Goal: Answer question/provide support: Share knowledge or assist other users

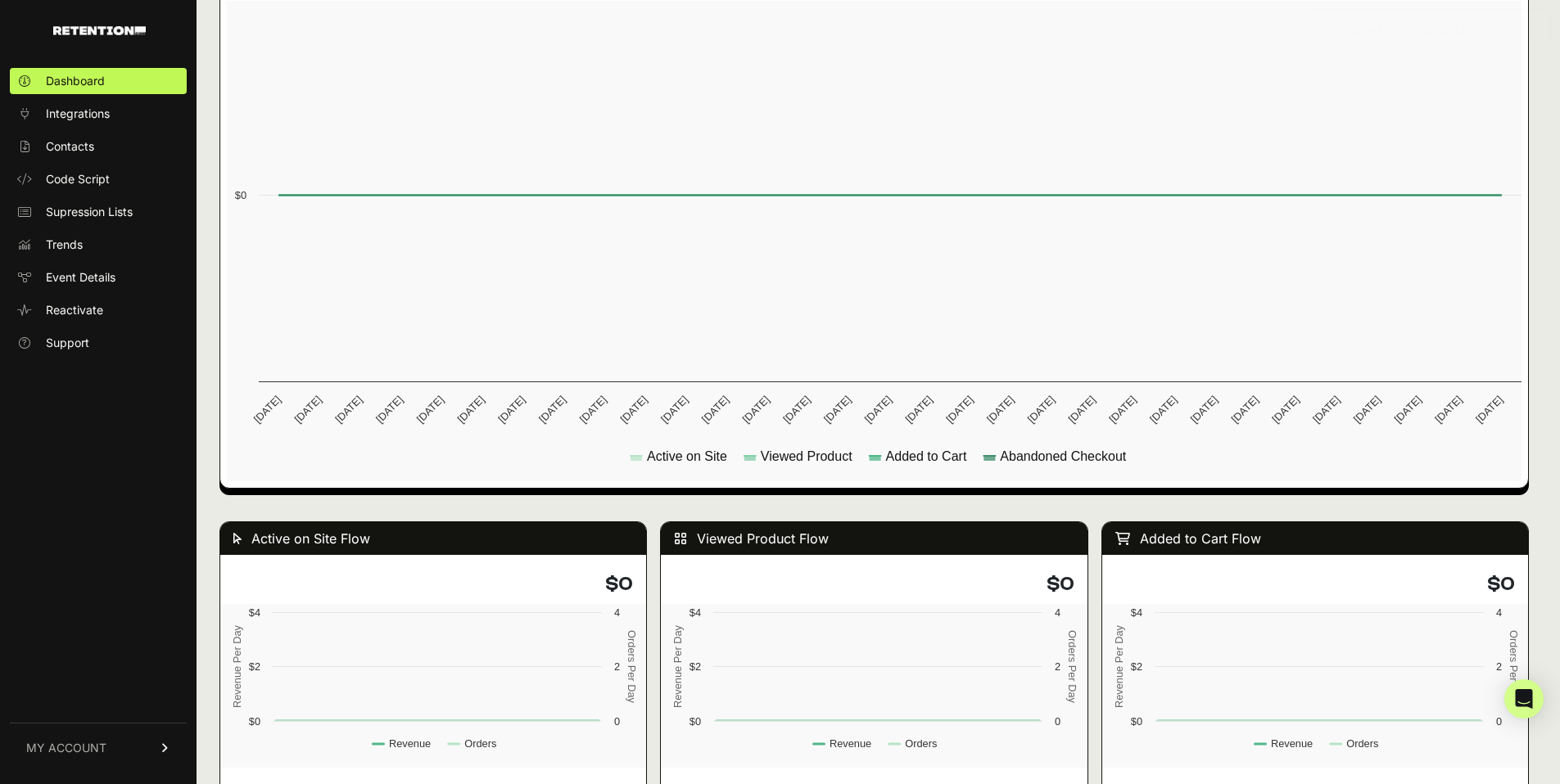
scroll to position [1596, 0]
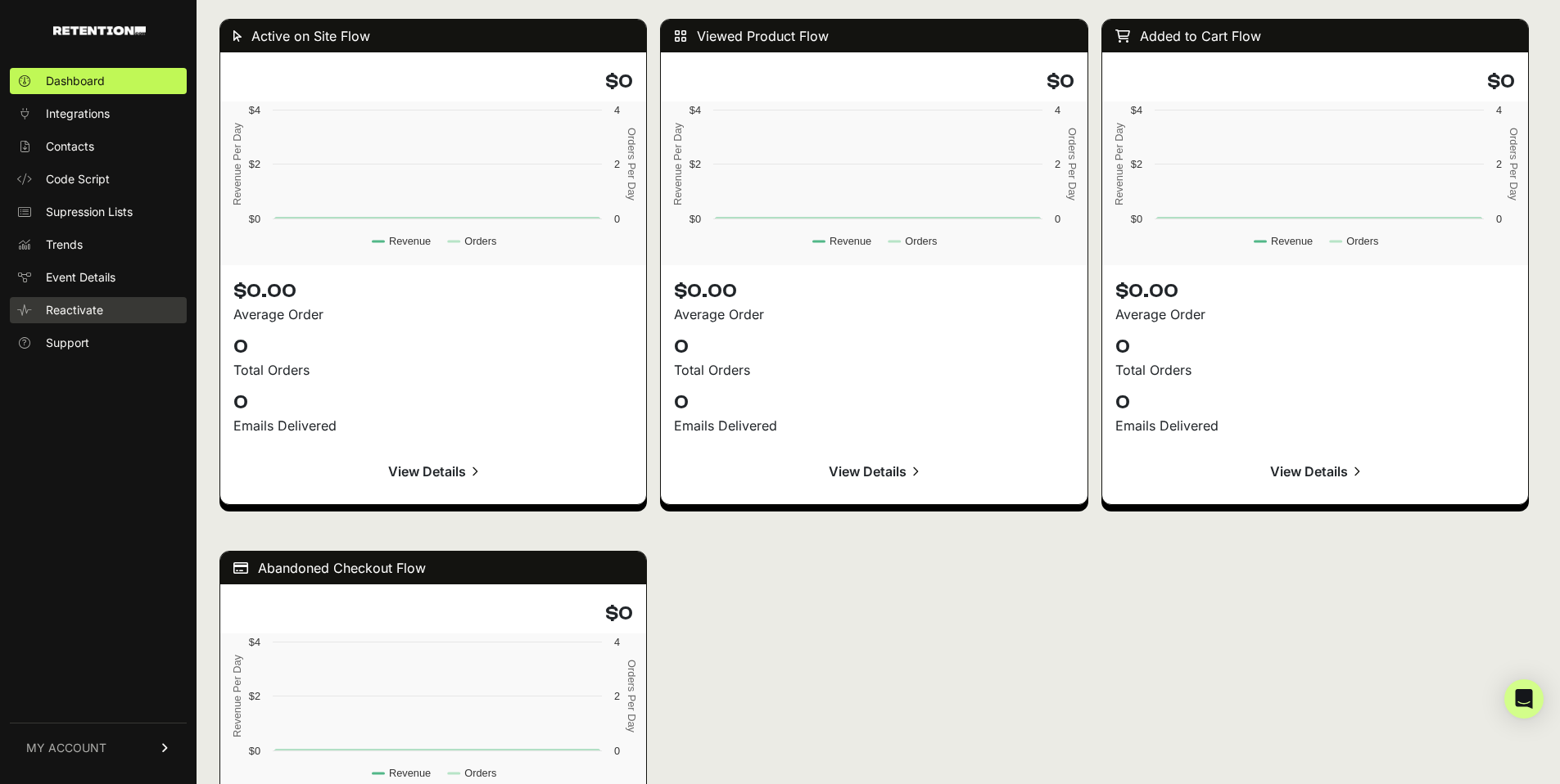
click at [64, 308] on span "Reactivate" at bounding box center [75, 309] width 58 height 16
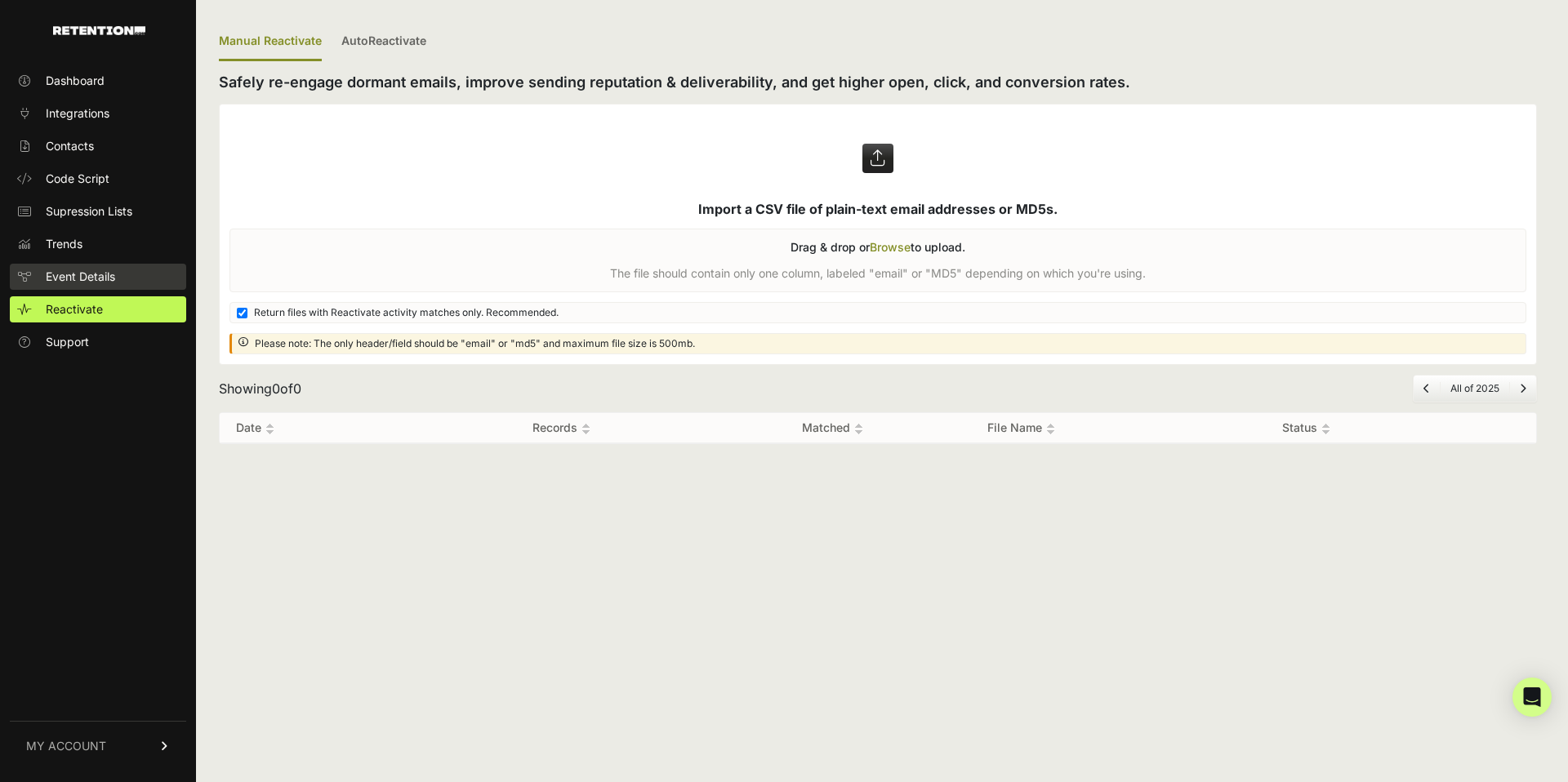
click at [77, 277] on span "Event Details" at bounding box center [81, 277] width 70 height 16
click at [77, 280] on span "Event Details" at bounding box center [81, 277] width 70 height 16
click at [101, 274] on span "Event Details" at bounding box center [81, 277] width 70 height 16
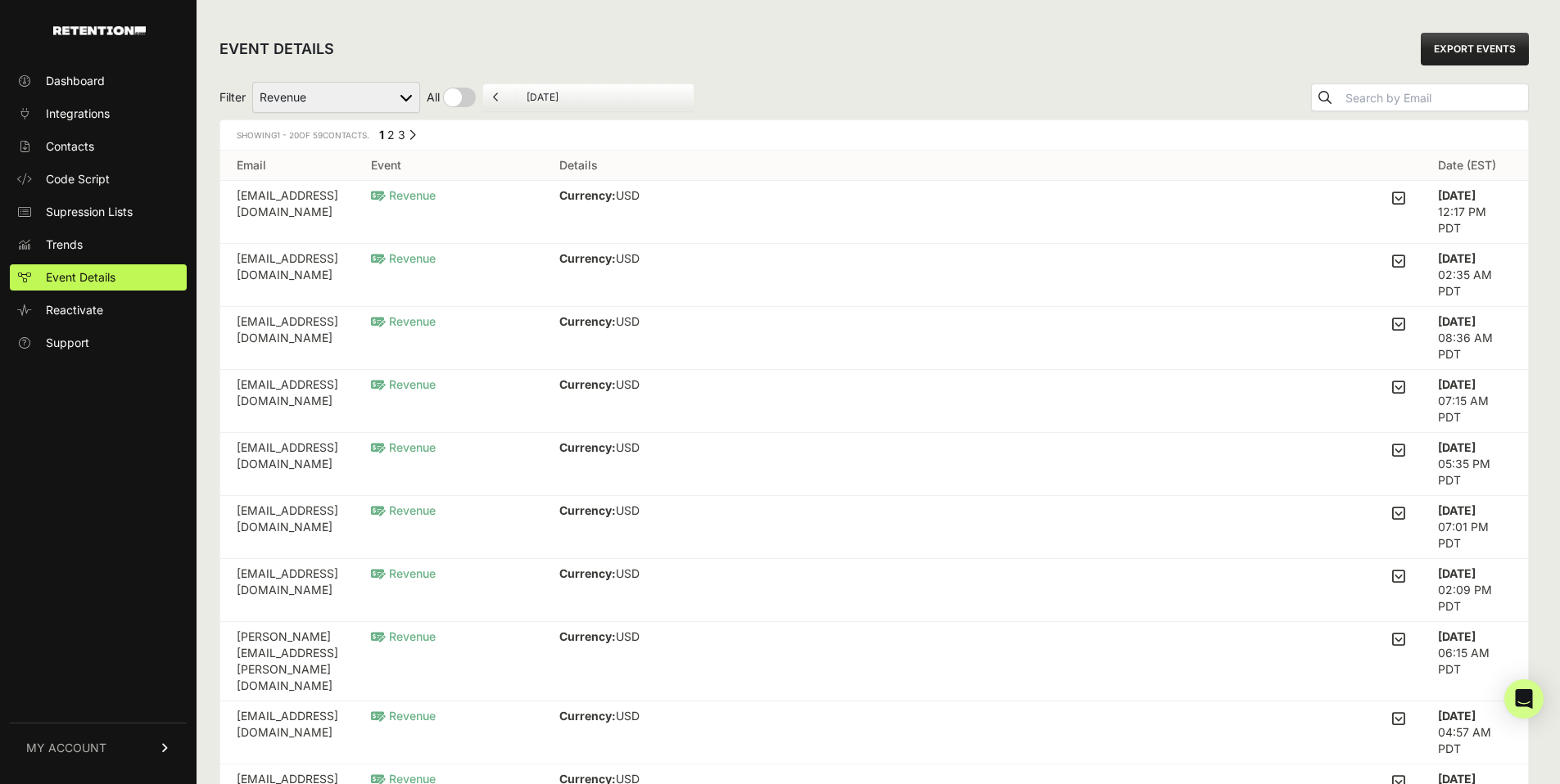
click at [883, 111] on div "Filter Active on Site Reclaim Added to Cart Reclaim Checkout Started Reclaim Re…" at bounding box center [875, 97] width 1310 height 44
click at [305, 98] on select "Active on Site Reclaim Added to Cart Reclaim Checkout Started Reclaim Revenue V…" at bounding box center [336, 97] width 168 height 31
click at [73, 130] on ul "Dashboard Integrations Contacts Code Script Supression Lists Trends Event Detai…" at bounding box center [97, 212] width 176 height 289
click at [80, 145] on span "Contacts" at bounding box center [70, 146] width 48 height 16
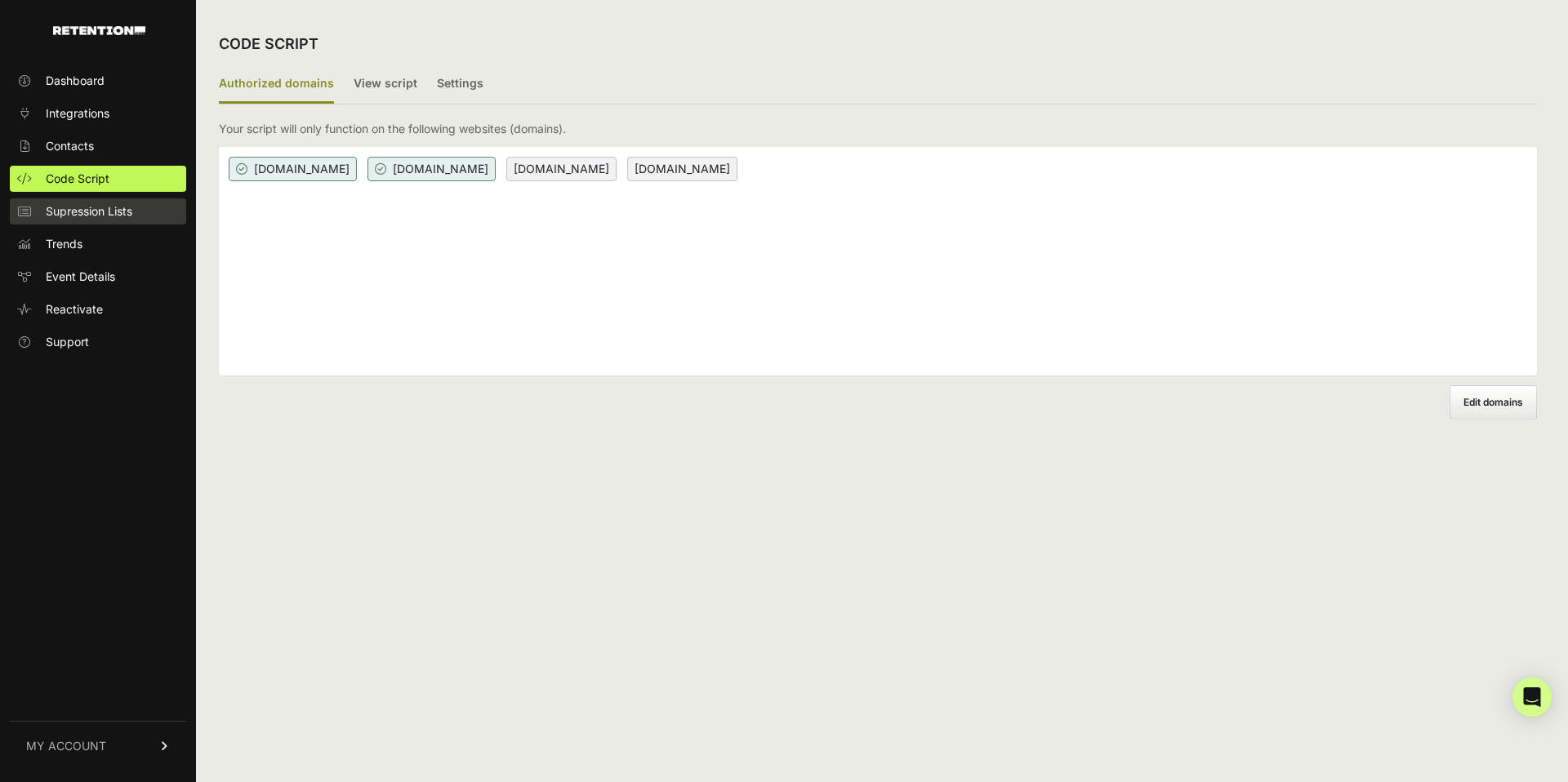
click at [75, 216] on span "Supression Lists" at bounding box center [89, 211] width 87 height 16
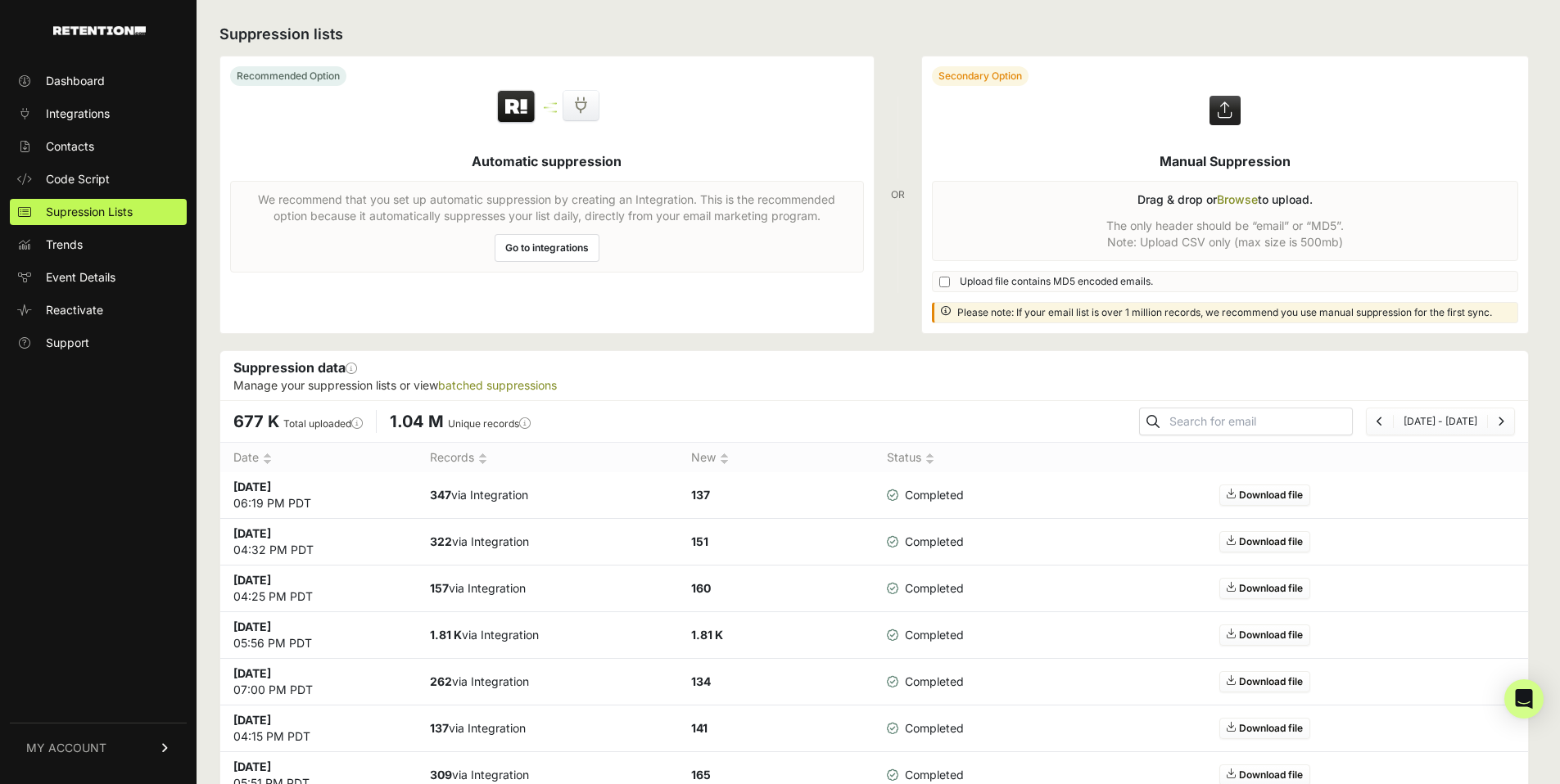
click at [554, 247] on link "Go to integrations" at bounding box center [546, 248] width 105 height 28
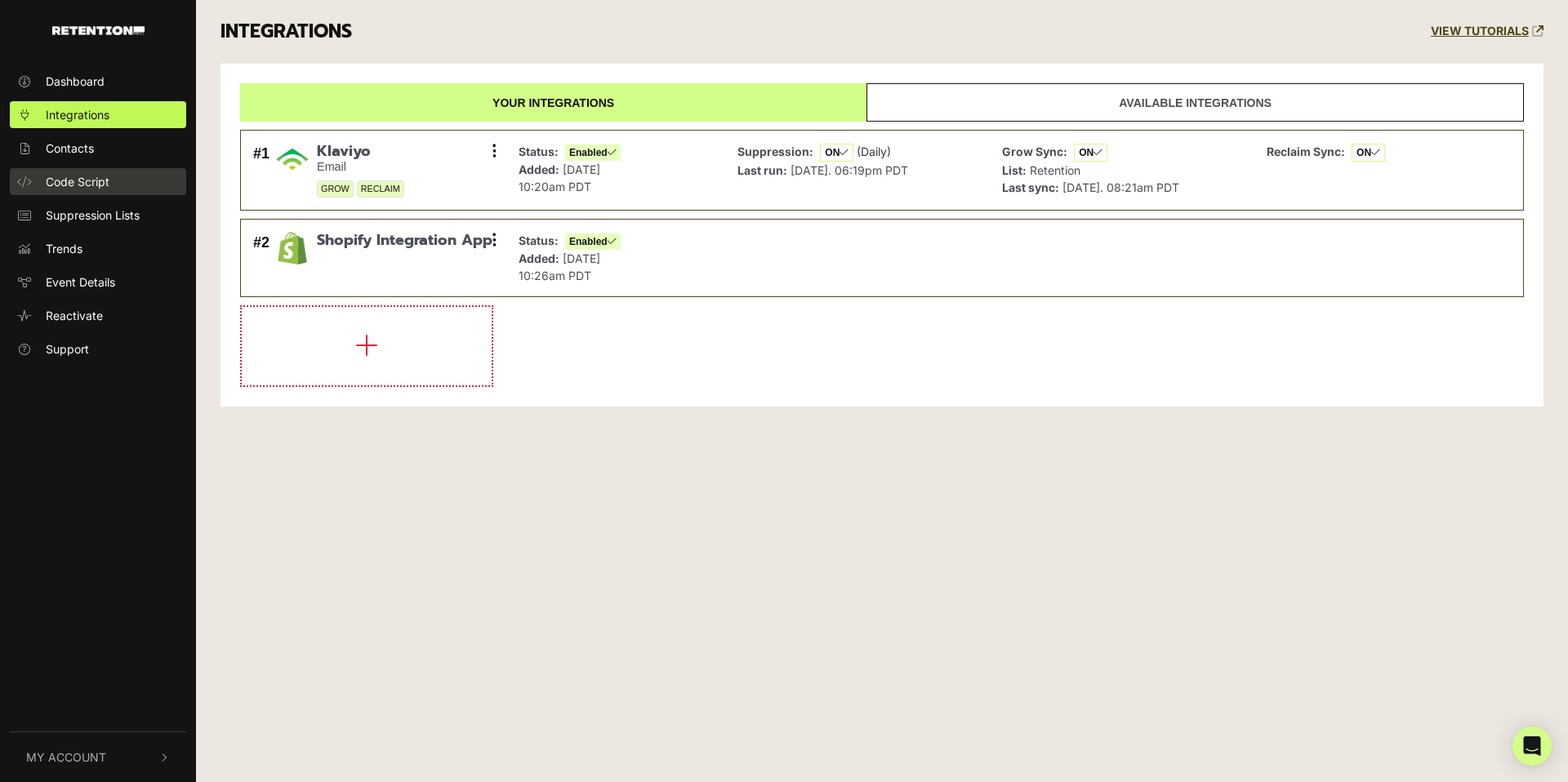
click at [96, 173] on span "Code Script" at bounding box center [78, 182] width 64 height 17
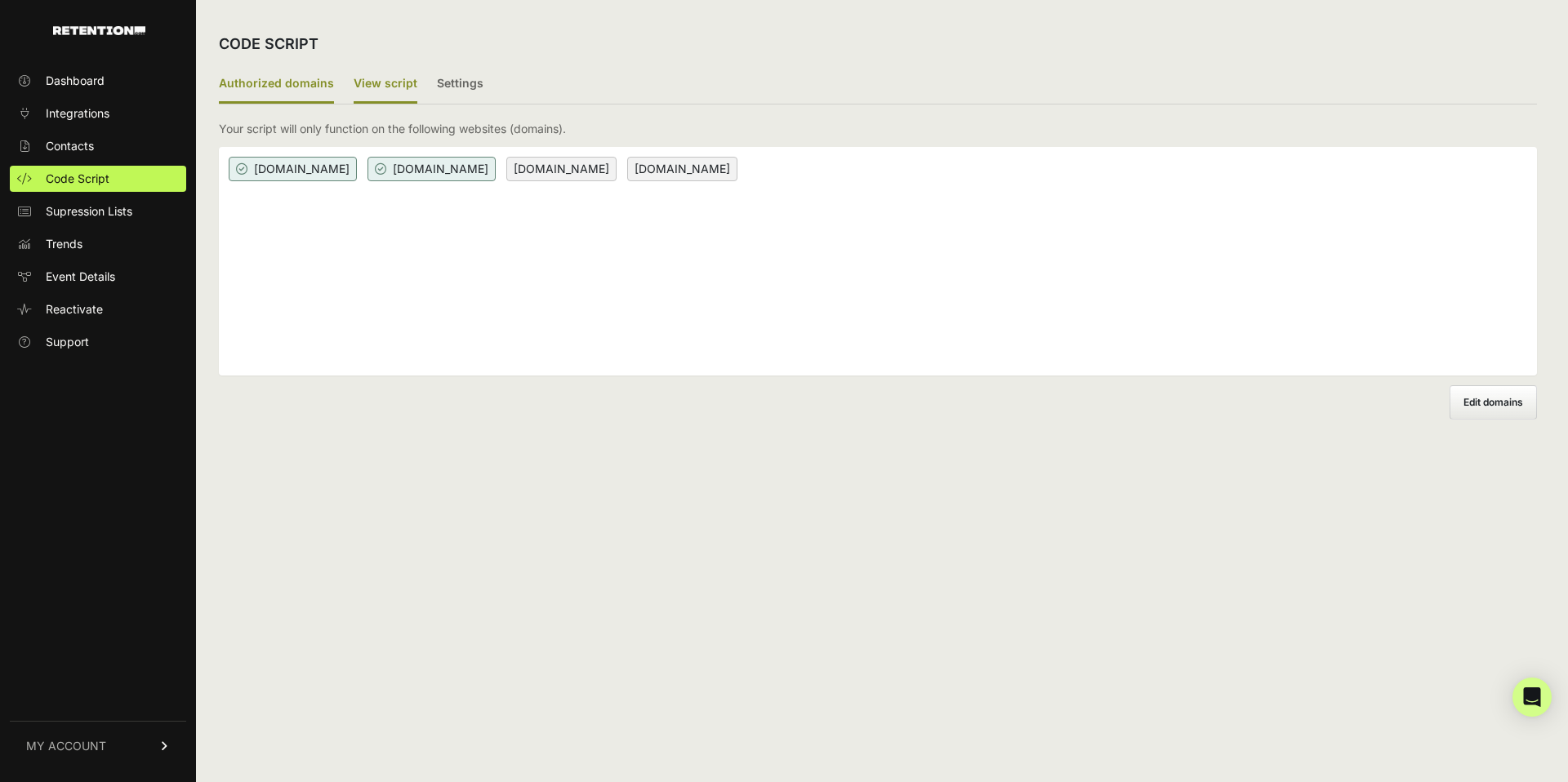
click at [401, 69] on label "View script" at bounding box center [386, 84] width 64 height 39
click at [0, 0] on input "View script" at bounding box center [0, 0] width 0 height 0
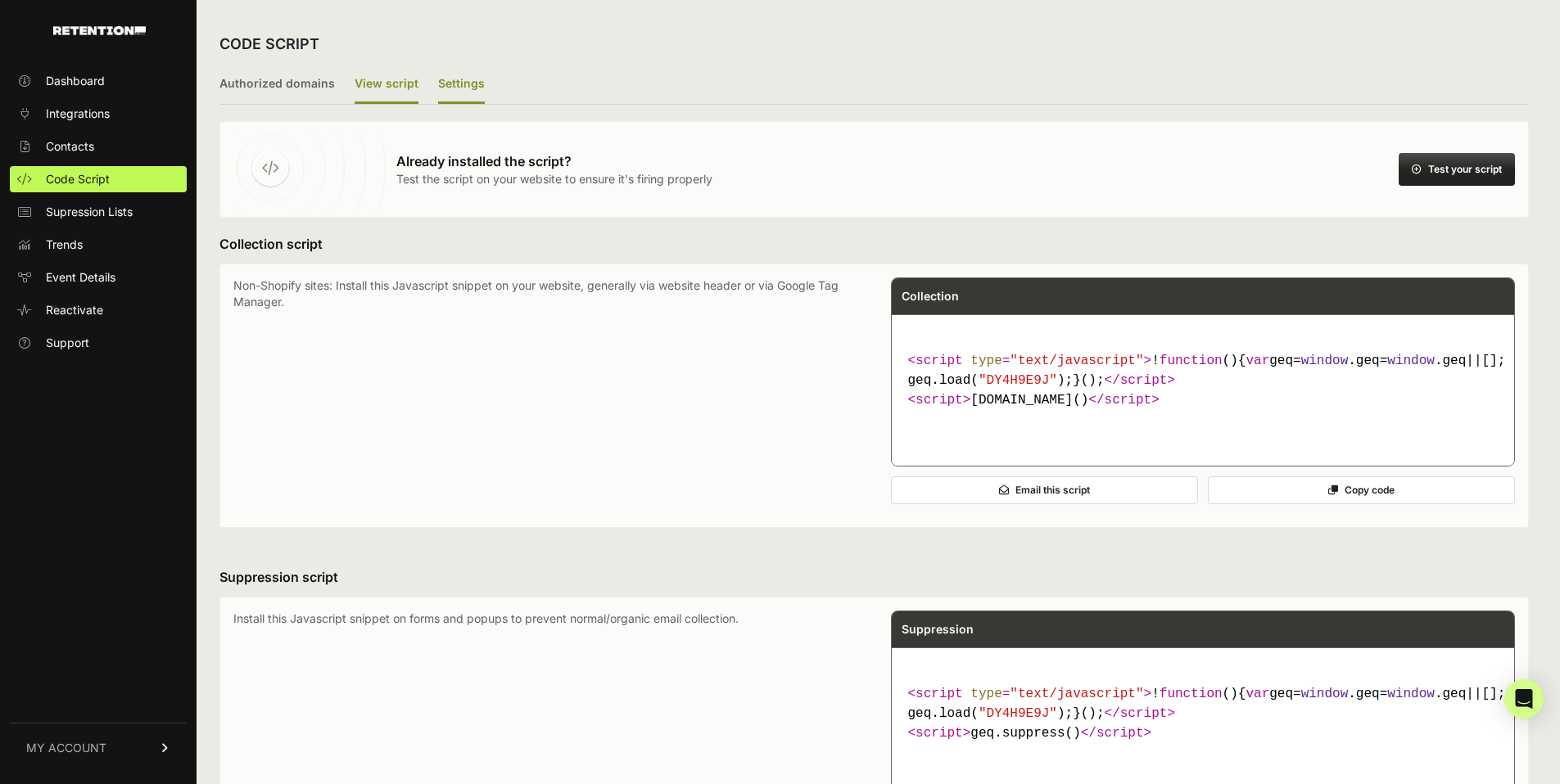
click at [453, 93] on label "Settings" at bounding box center [461, 84] width 46 height 39
click at [0, 0] on input "Settings" at bounding box center [0, 0] width 0 height 0
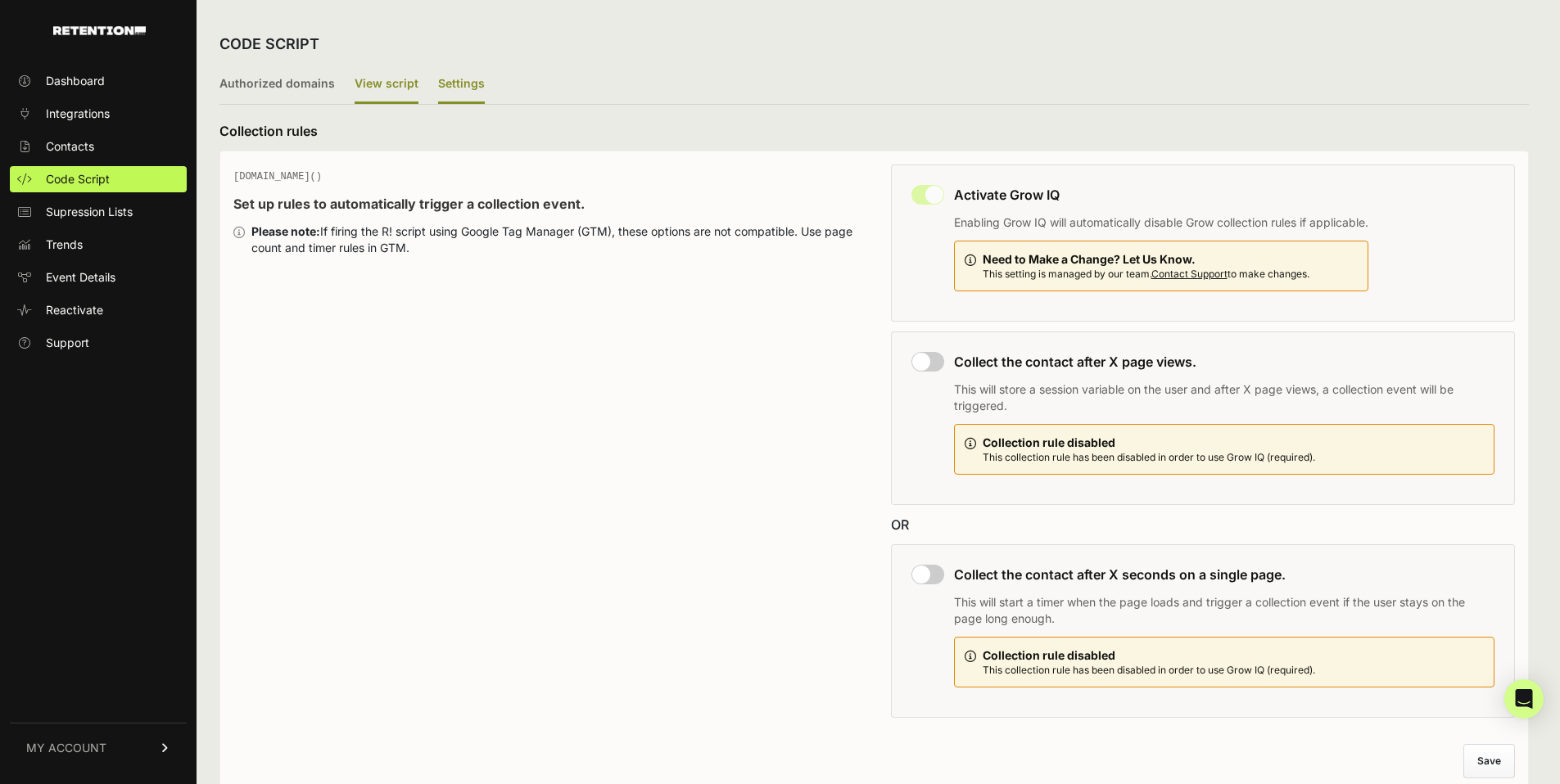
click at [386, 93] on label "View script" at bounding box center [387, 84] width 64 height 39
click at [0, 0] on input "View script" at bounding box center [0, 0] width 0 height 0
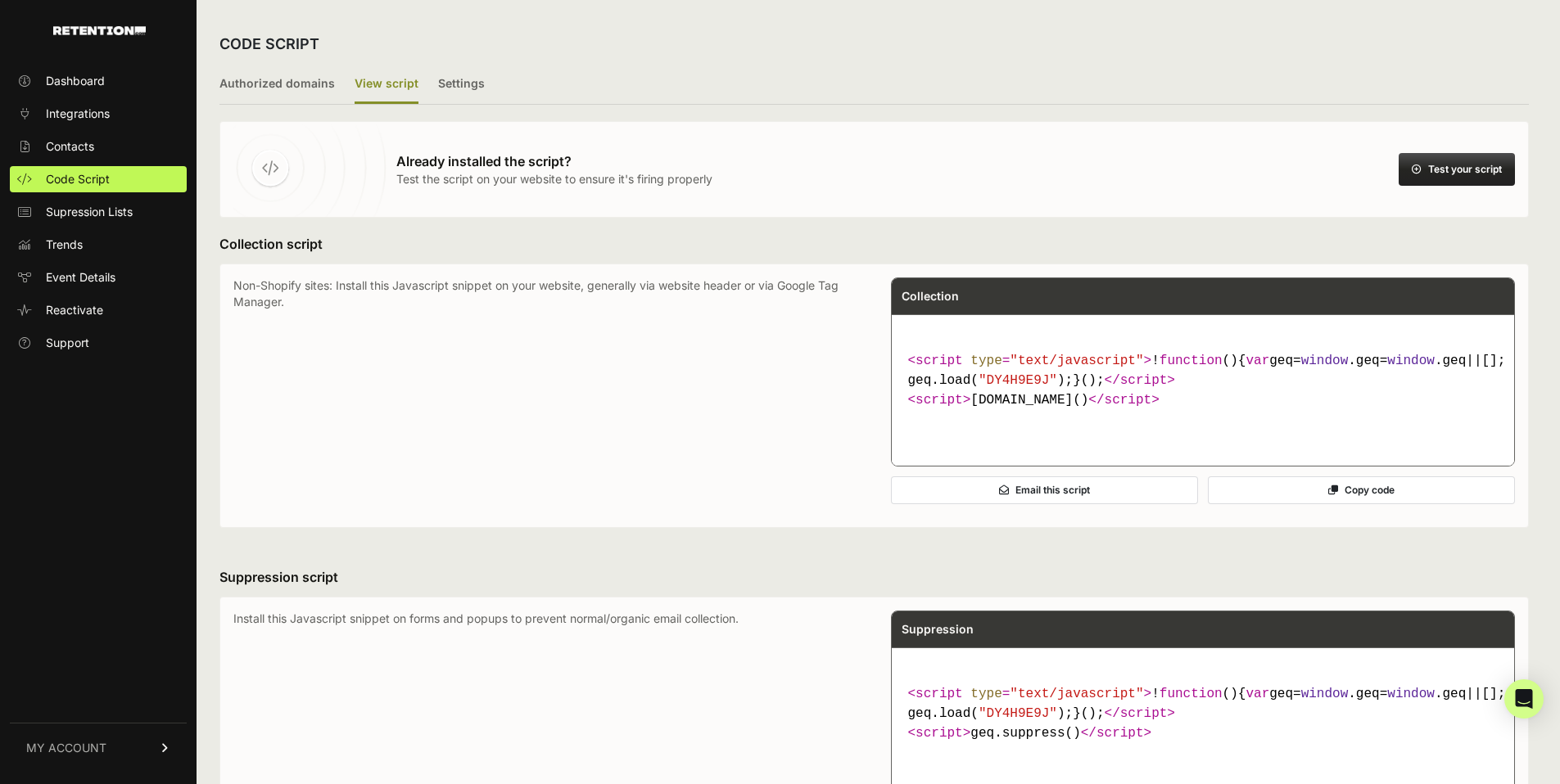
click at [1440, 166] on button "Test your script" at bounding box center [1456, 169] width 116 height 33
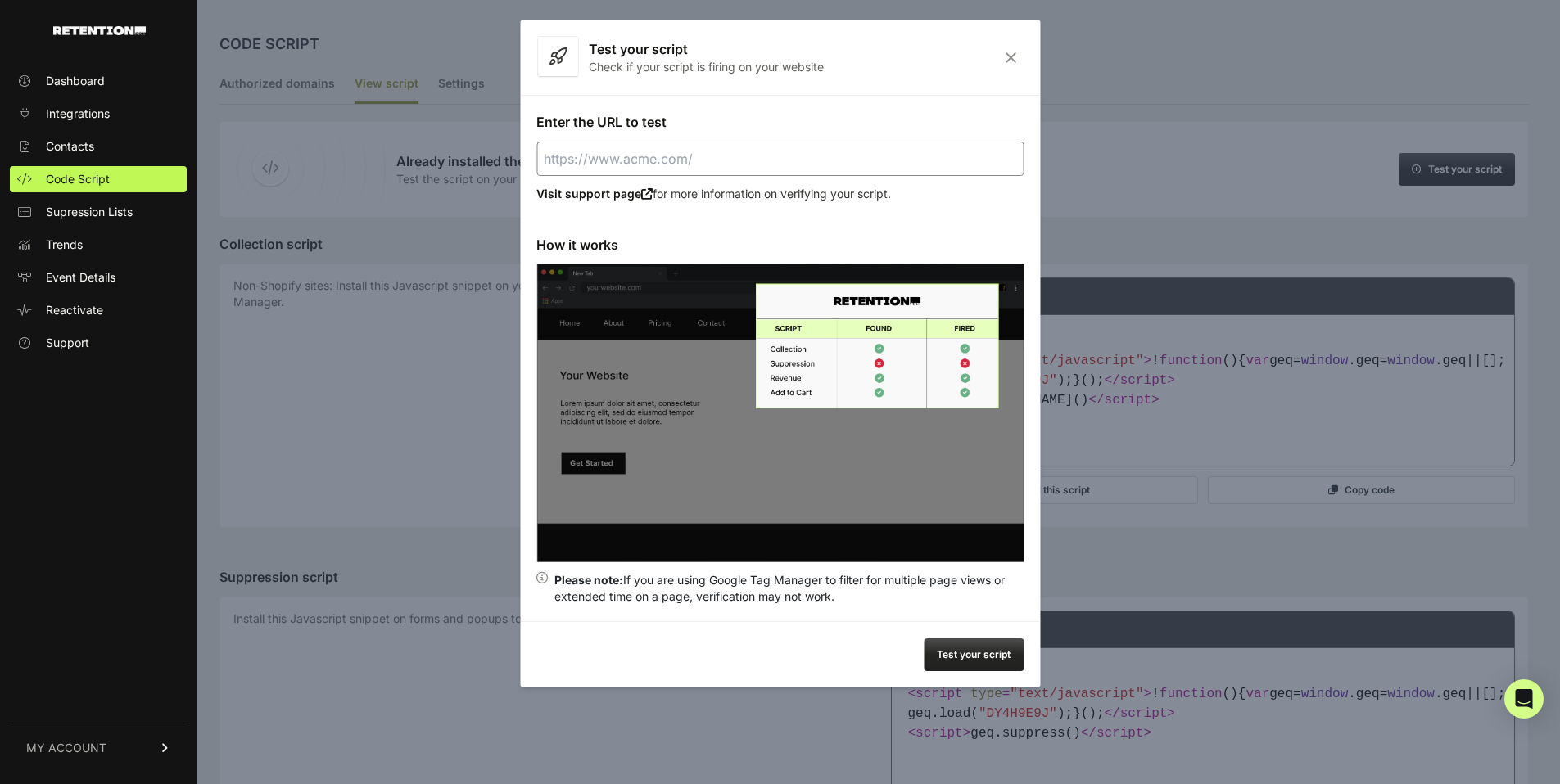
click at [685, 149] on input "Enter the URL to test" at bounding box center [780, 158] width 487 height 34
click at [659, 152] on input "Enter the URL to test" at bounding box center [780, 158] width 487 height 34
click at [966, 635] on div "Test your script" at bounding box center [780, 655] width 520 height 66
click at [965, 654] on button "Test your script" at bounding box center [974, 655] width 100 height 33
type input "https://holistapet.com"
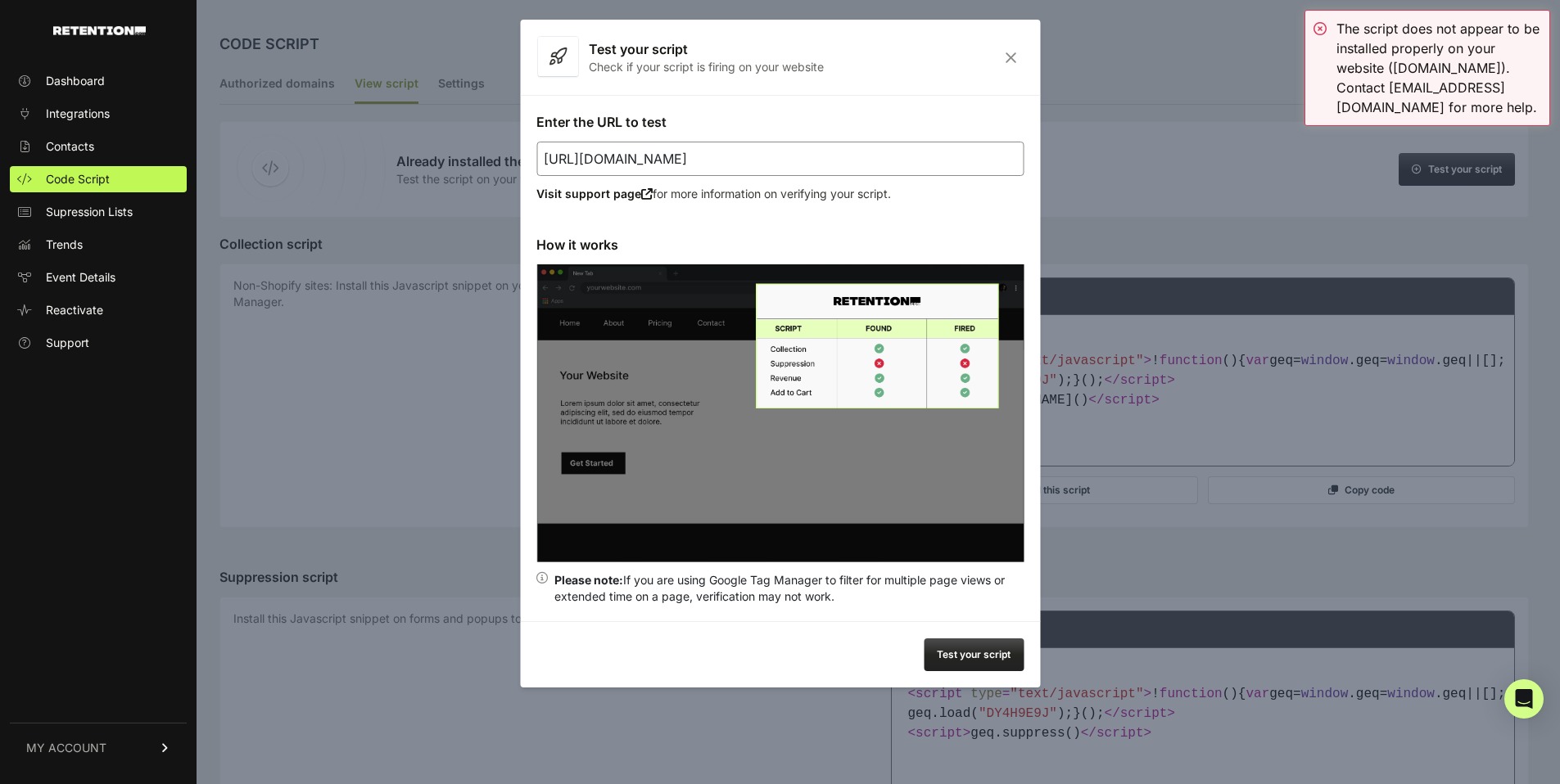
click at [470, 226] on div at bounding box center [780, 392] width 1560 height 784
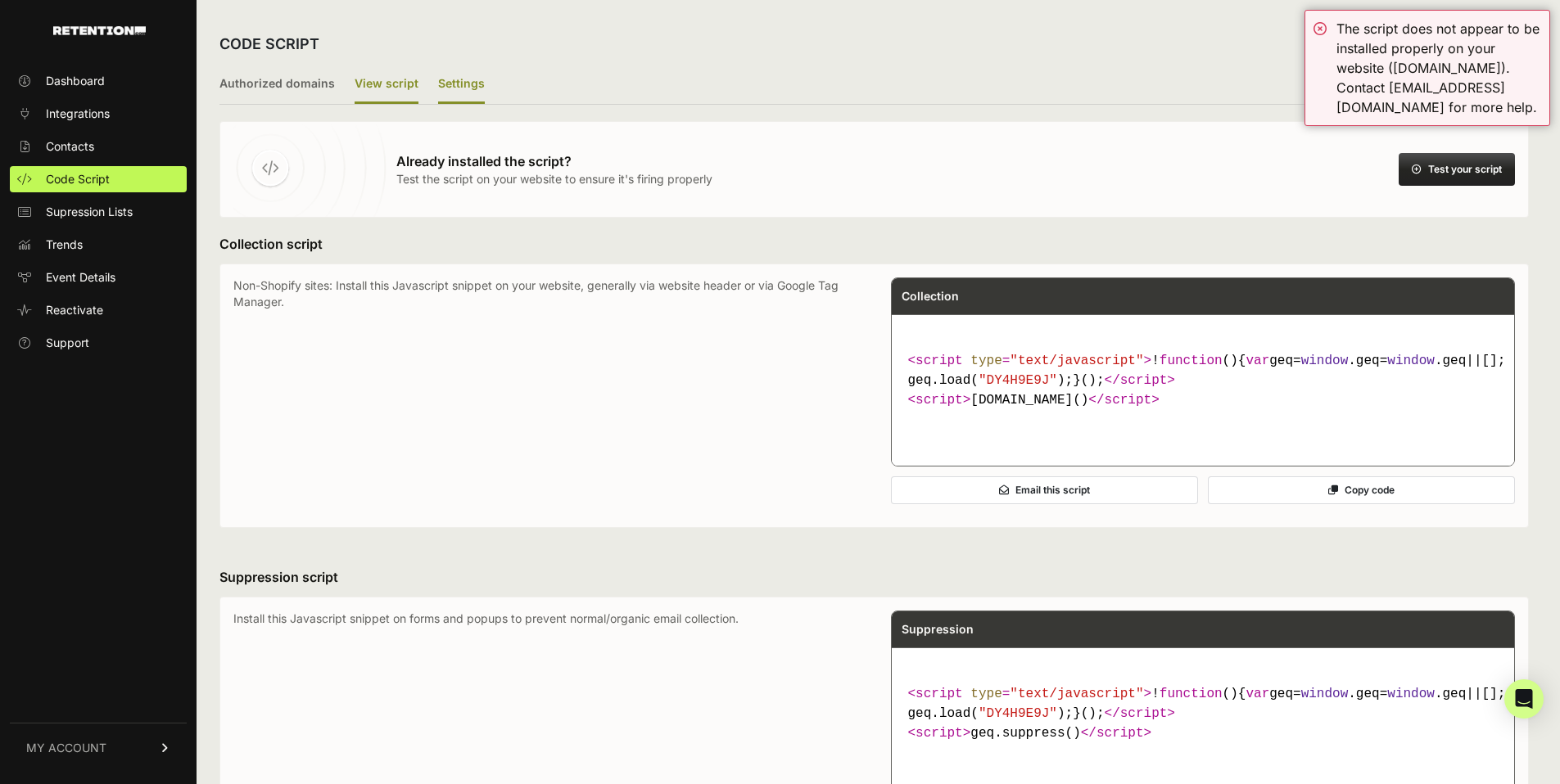
click at [454, 96] on label "Settings" at bounding box center [461, 84] width 46 height 39
click at [0, 0] on input "Settings" at bounding box center [0, 0] width 0 height 0
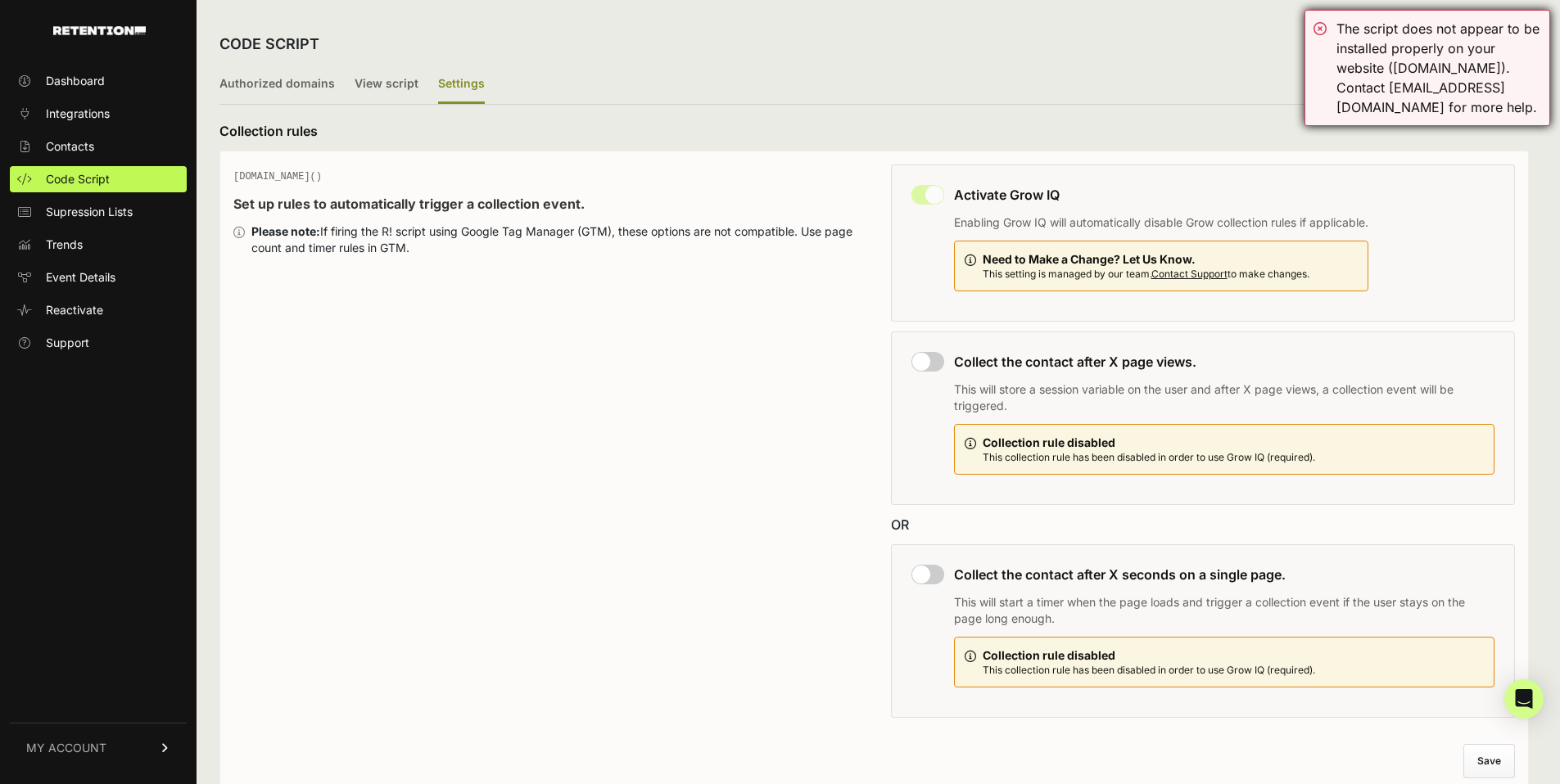
click at [1382, 45] on div "The script does not appear to be installed properly on your website (holistapet…" at bounding box center [1438, 68] width 205 height 98
click at [1374, 84] on div "The script does not appear to be installed properly on your website (holistapet…" at bounding box center [1438, 68] width 205 height 98
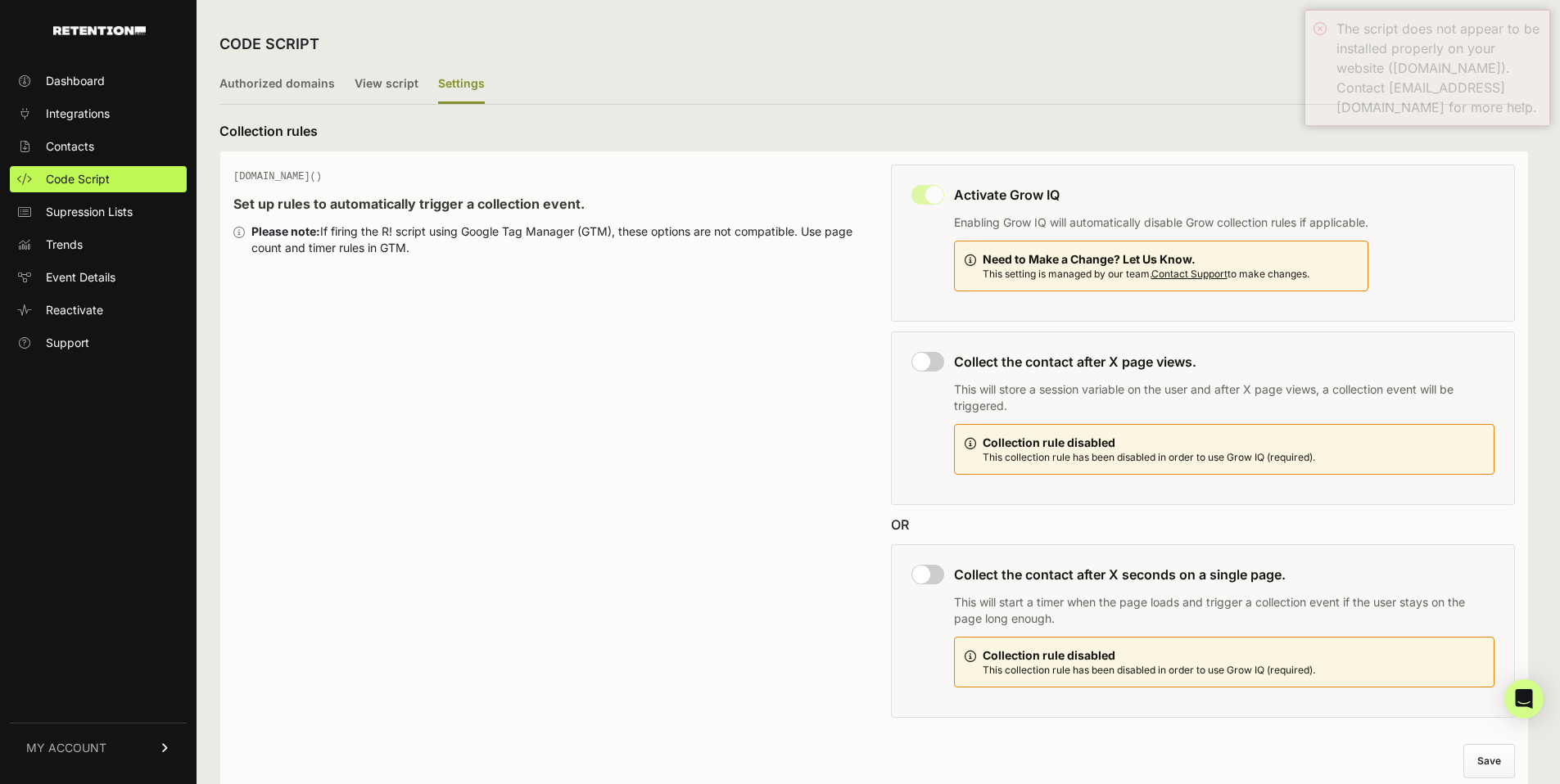
click at [1376, 94] on div "The script does not appear to be installed properly on your website (holistapet…" at bounding box center [1438, 68] width 205 height 98
click at [376, 84] on label "View script" at bounding box center [387, 84] width 64 height 39
click at [0, 0] on input "View script" at bounding box center [0, 0] width 0 height 0
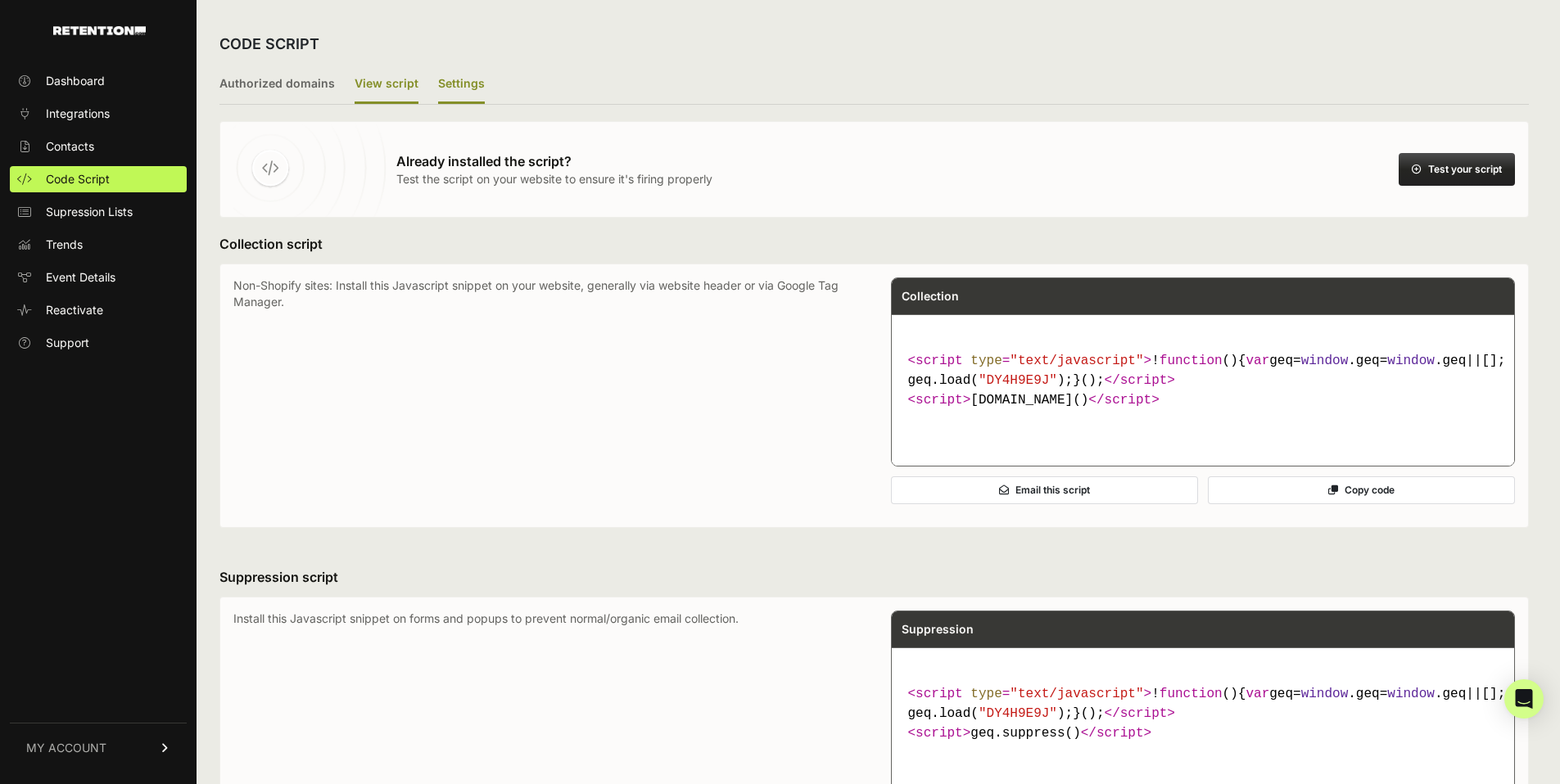
click at [443, 83] on label "Settings" at bounding box center [461, 84] width 46 height 39
click at [0, 0] on input "Settings" at bounding box center [0, 0] width 0 height 0
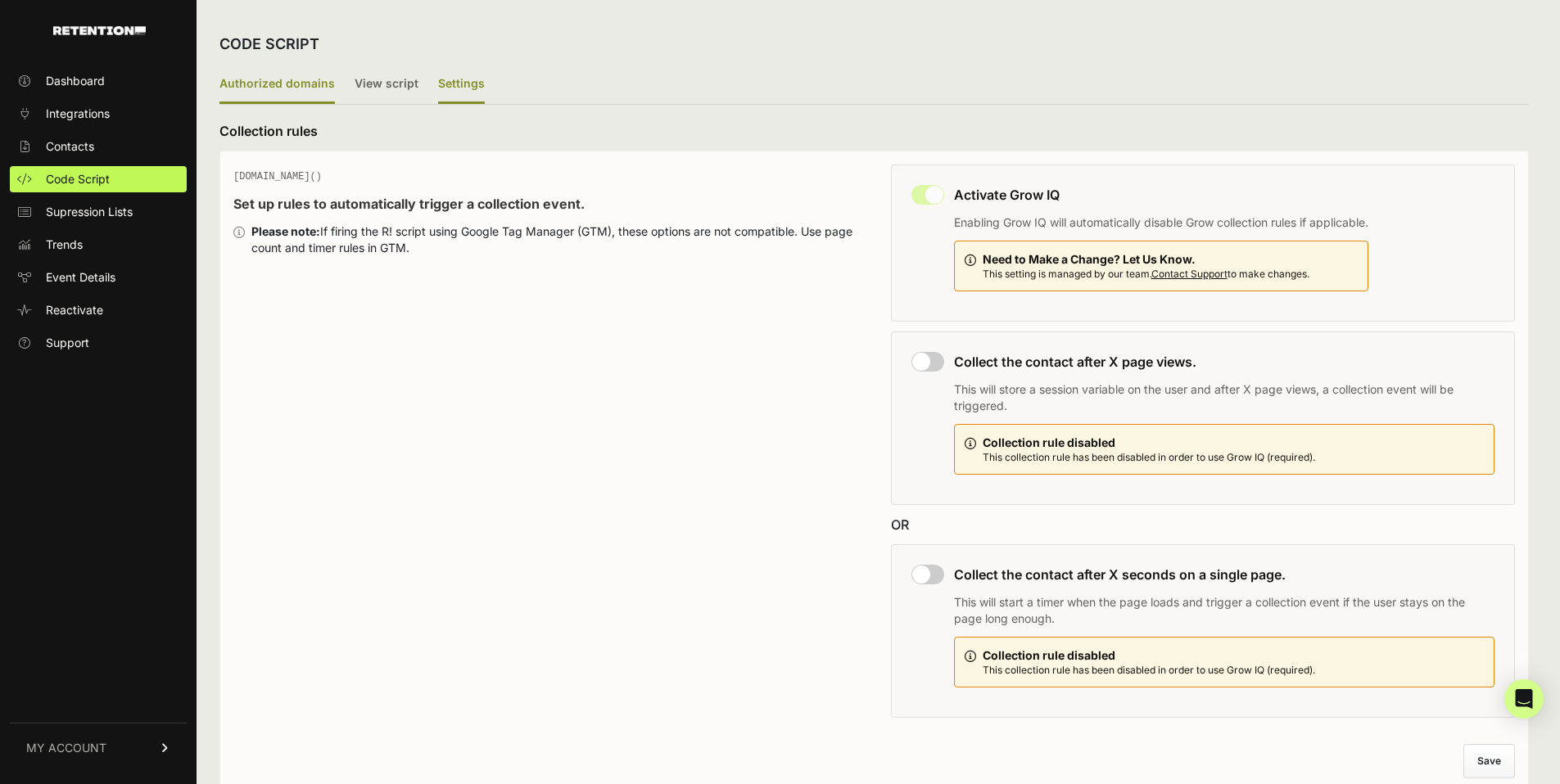
click at [310, 77] on label "Authorized domains" at bounding box center [277, 84] width 115 height 39
click at [0, 0] on input "Authorized domains" at bounding box center [0, 0] width 0 height 0
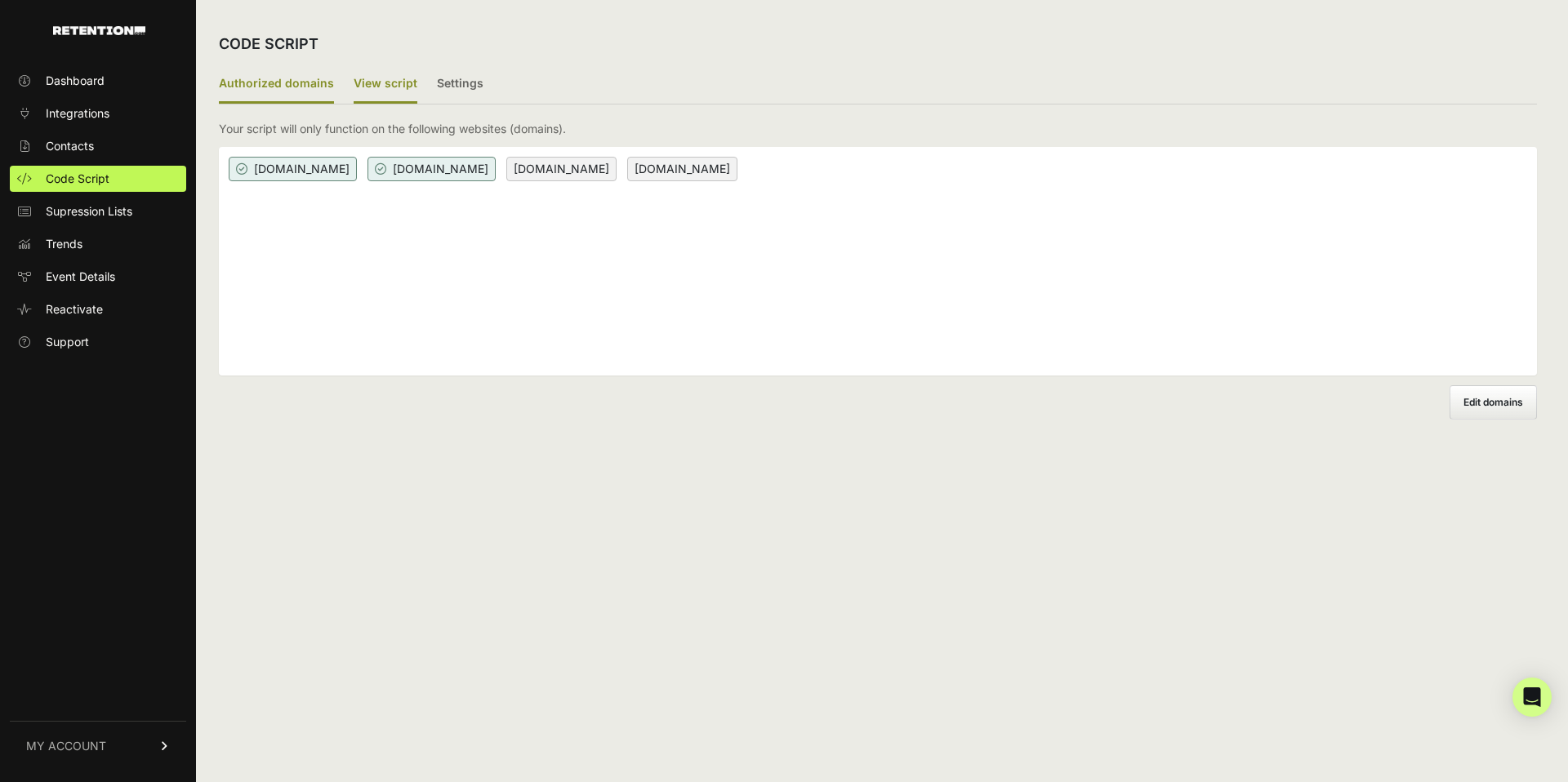
click at [378, 81] on label "View script" at bounding box center [386, 84] width 64 height 39
click at [0, 0] on input "View script" at bounding box center [0, 0] width 0 height 0
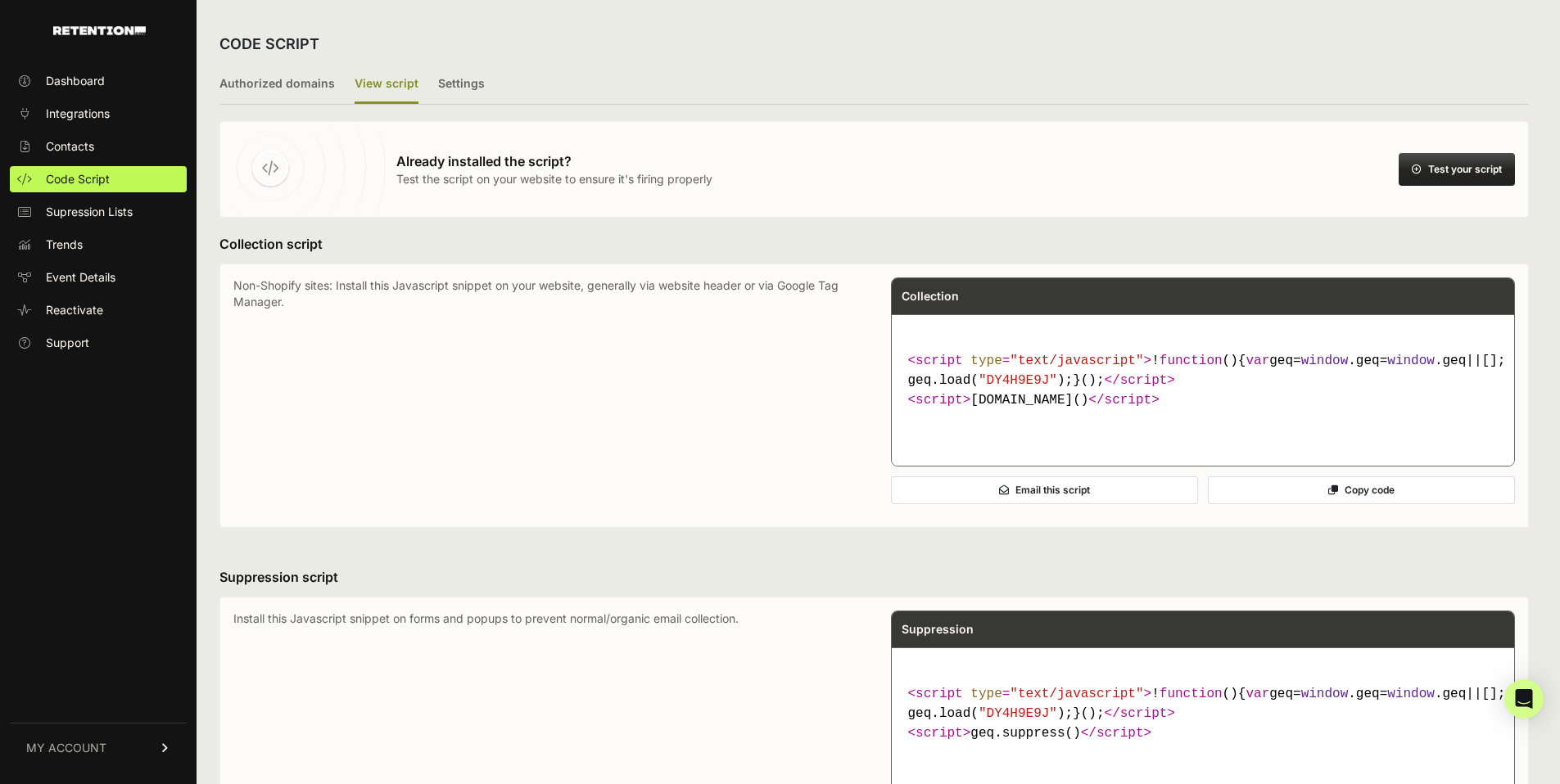
click at [450, 142] on div "Already installed the script? Test the script on your website to ensure it's fi…" at bounding box center [875, 169] width 1310 height 96
click at [473, 96] on label "Settings" at bounding box center [461, 84] width 46 height 39
click at [0, 0] on input "Settings" at bounding box center [0, 0] width 0 height 0
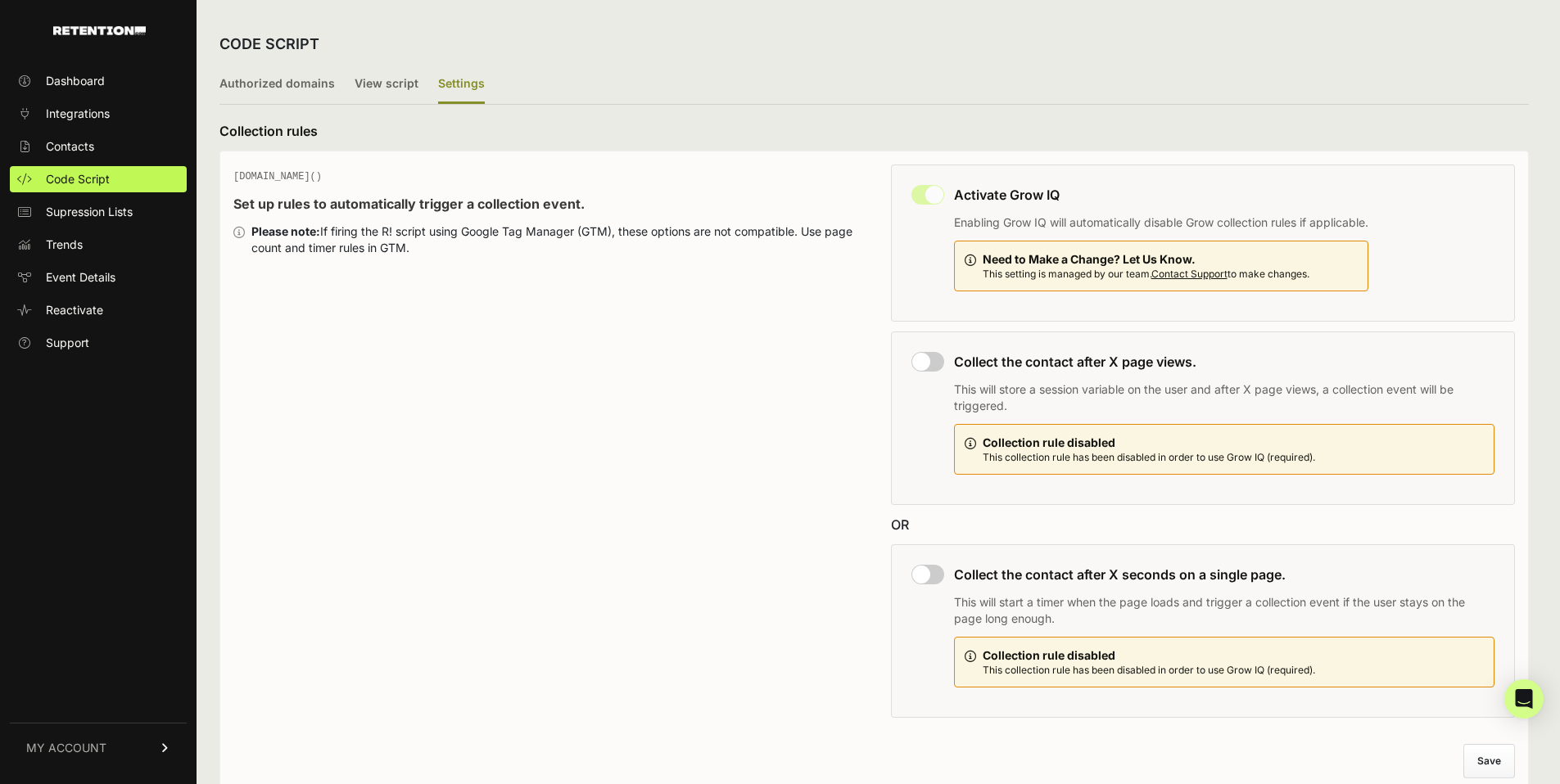
scroll to position [3, 0]
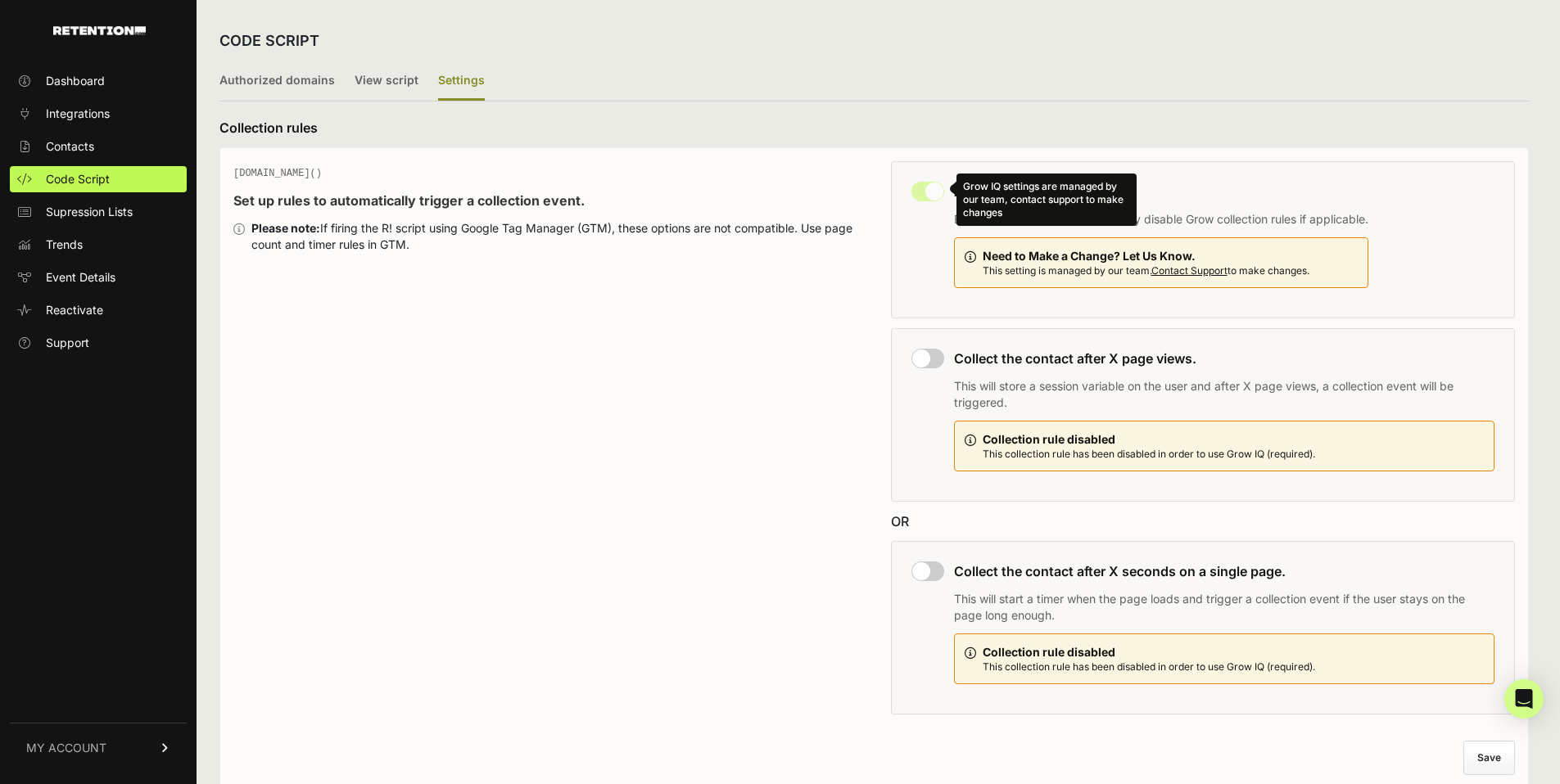
click at [931, 189] on div "Grow IQ settings are managed by our team, contact support to make changes" at bounding box center [928, 192] width 33 height 20
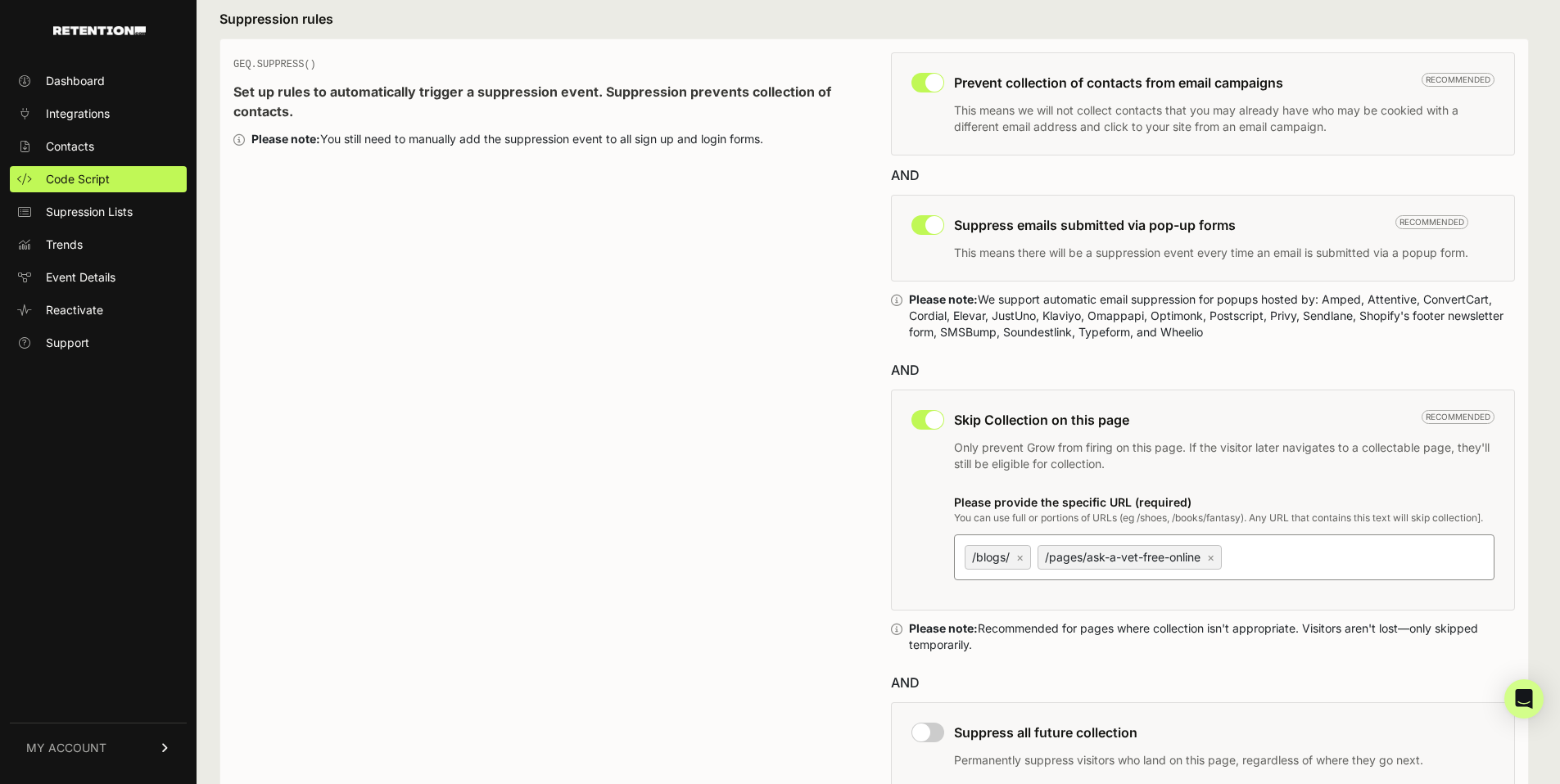
scroll to position [817, 0]
click at [1317, 547] on input "/blogs/ × /pages/ask-a-vet-free-online ×" at bounding box center [1327, 556] width 205 height 20
type input "/pages/"
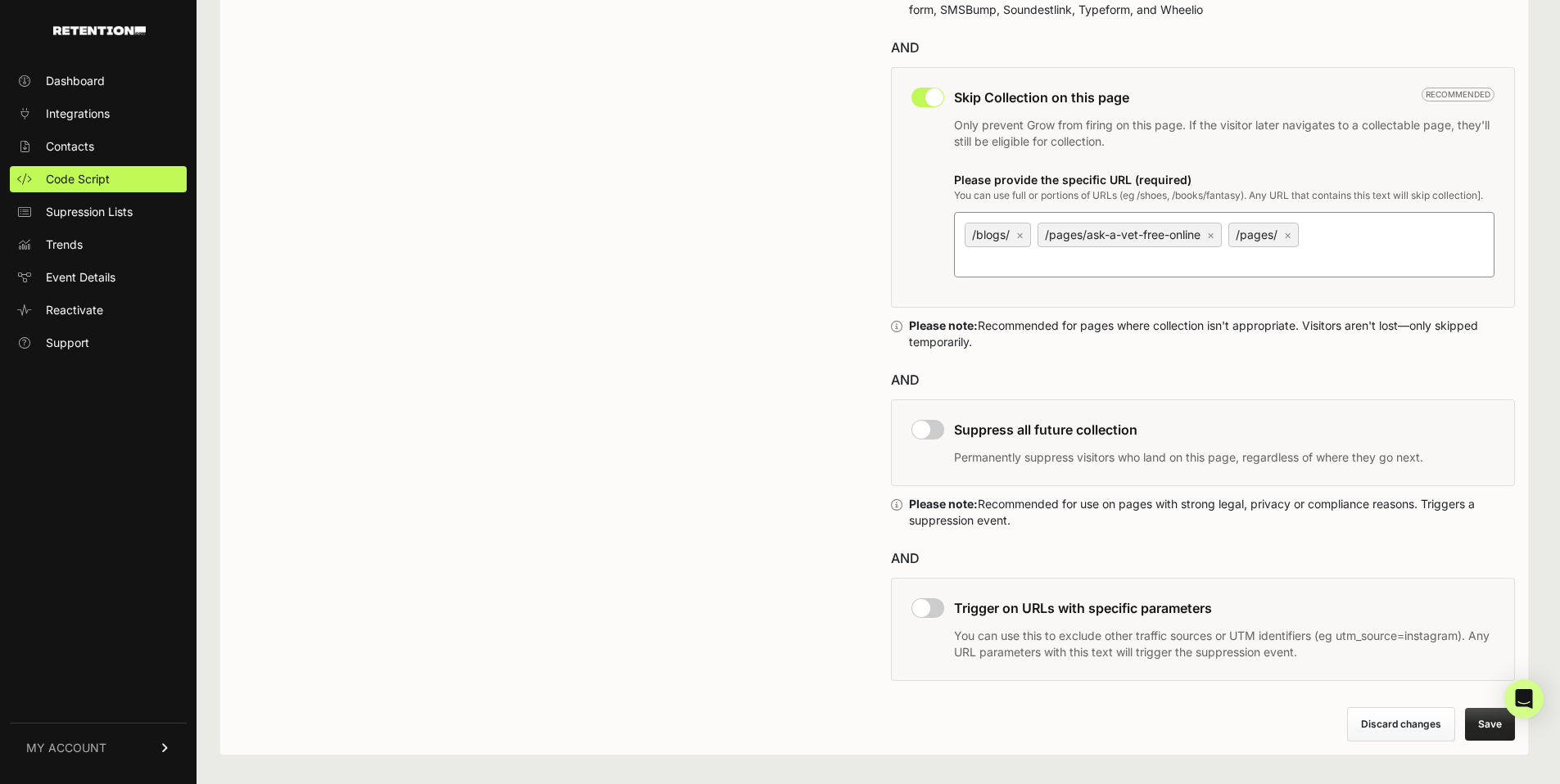
scroll to position [1146, 0]
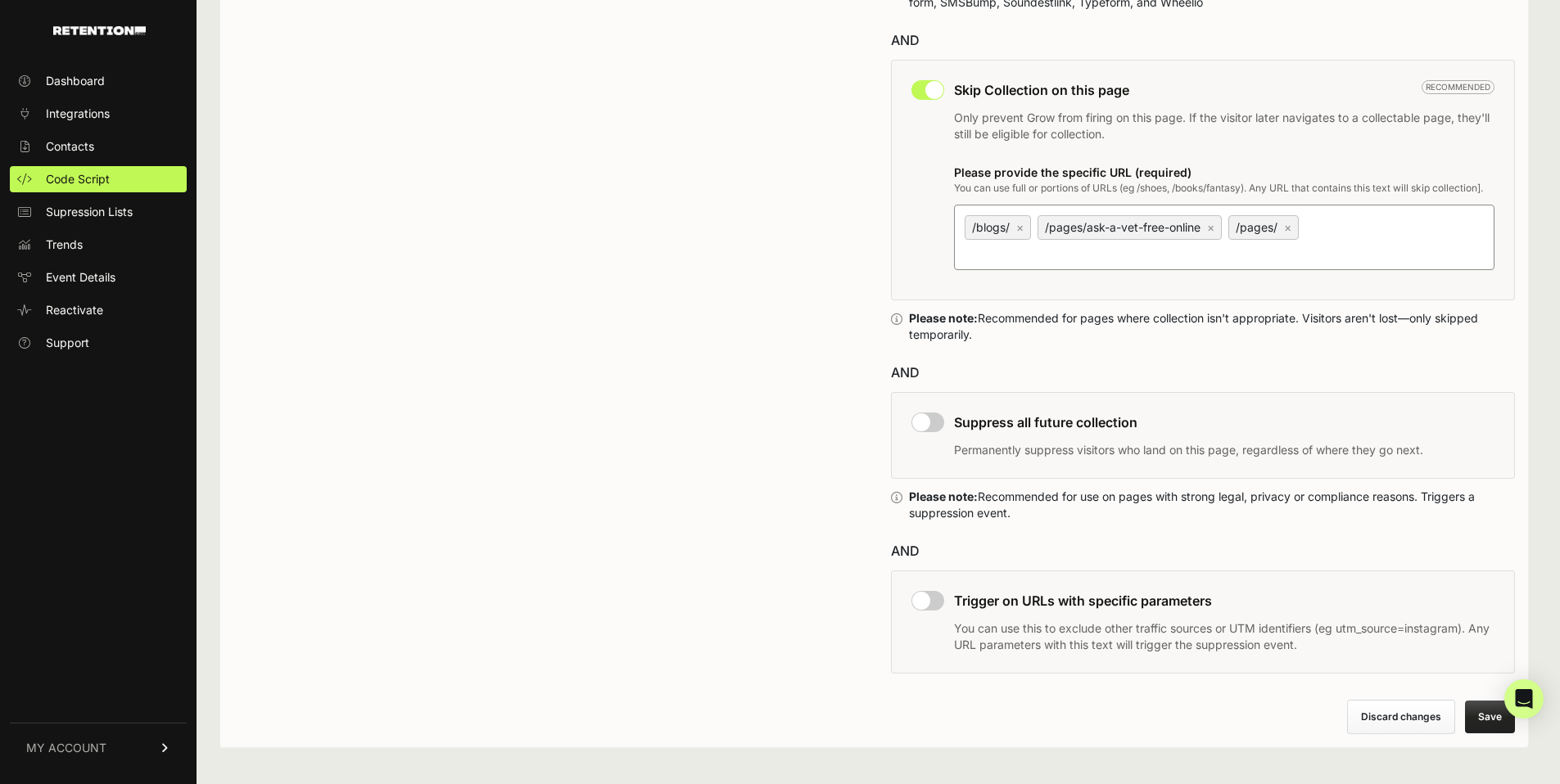
click at [1485, 701] on button "Save" at bounding box center [1490, 717] width 50 height 33
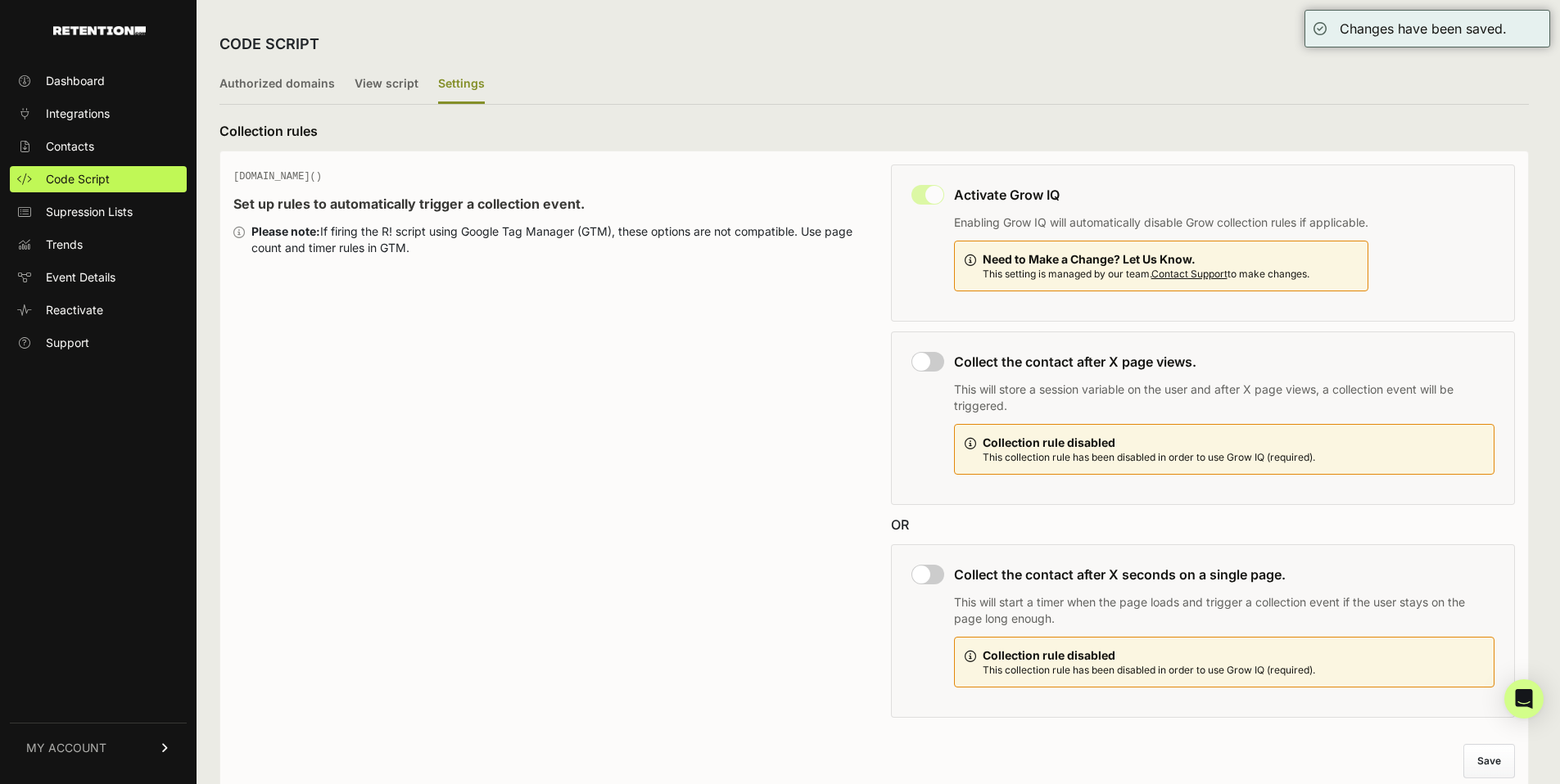
scroll to position [3, 0]
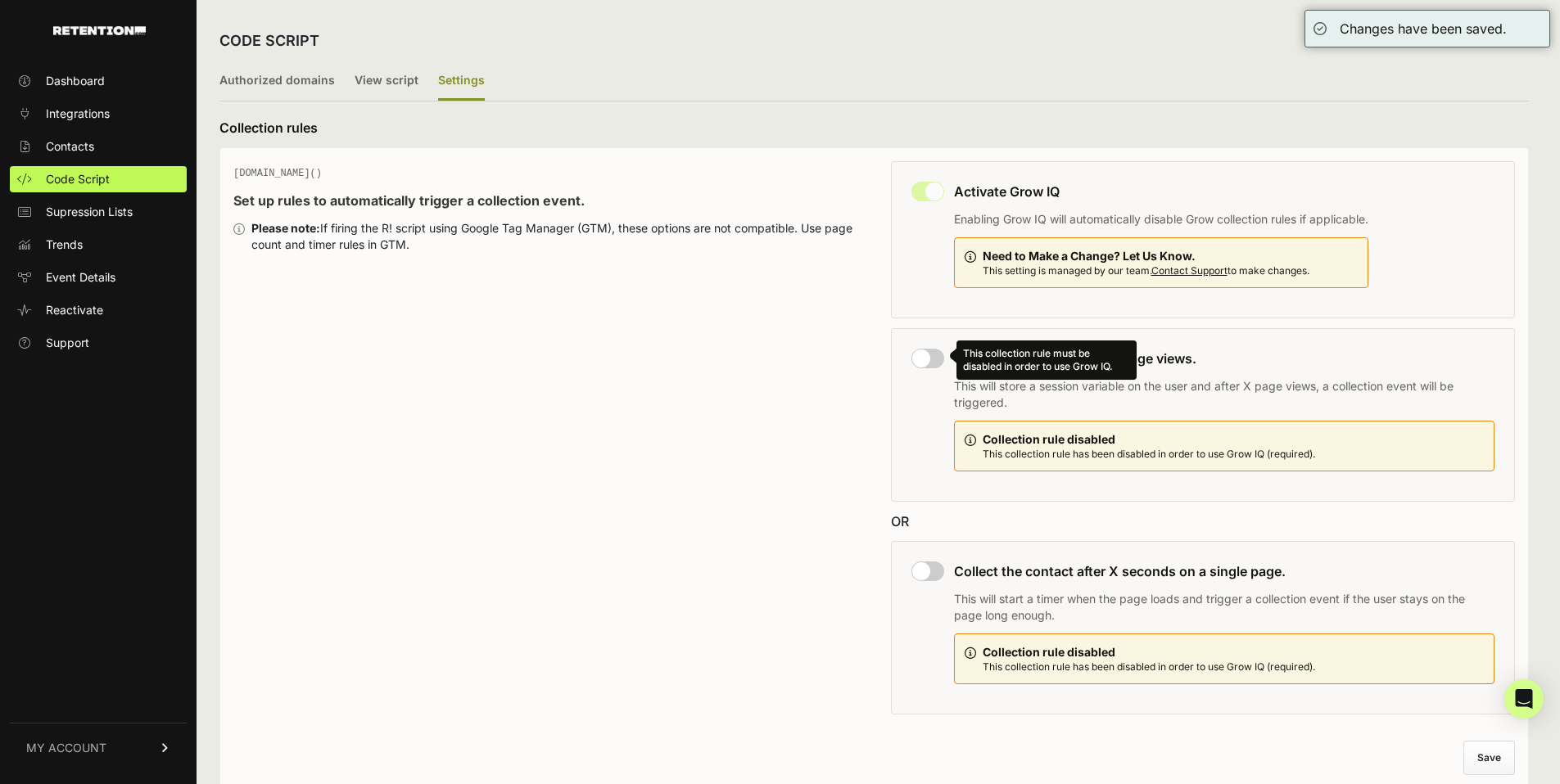
click at [934, 347] on div "This collection rule must be disabled in order to use Grow IQ. Collect the cont…" at bounding box center [1203, 415] width 625 height 174
click at [932, 349] on div "This collection rule must be disabled in order to use Grow IQ." at bounding box center [928, 359] width 33 height 20
click at [936, 358] on div "This collection rule must be disabled in order to use Grow IQ." at bounding box center [928, 359] width 33 height 20
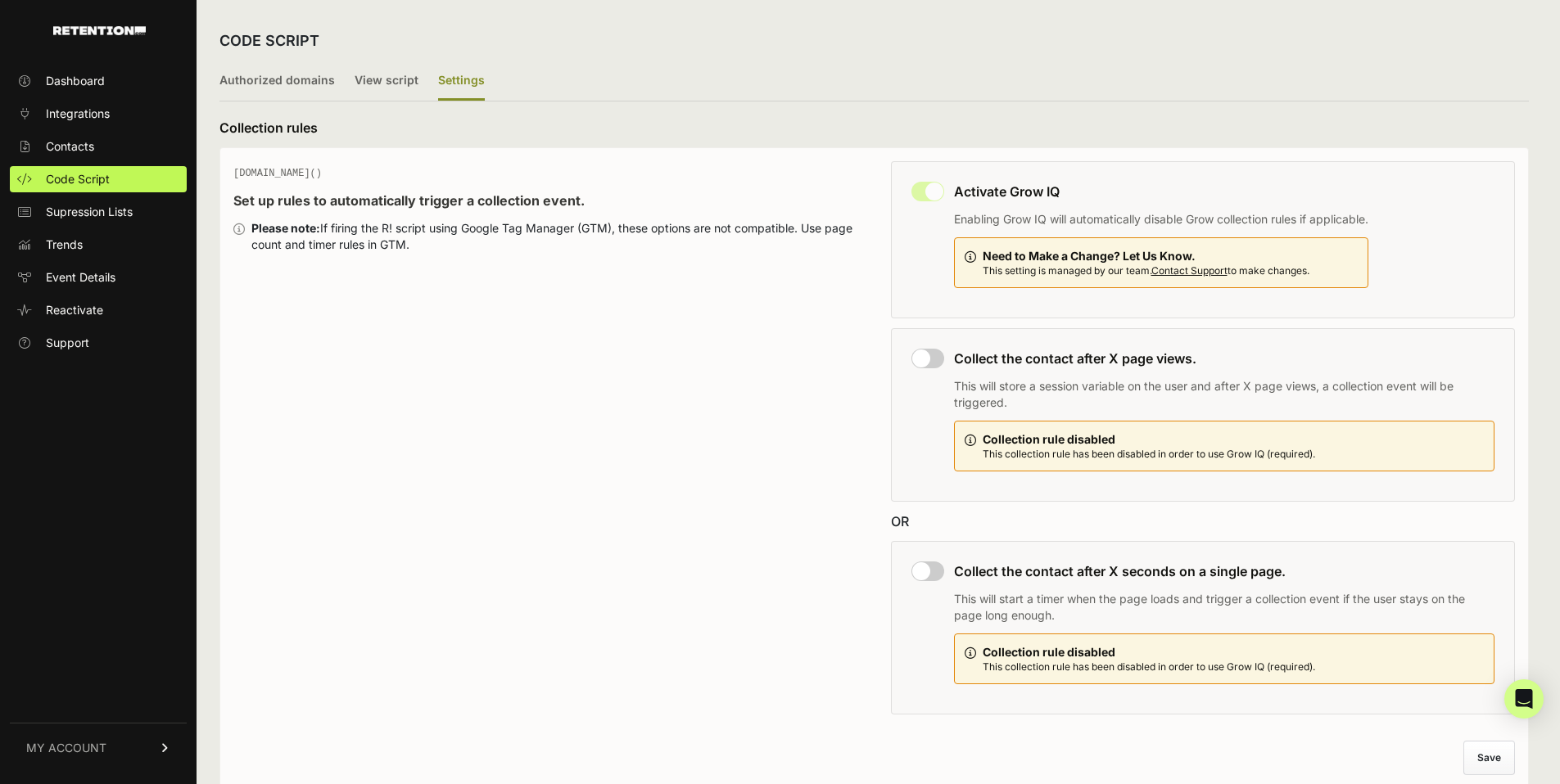
scroll to position [0, 0]
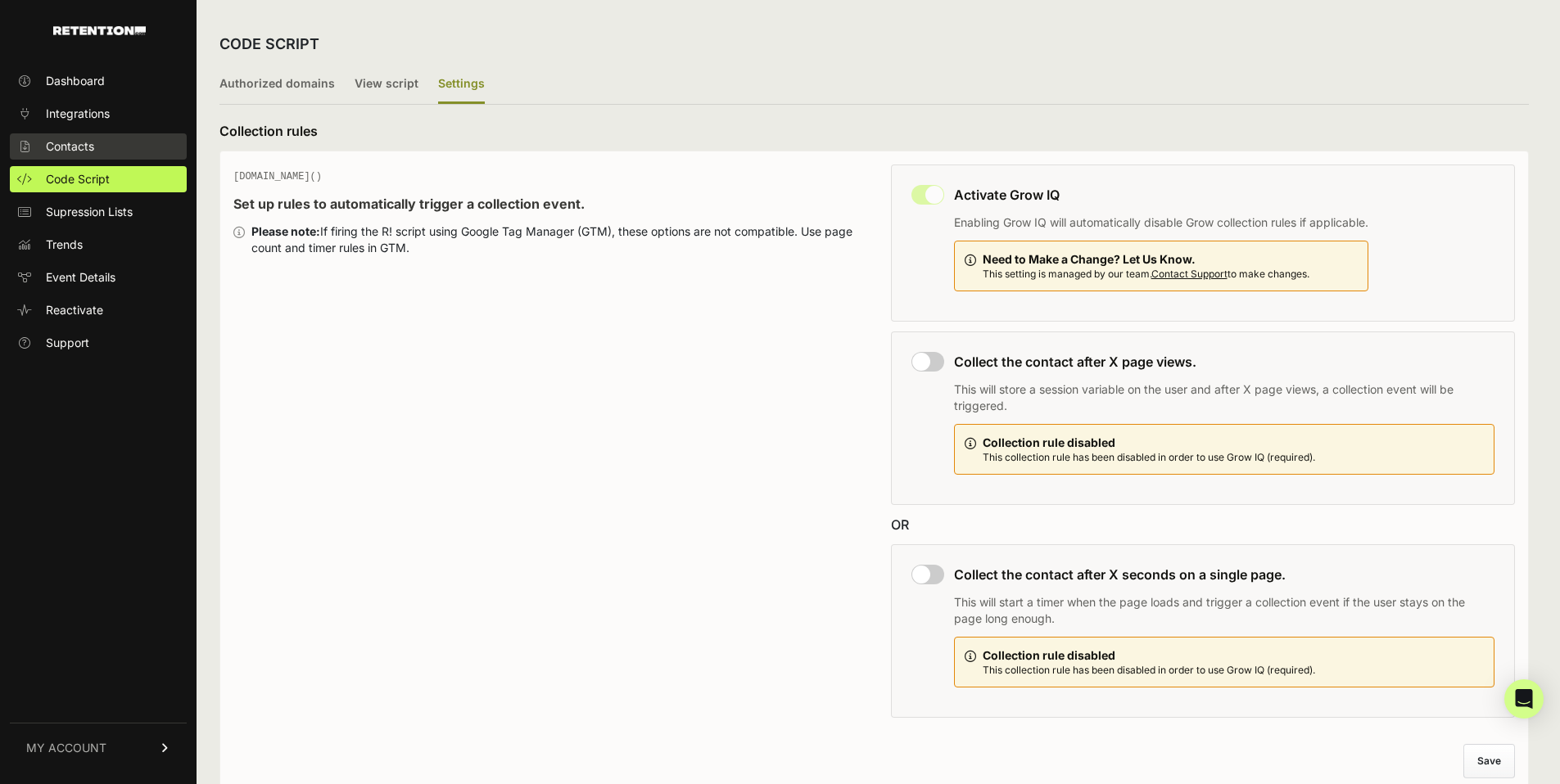
click at [73, 141] on span "Contacts" at bounding box center [70, 146] width 48 height 16
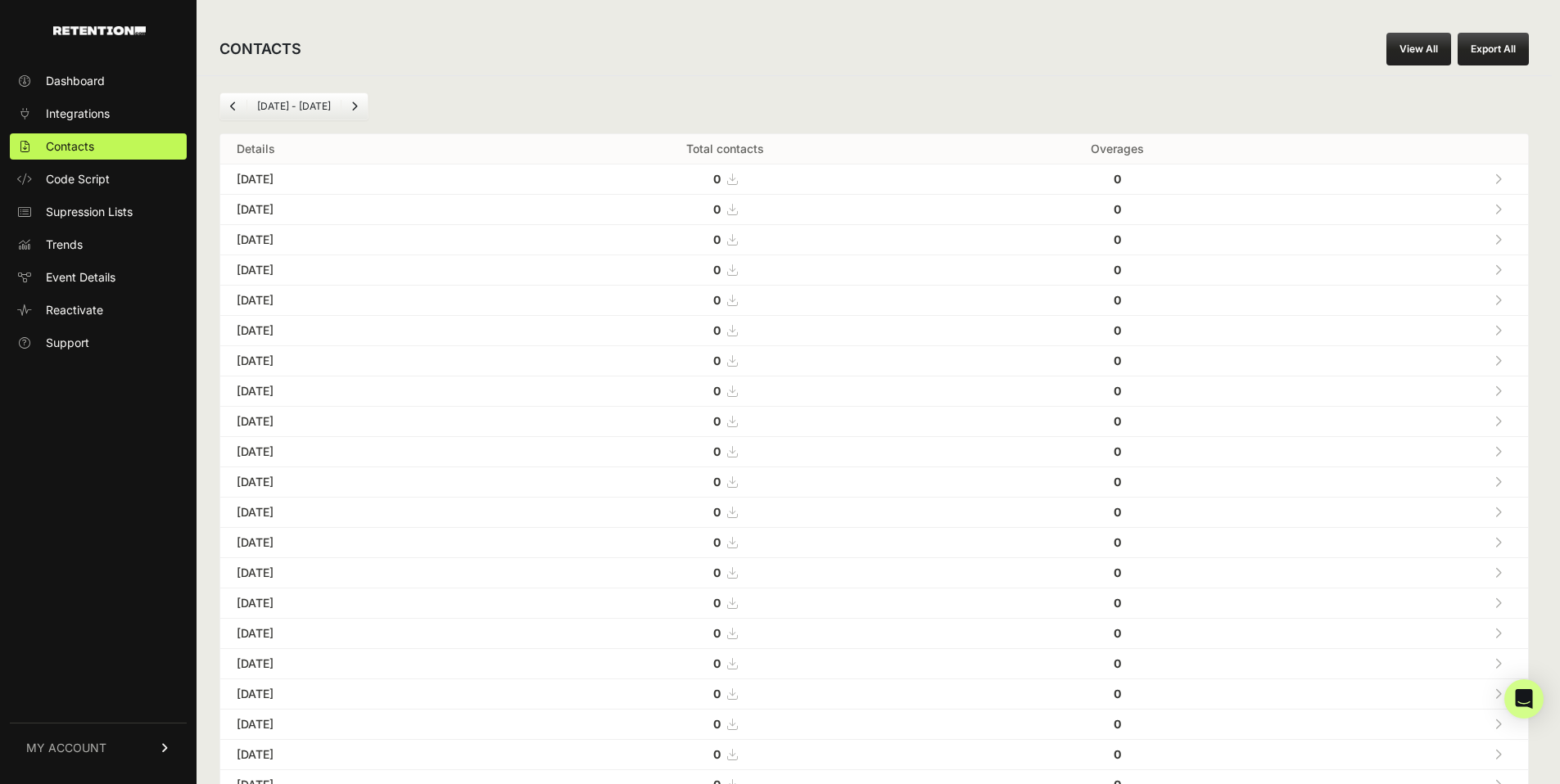
click at [343, 103] on link "Next" at bounding box center [355, 107] width 26 height 26
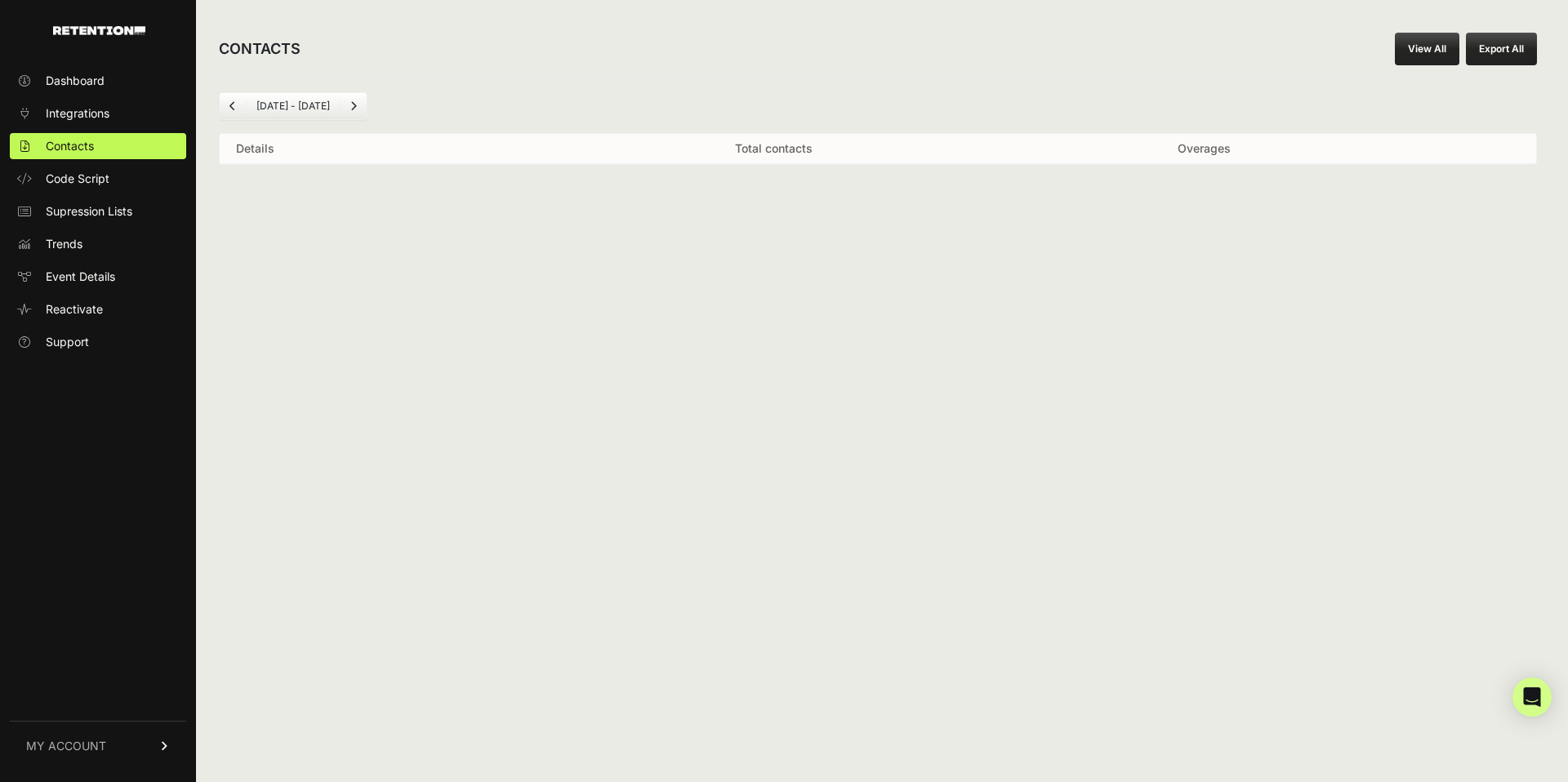
click at [232, 107] on icon "Previous" at bounding box center [232, 106] width 7 height 9
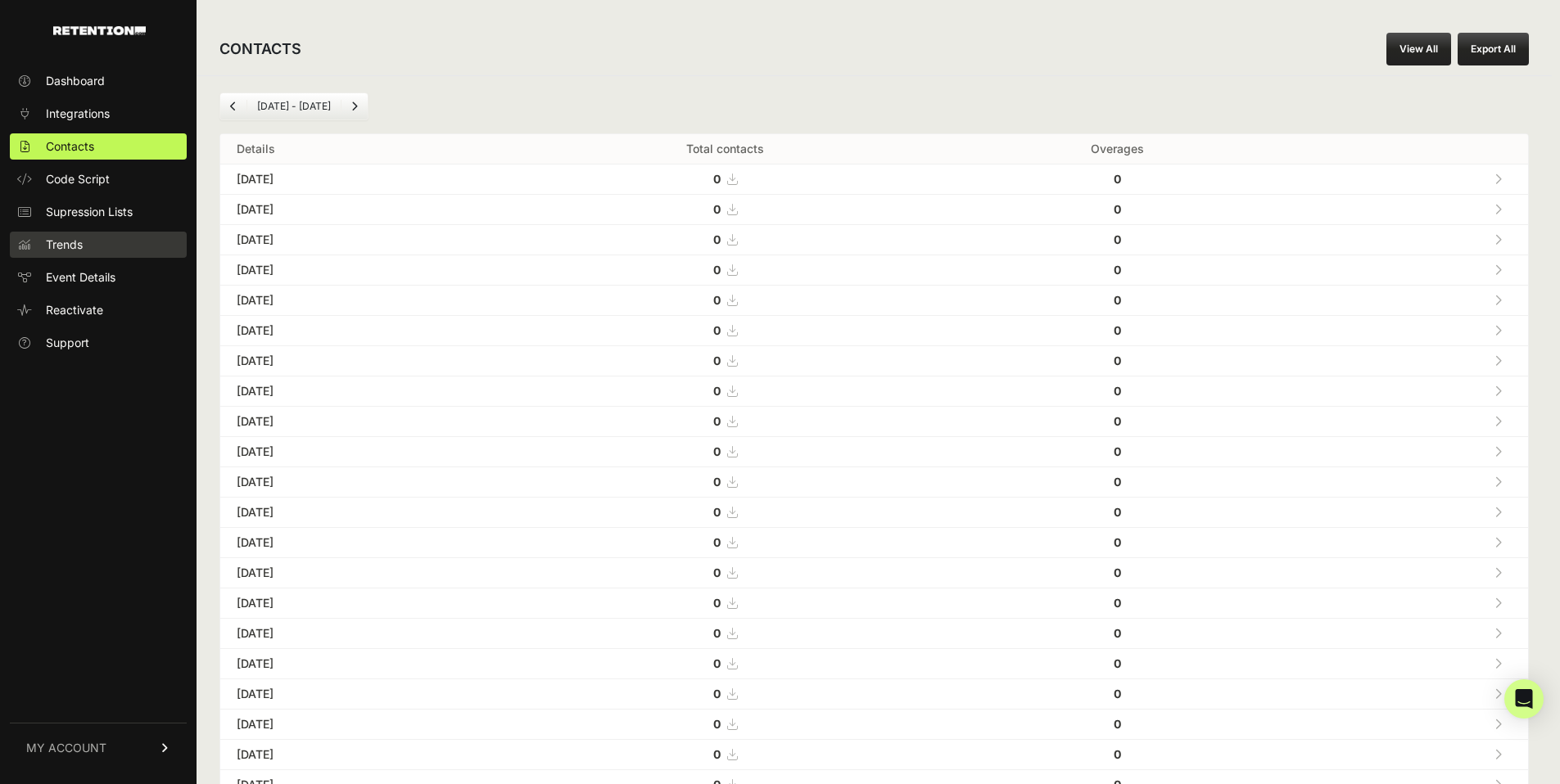
click at [68, 248] on span "Trends" at bounding box center [64, 244] width 37 height 16
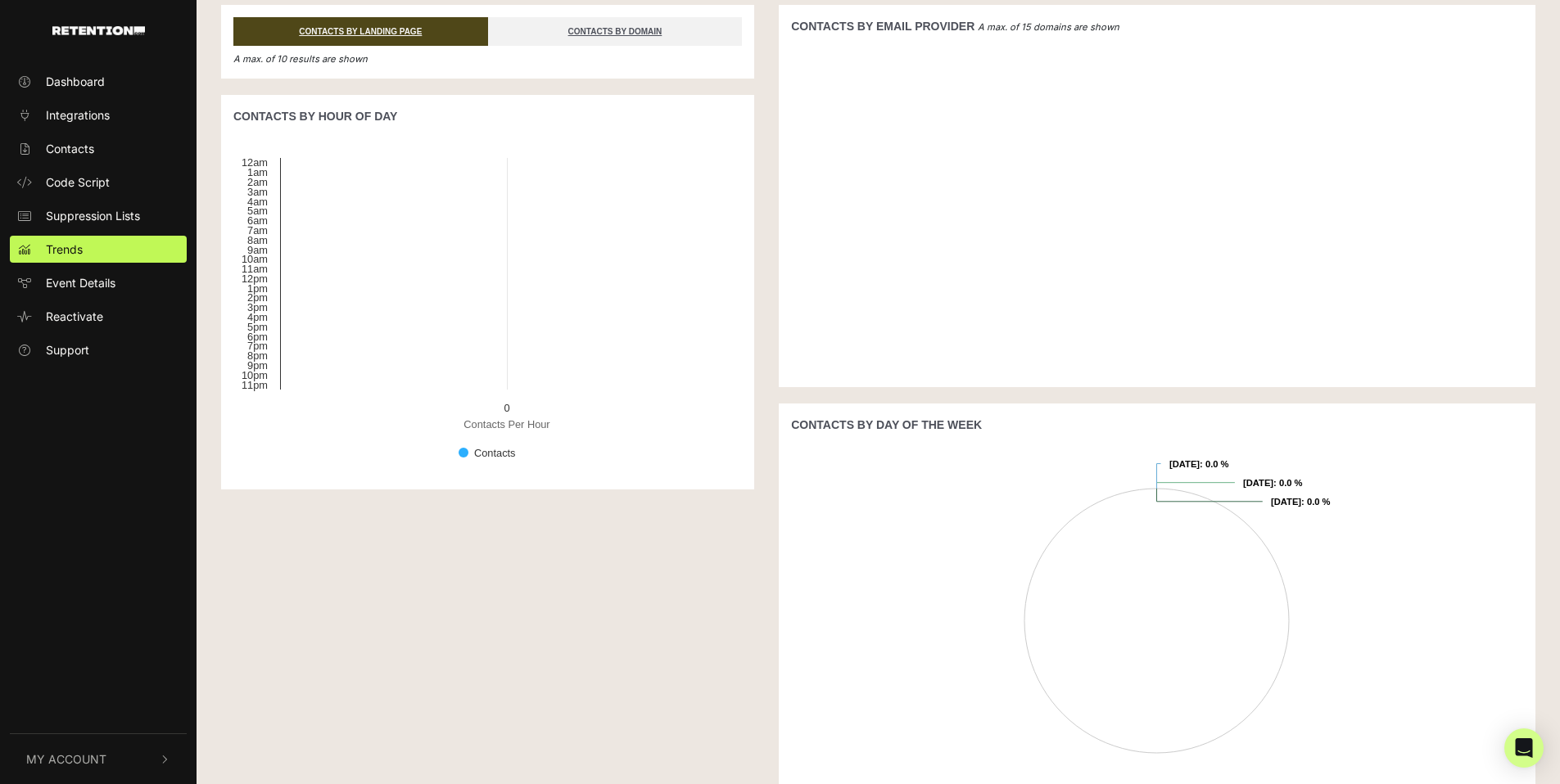
scroll to position [394, 0]
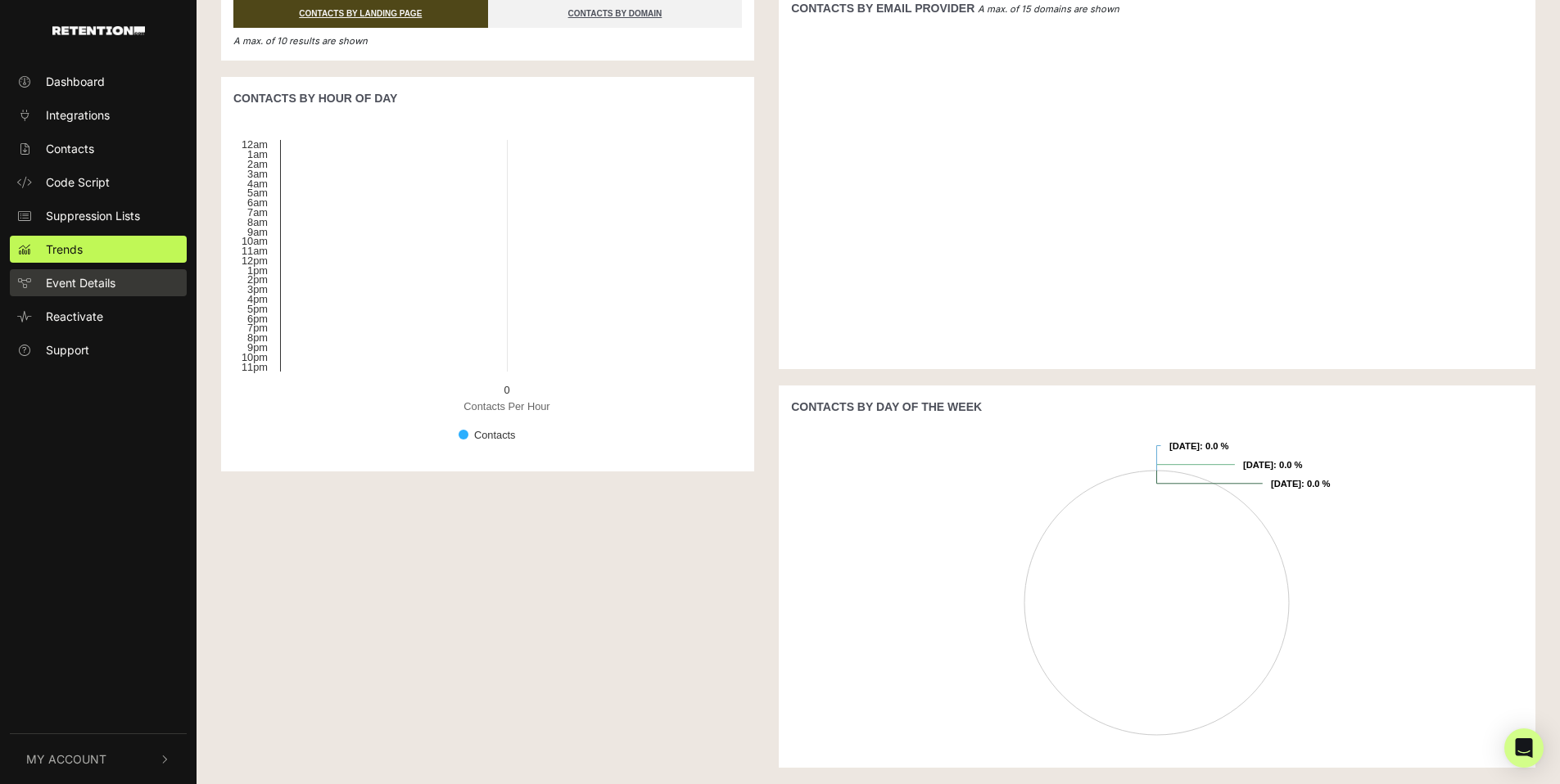
click at [104, 282] on span "Event Details" at bounding box center [81, 283] width 70 height 17
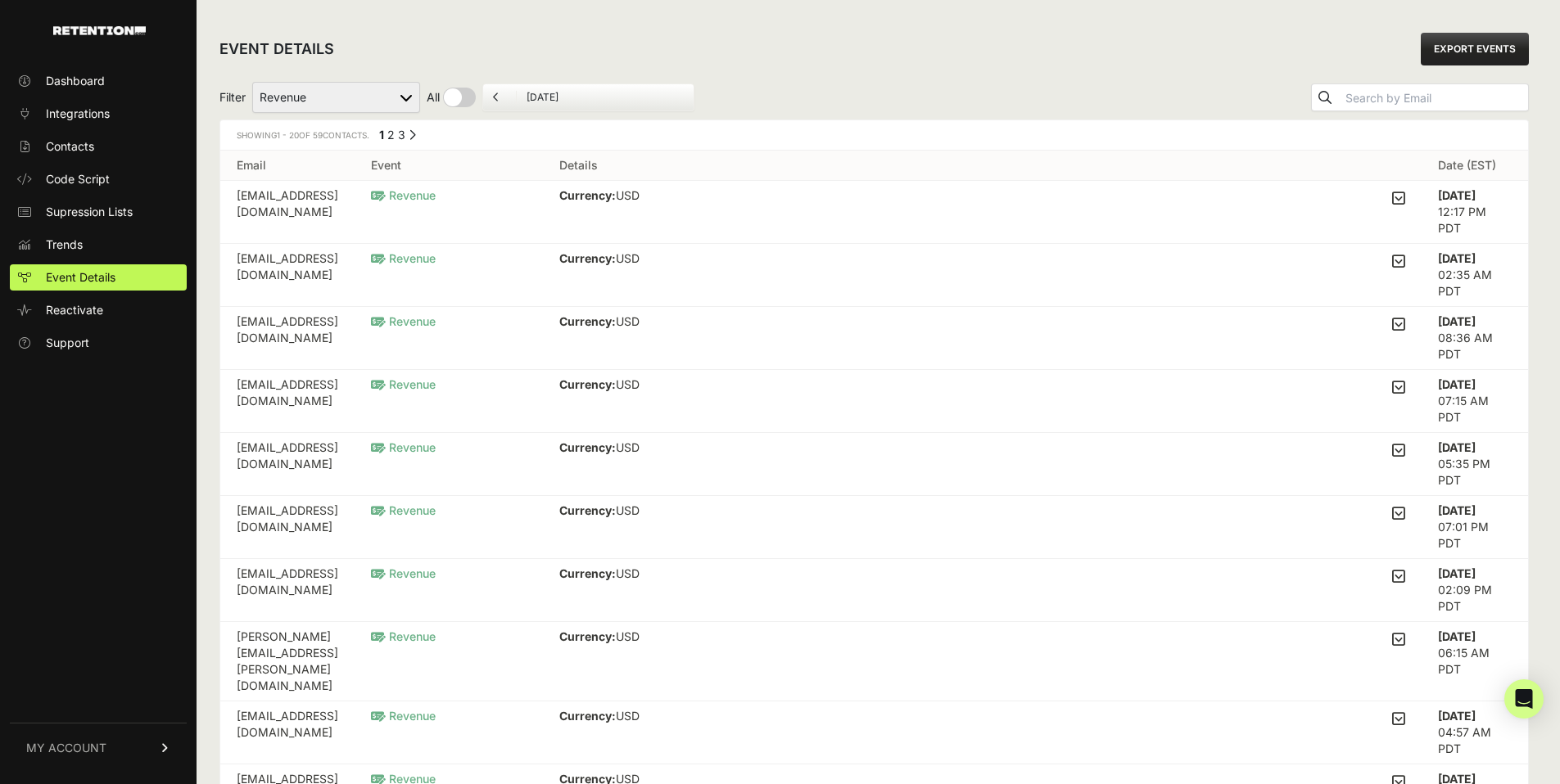
click at [334, 101] on select "Active on Site Reclaim Added to Cart Reclaim Checkout Started Reclaim Revenue V…" at bounding box center [336, 97] width 168 height 31
select select "cart"
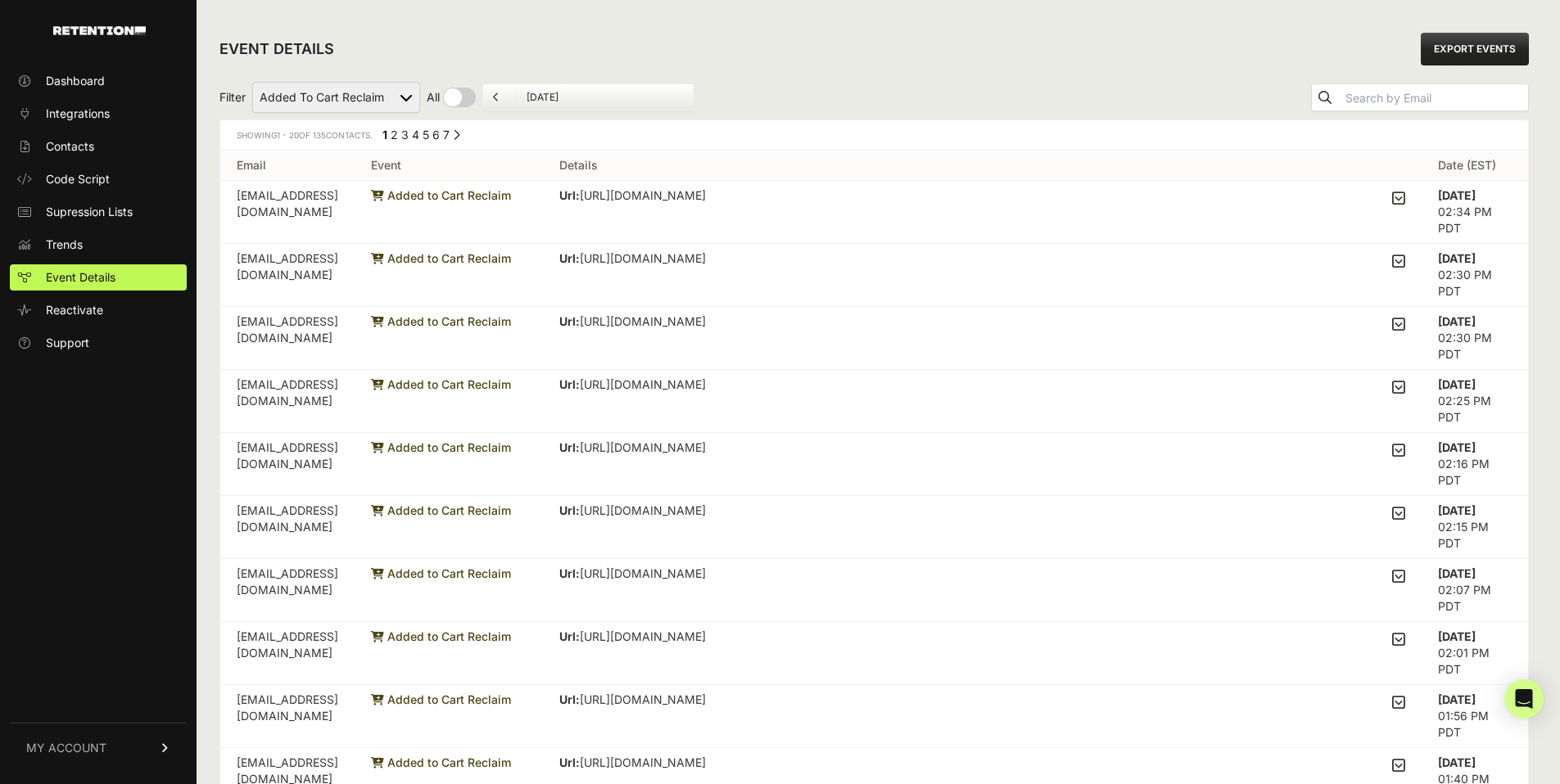
click at [330, 94] on select "Active on Site Reclaim Added to Cart Reclaim Checkout Started Reclaim Revenue V…" at bounding box center [336, 97] width 168 height 31
select select "Active on Site Reclaim"
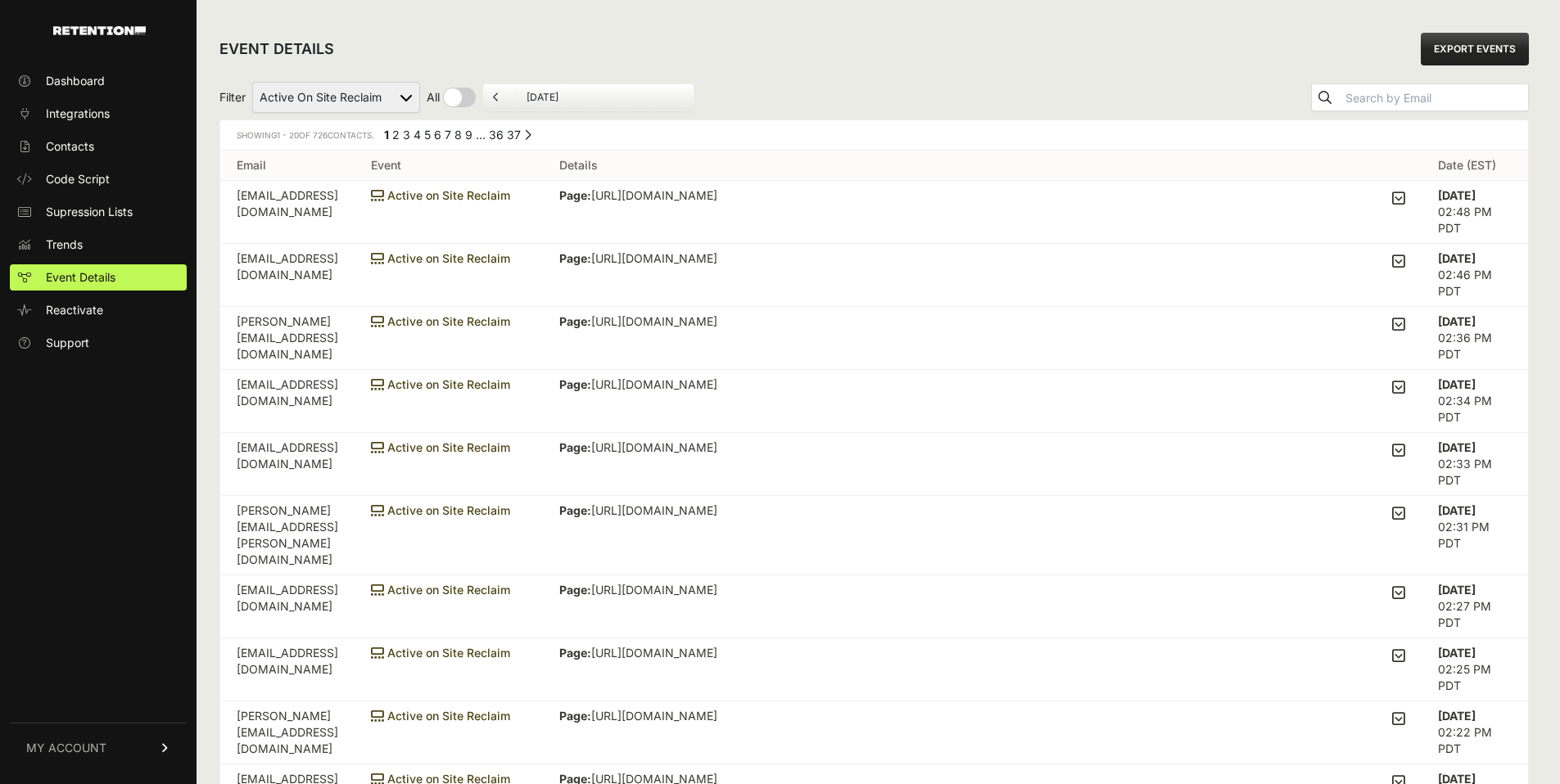
click at [326, 96] on select "Active on Site Reclaim Added to Cart Reclaim Checkout Started Reclaim Revenue V…" at bounding box center [336, 97] width 168 height 31
select select "cart"
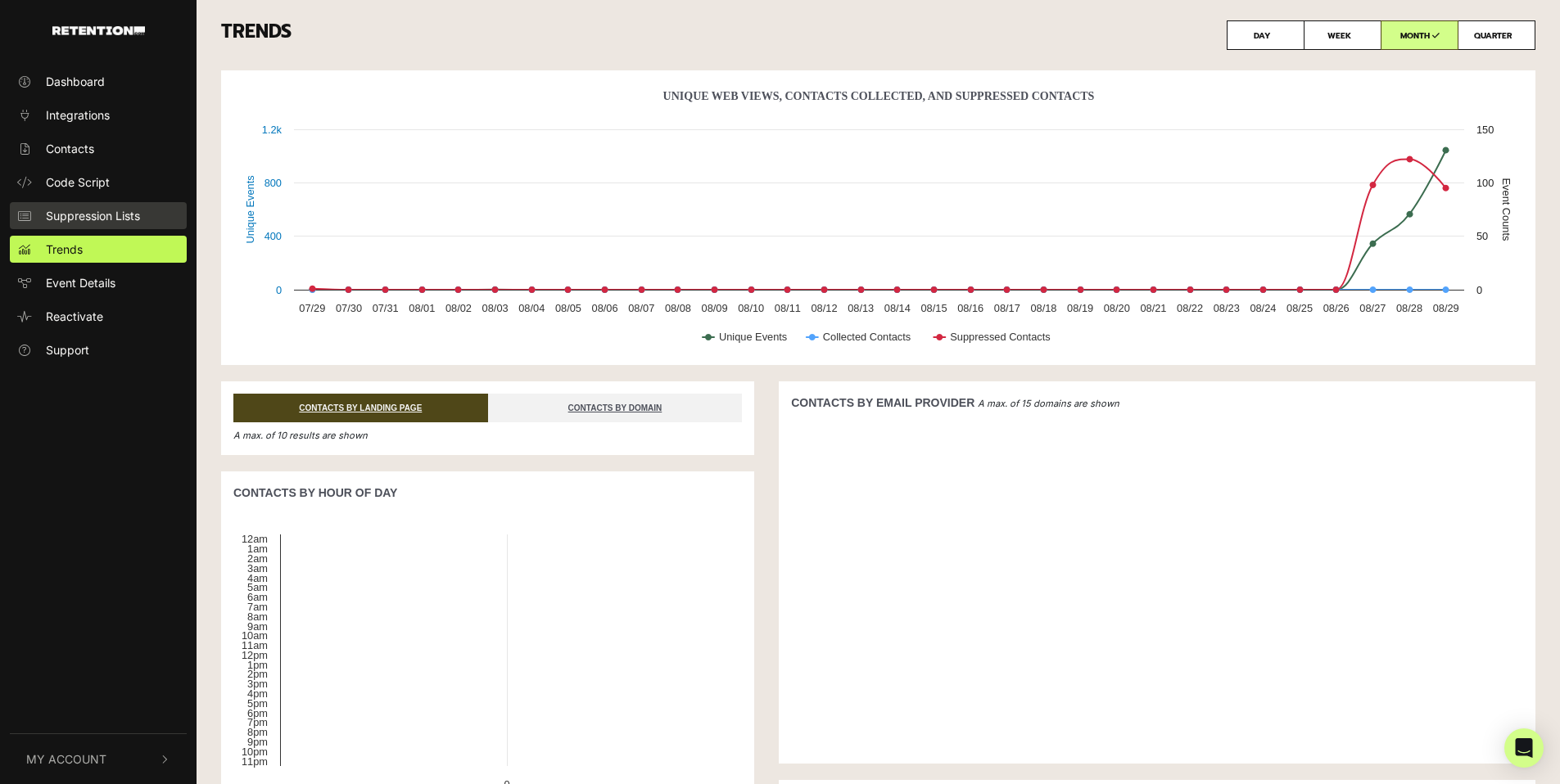
click at [99, 214] on span "Suppression Lists" at bounding box center [93, 216] width 94 height 17
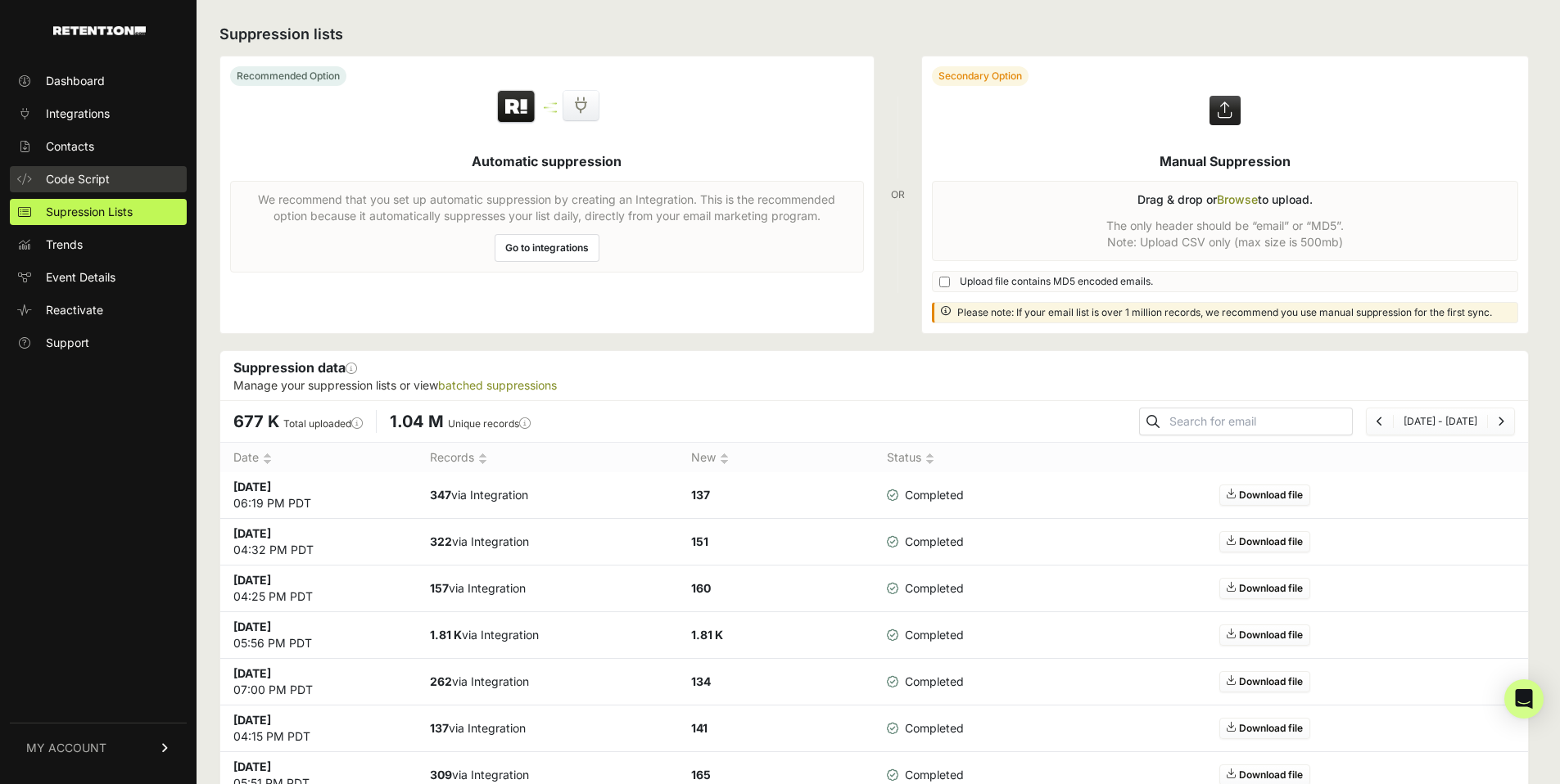
click at [93, 186] on span "Code Script" at bounding box center [78, 178] width 64 height 16
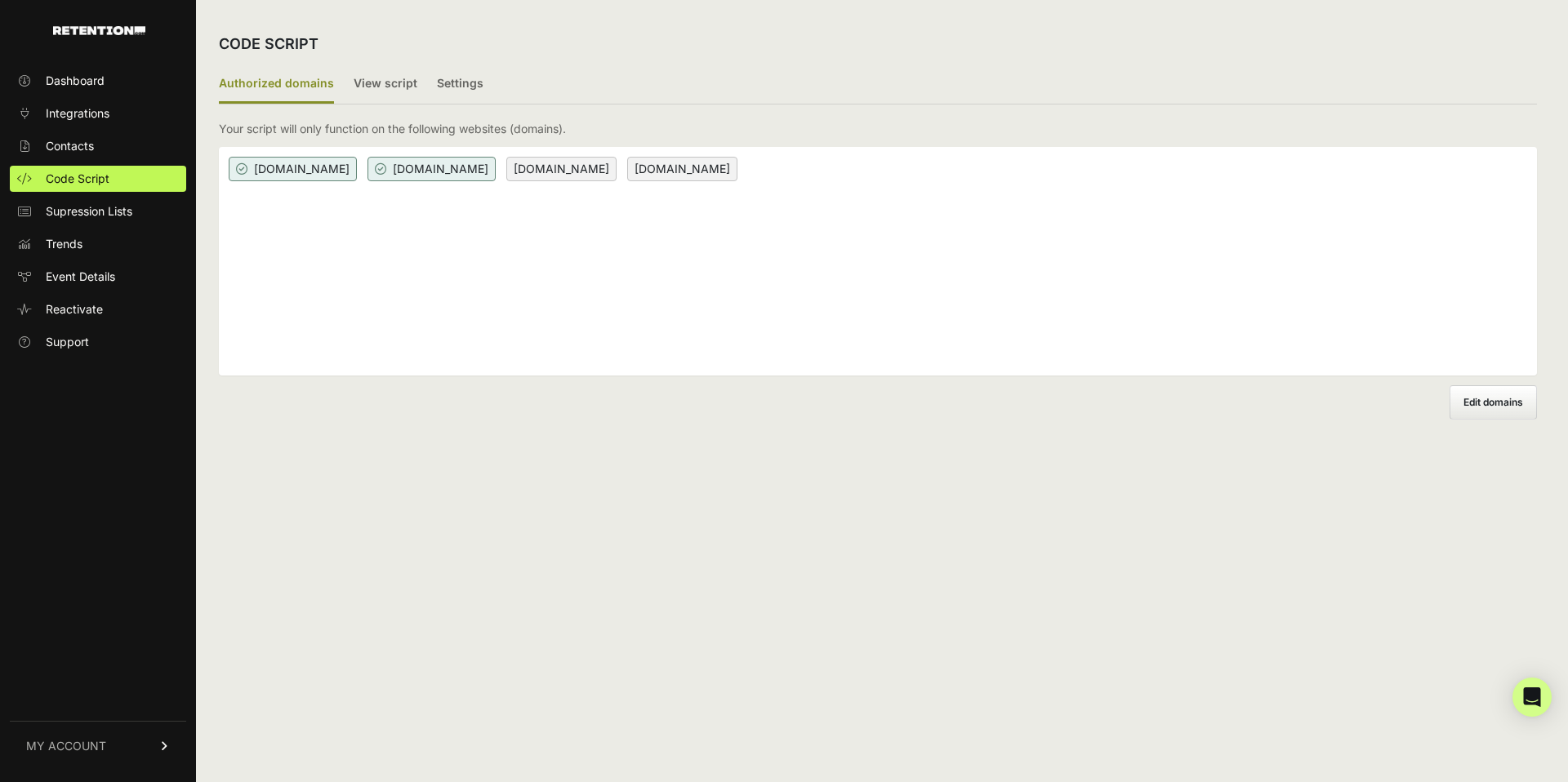
drag, startPoint x: 641, startPoint y: 168, endPoint x: 595, endPoint y: 173, distance: 46.3
click at [640, 168] on span "[DOMAIN_NAME]" at bounding box center [682, 169] width 110 height 24
click at [565, 175] on span "[DOMAIN_NAME]" at bounding box center [561, 169] width 110 height 24
click at [1483, 399] on span "Edit domains" at bounding box center [1493, 402] width 59 height 12
click at [0, 0] on input "Add domain" at bounding box center [0, 0] width 0 height 0
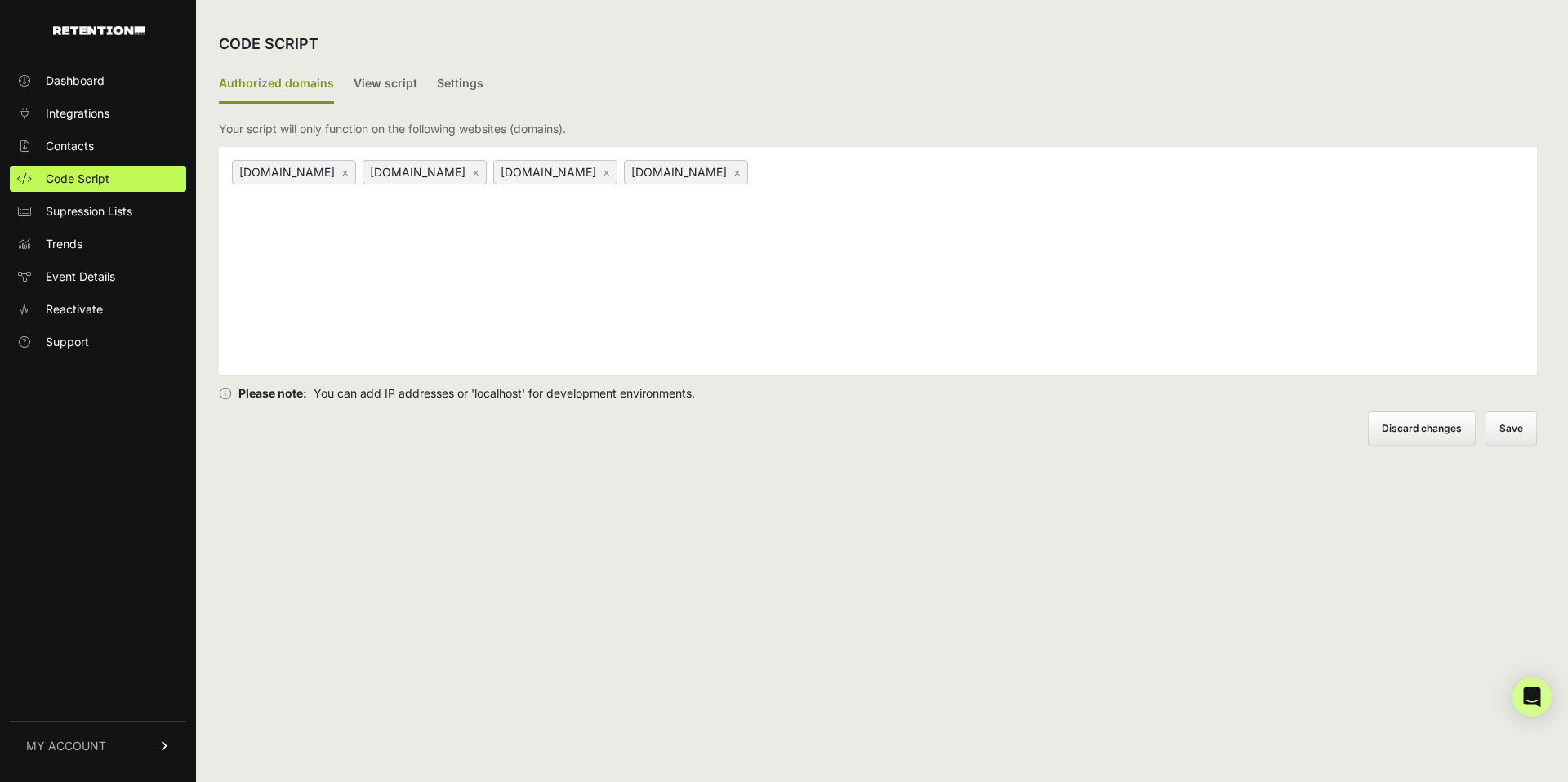
click at [375, 172] on div "holistapet.co ×" at bounding box center [424, 172] width 124 height 24
click at [516, 260] on div "holistapet.com × holistapet.co × www.holistapet.co × www.holistapet.com ×" at bounding box center [878, 261] width 1319 height 229
click at [382, 83] on label "View script" at bounding box center [386, 84] width 64 height 39
click at [0, 0] on input "View script" at bounding box center [0, 0] width 0 height 0
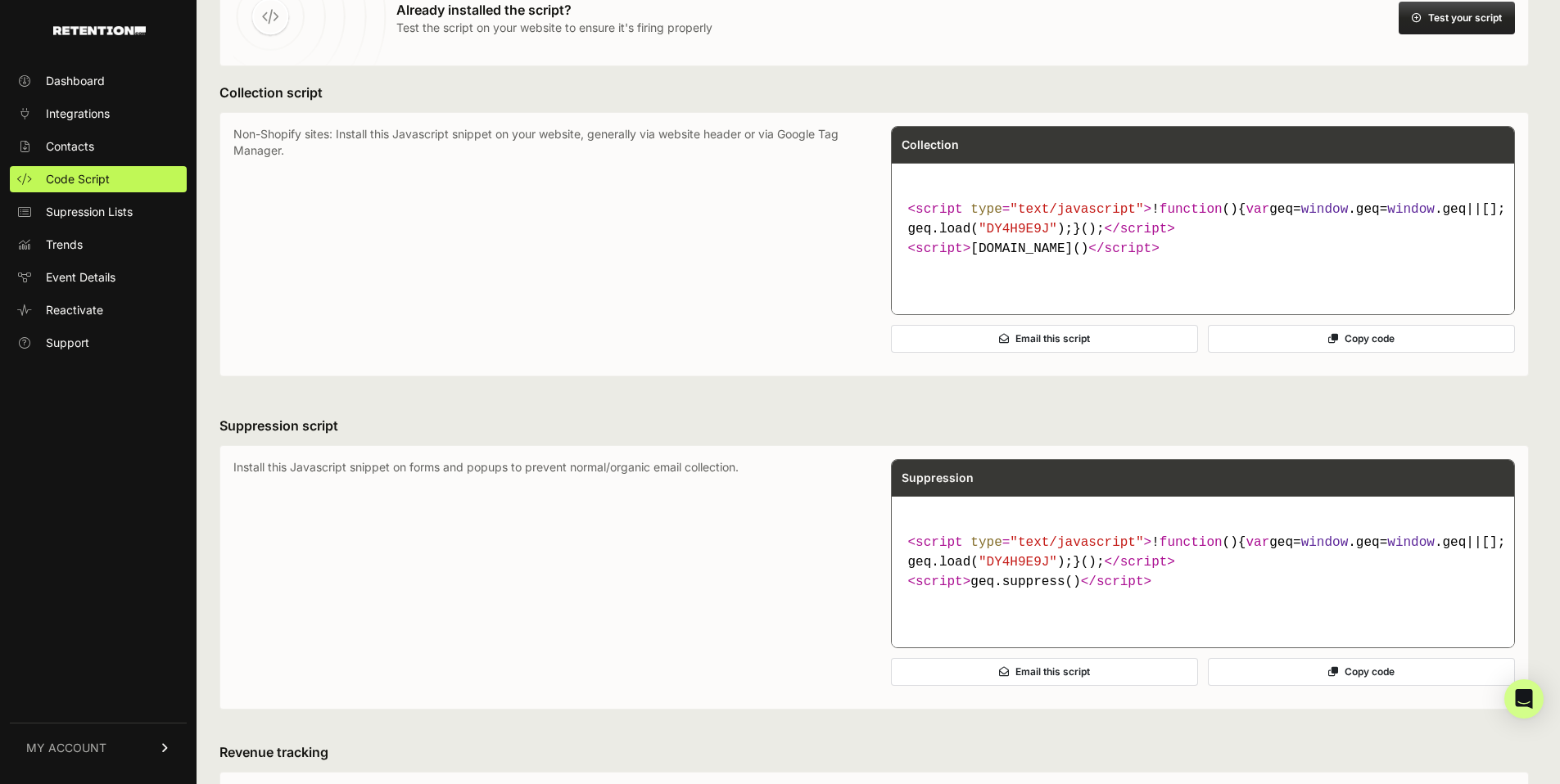
scroll to position [1181, 0]
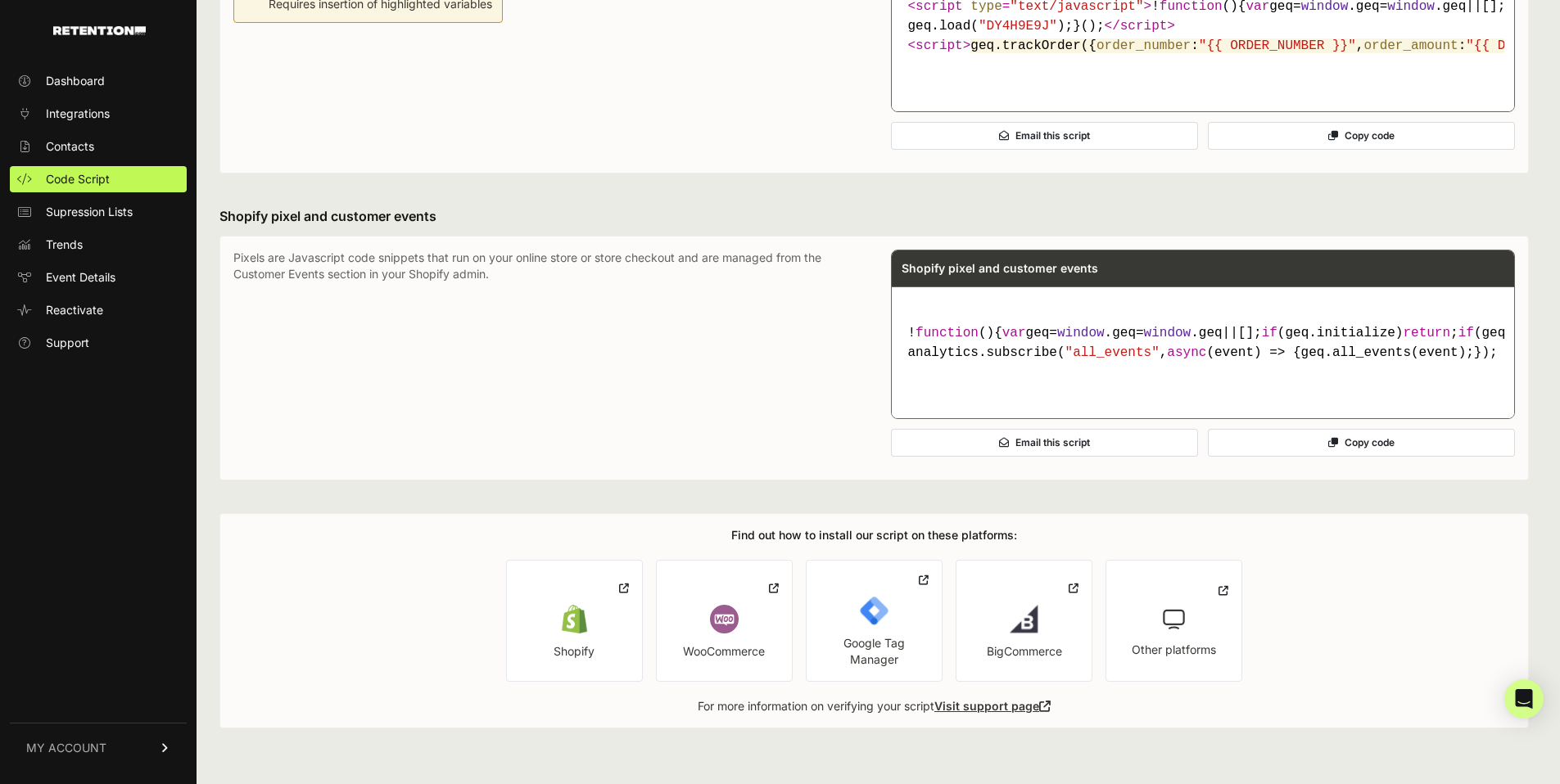
click at [577, 642] on link "Shopify" at bounding box center [574, 621] width 137 height 122
click at [1536, 698] on div "Open Intercom Messenger" at bounding box center [1525, 700] width 43 height 43
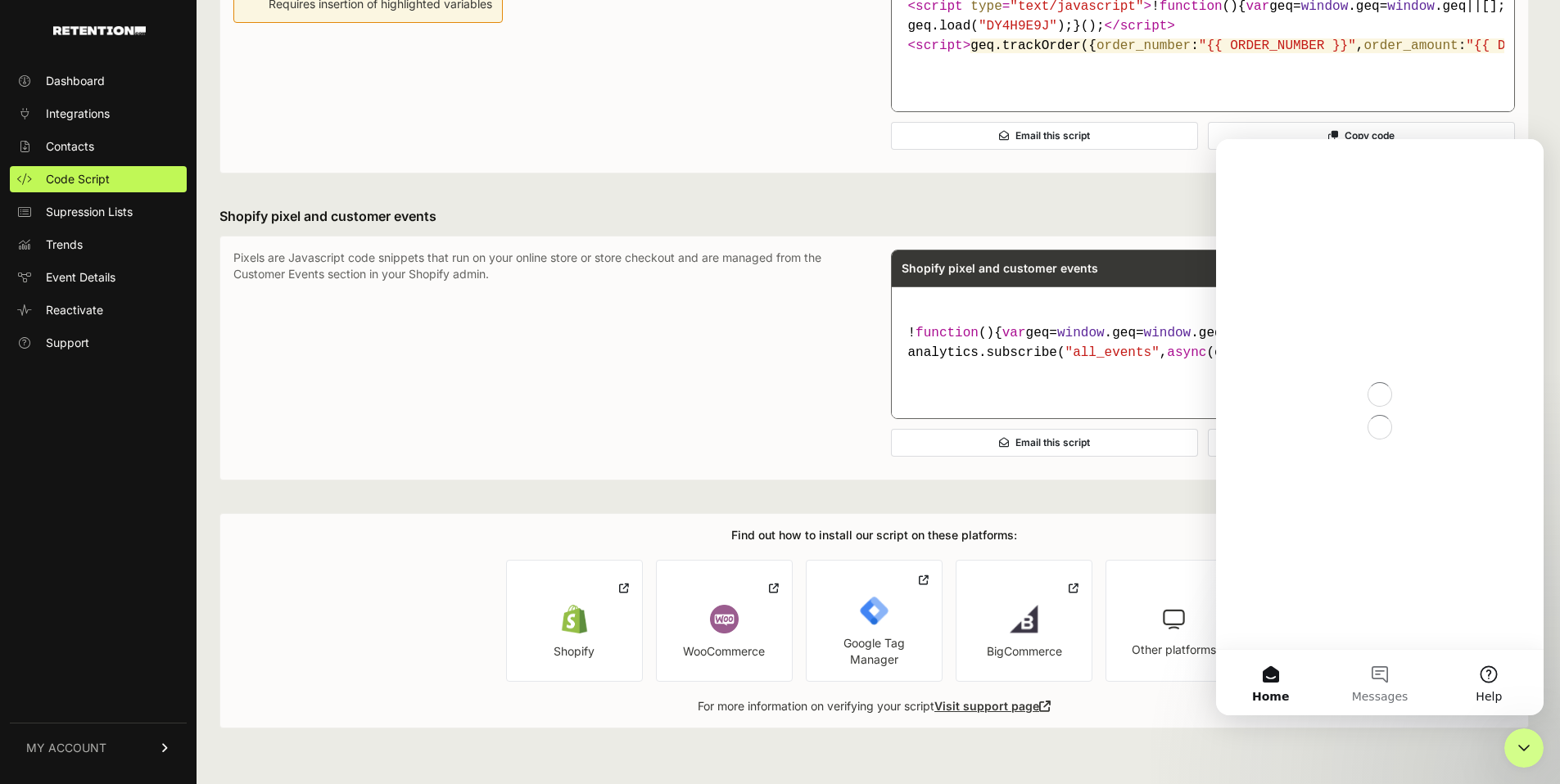
scroll to position [0, 0]
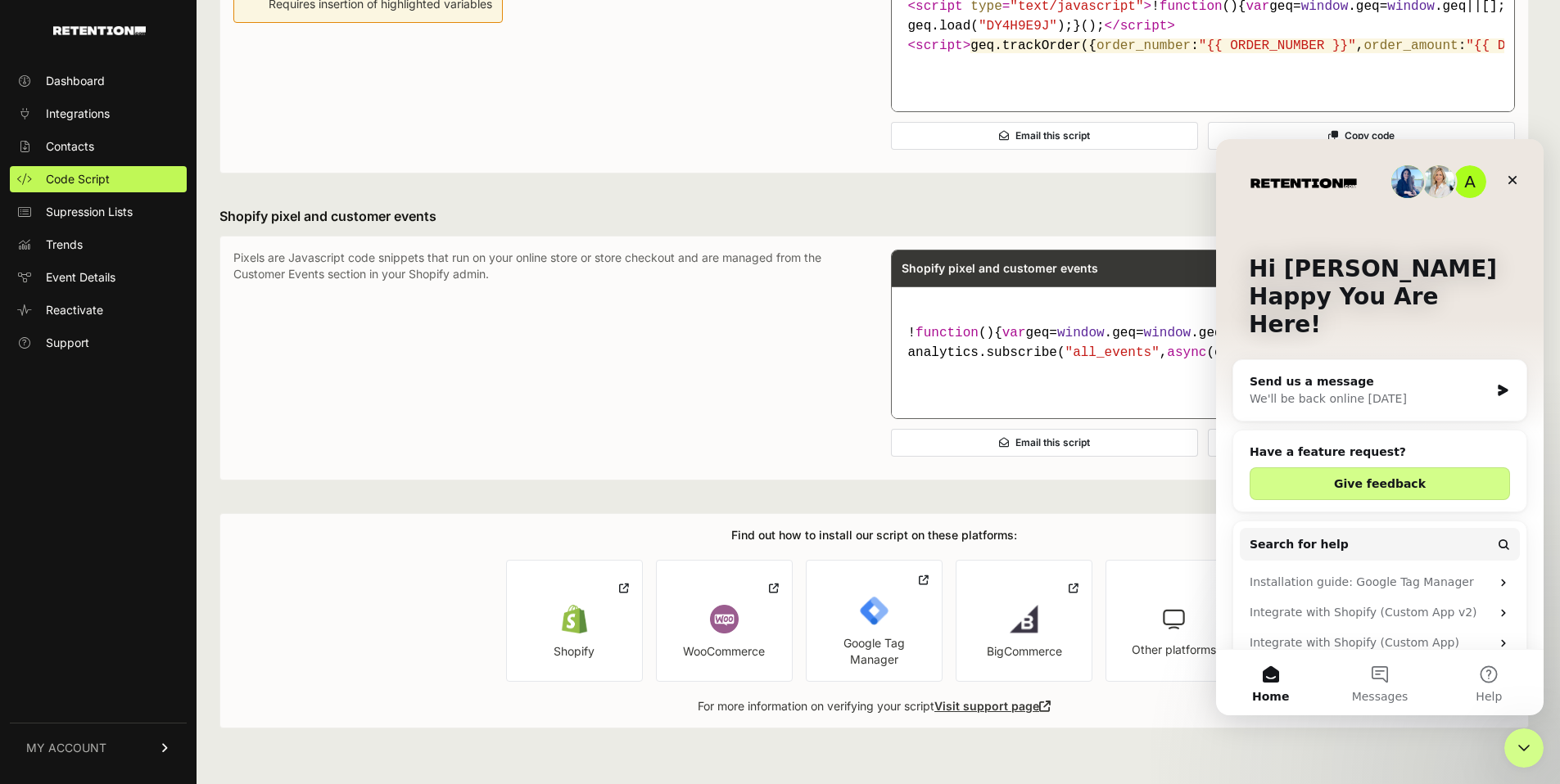
click at [1391, 391] on div "We'll be back online on Monday" at bounding box center [1369, 399] width 240 height 17
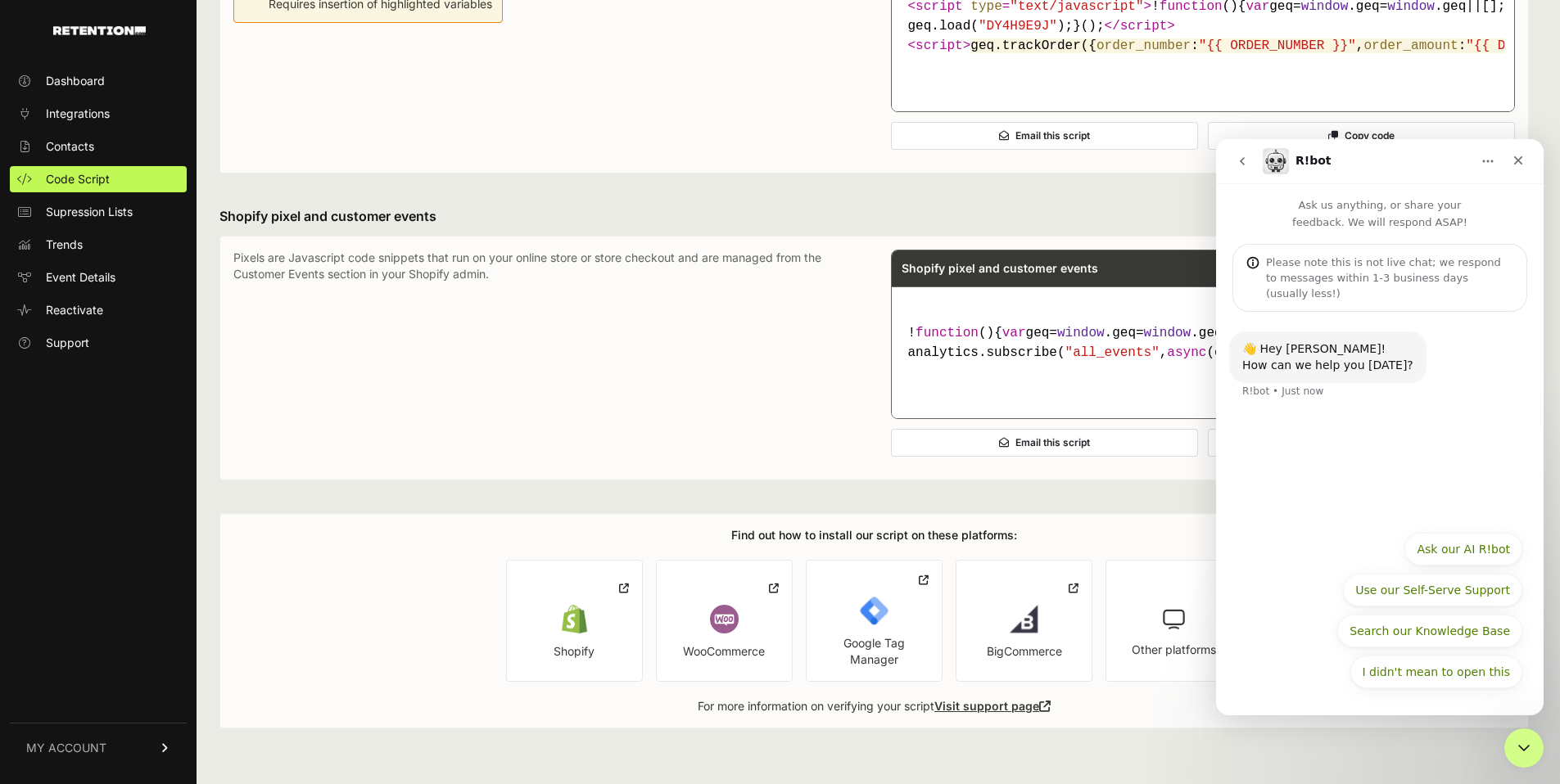
click at [1237, 160] on icon "go back" at bounding box center [1243, 161] width 13 height 13
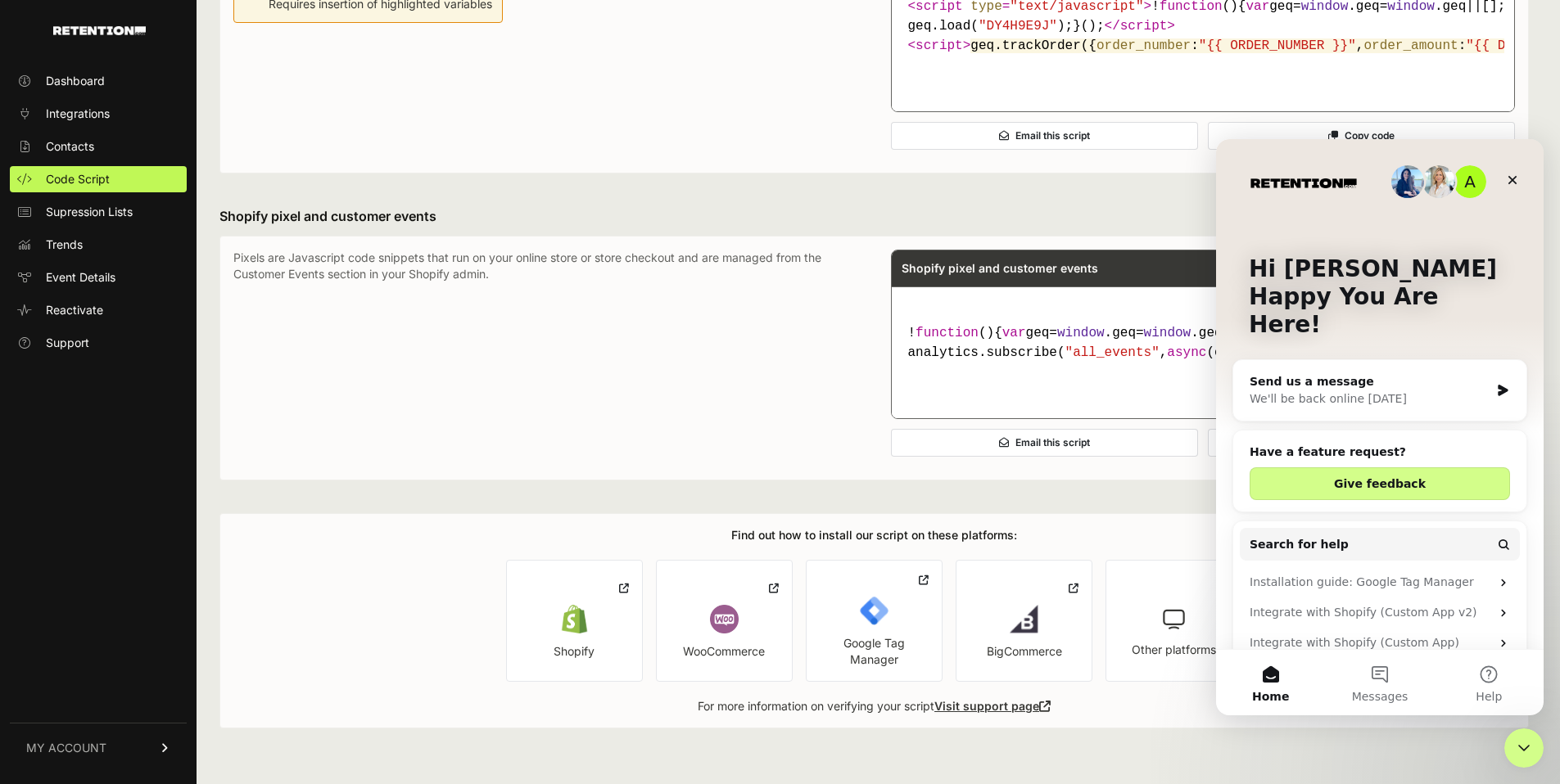
click at [1361, 391] on div "We'll be back online on Monday" at bounding box center [1369, 399] width 240 height 17
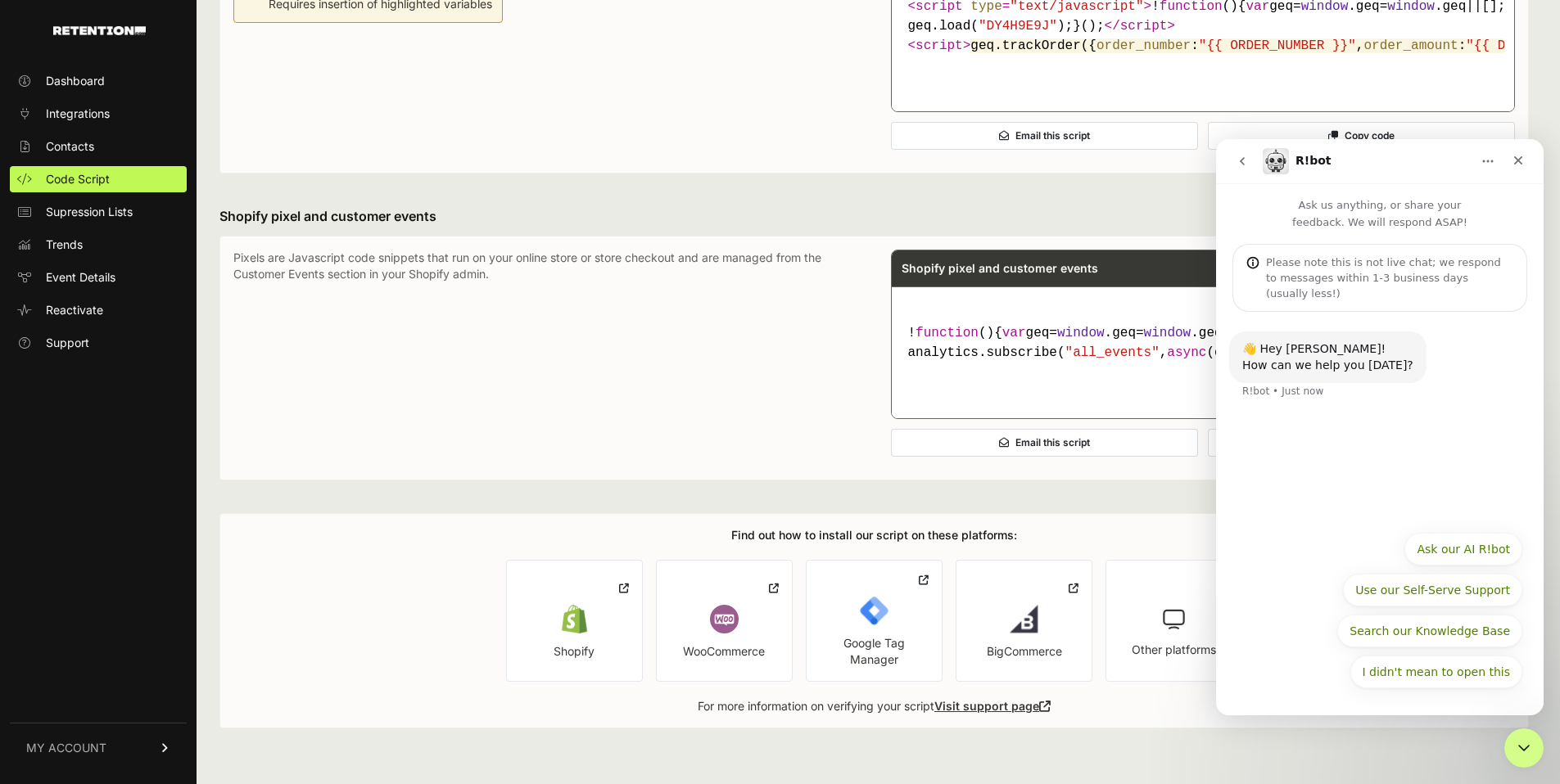
click at [1242, 158] on icon "go back" at bounding box center [1242, 161] width 5 height 8
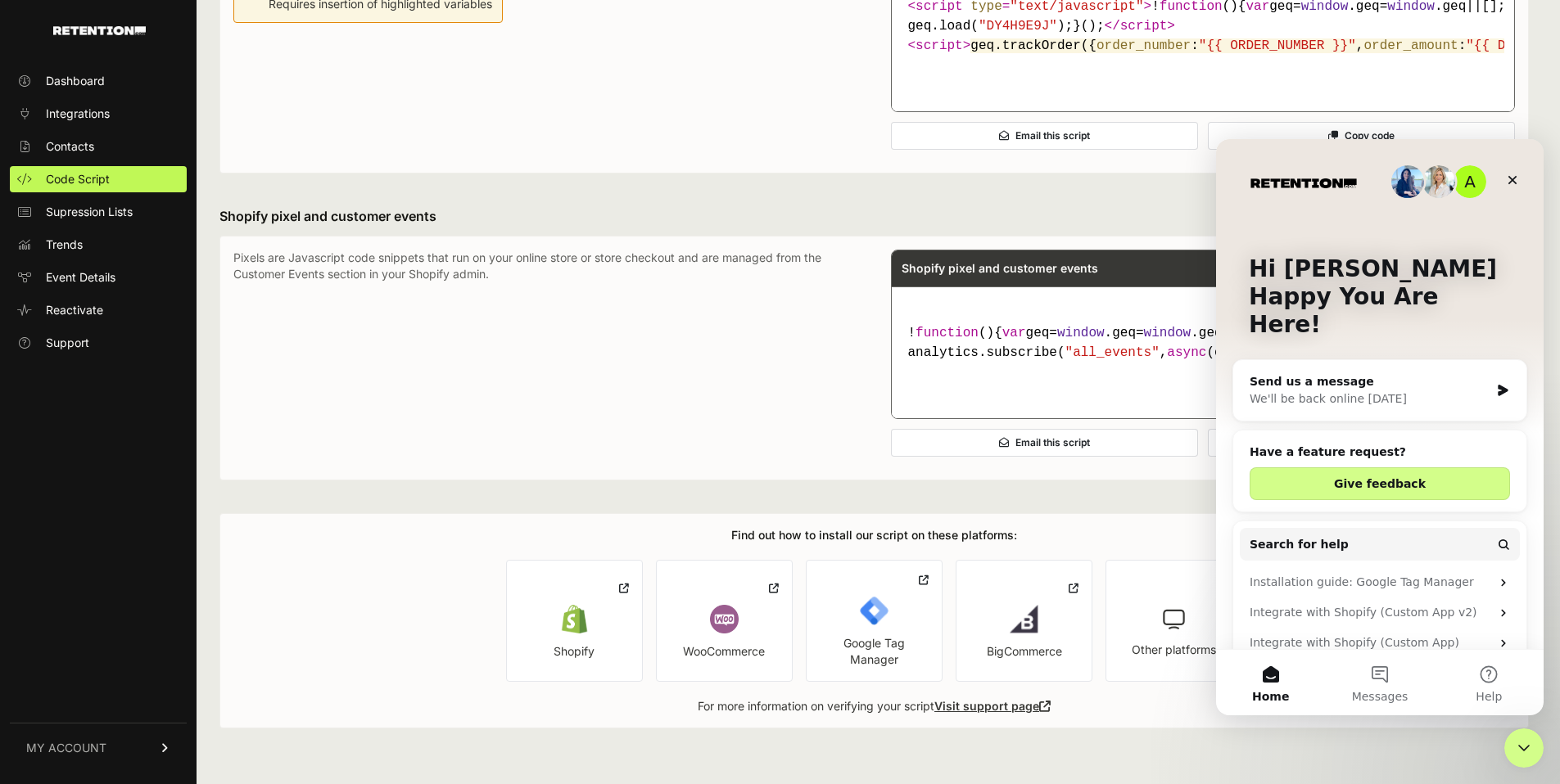
click at [1347, 391] on div "We'll be back online on Monday" at bounding box center [1369, 399] width 240 height 17
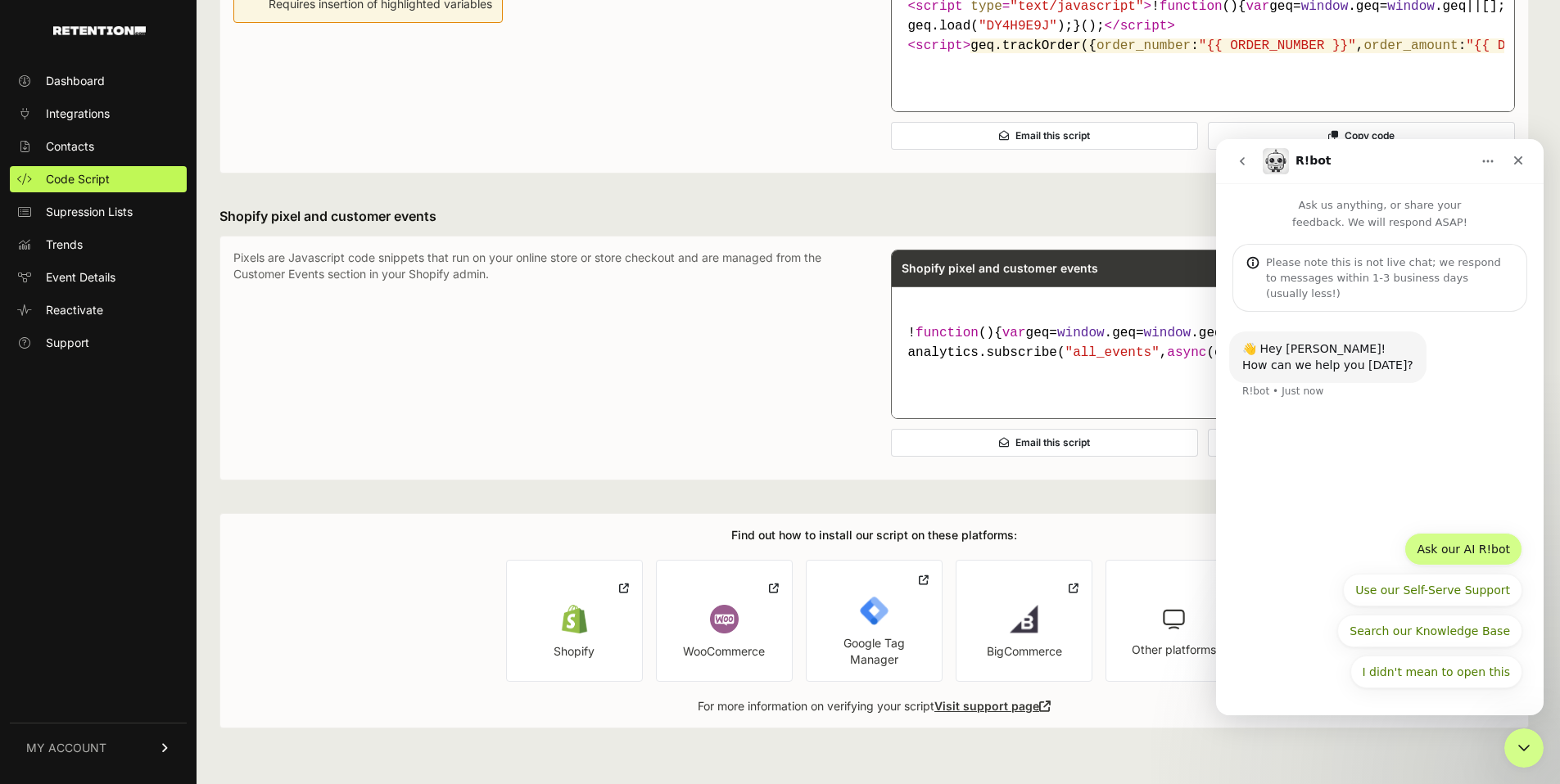
click at [1473, 559] on button "Ask our AI R!bot" at bounding box center [1463, 549] width 118 height 33
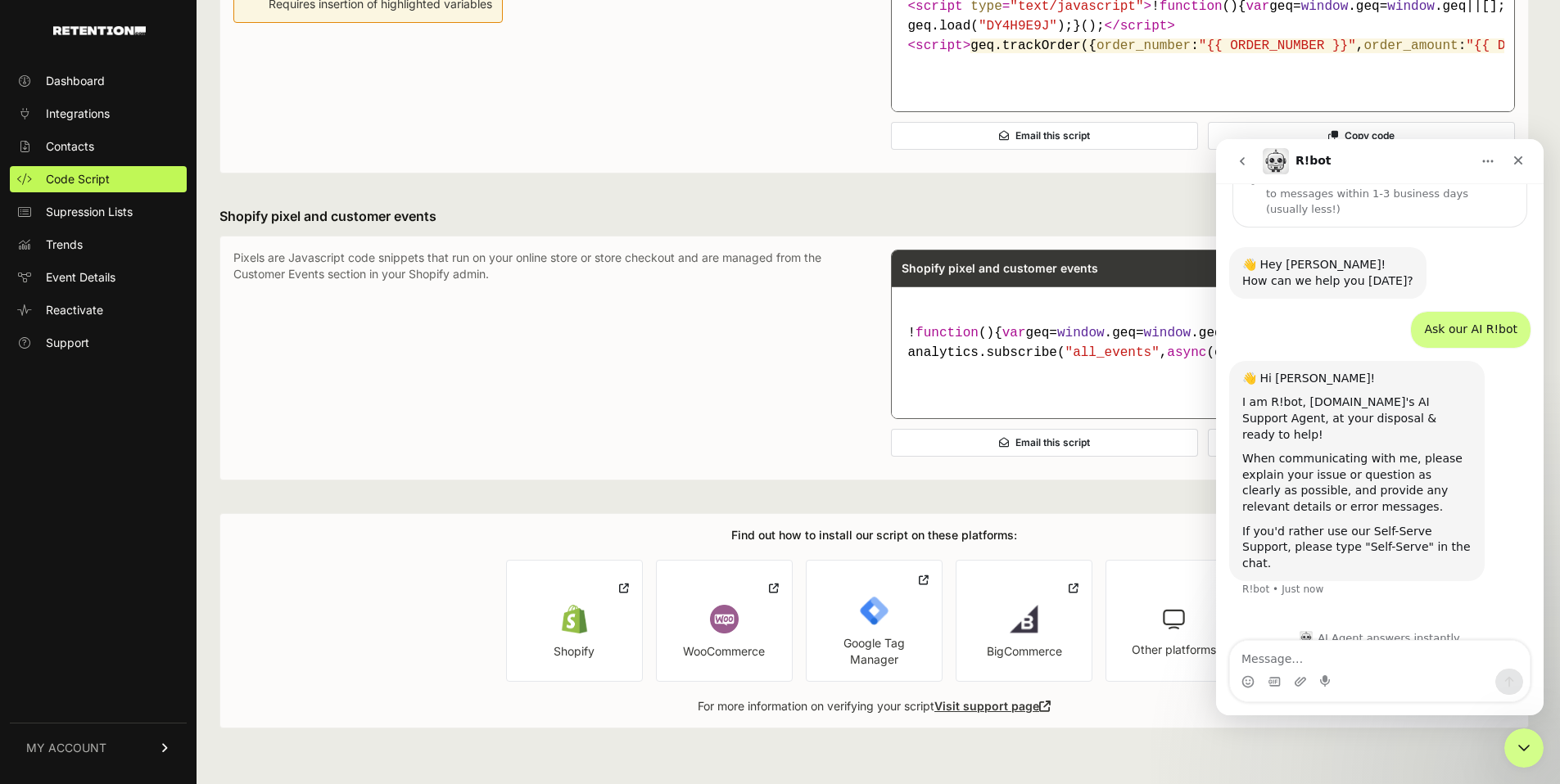
scroll to position [89, 0]
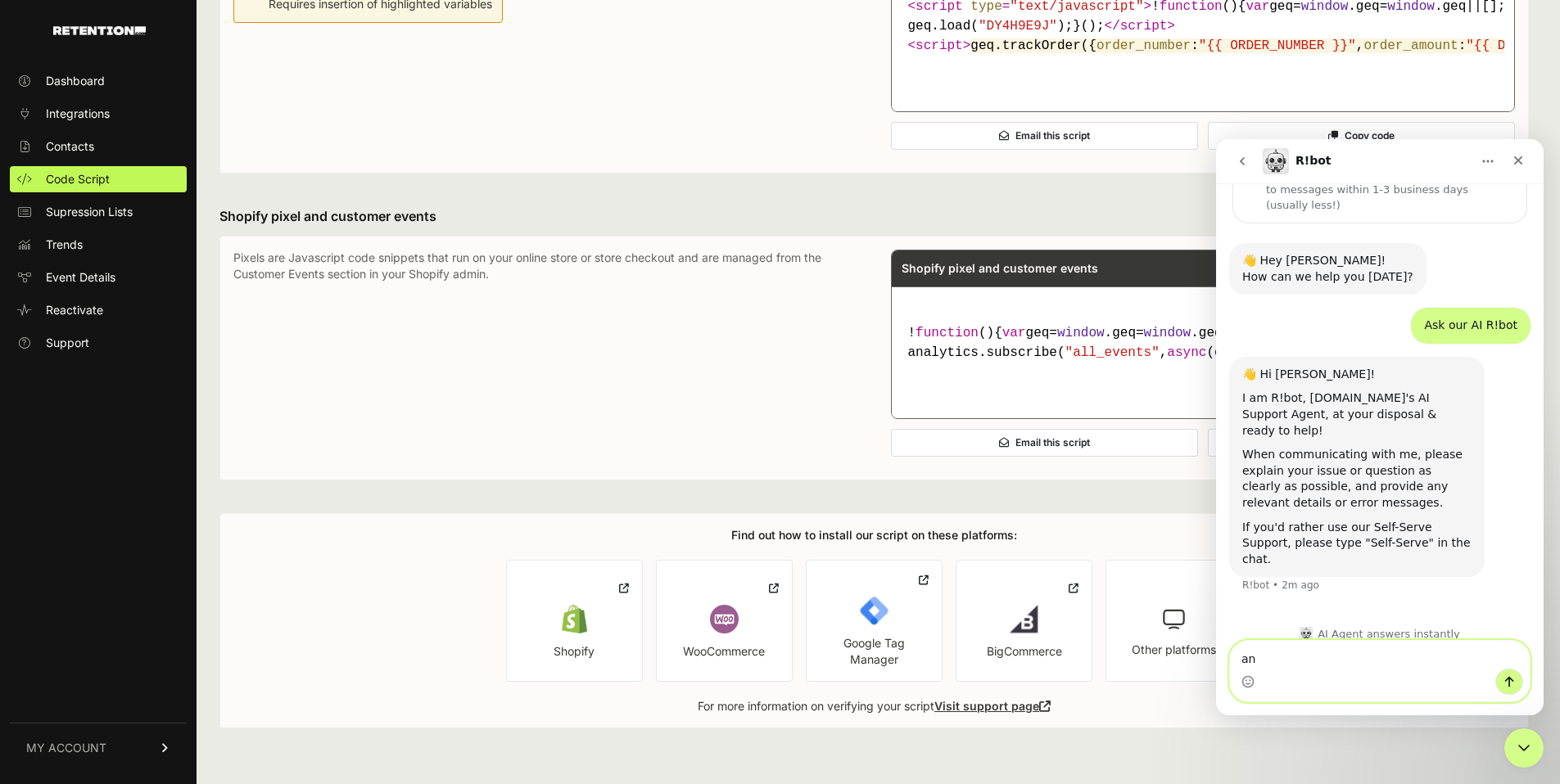
type textarea "a"
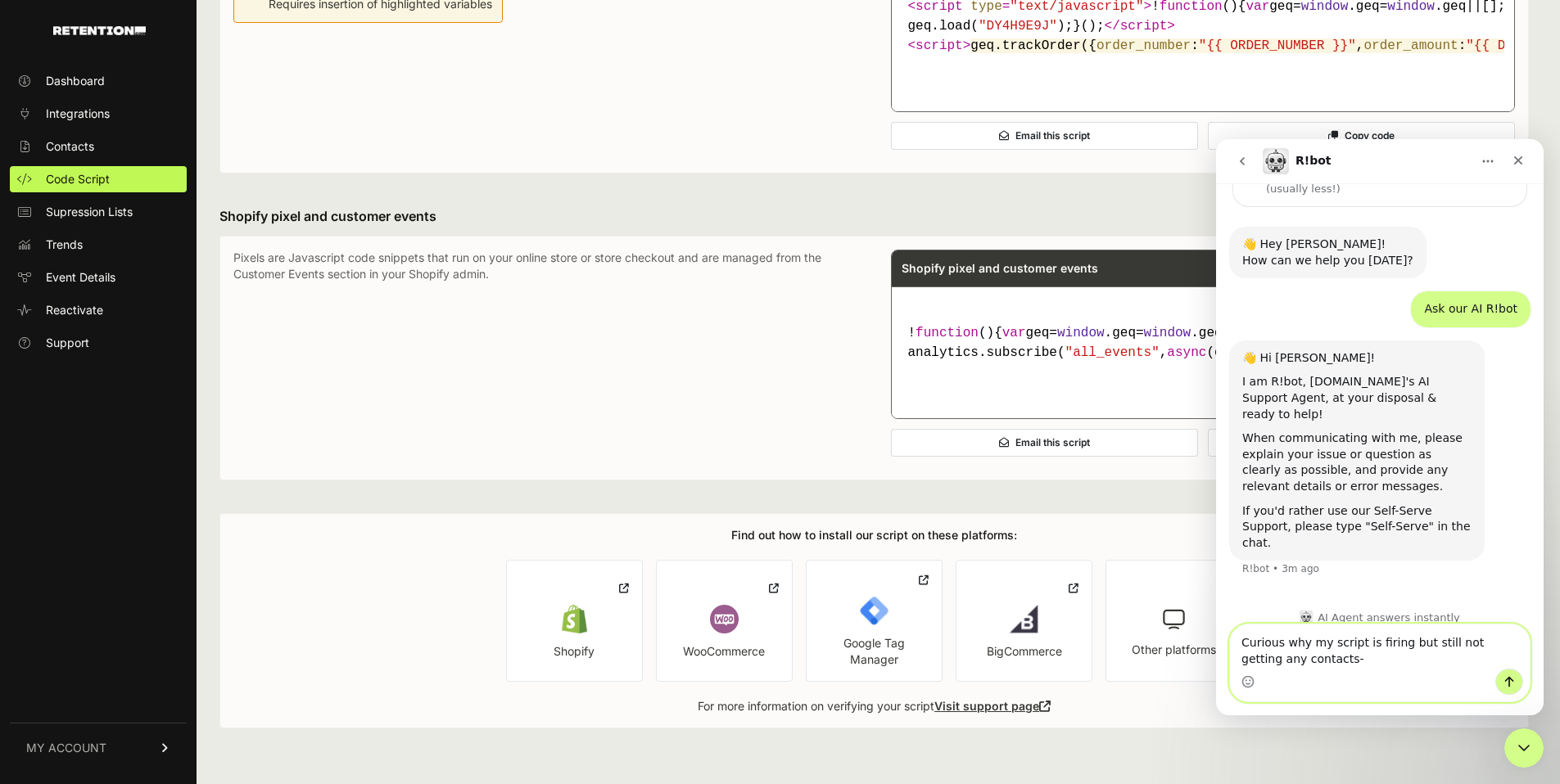
type textarea "Curious why my script is firing but still not getting any contacts--"
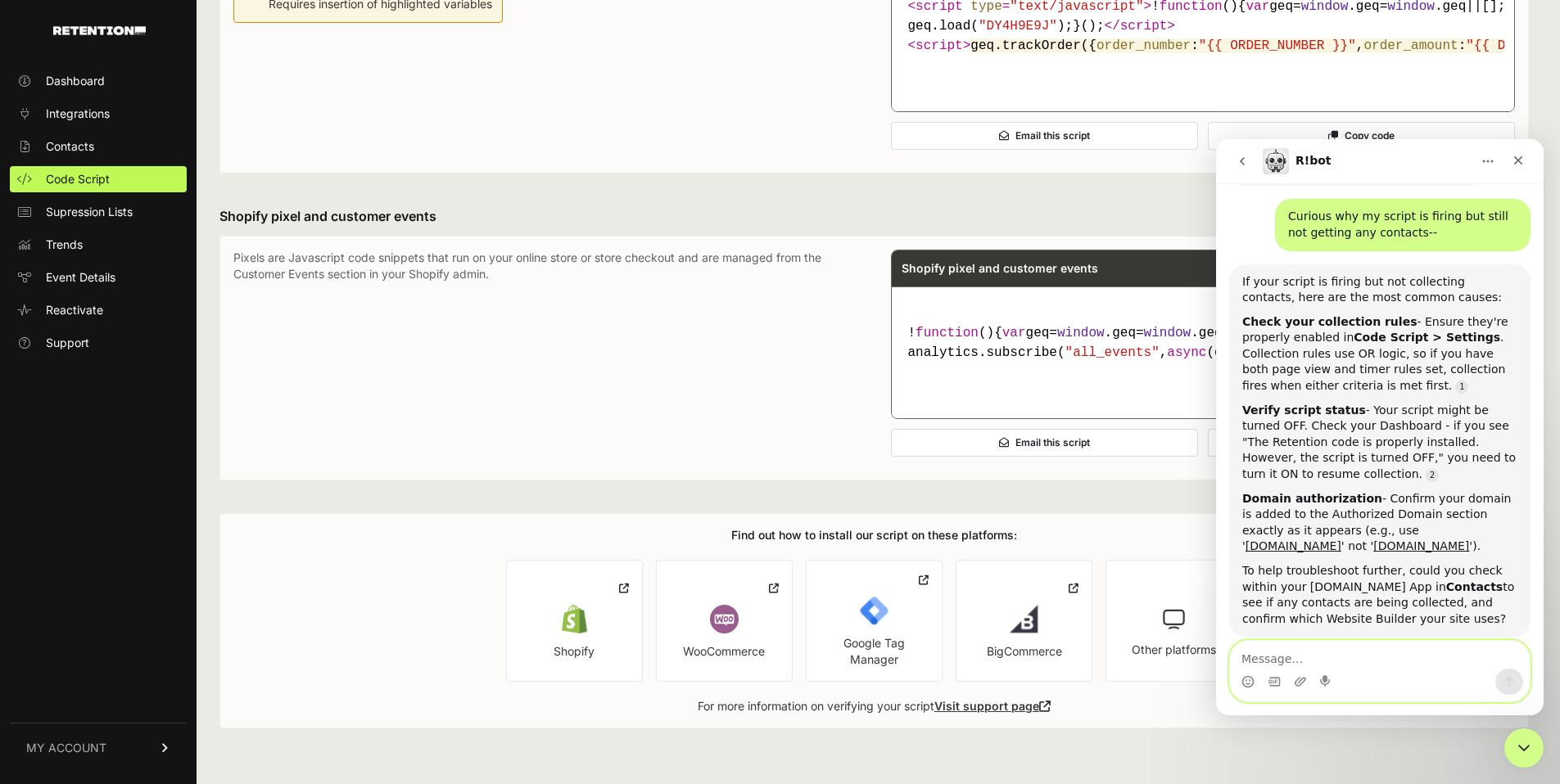
scroll to position [478, 0]
click at [85, 182] on span "Code Script" at bounding box center [78, 178] width 64 height 16
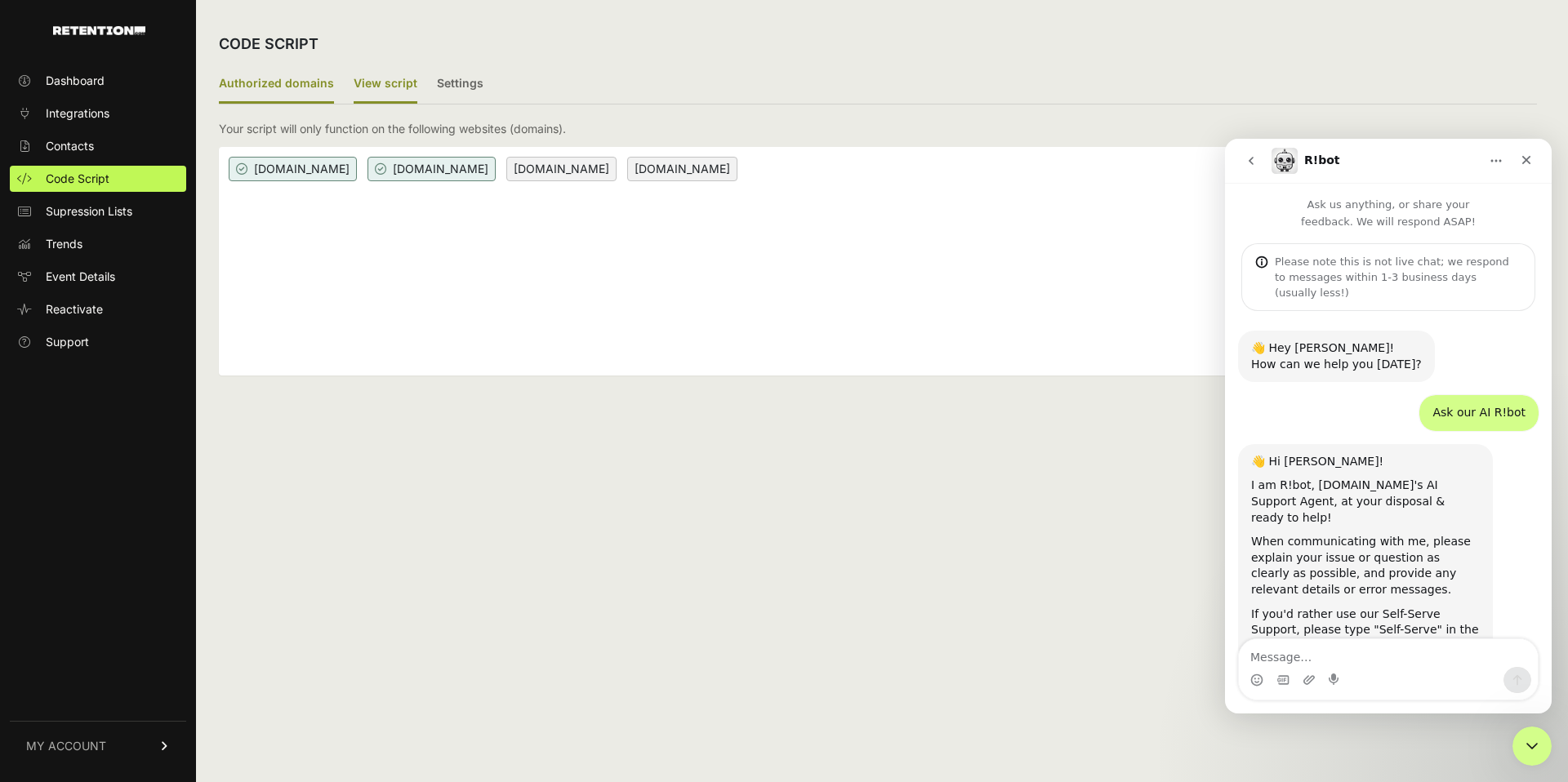
click at [392, 89] on label "View script" at bounding box center [386, 84] width 64 height 39
click at [0, 0] on input "View script" at bounding box center [0, 0] width 0 height 0
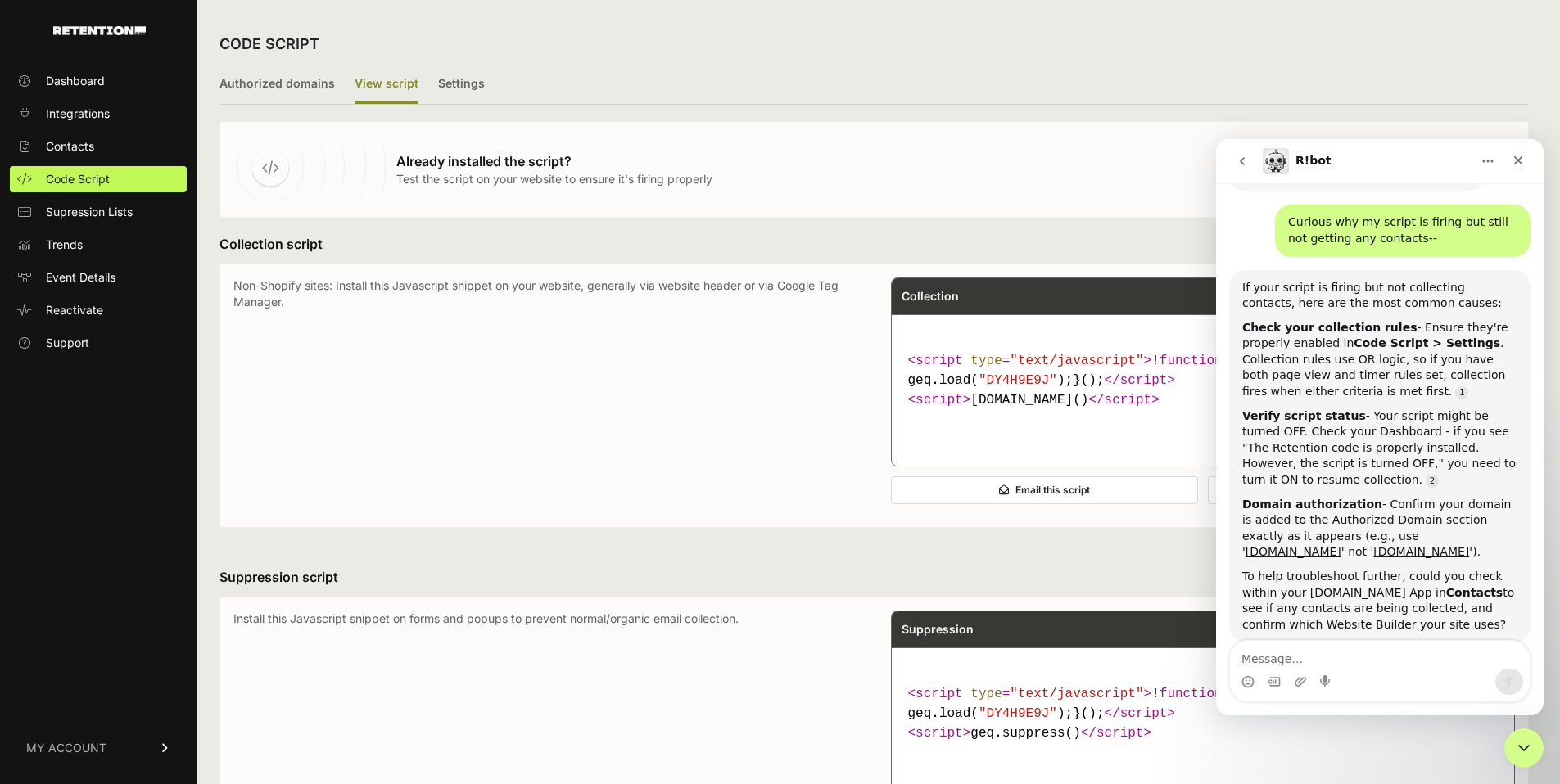
scroll to position [478, 0]
click at [443, 91] on label "Settings" at bounding box center [461, 84] width 46 height 39
click at [0, 0] on input "Settings" at bounding box center [0, 0] width 0 height 0
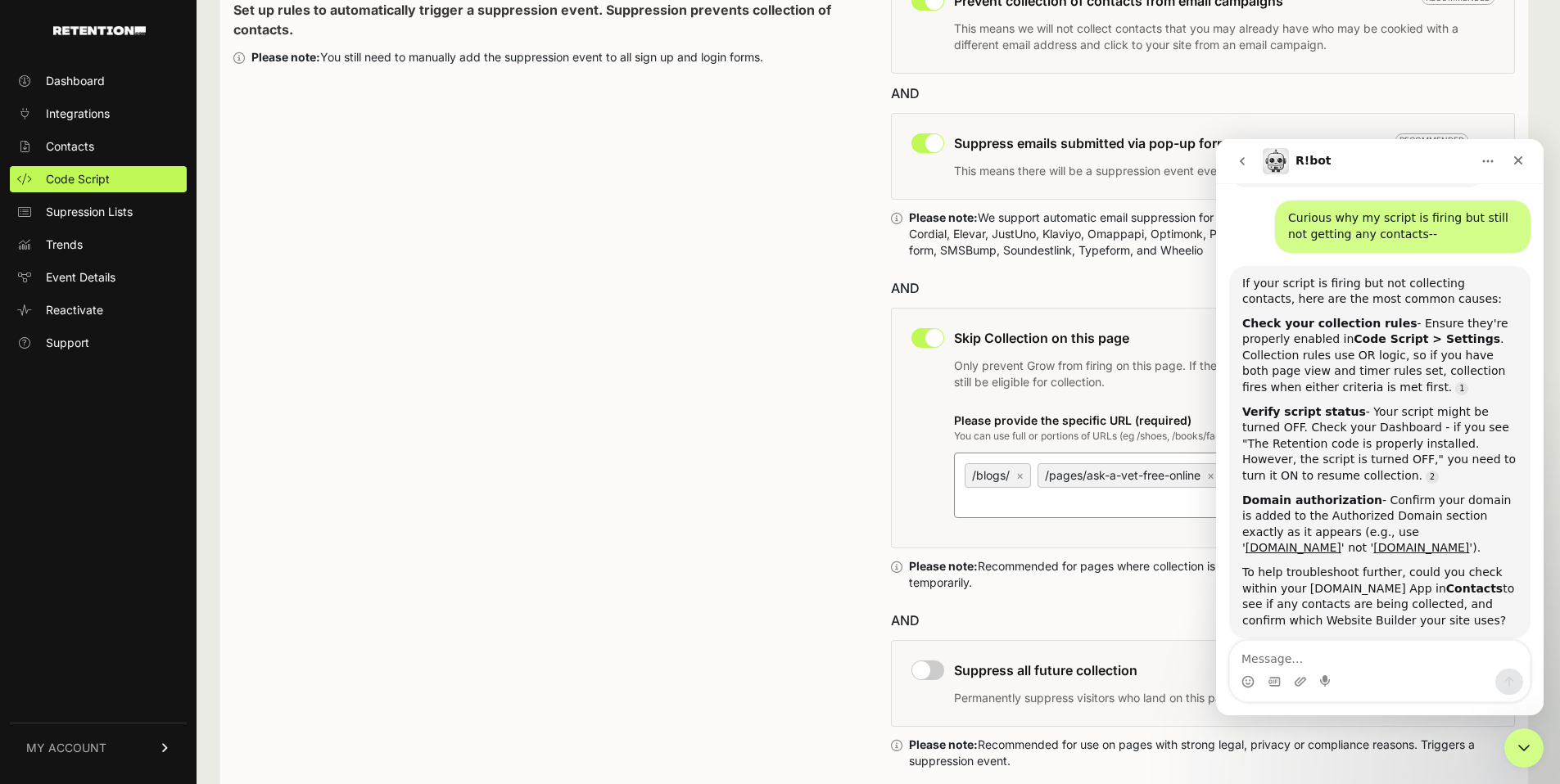
scroll to position [1146, 0]
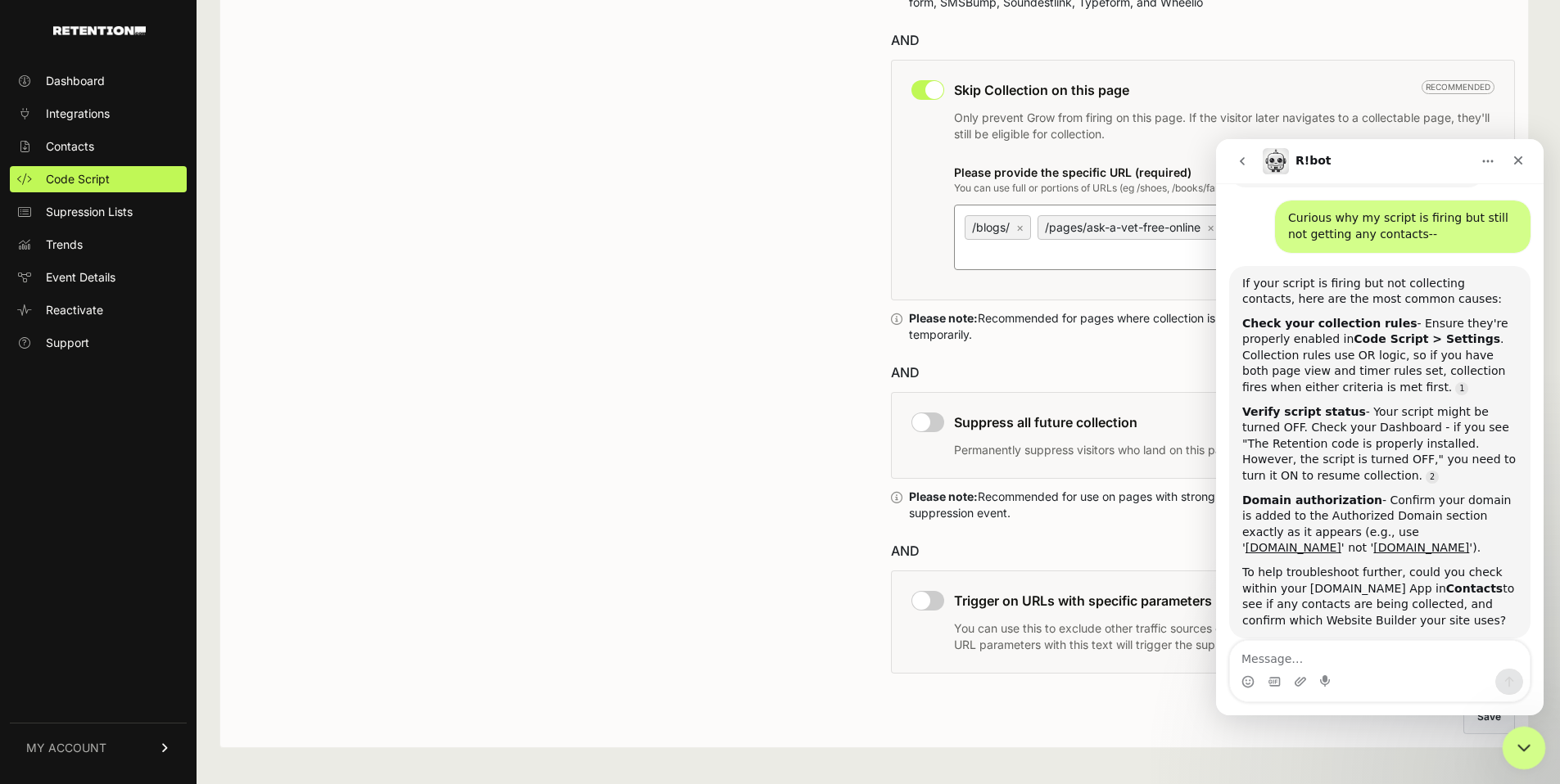
click at [1521, 747] on icon "Close Intercom Messenger" at bounding box center [1522, 745] width 11 height 7
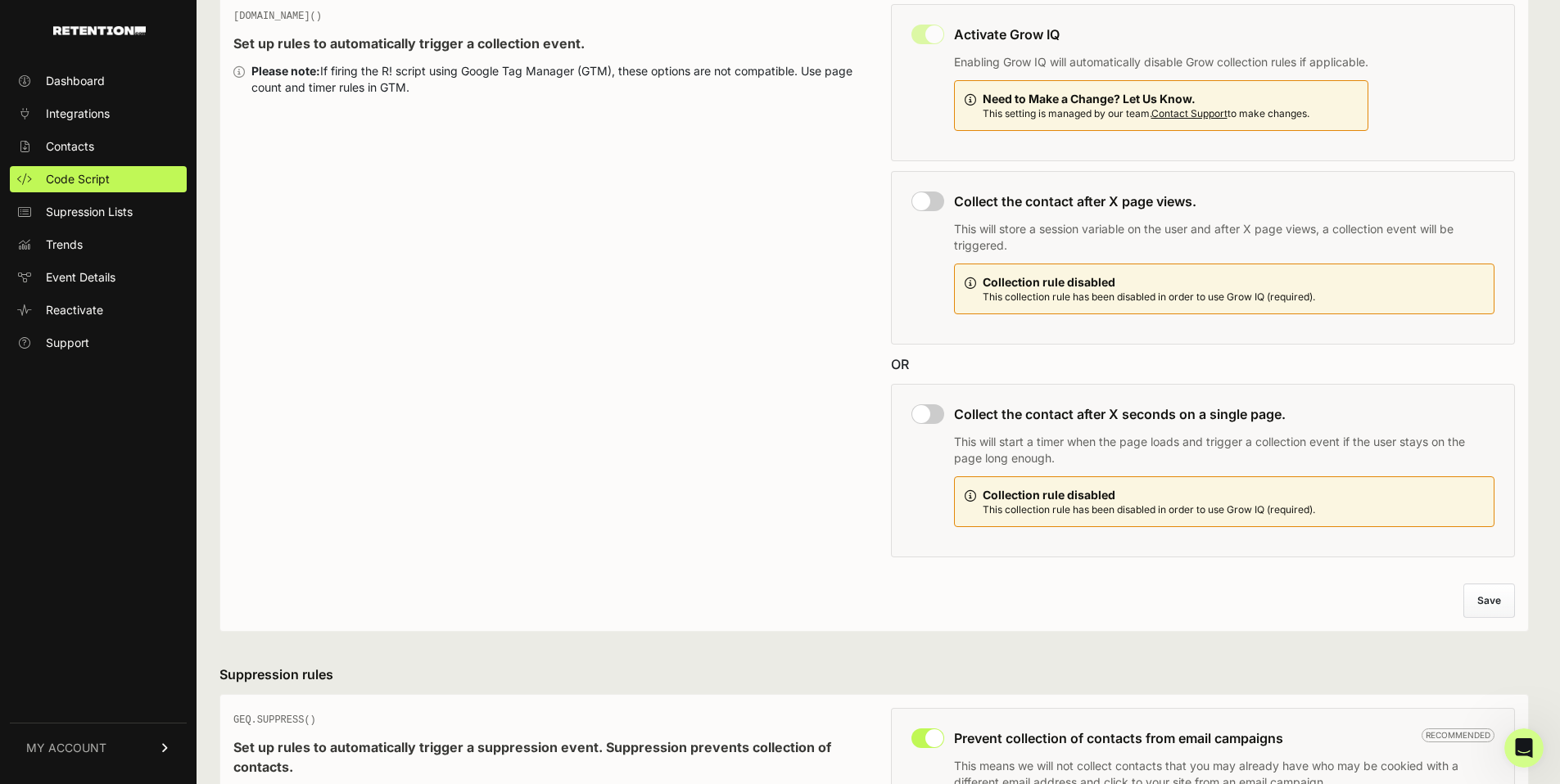
scroll to position [151, 0]
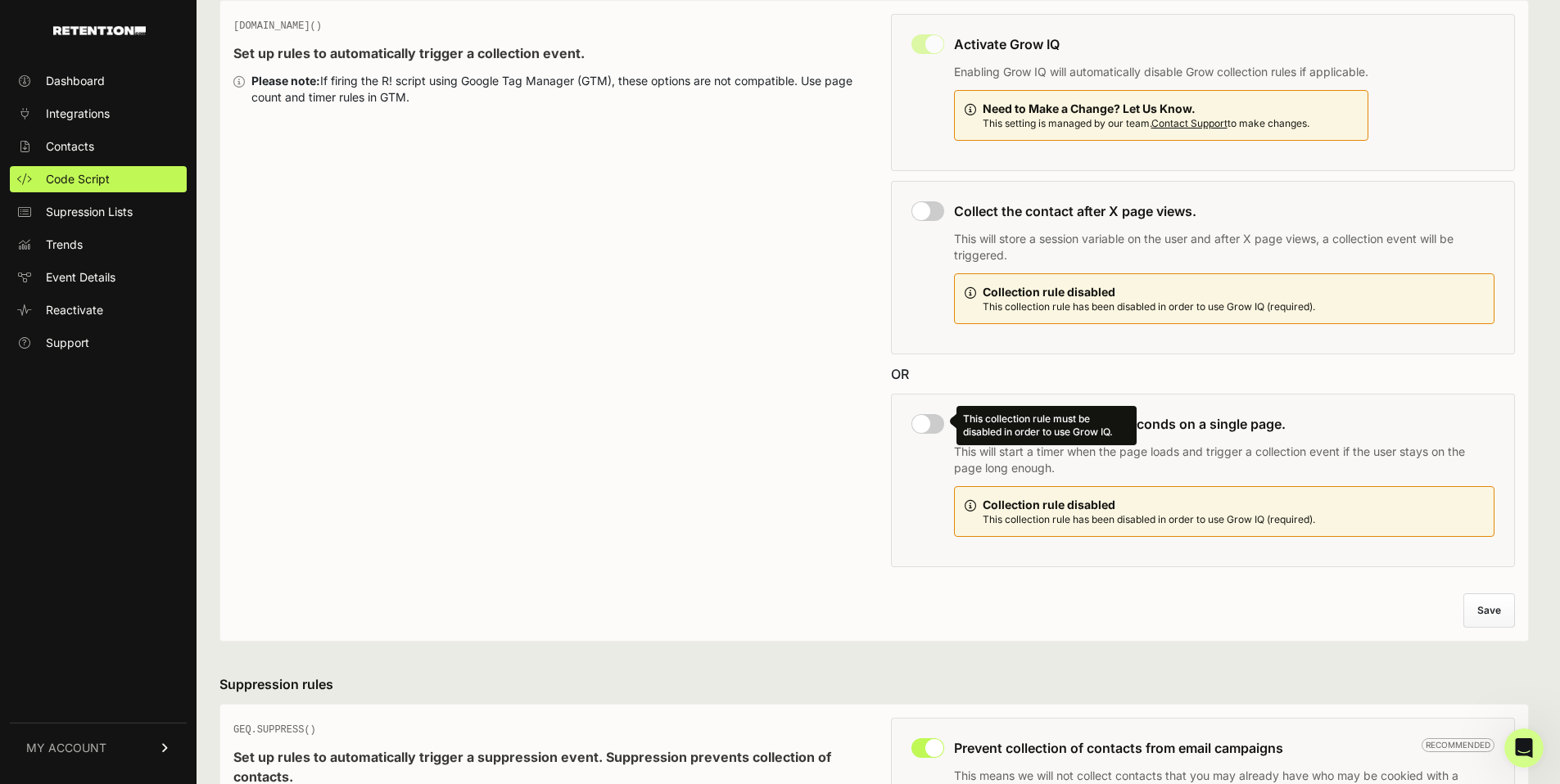
click at [924, 425] on div "This collection rule must be disabled in order to use Grow IQ." at bounding box center [928, 424] width 33 height 20
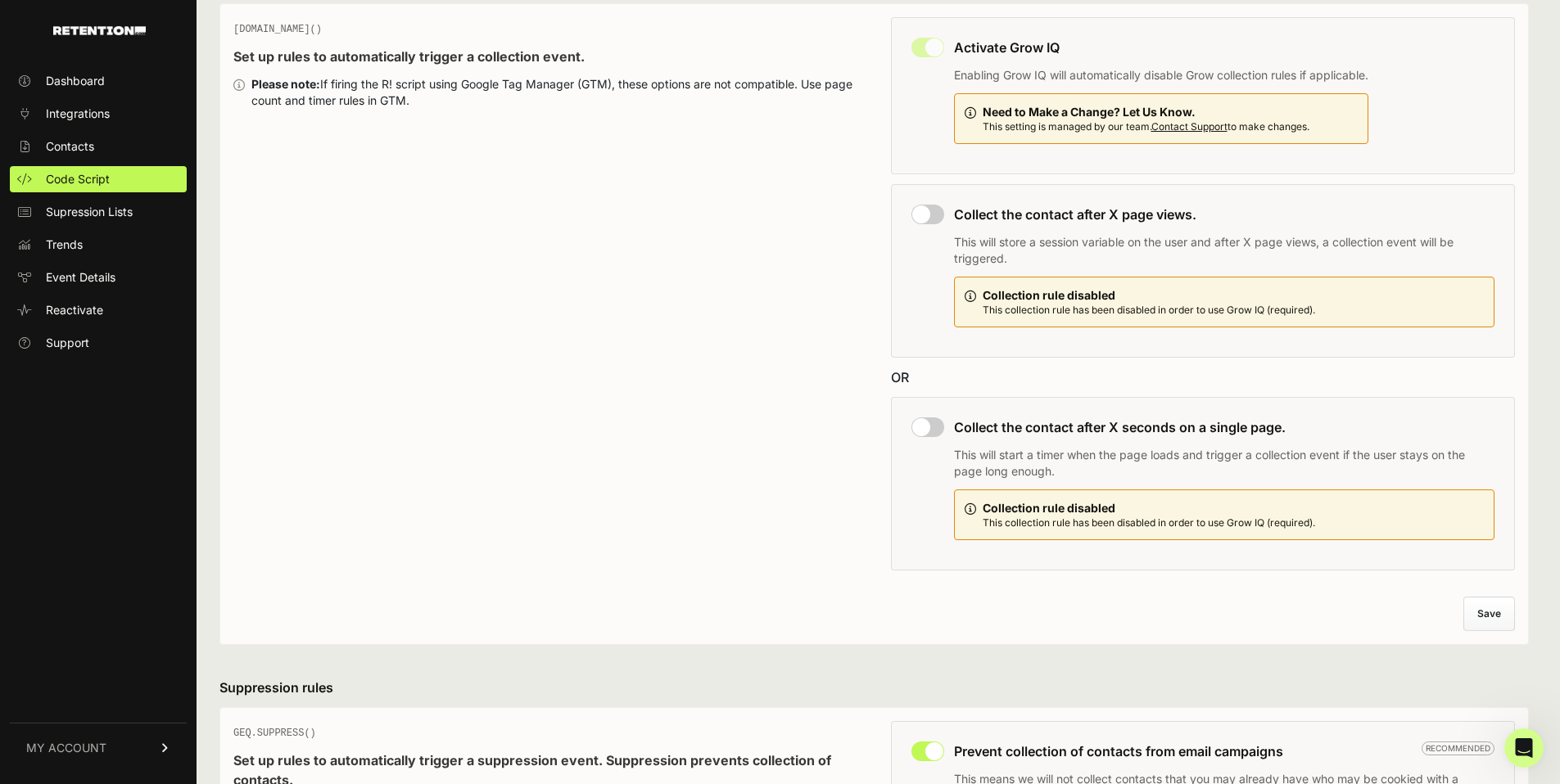
click at [1503, 613] on button "Save" at bounding box center [1489, 614] width 52 height 34
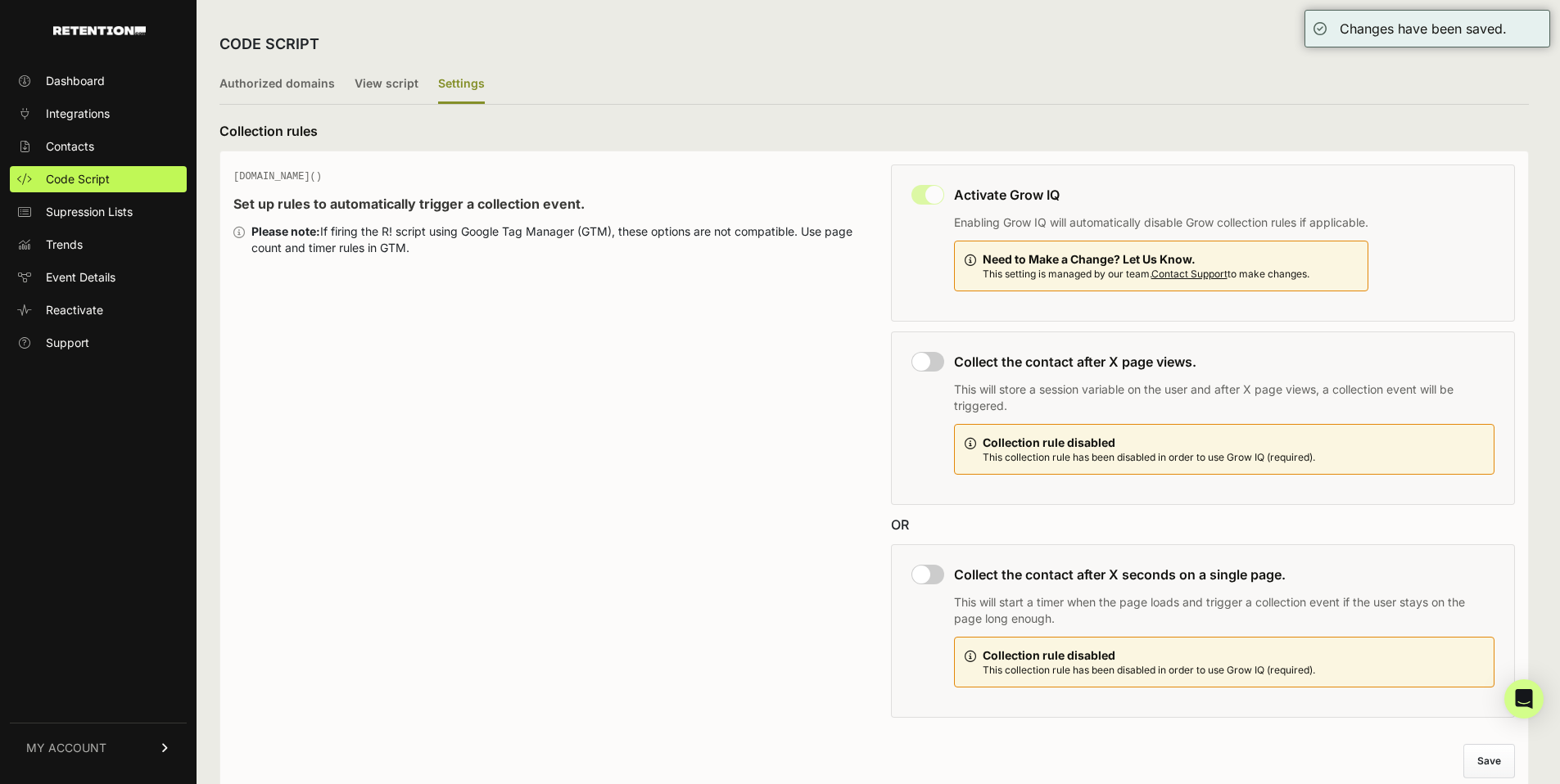
click at [1016, 194] on h3 "Activate Grow IQ" at bounding box center [1161, 194] width 414 height 20
click at [1000, 225] on p "Enabling Grow IQ will automatically disable Grow collection rules if applicable." at bounding box center [1161, 222] width 414 height 16
click at [994, 229] on p "Enabling Grow IQ will automatically disable Grow collection rules if applicable." at bounding box center [1161, 222] width 414 height 16
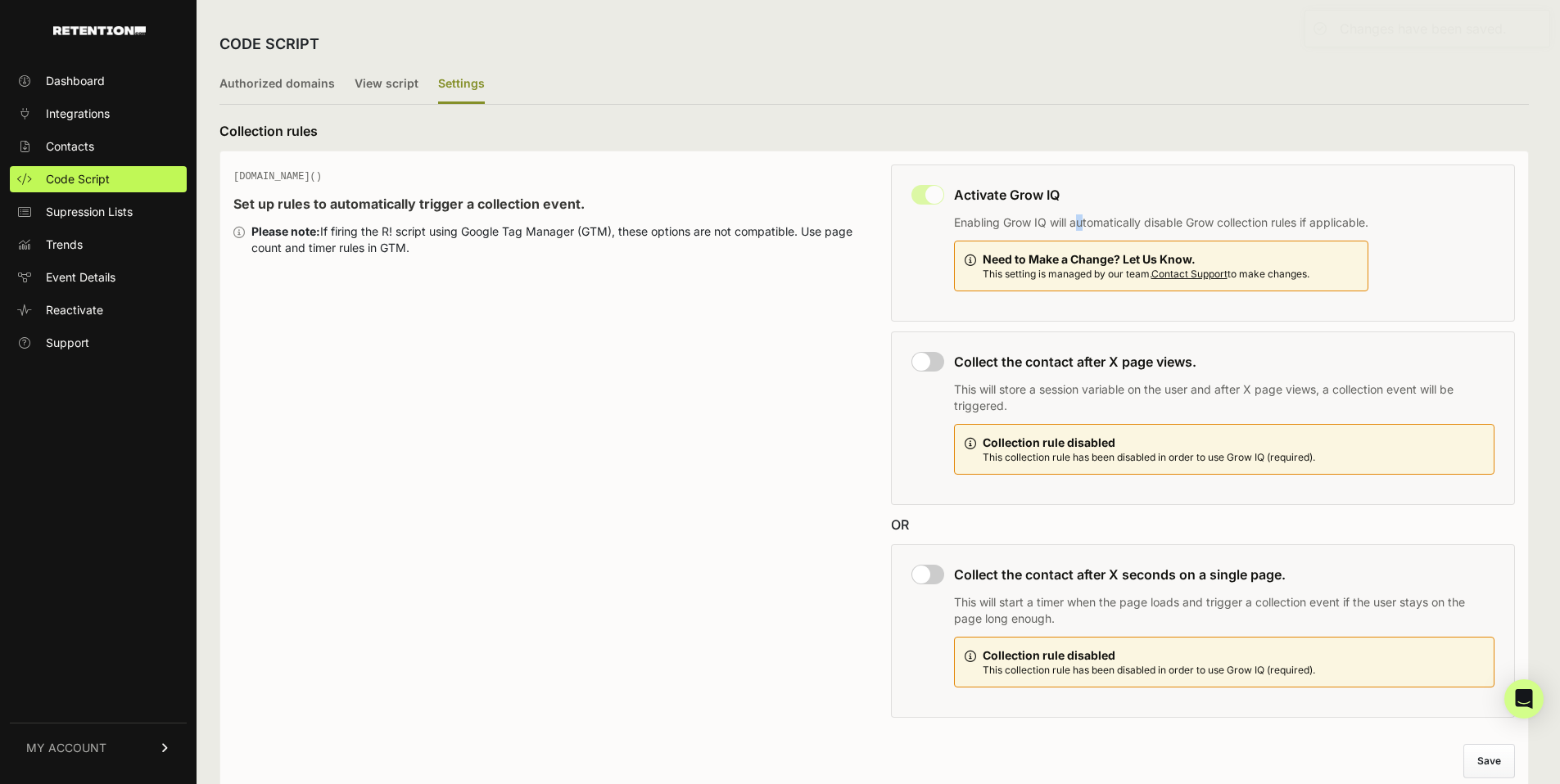
click at [993, 230] on p "Enabling Grow IQ will automatically disable Grow collection rules if applicable." at bounding box center [1161, 222] width 414 height 16
click at [378, 94] on label "View script" at bounding box center [387, 84] width 64 height 39
click at [0, 0] on input "View script" at bounding box center [0, 0] width 0 height 0
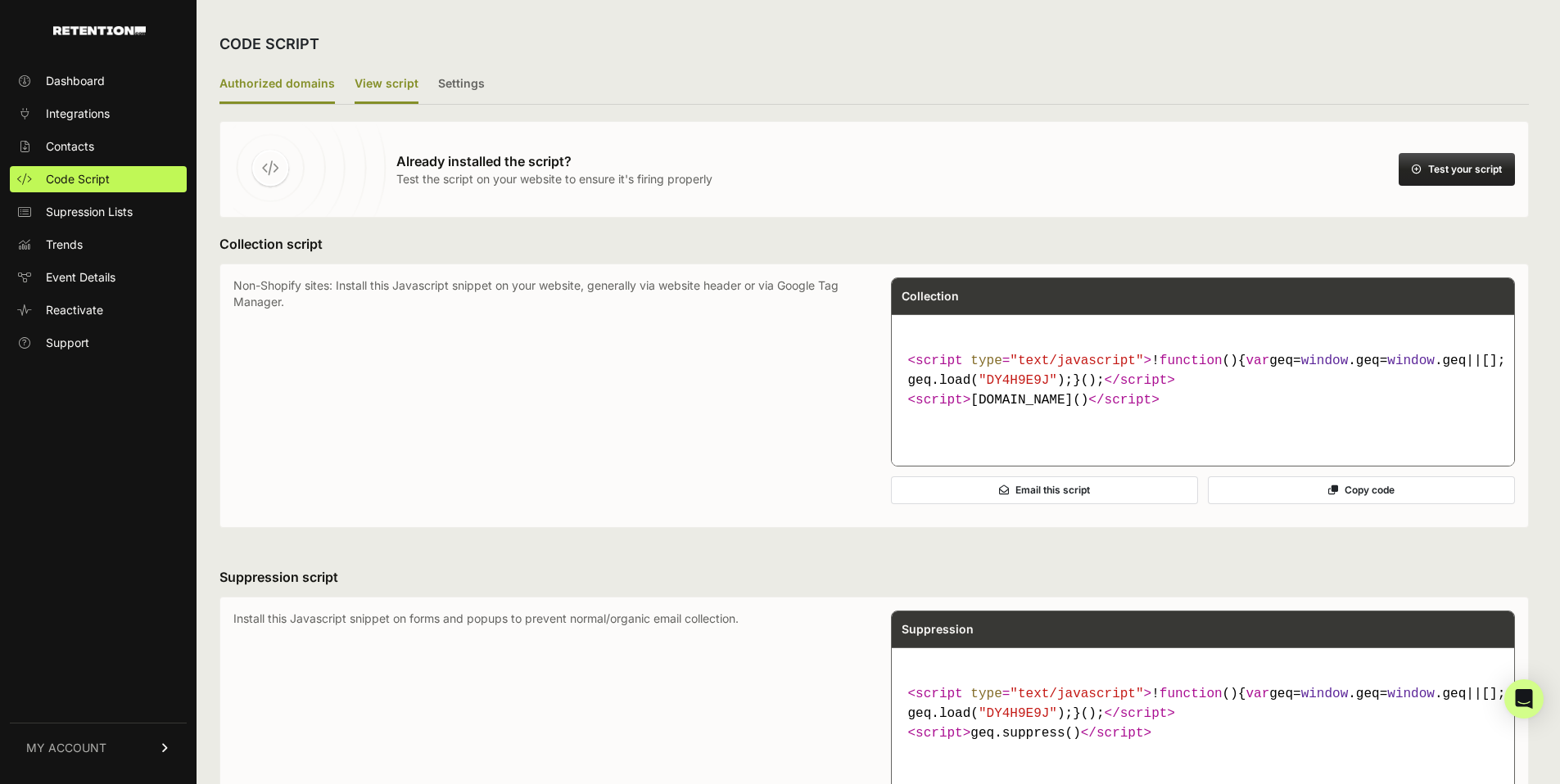
click at [265, 73] on label "Authorized domains" at bounding box center [277, 84] width 115 height 39
click at [0, 0] on input "Authorized domains" at bounding box center [0, 0] width 0 height 0
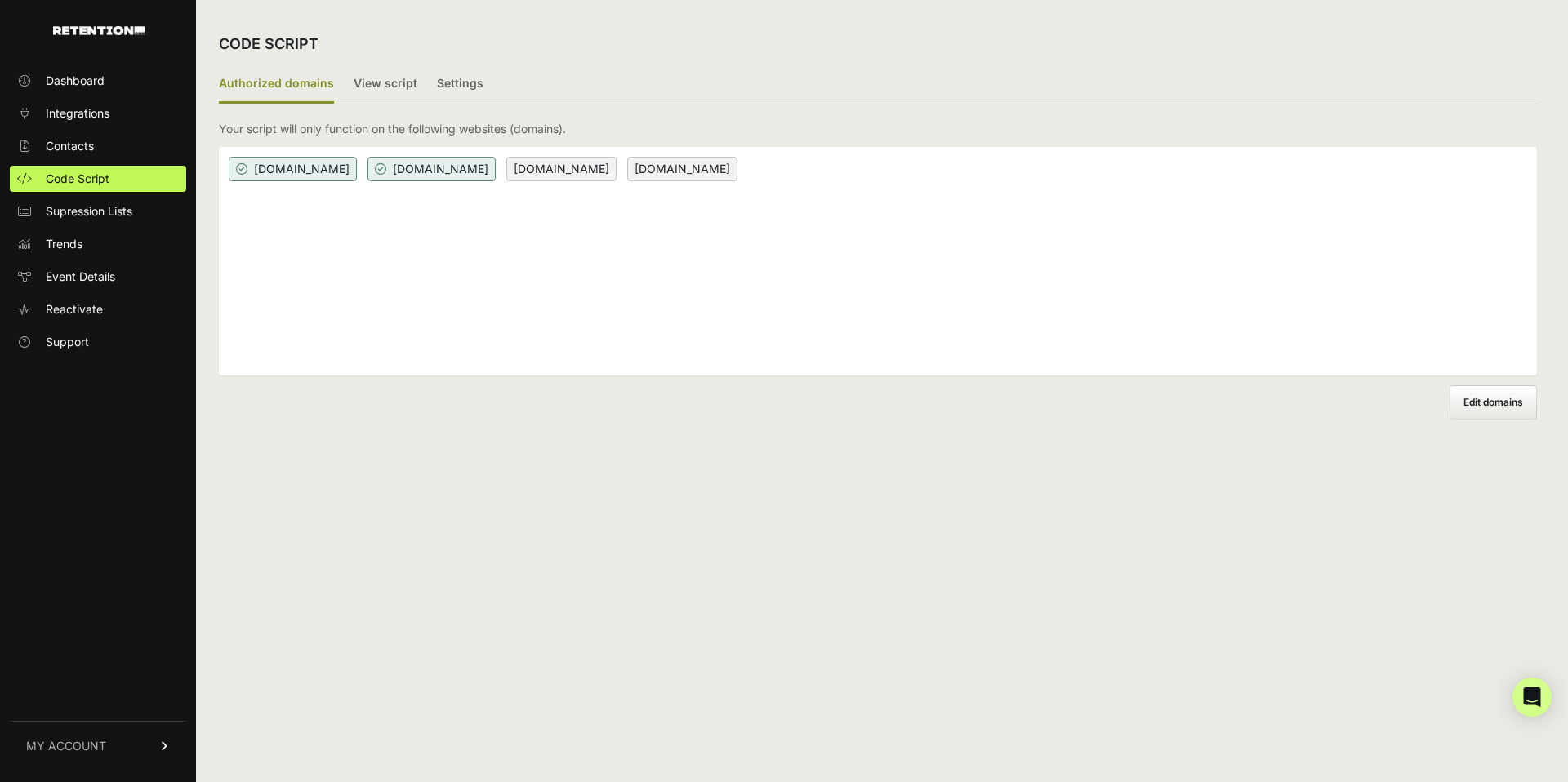
click at [289, 168] on span "holistapet.co" at bounding box center [293, 169] width 128 height 24
click at [391, 164] on span "www.holistapet.com" at bounding box center [432, 169] width 128 height 24
click at [1527, 686] on div "Open Intercom Messenger" at bounding box center [1533, 698] width 43 height 43
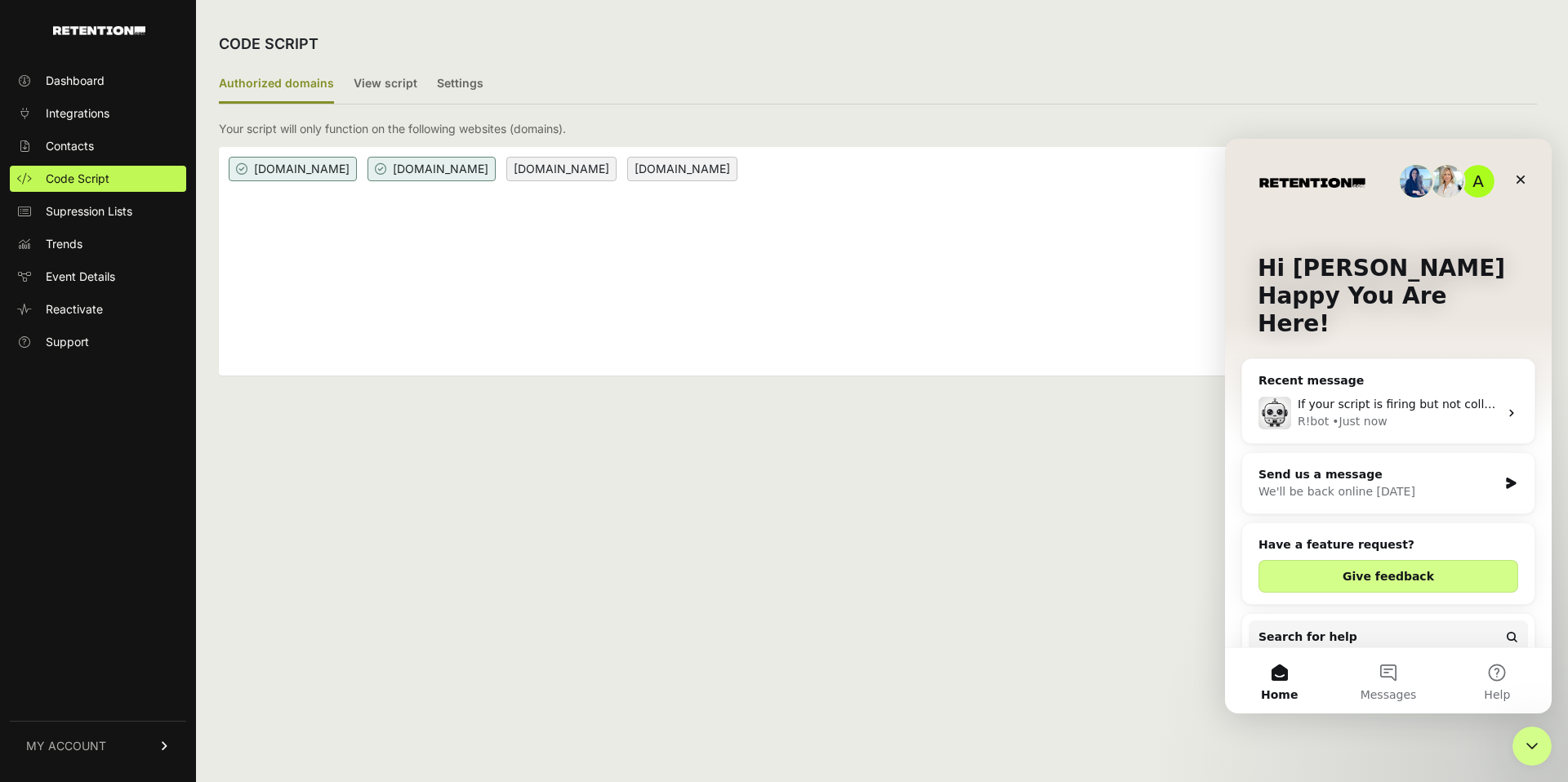
click at [1403, 413] on div "R!bot • Just now" at bounding box center [1399, 422] width 201 height 17
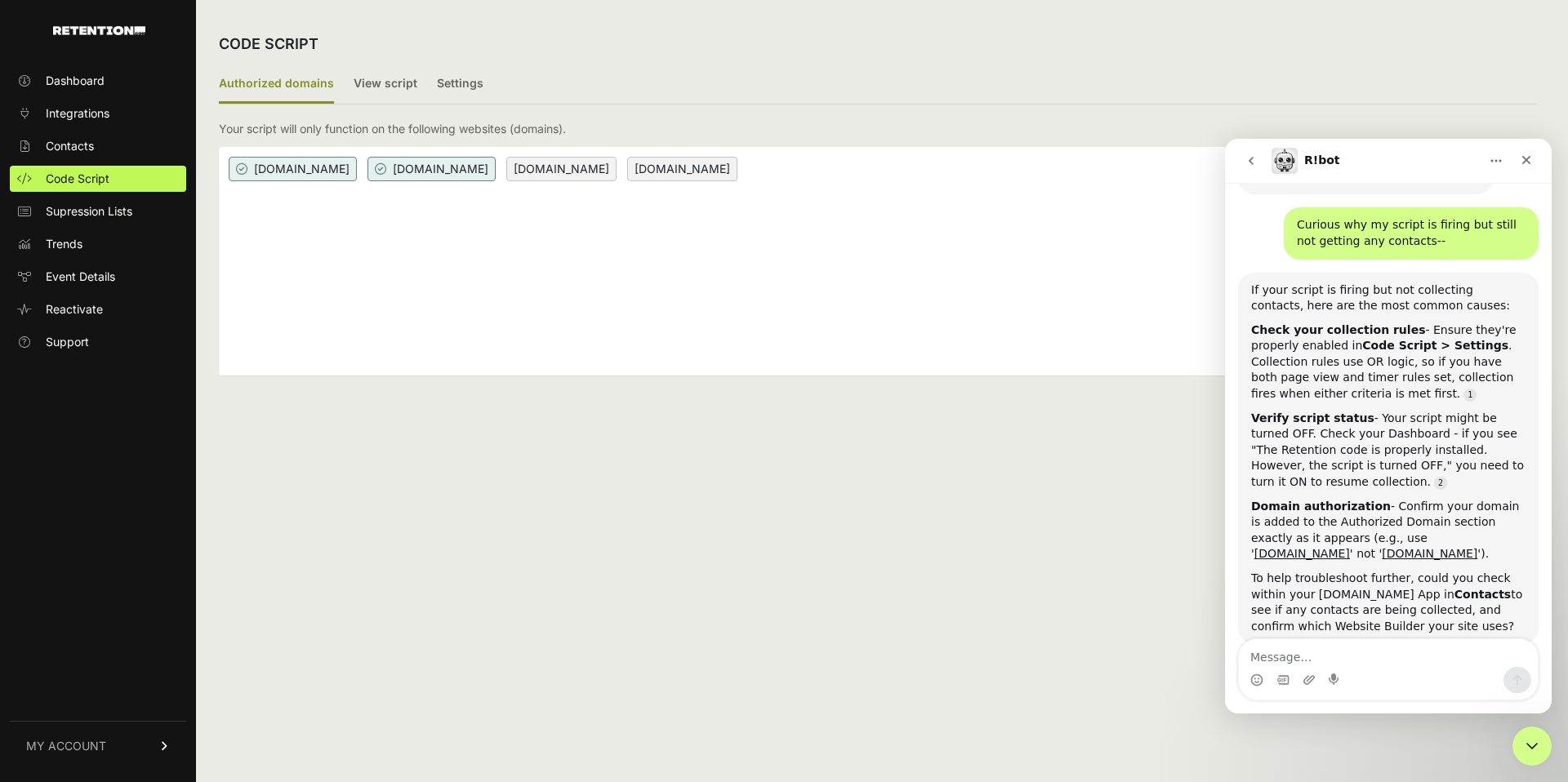
scroll to position [477, 0]
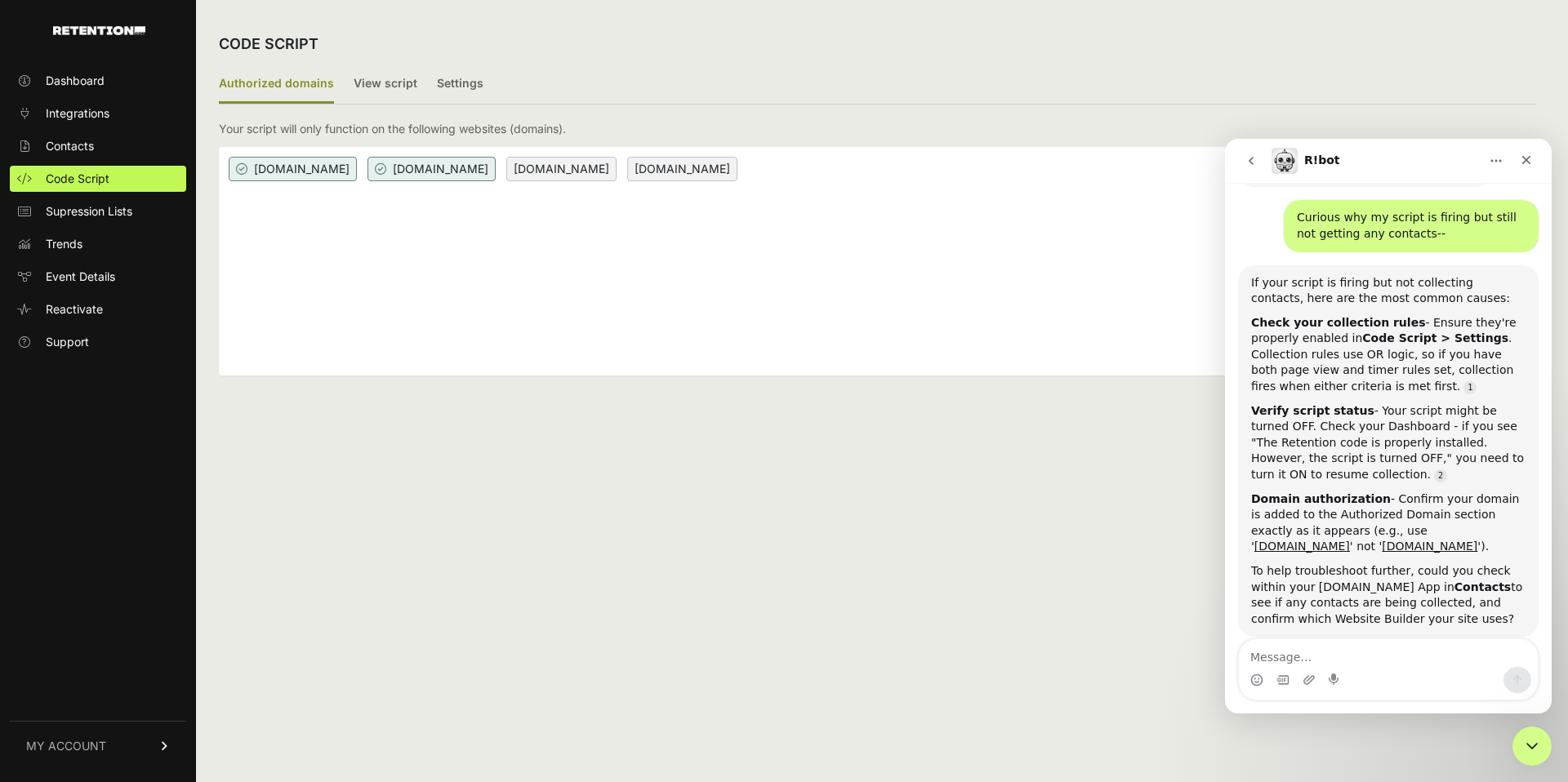
click at [520, 164] on span "holistapet.com" at bounding box center [561, 169] width 110 height 24
click at [1340, 668] on div "Intercom messenger" at bounding box center [1336, 680] width 13 height 26
click at [1334, 648] on textarea "Message…" at bounding box center [1389, 654] width 299 height 28
type textarea "shopify, and yes no contacts"
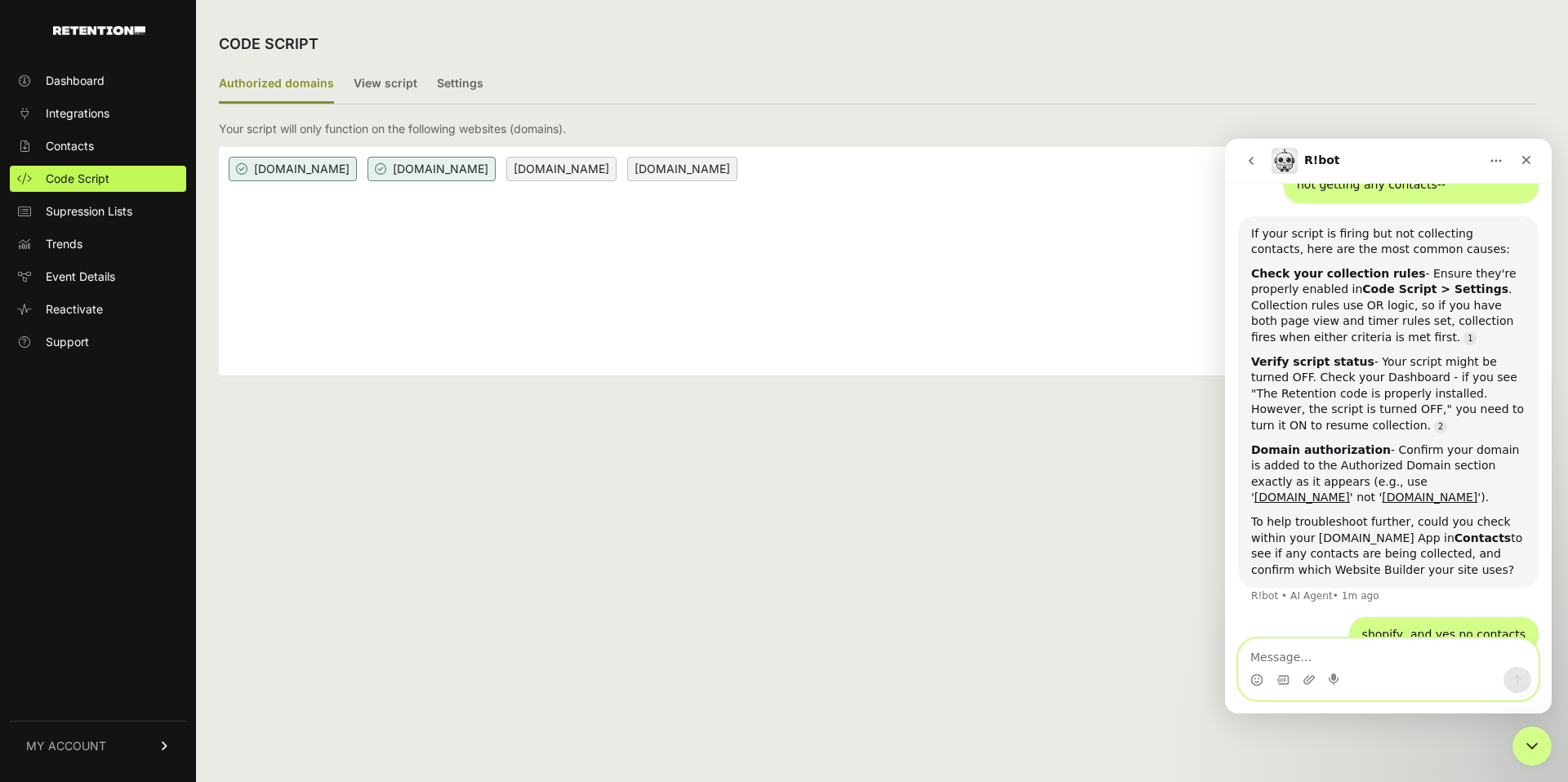
scroll to position [579, 0]
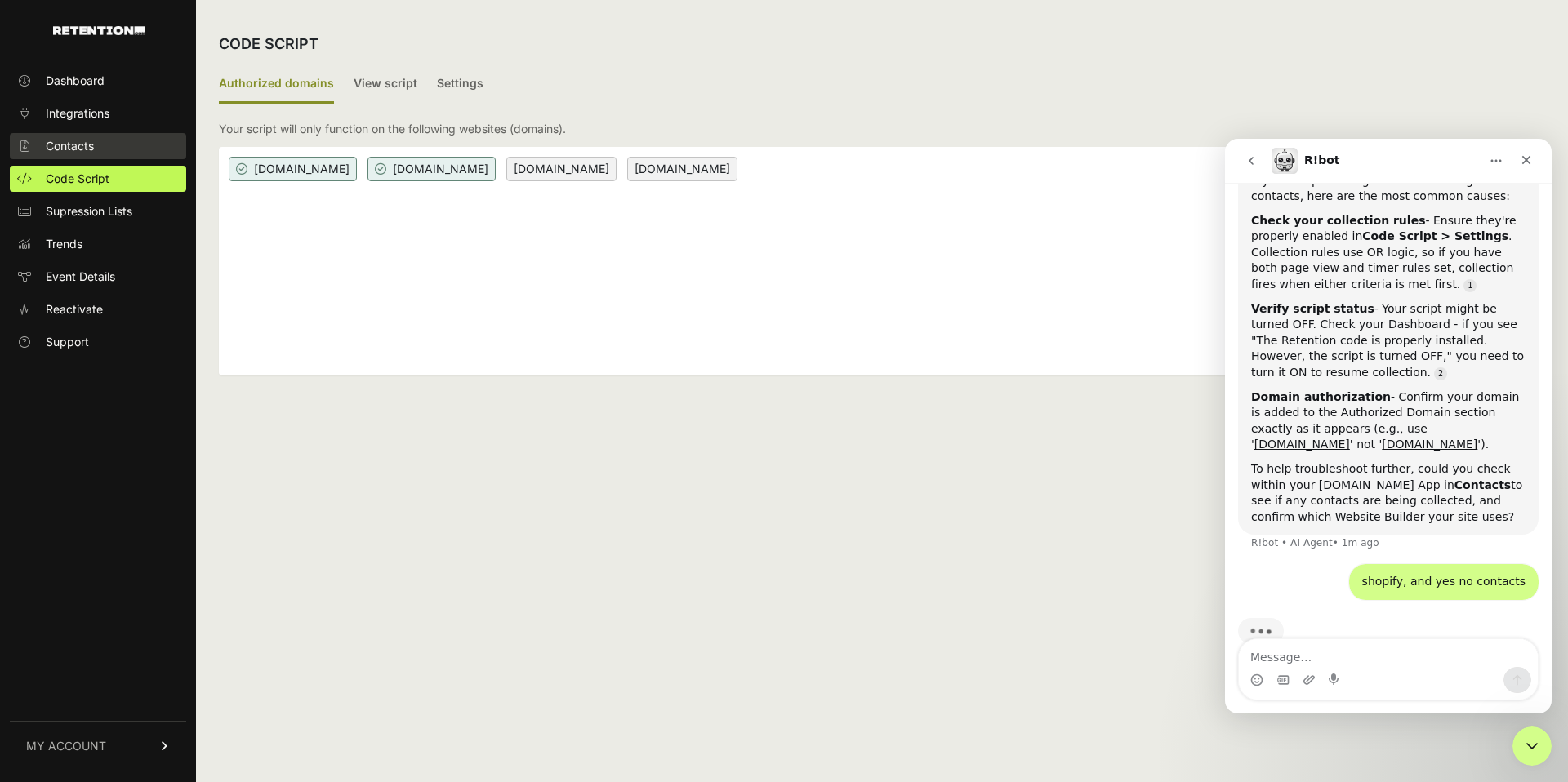
click at [66, 152] on span "Contacts" at bounding box center [70, 146] width 48 height 16
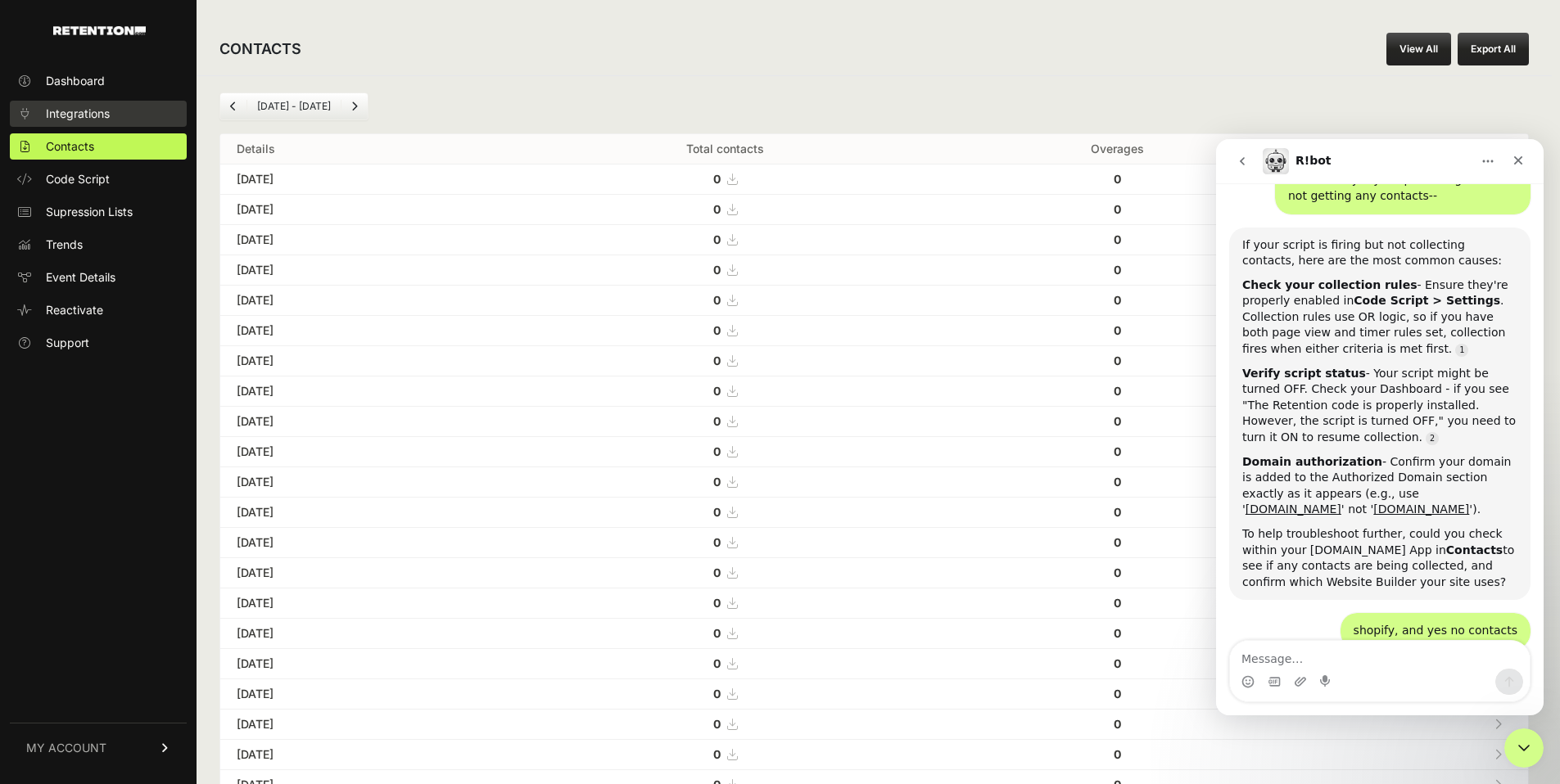
scroll to position [527, 0]
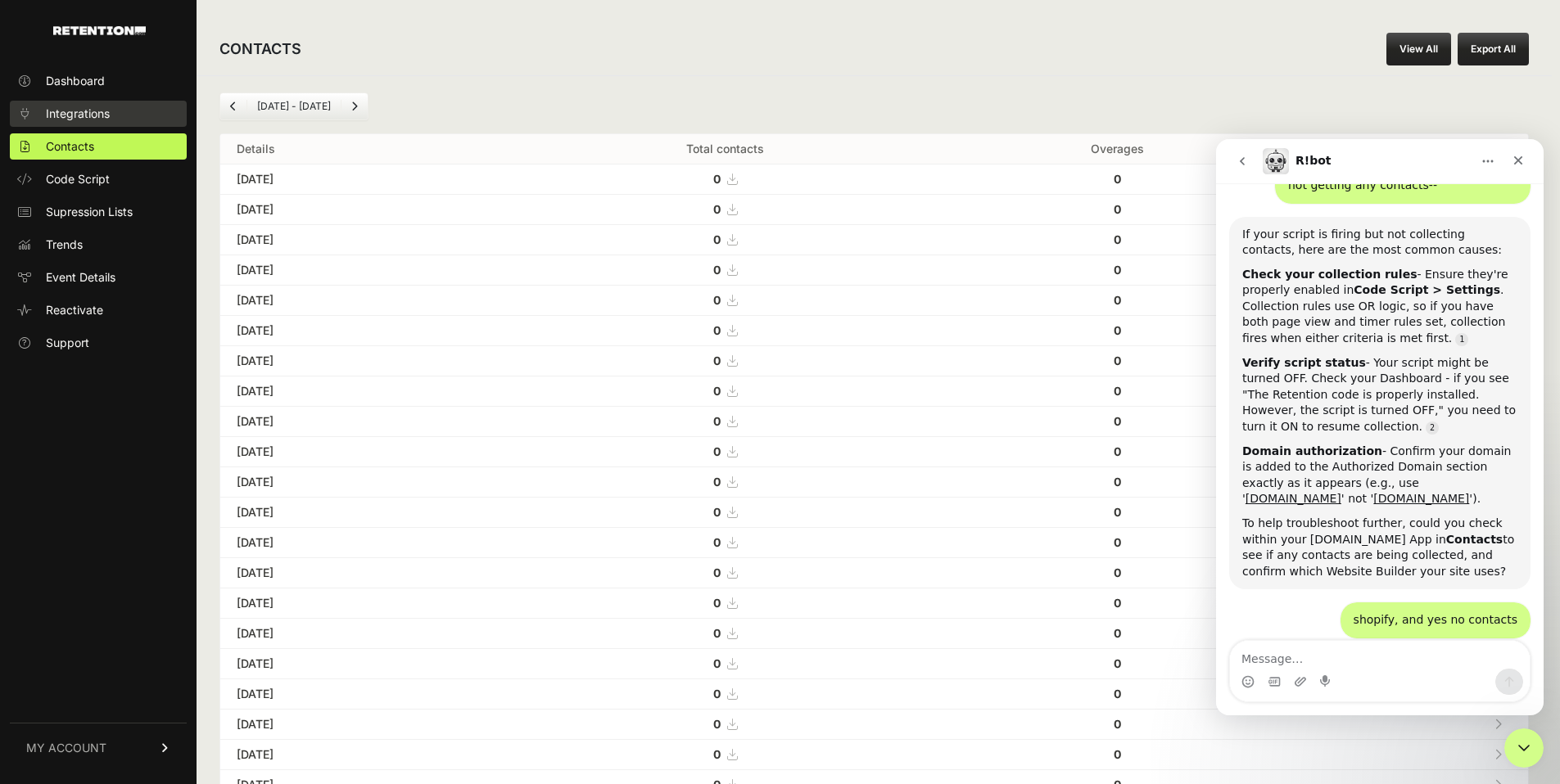
click at [90, 121] on span "Integrations" at bounding box center [78, 113] width 64 height 16
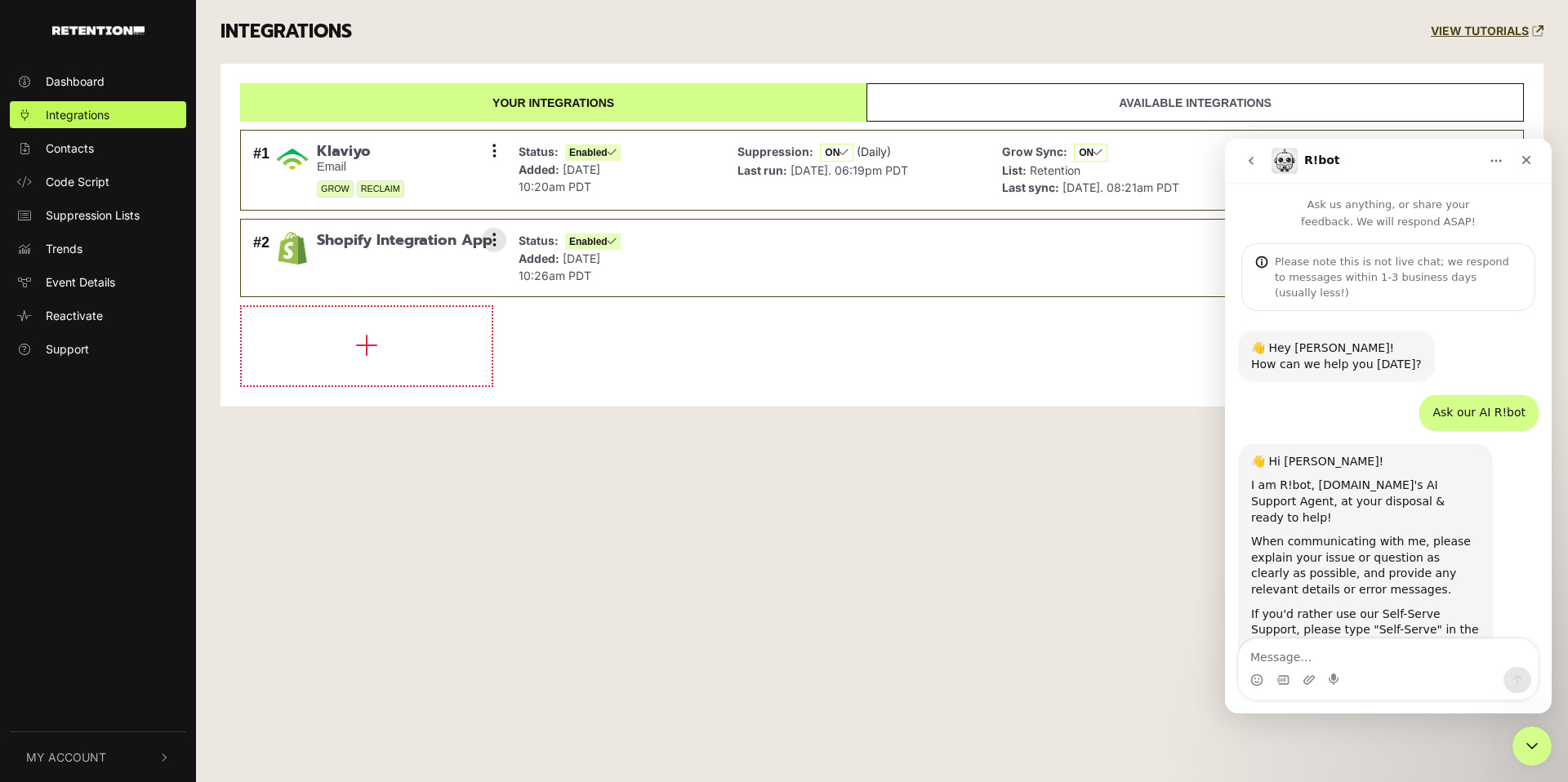
click at [659, 267] on div "Status: Enabled Added: Apr 3, 2024 10:26am PDT" at bounding box center [616, 258] width 211 height 60
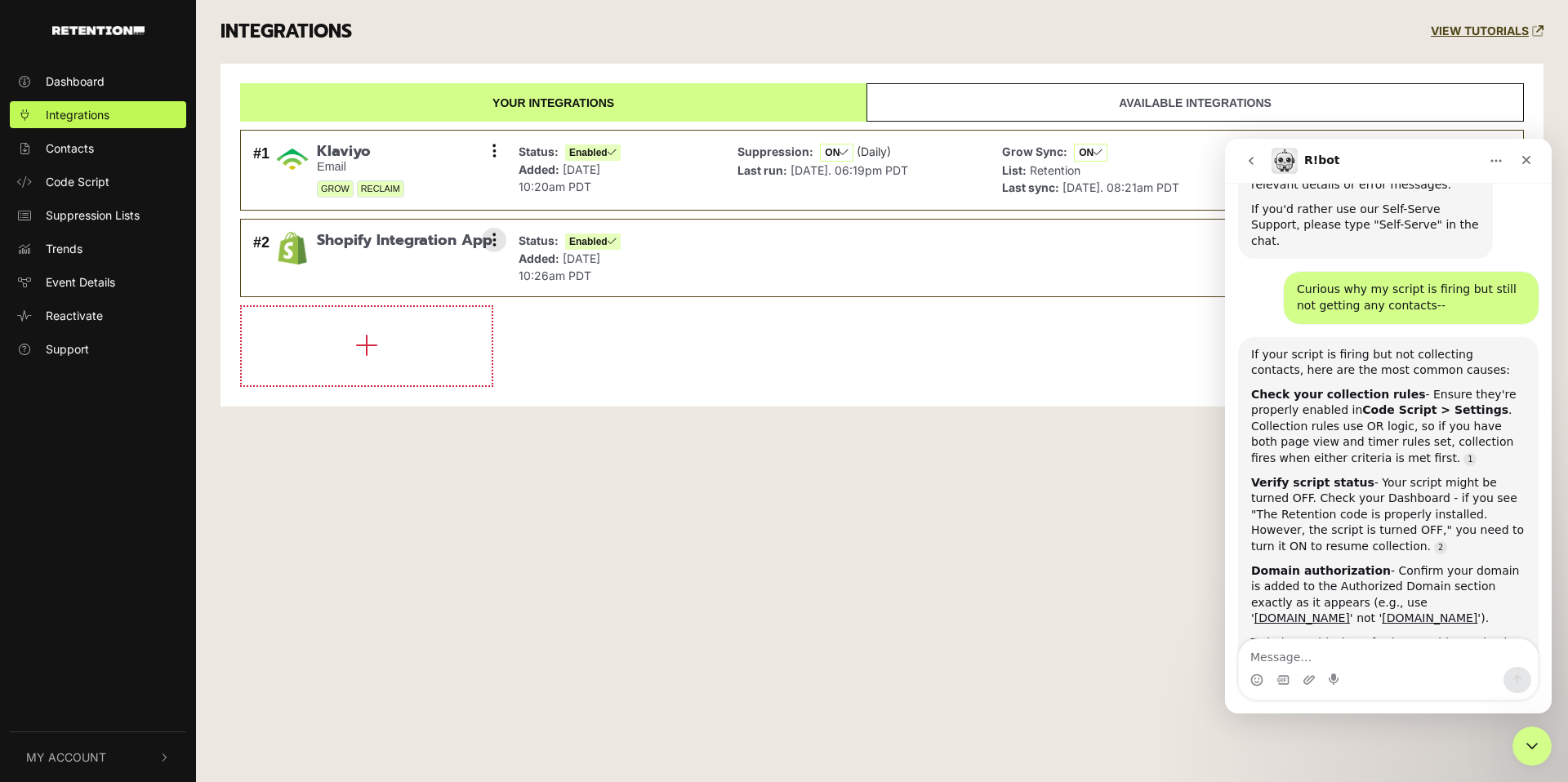
click at [521, 247] on p "Status: Enabled" at bounding box center [569, 240] width 102 height 18
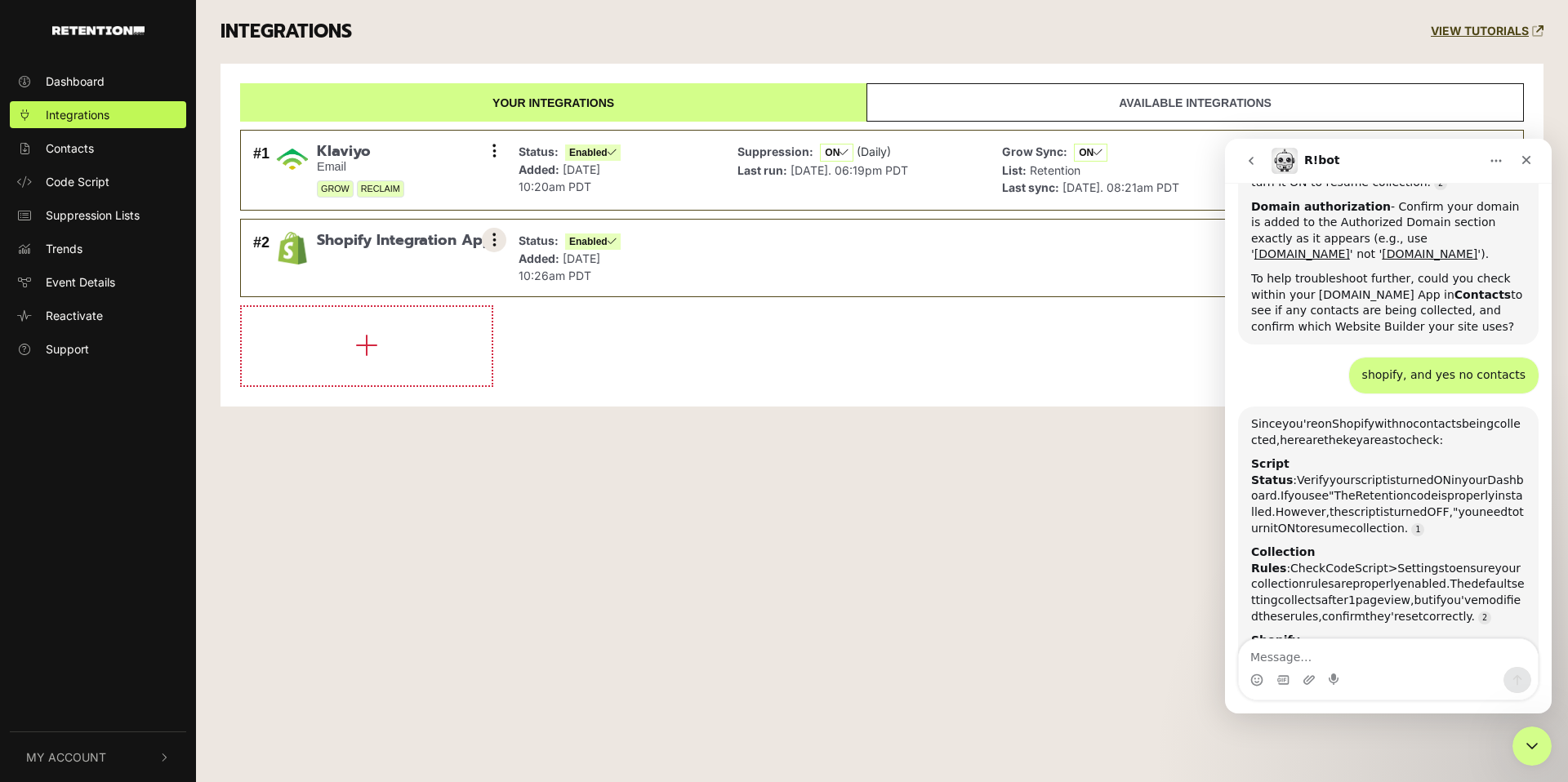
click at [492, 241] on icon at bounding box center [494, 239] width 4 height 16
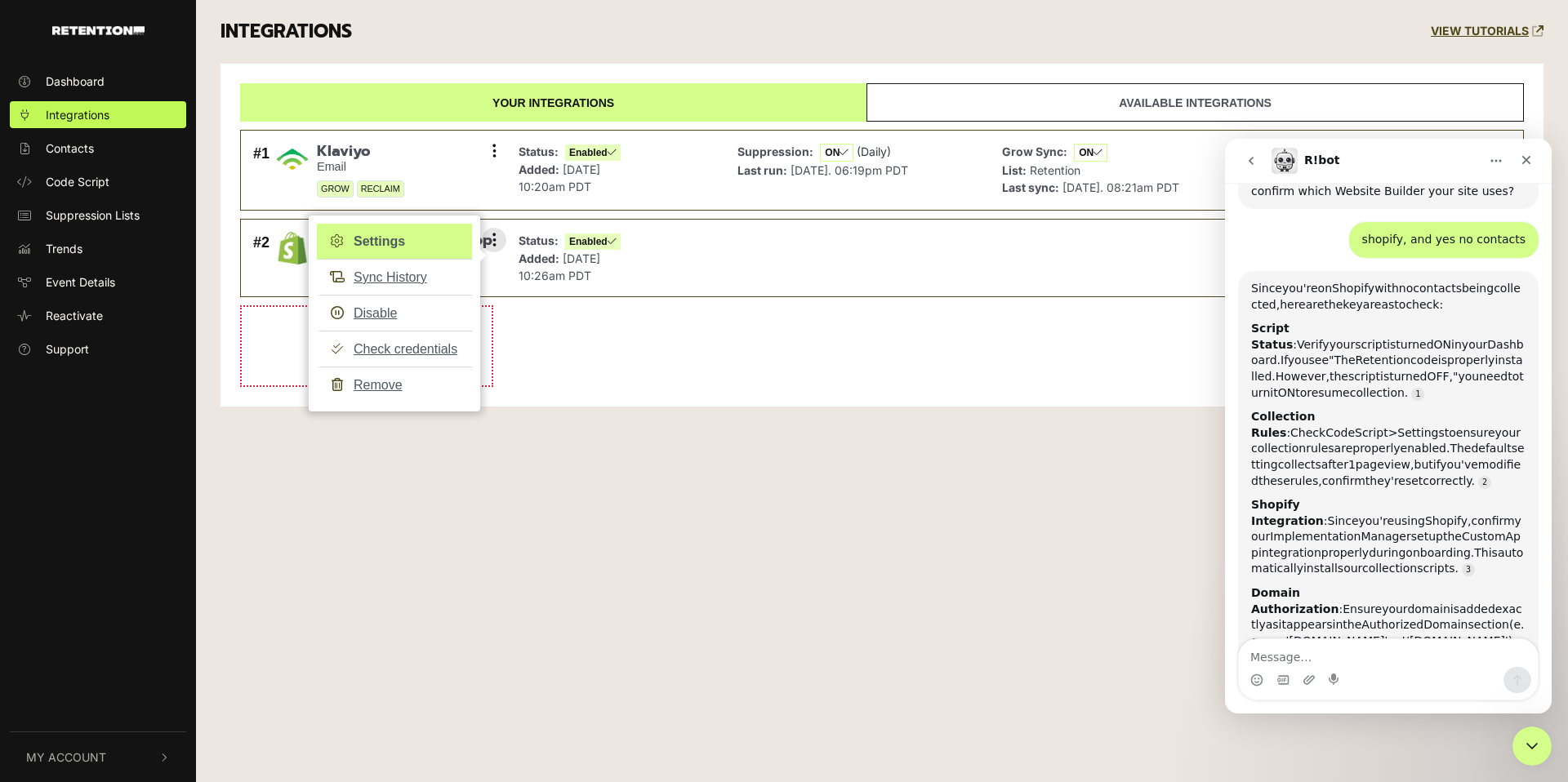
scroll to position [929, 0]
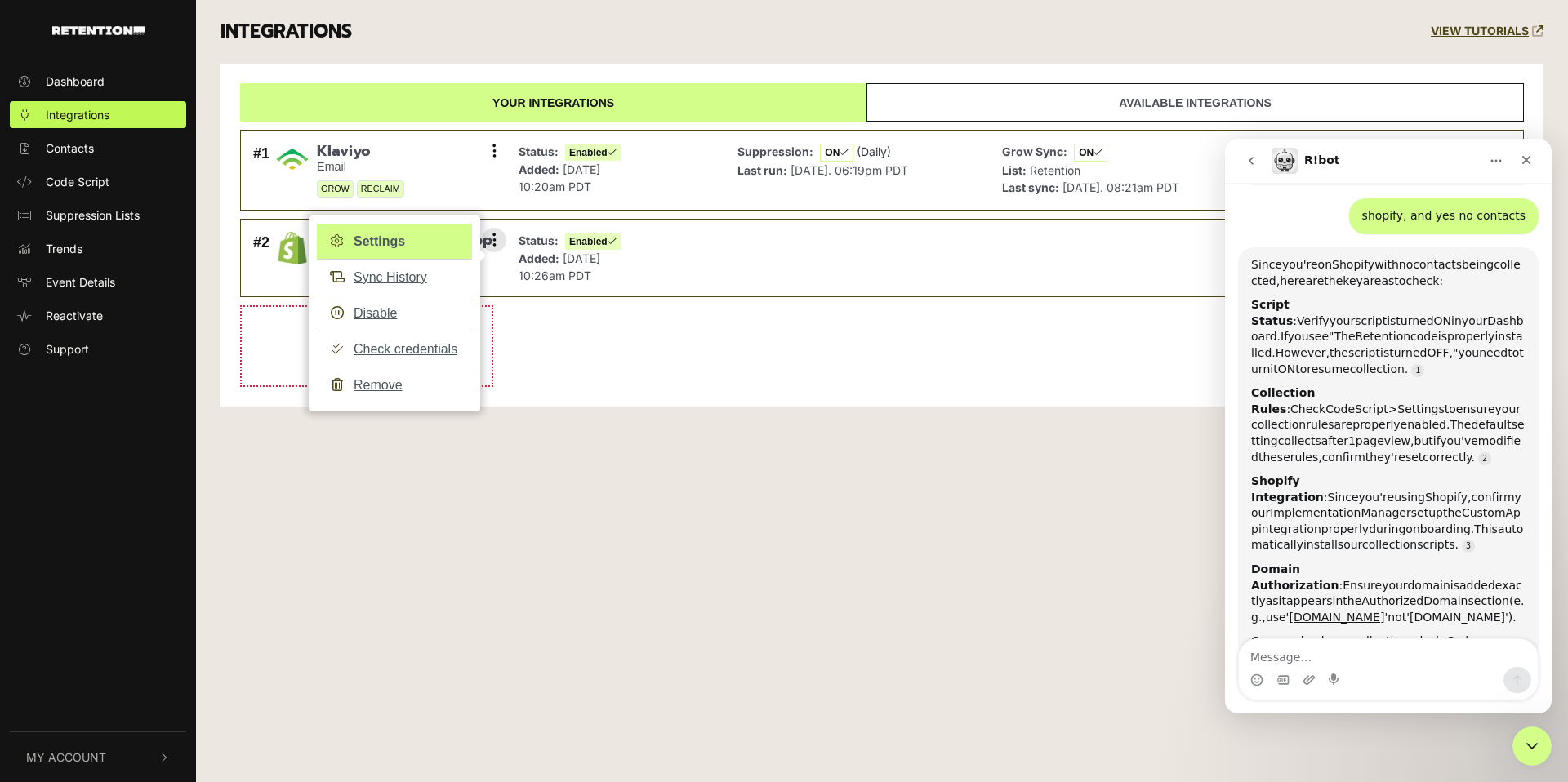
click at [398, 244] on link "Settings" at bounding box center [394, 242] width 155 height 36
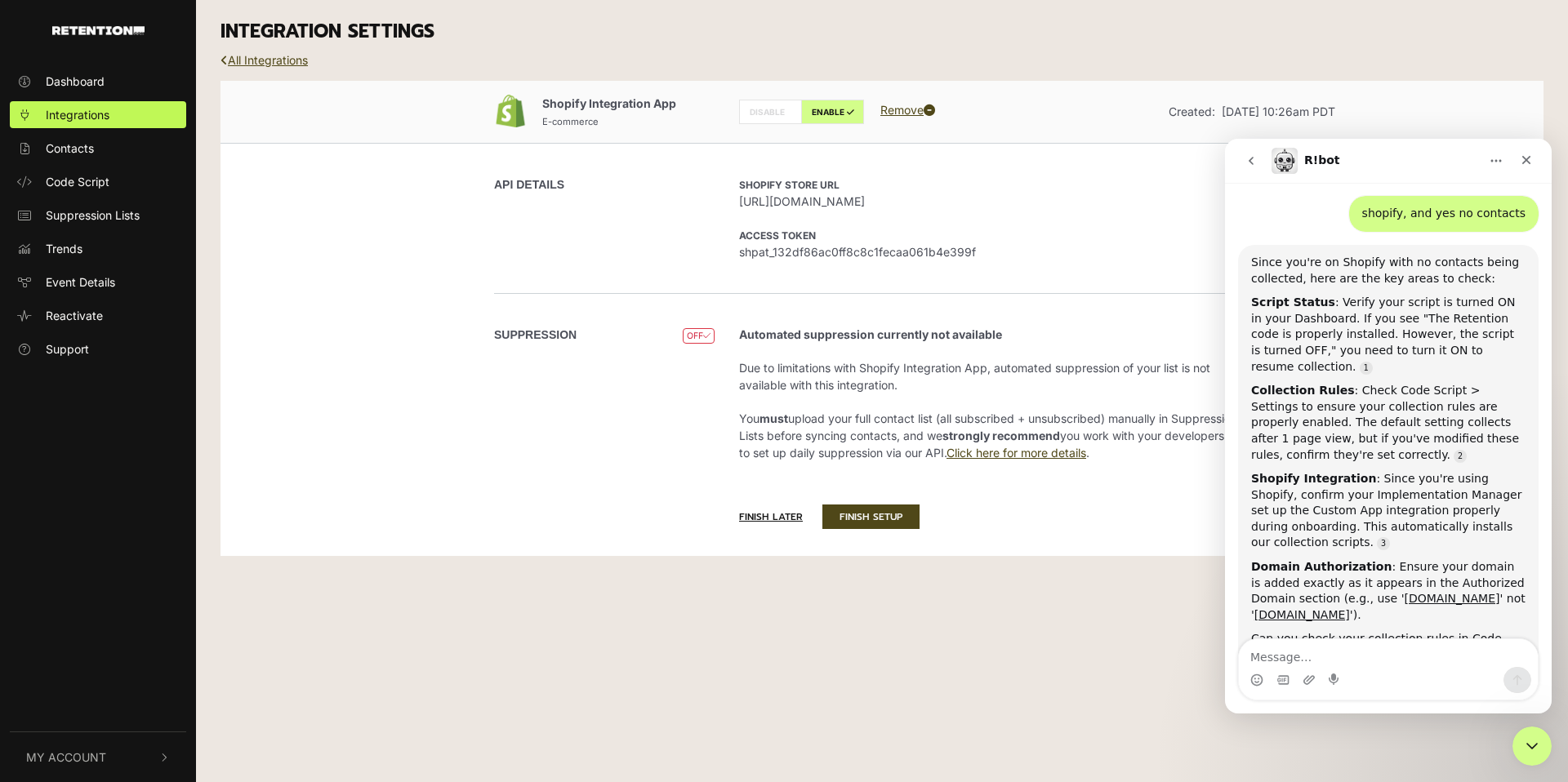
scroll to position [977, 0]
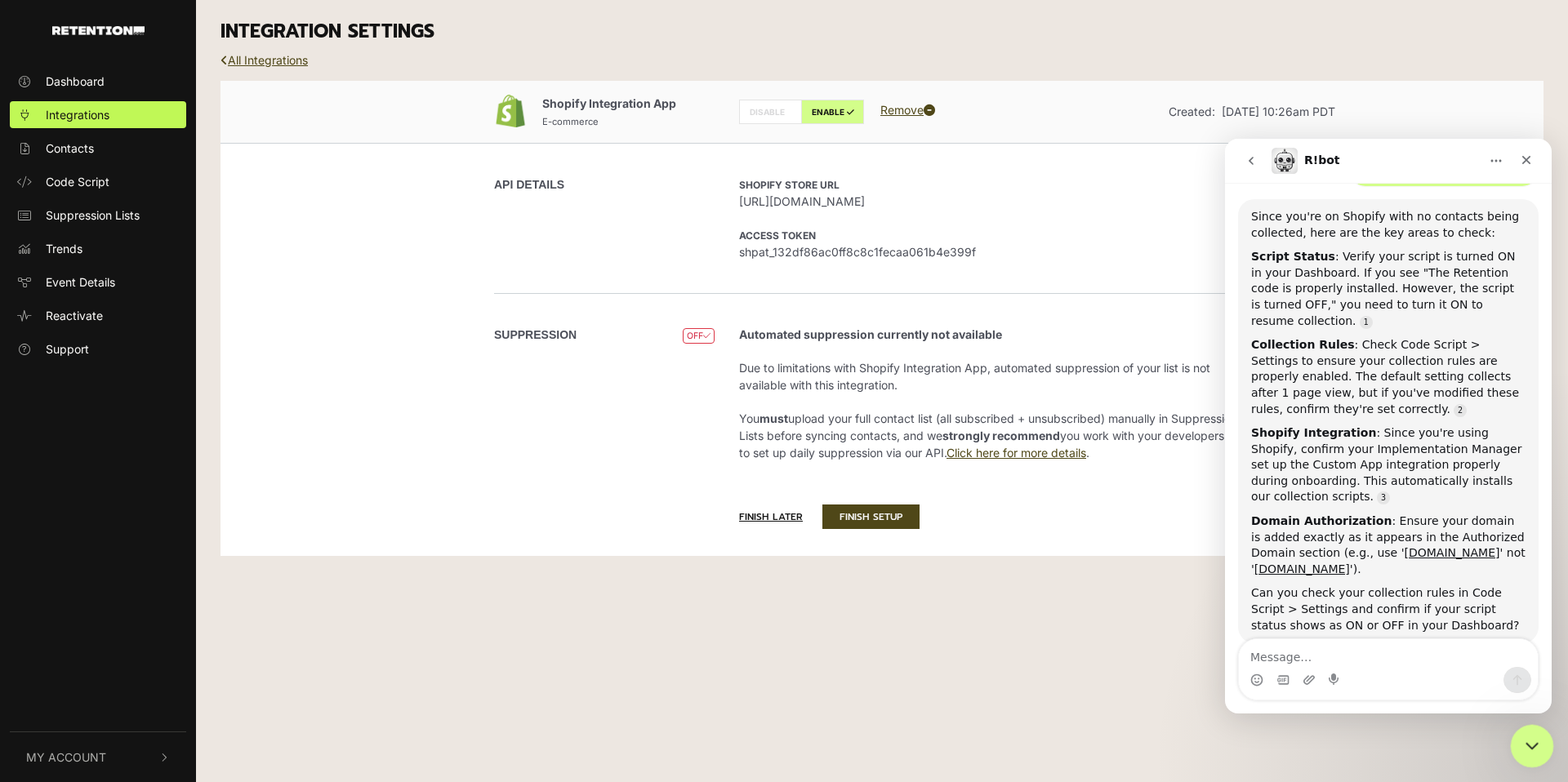
click at [1511, 745] on div "Close Intercom Messenger" at bounding box center [1530, 744] width 40 height 40
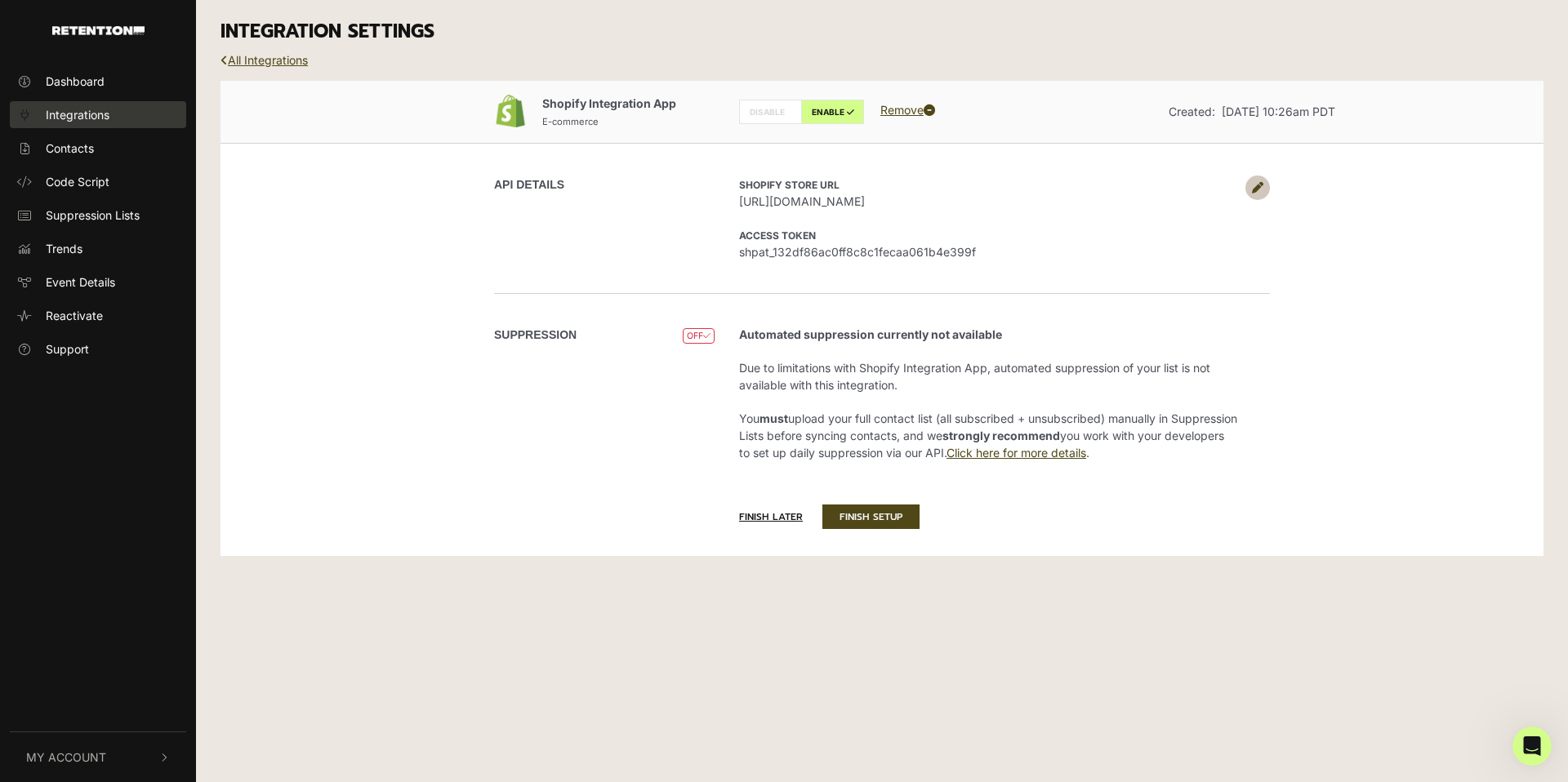
click at [127, 120] on link "Integrations" at bounding box center [97, 115] width 176 height 27
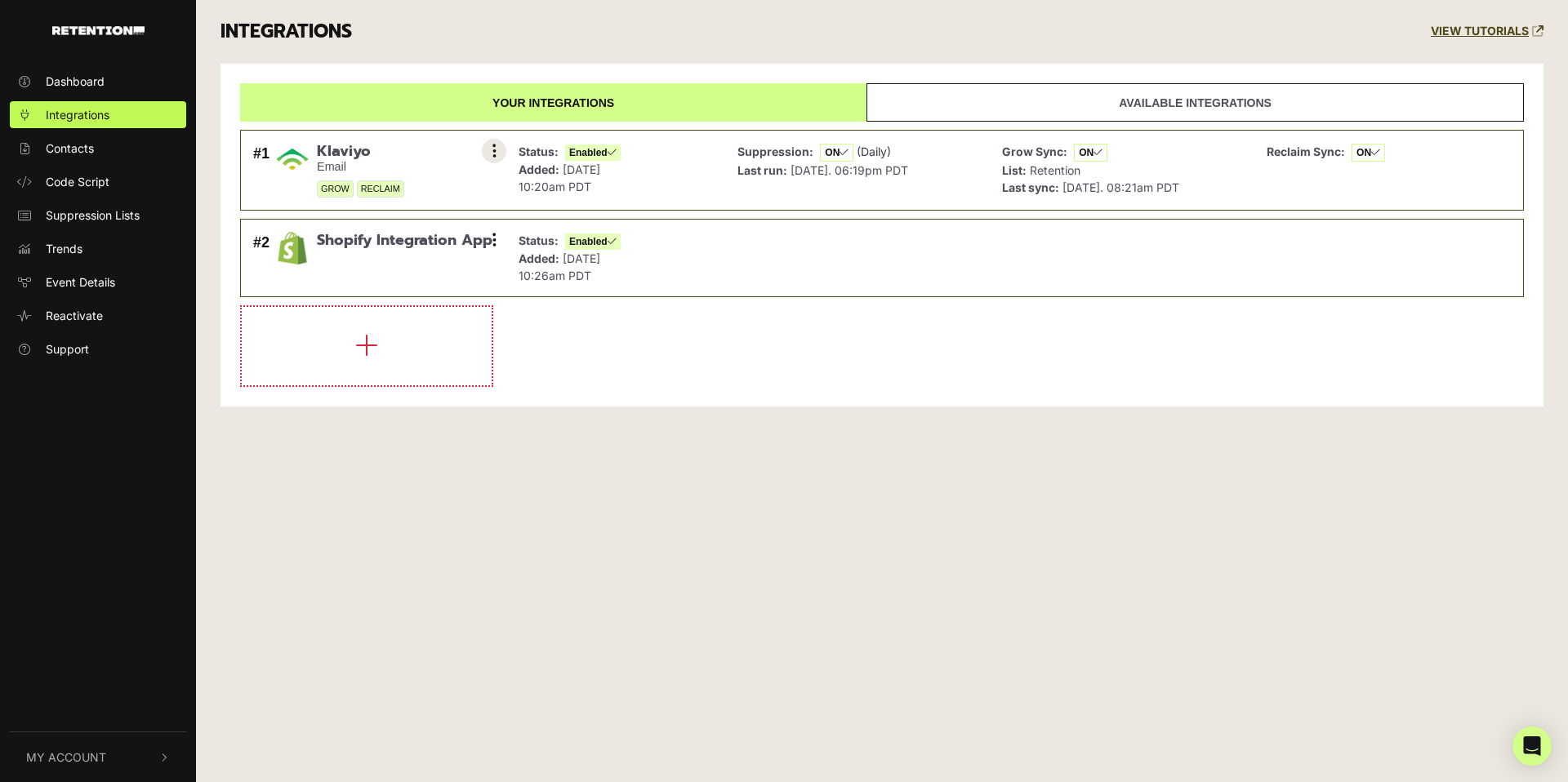
click at [486, 151] on button at bounding box center [494, 152] width 24 height 24
click at [601, 178] on p "Added: Apr 3, 2024 10:20am PDT" at bounding box center [569, 178] width 102 height 34
click at [491, 246] on button at bounding box center [494, 240] width 24 height 24
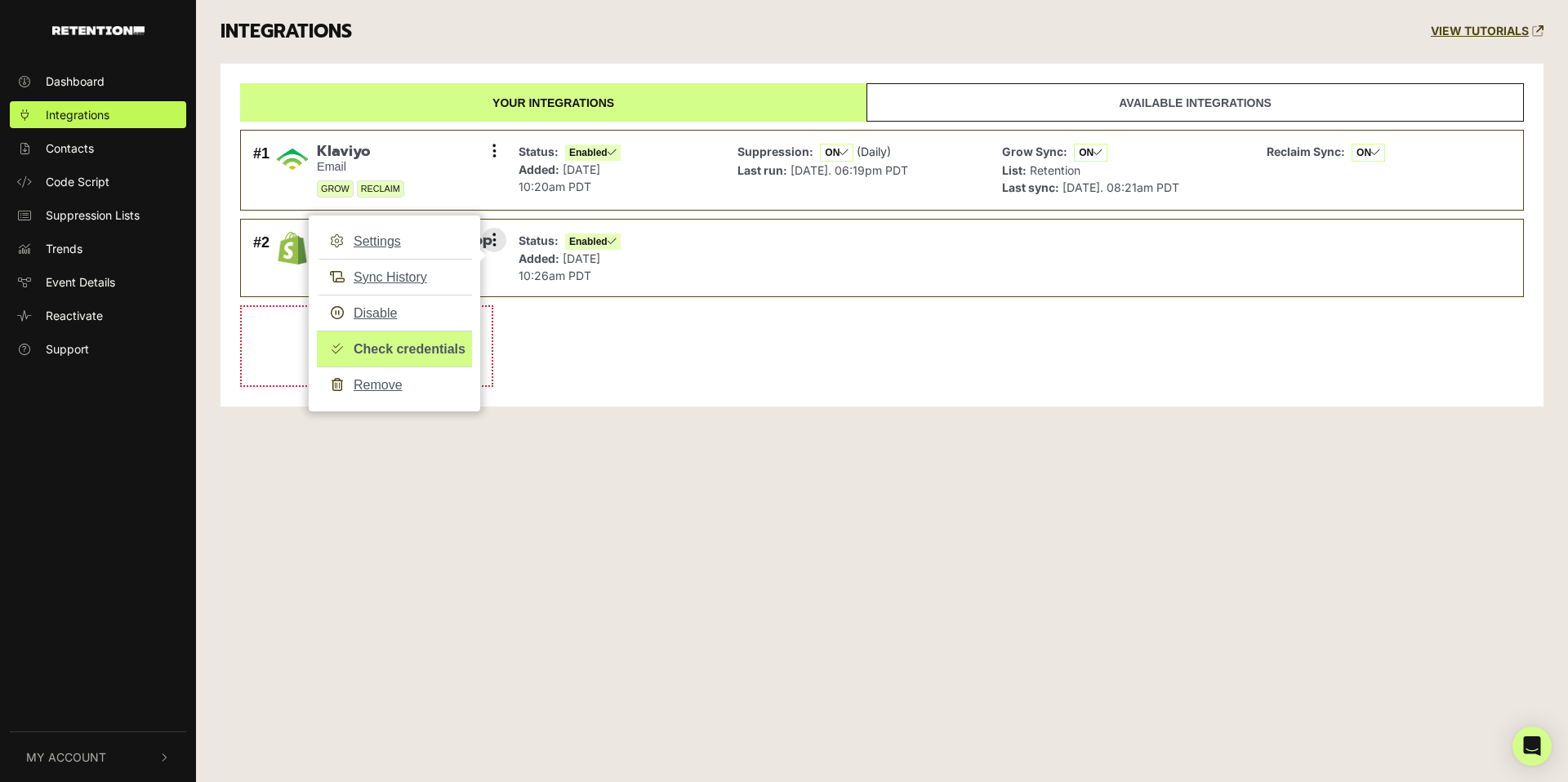
click at [436, 345] on link "Check credentials" at bounding box center [394, 349] width 155 height 37
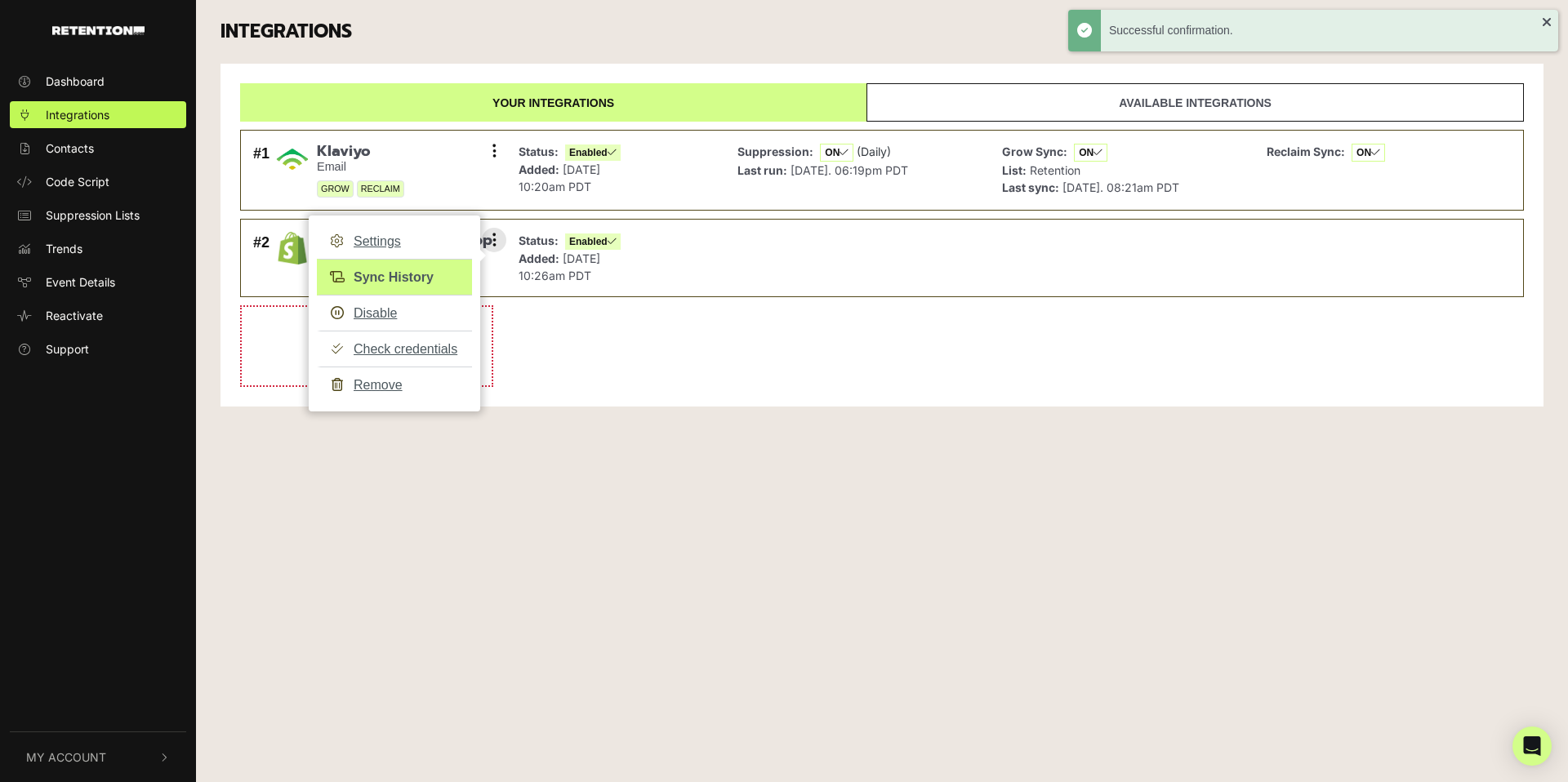
click at [430, 267] on link "Sync History" at bounding box center [394, 277] width 155 height 37
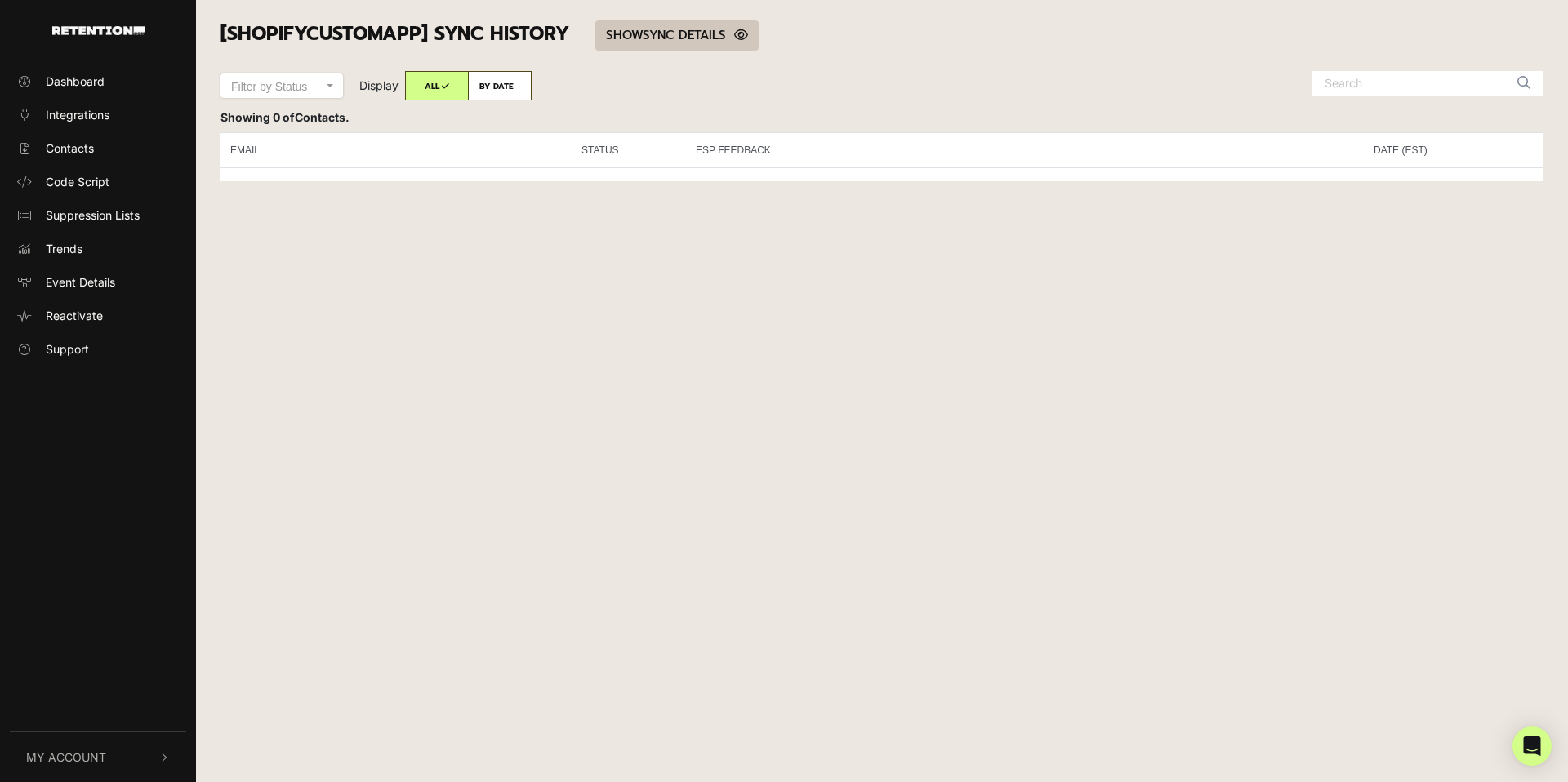
click at [724, 36] on link "SHOW HIDE SYNC DETAILS" at bounding box center [678, 36] width 164 height 30
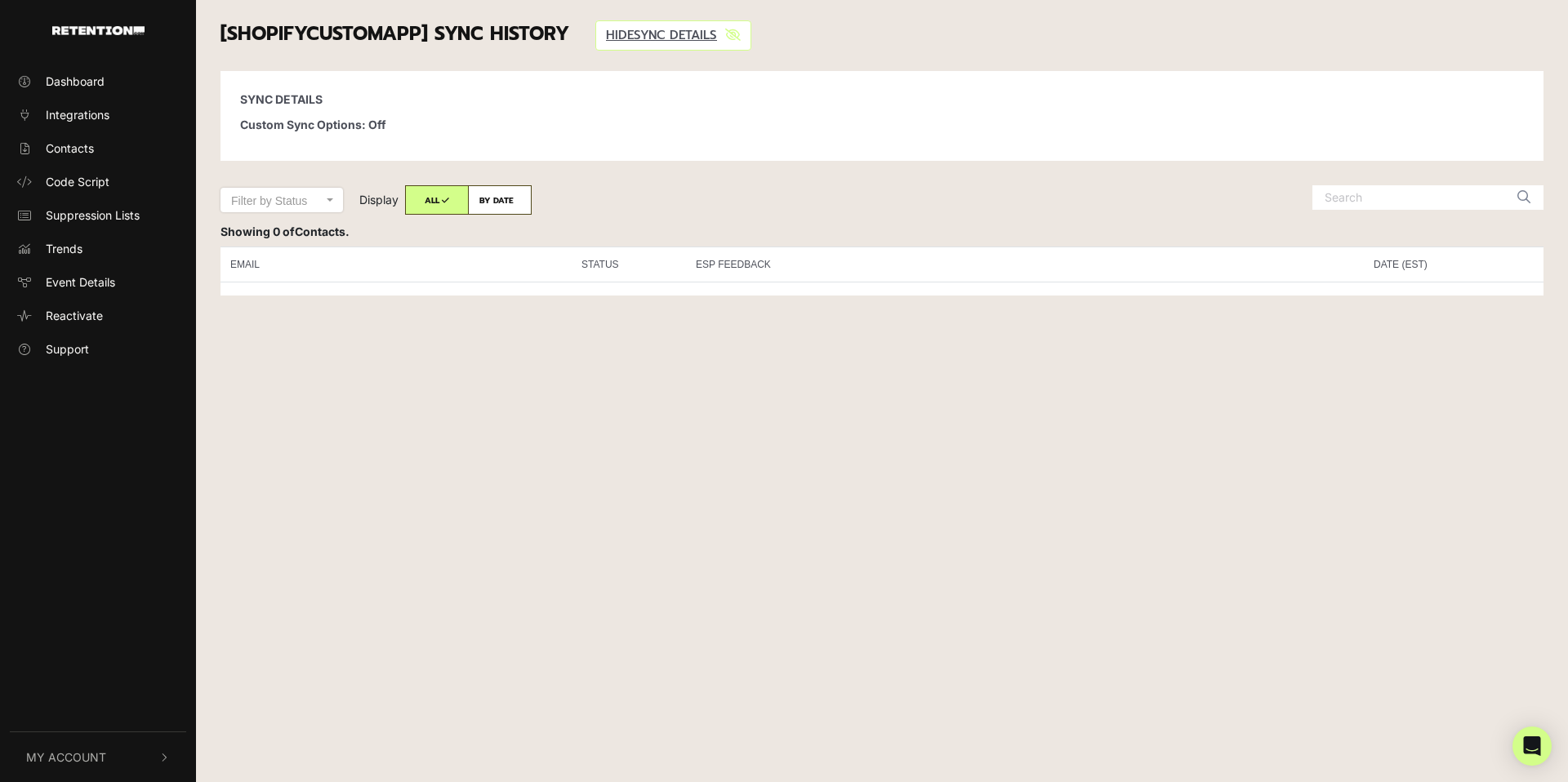
click at [386, 127] on p "Custom Sync Options: Off" at bounding box center [882, 124] width 1284 height 17
click at [485, 191] on label "BY DATE" at bounding box center [500, 199] width 64 height 29
radio input "true"
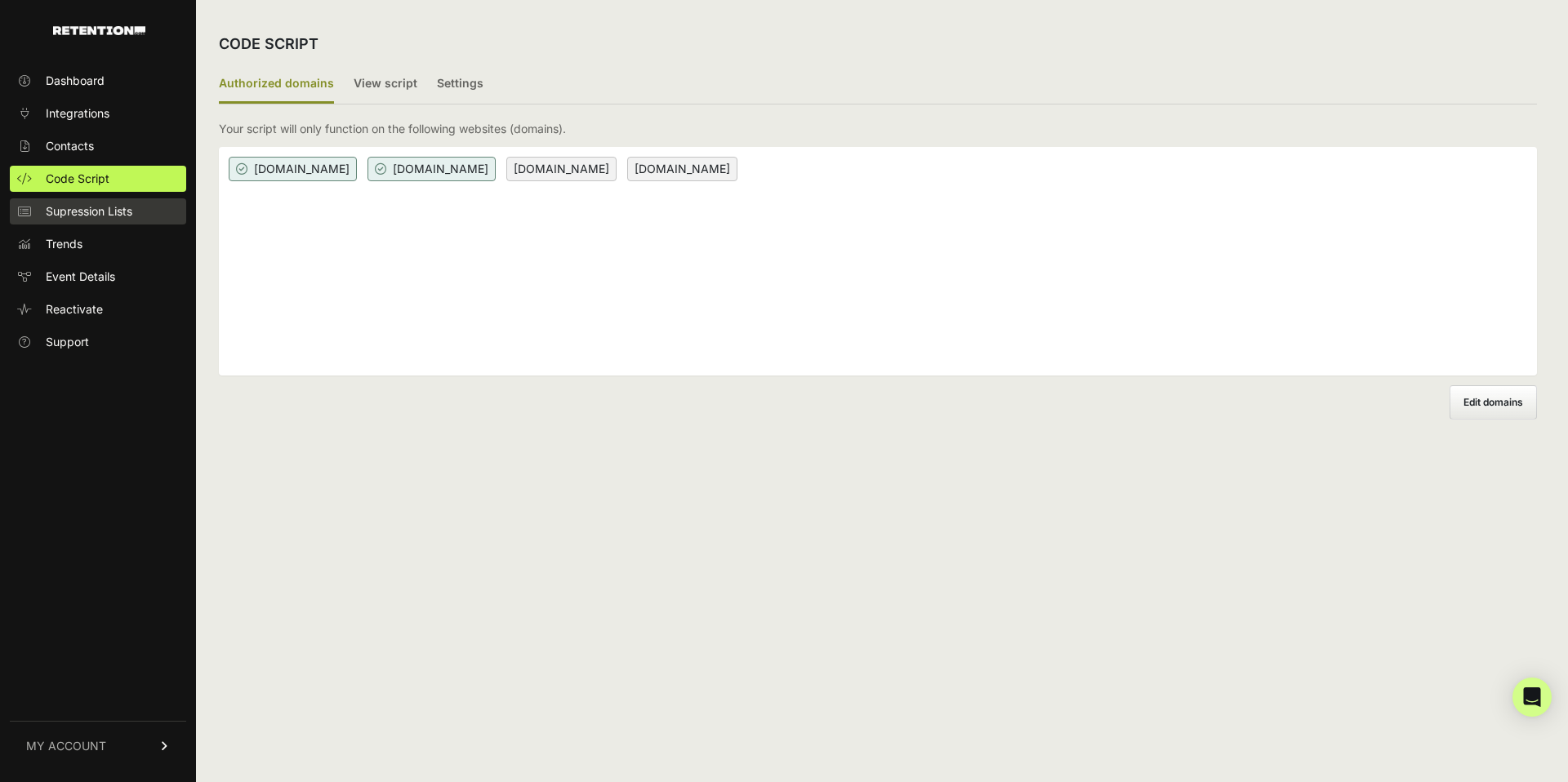
click at [115, 203] on span "Supression Lists" at bounding box center [89, 211] width 87 height 16
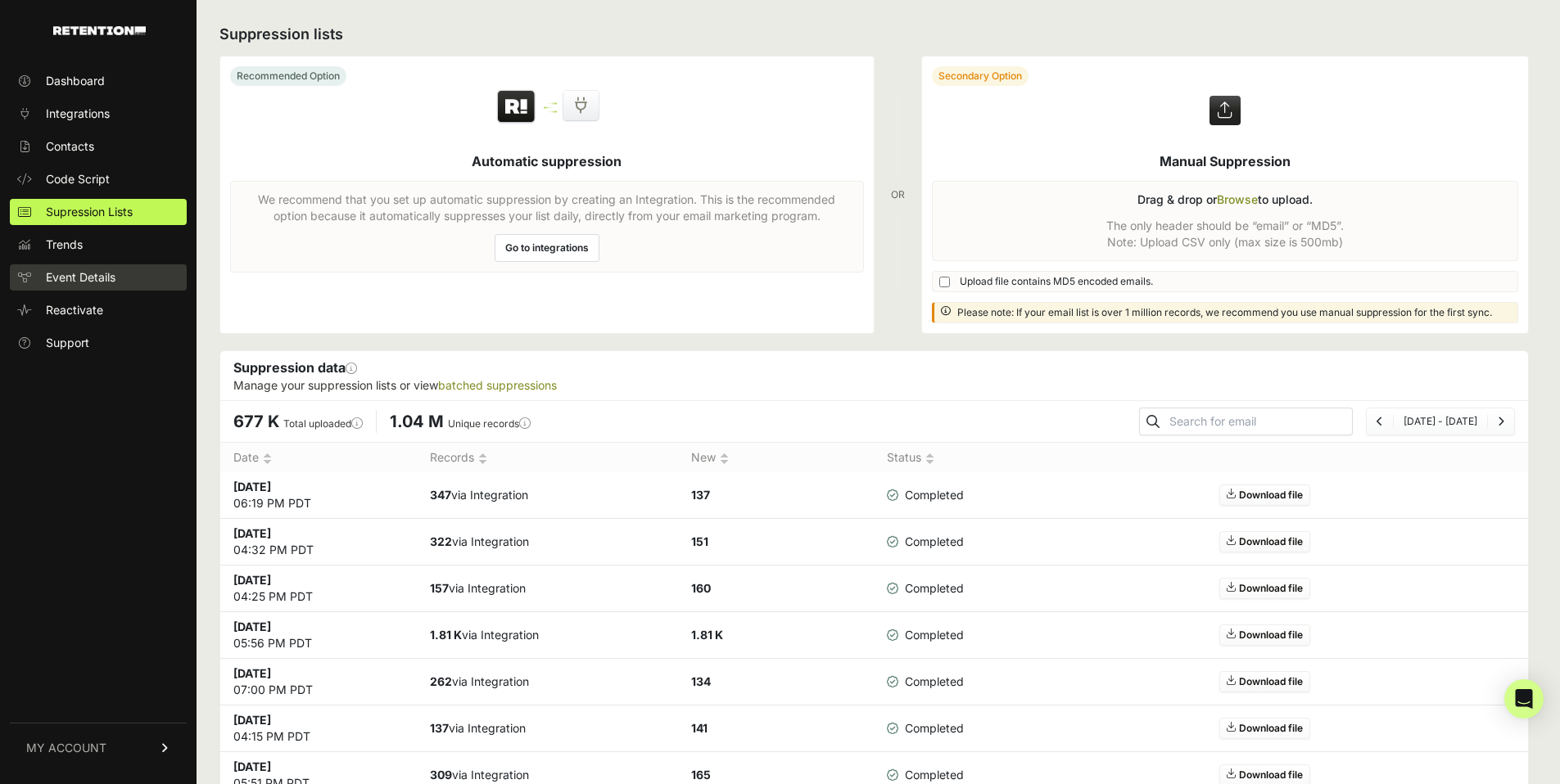
click at [94, 289] on link "Event Details" at bounding box center [97, 277] width 176 height 26
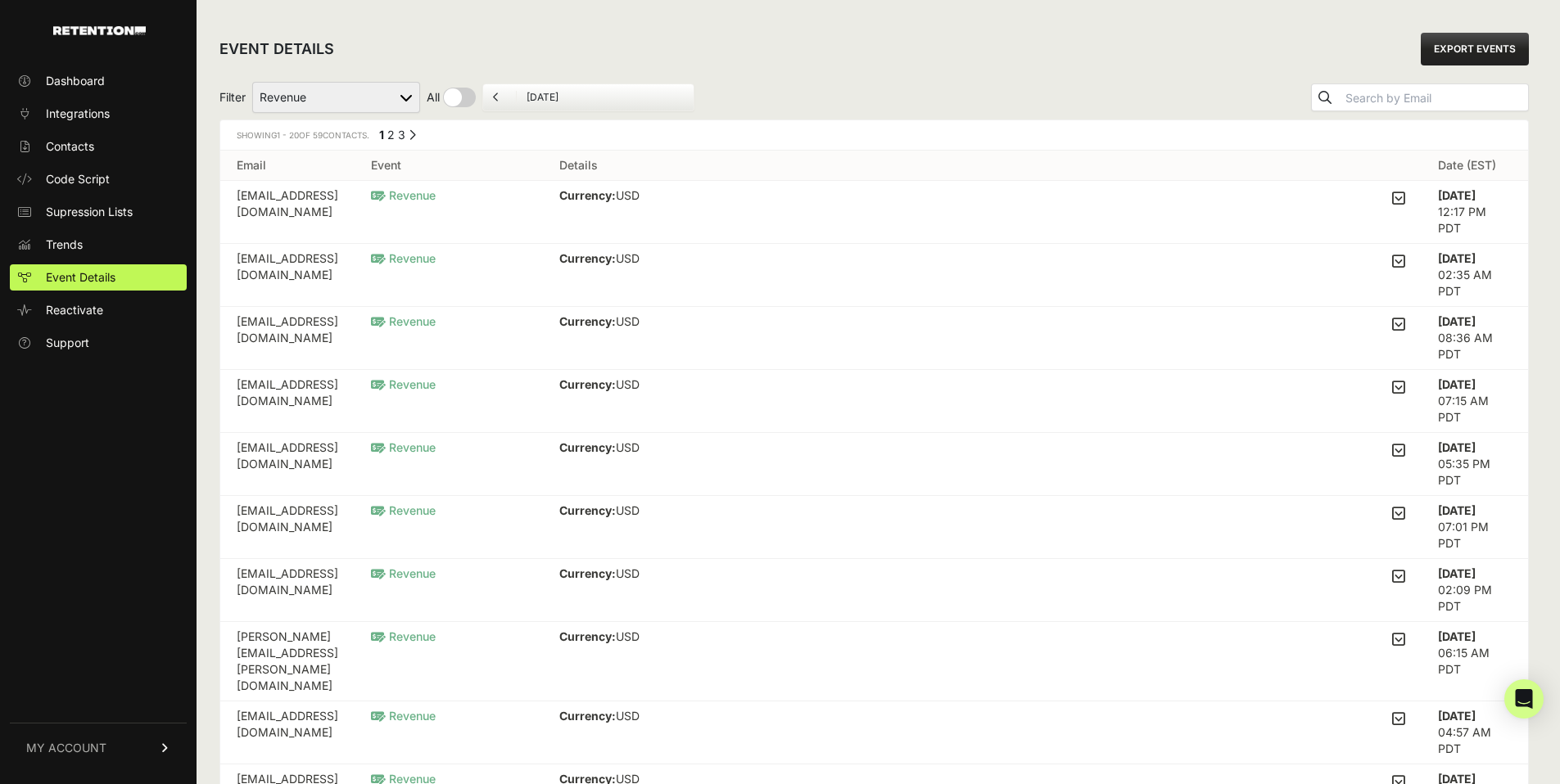
click at [124, 756] on link "MY ACCOUNT" at bounding box center [97, 747] width 176 height 50
click at [96, 636] on span "API Details" at bounding box center [75, 628] width 59 height 16
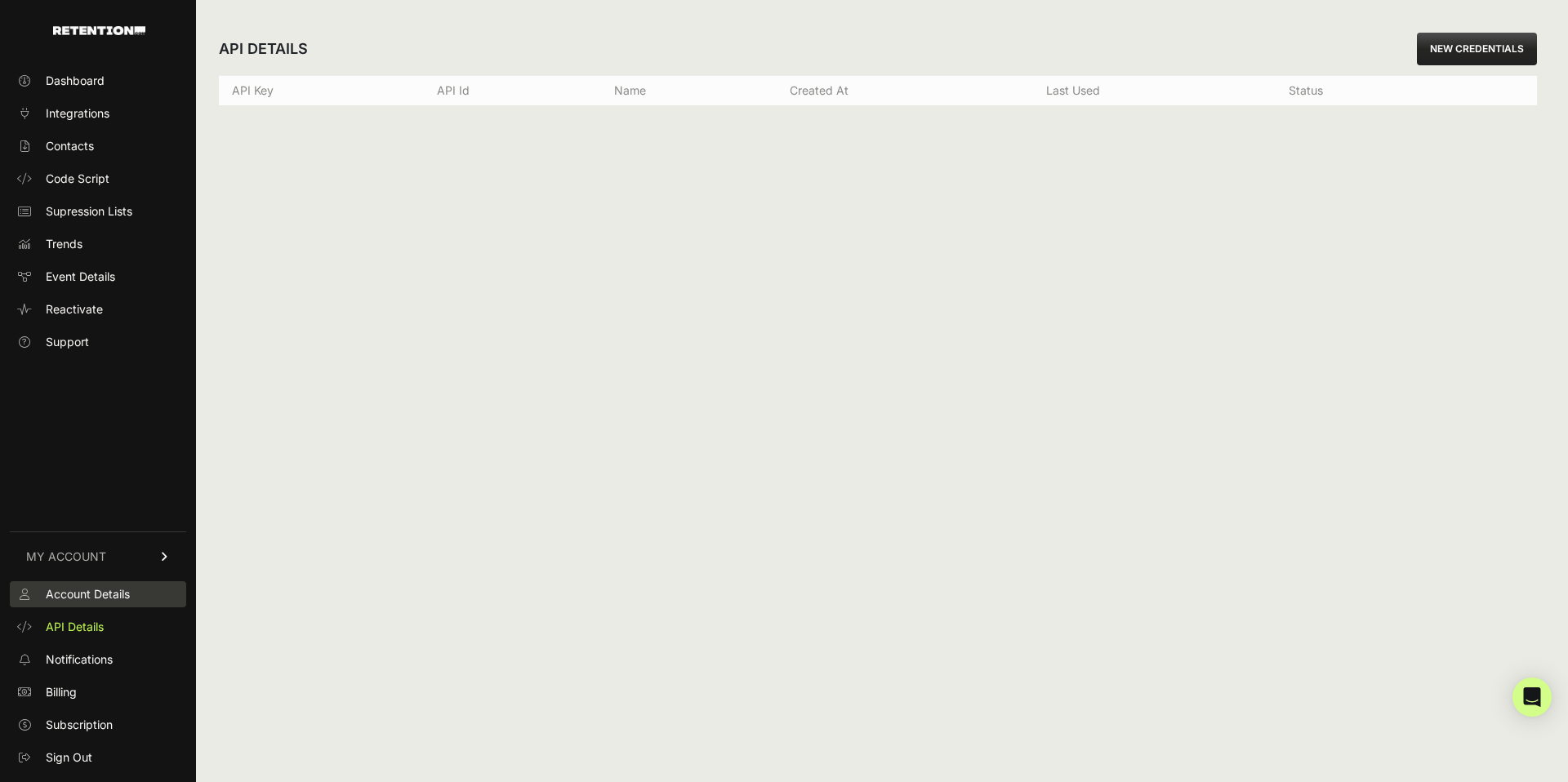
click at [96, 600] on span "Account Details" at bounding box center [88, 594] width 84 height 16
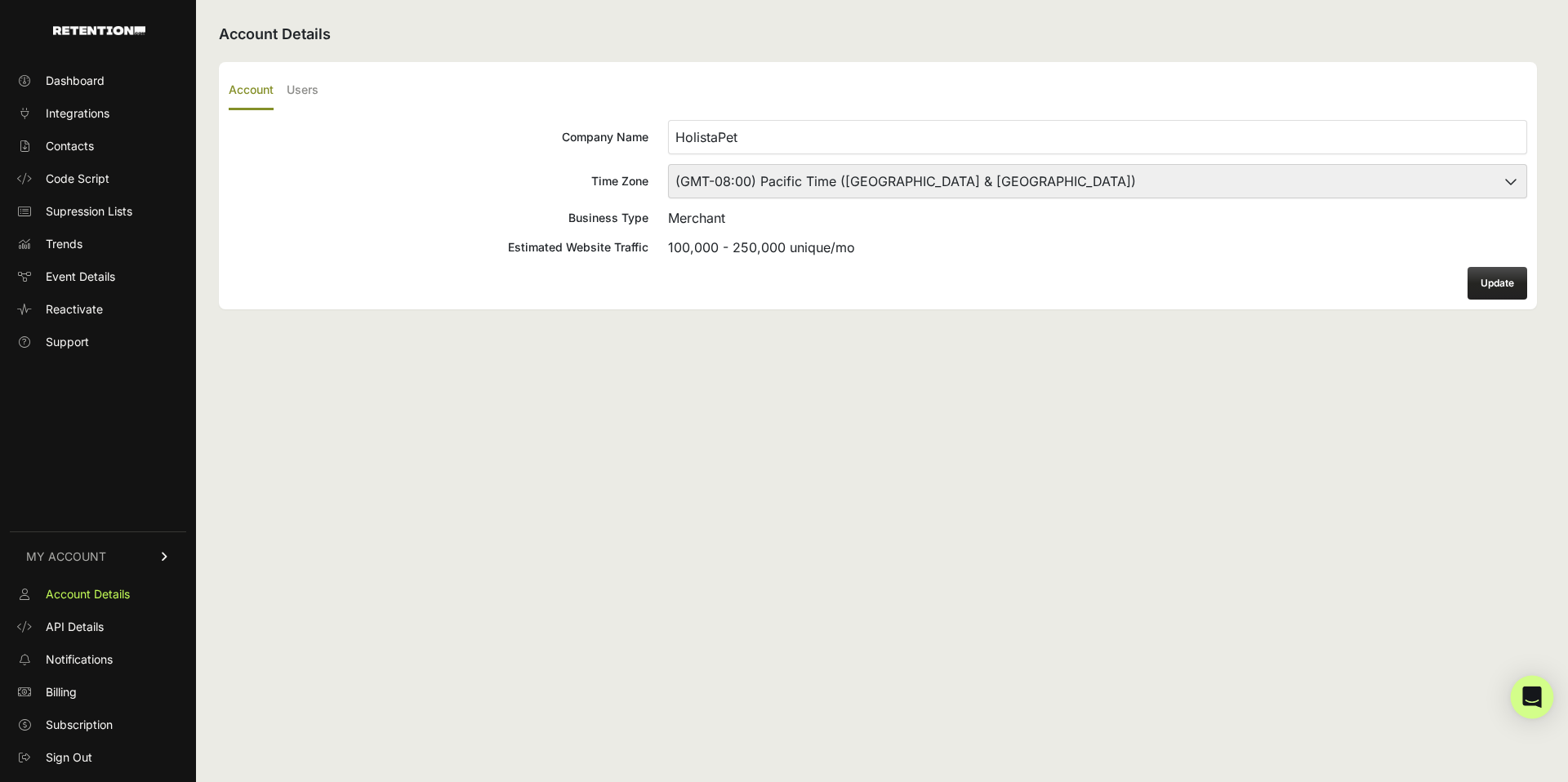
click at [1535, 694] on icon "Open Intercom Messenger" at bounding box center [1532, 697] width 19 height 22
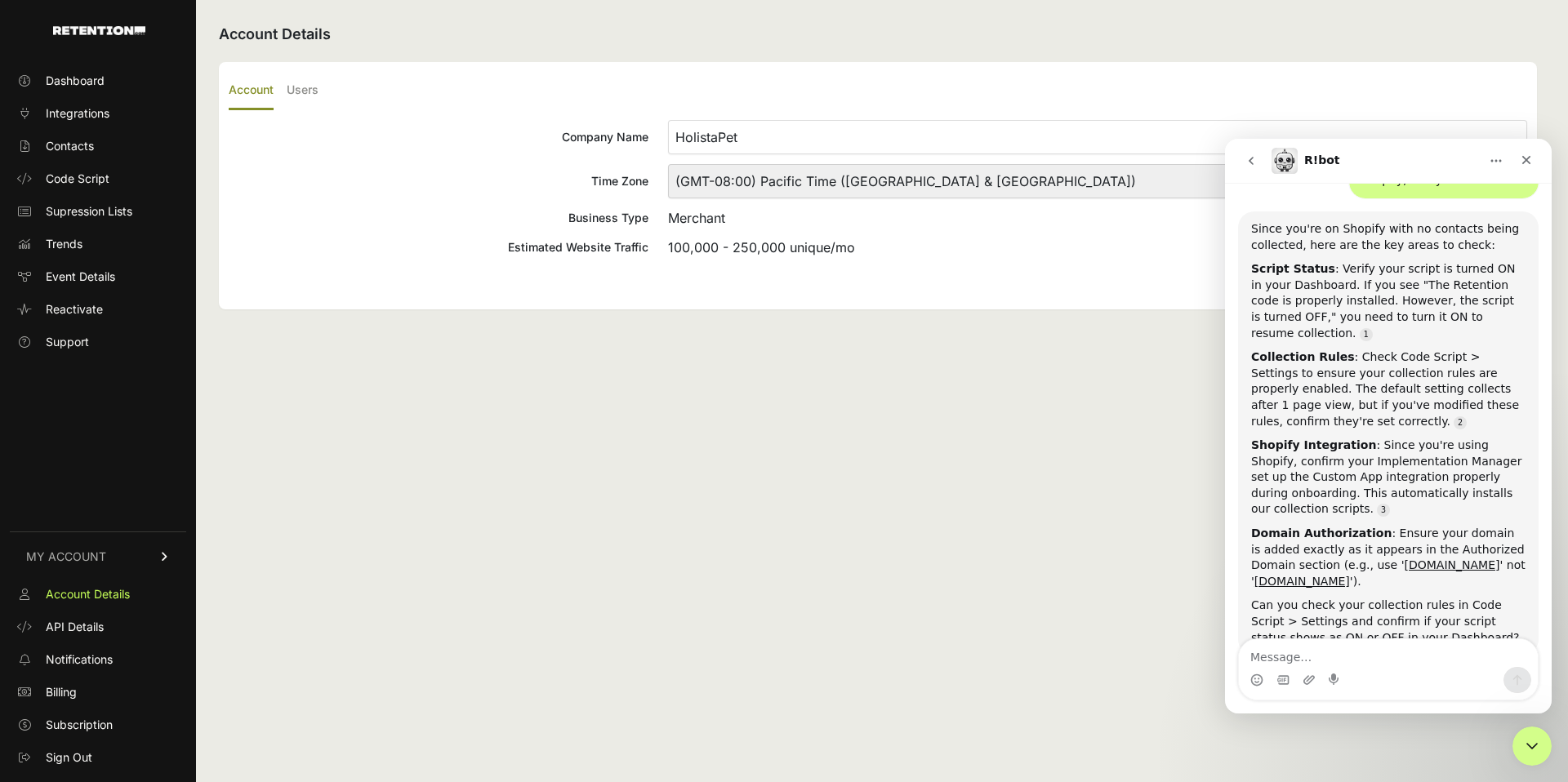
scroll to position [977, 0]
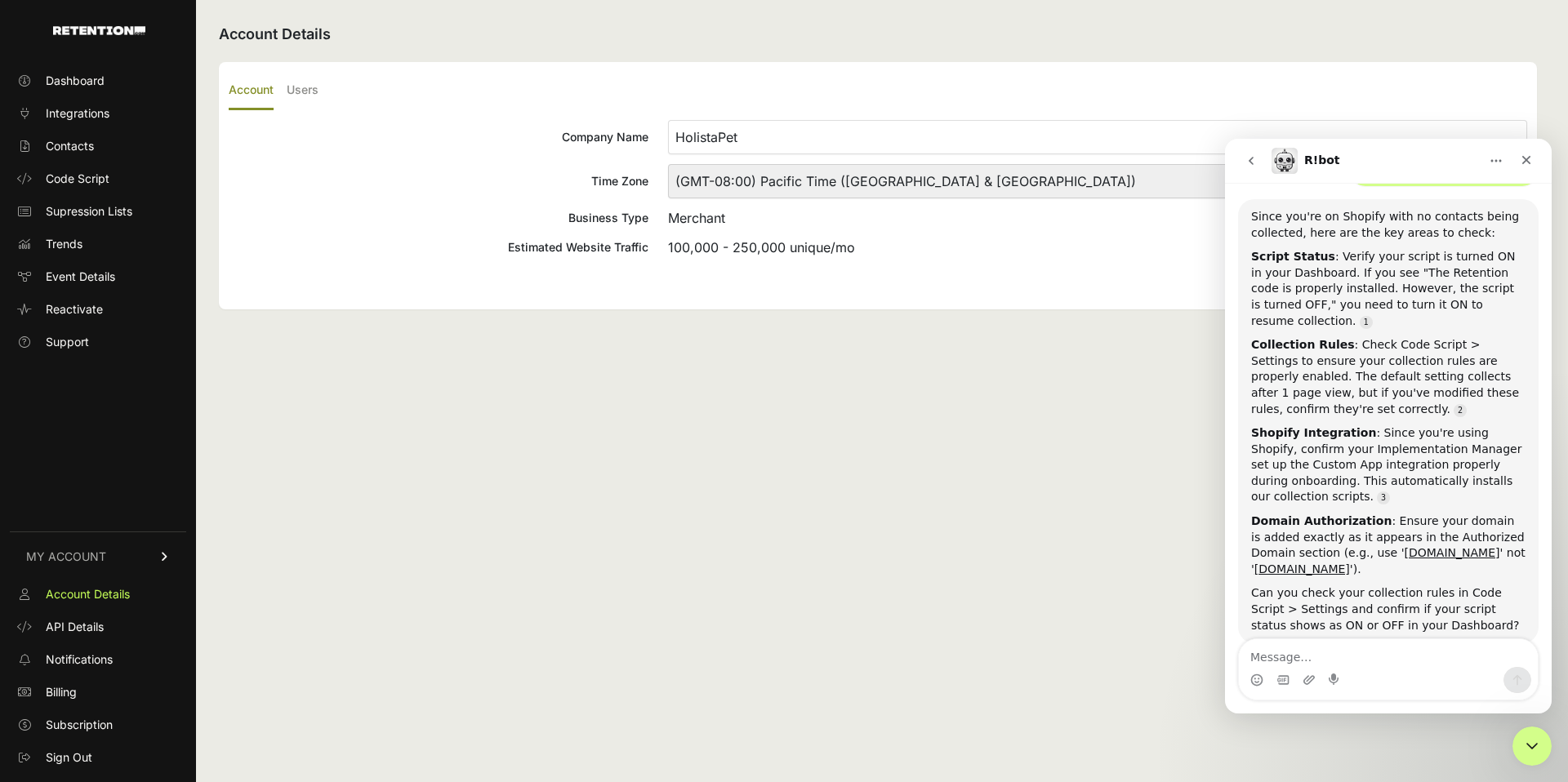
click at [1444, 588] on div "Can you check your collection rules in Code Script > Settings and confirm if yo…" at bounding box center [1389, 609] width 275 height 48
click at [1431, 654] on textarea "Message…" at bounding box center [1389, 654] width 299 height 28
click at [90, 180] on span "Code Script" at bounding box center [78, 178] width 64 height 16
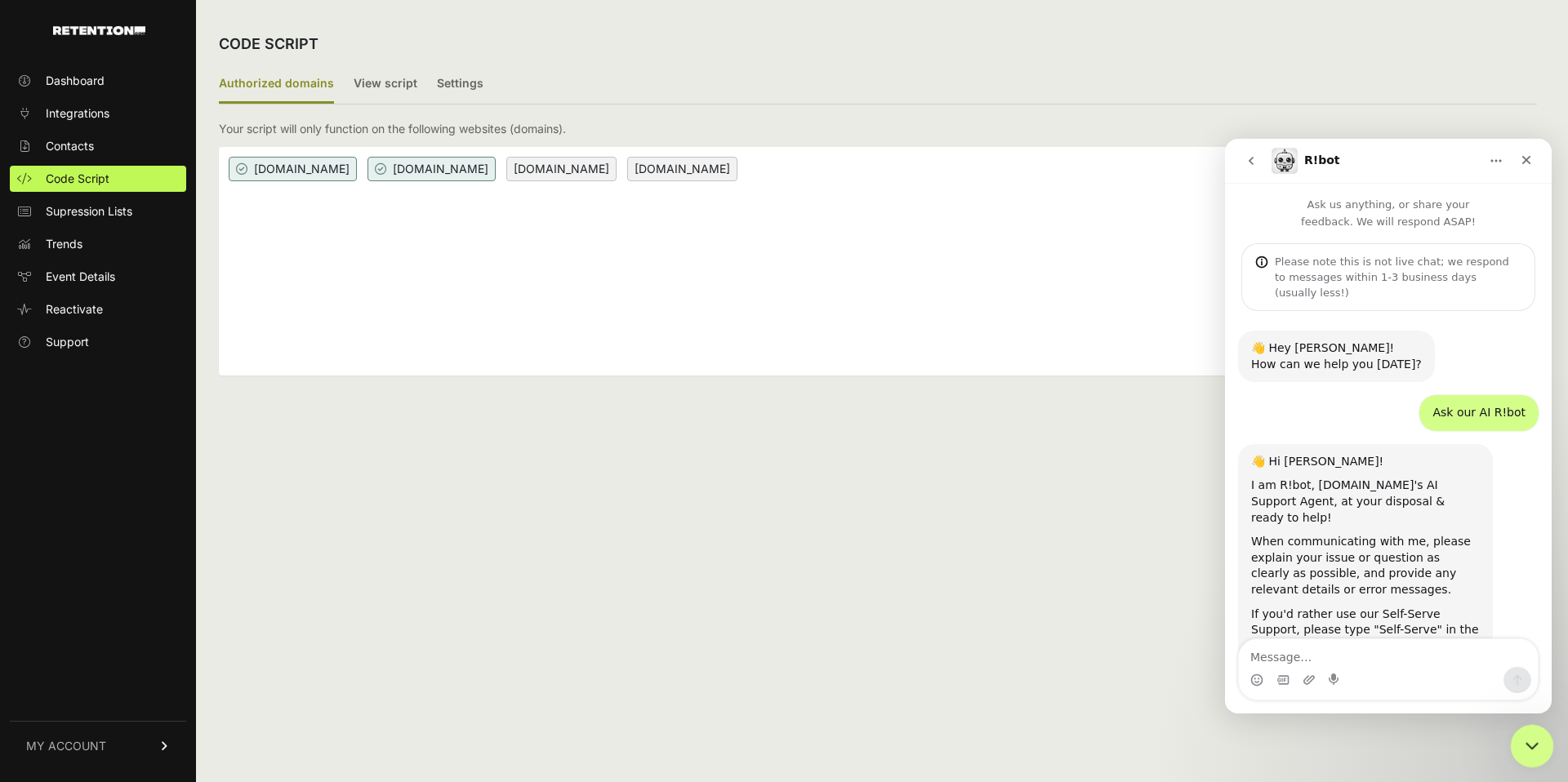
scroll to position [977, 0]
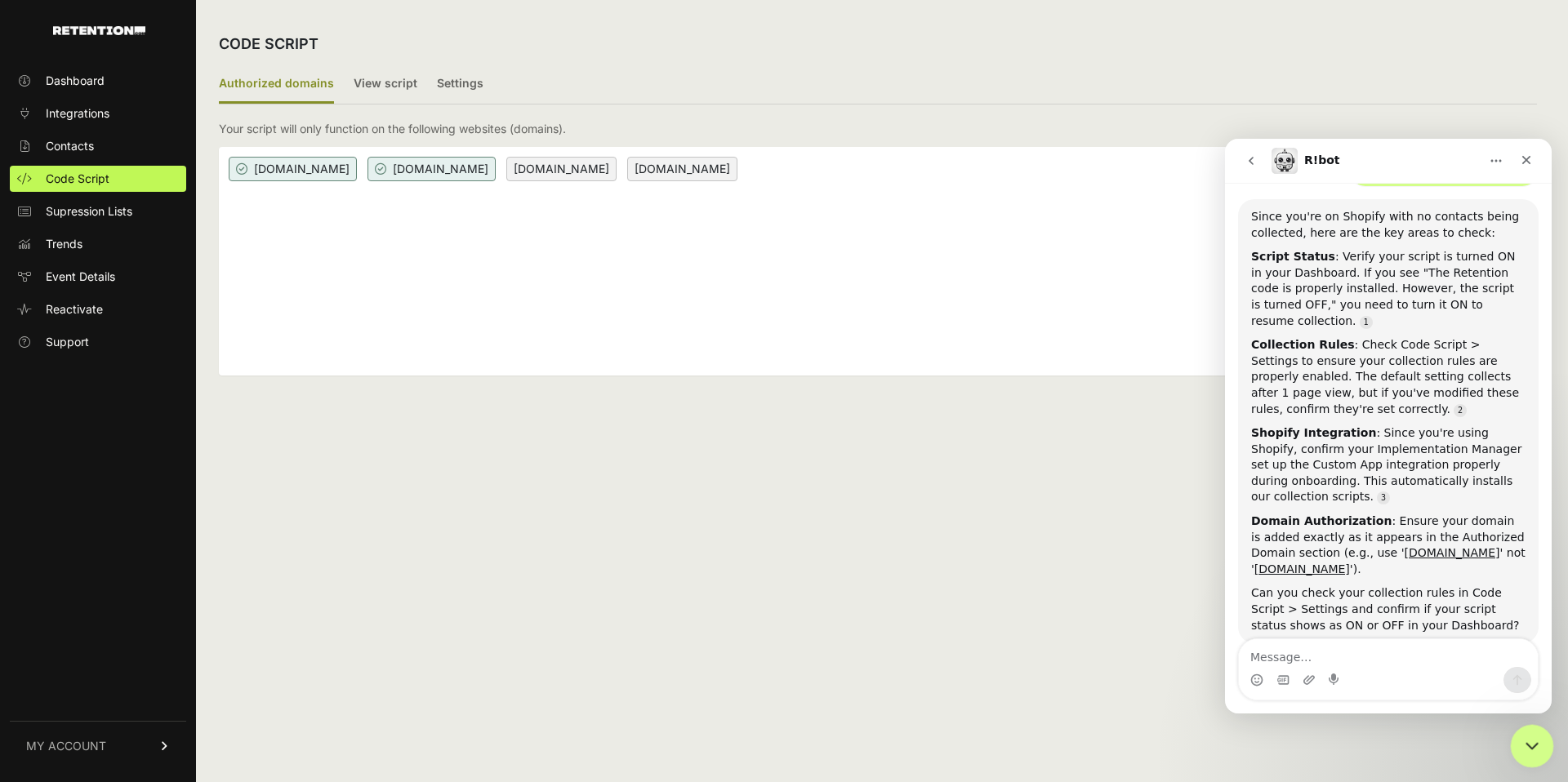
click at [1544, 737] on div "Close Intercom Messenger" at bounding box center [1530, 744] width 40 height 40
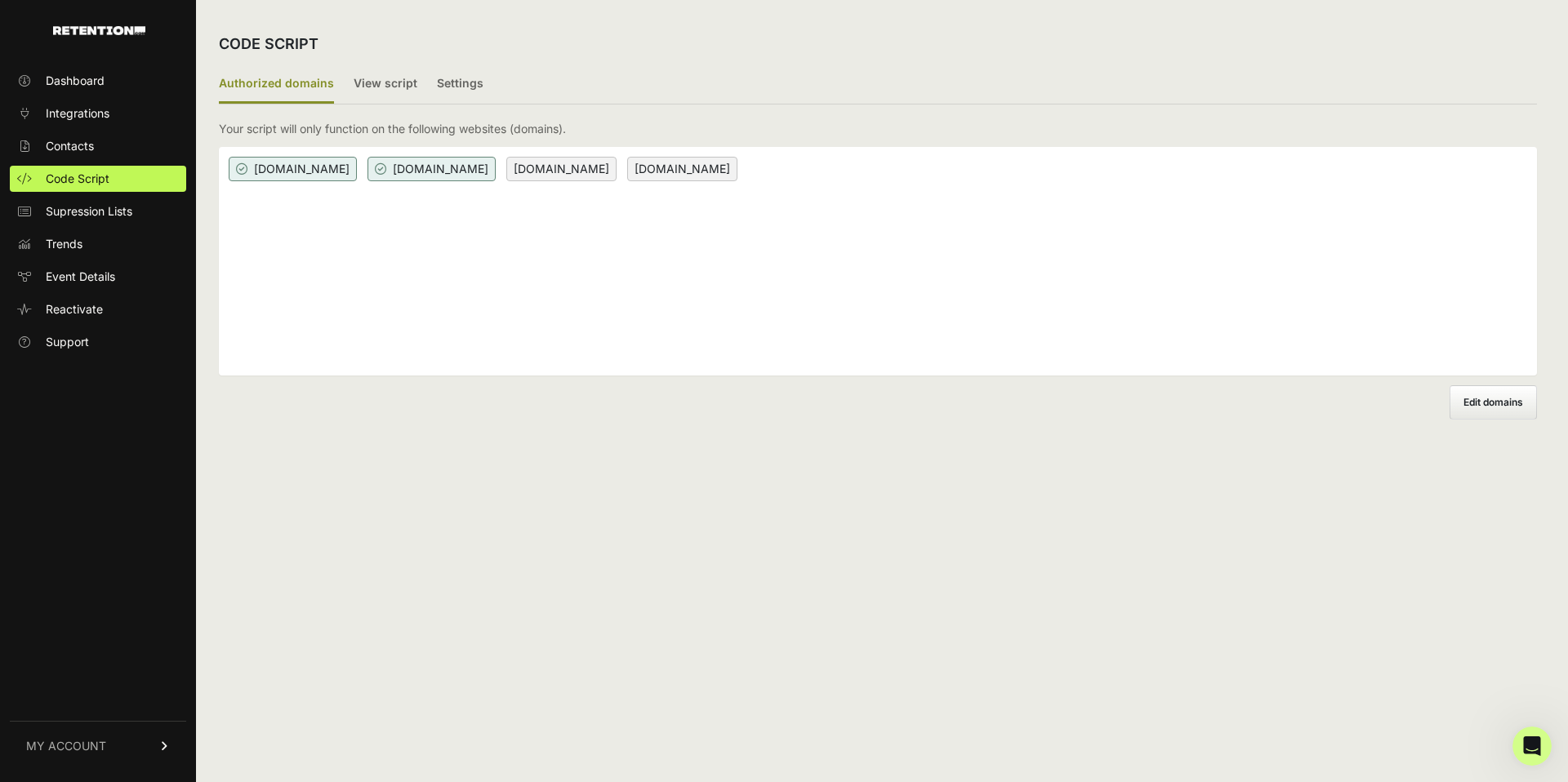
click at [1498, 415] on label "Edit domains" at bounding box center [1494, 403] width 88 height 34
click at [0, 0] on input "Add domain" at bounding box center [0, 0] width 0 height 0
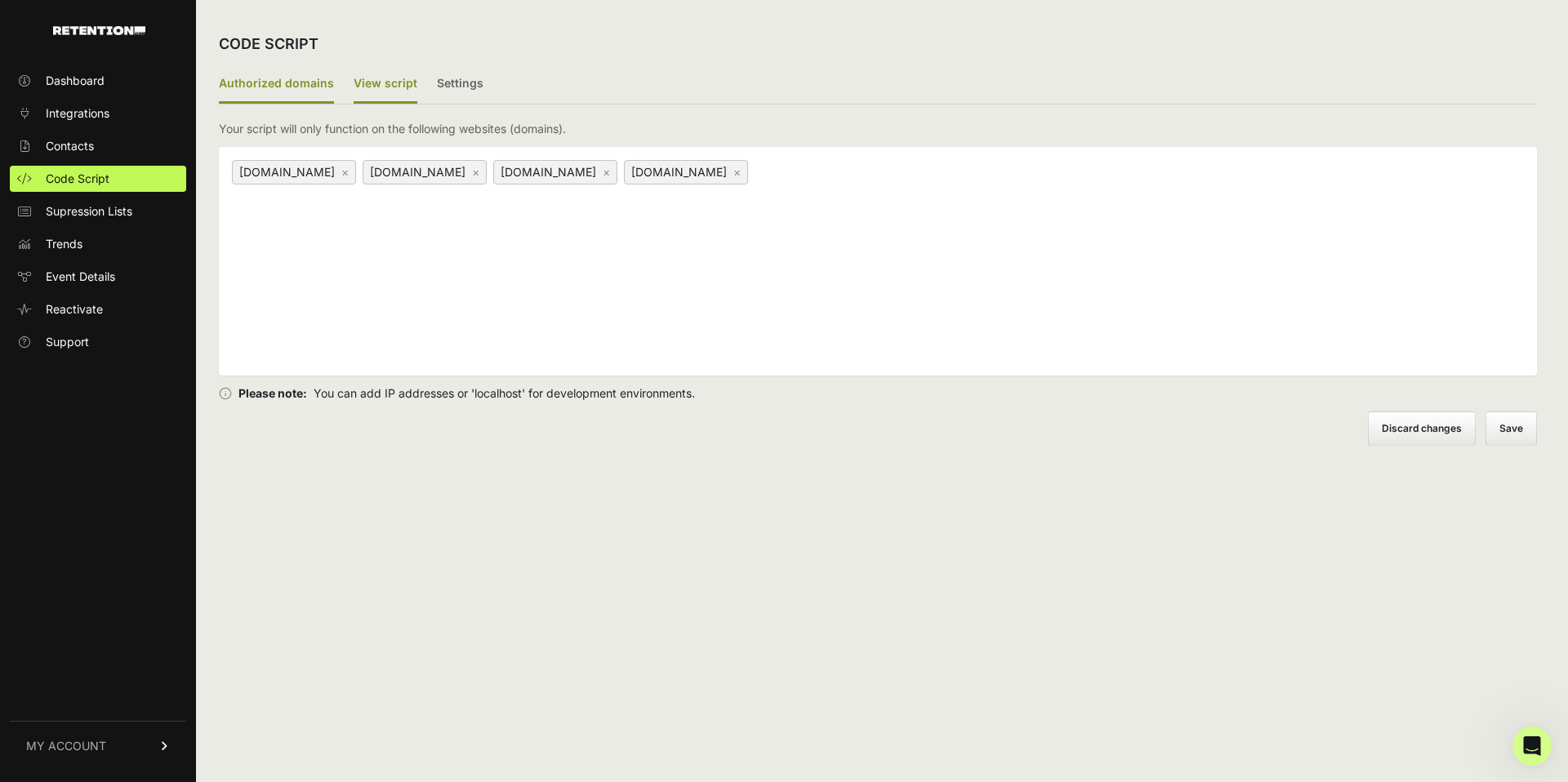
click at [404, 88] on label "View script" at bounding box center [386, 84] width 64 height 39
click at [0, 0] on input "View script" at bounding box center [0, 0] width 0 height 0
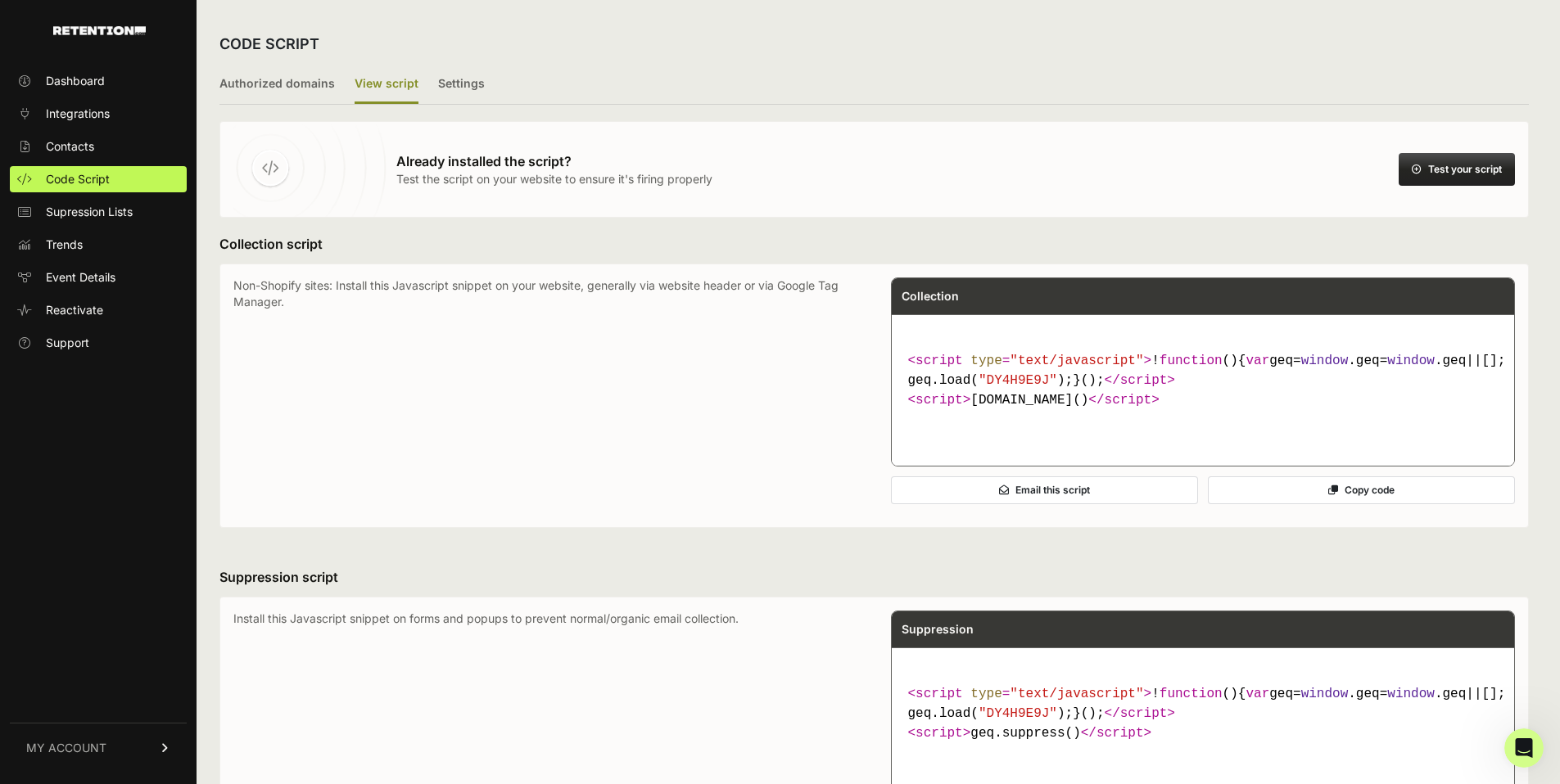
click at [266, 171] on icon at bounding box center [270, 168] width 16 height 15
click at [1447, 169] on button "Test your script" at bounding box center [1456, 169] width 116 height 33
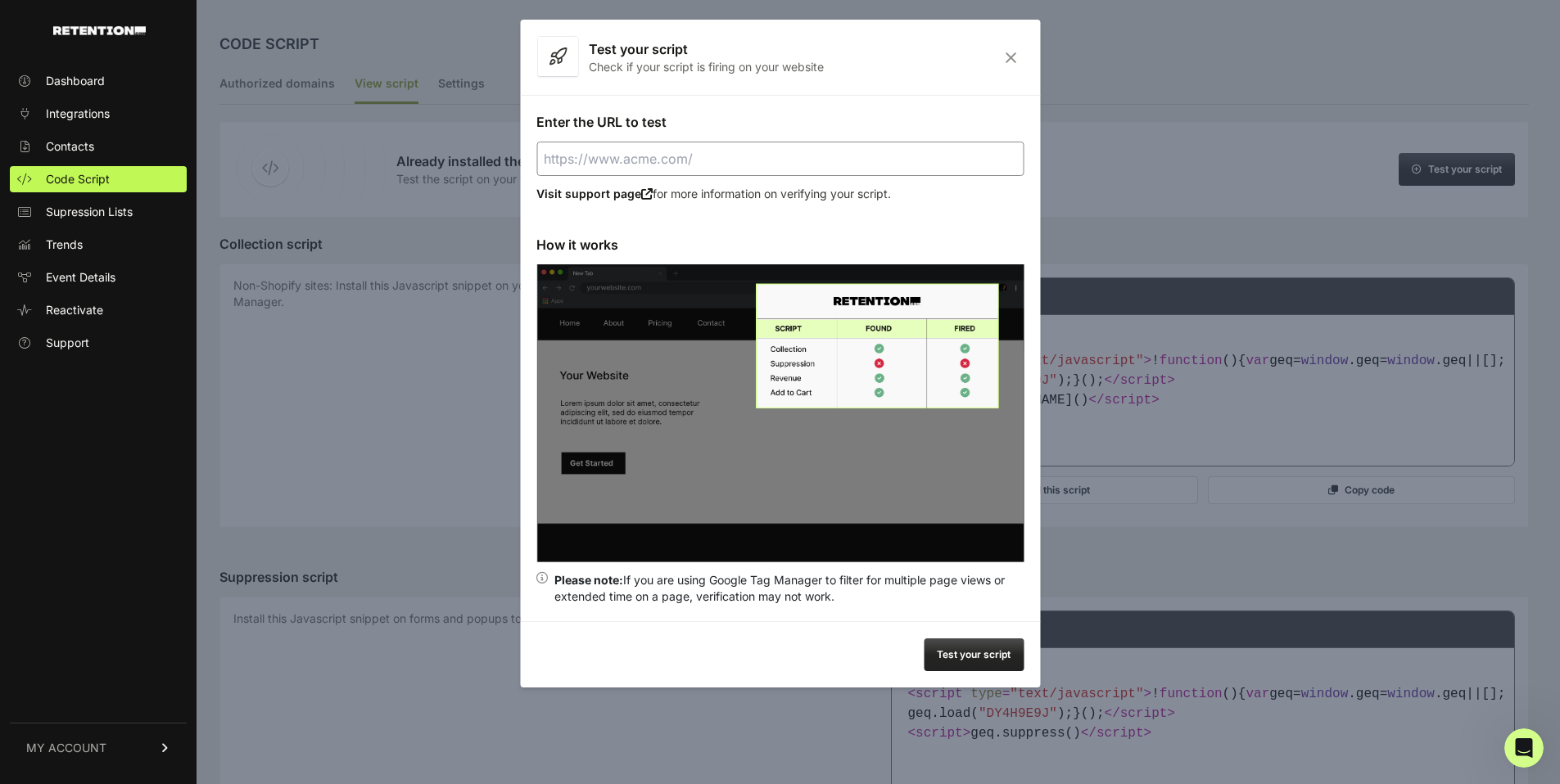
click at [642, 150] on input "Enter the URL to test" at bounding box center [780, 158] width 487 height 34
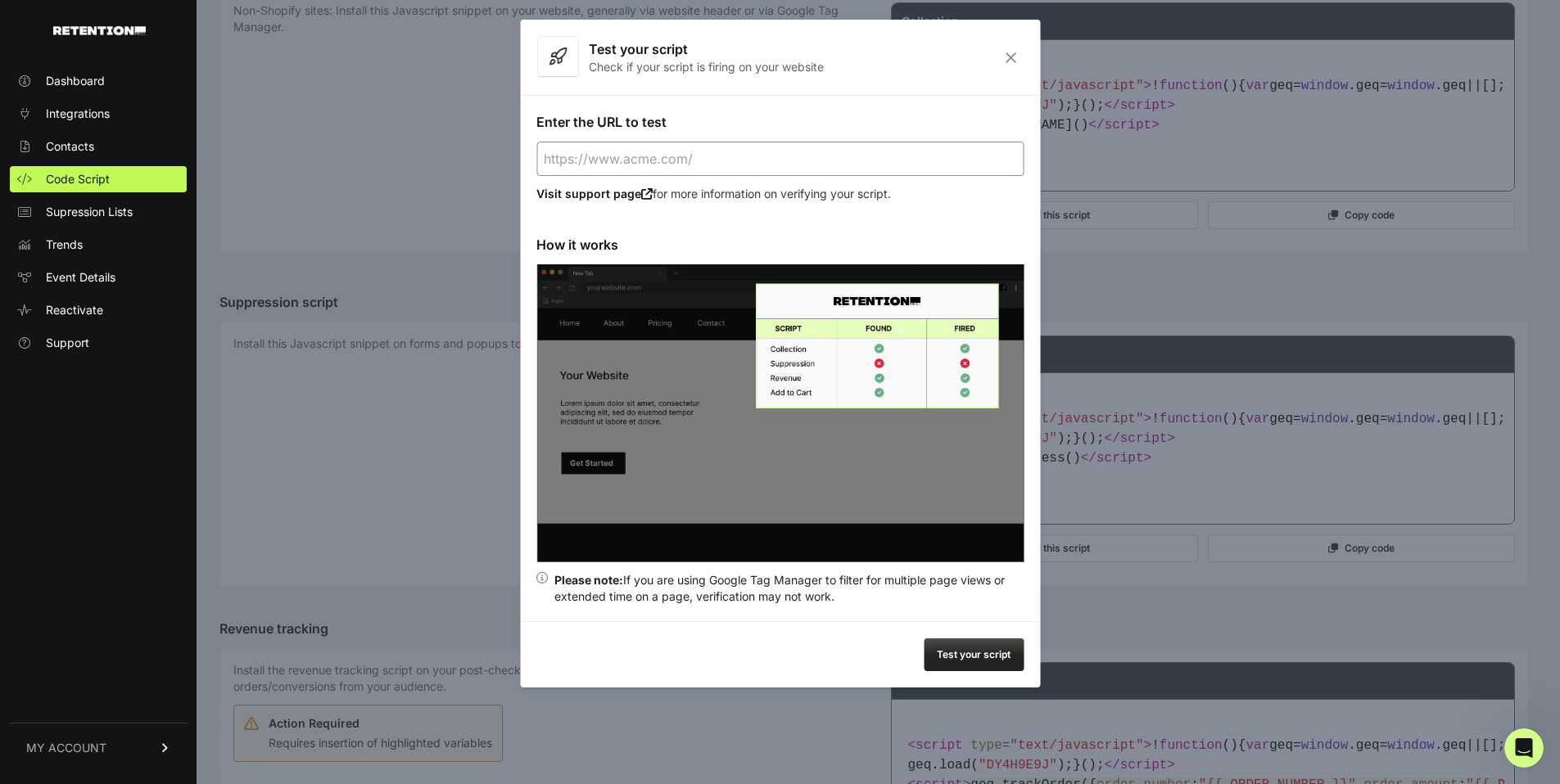
scroll to position [754, 0]
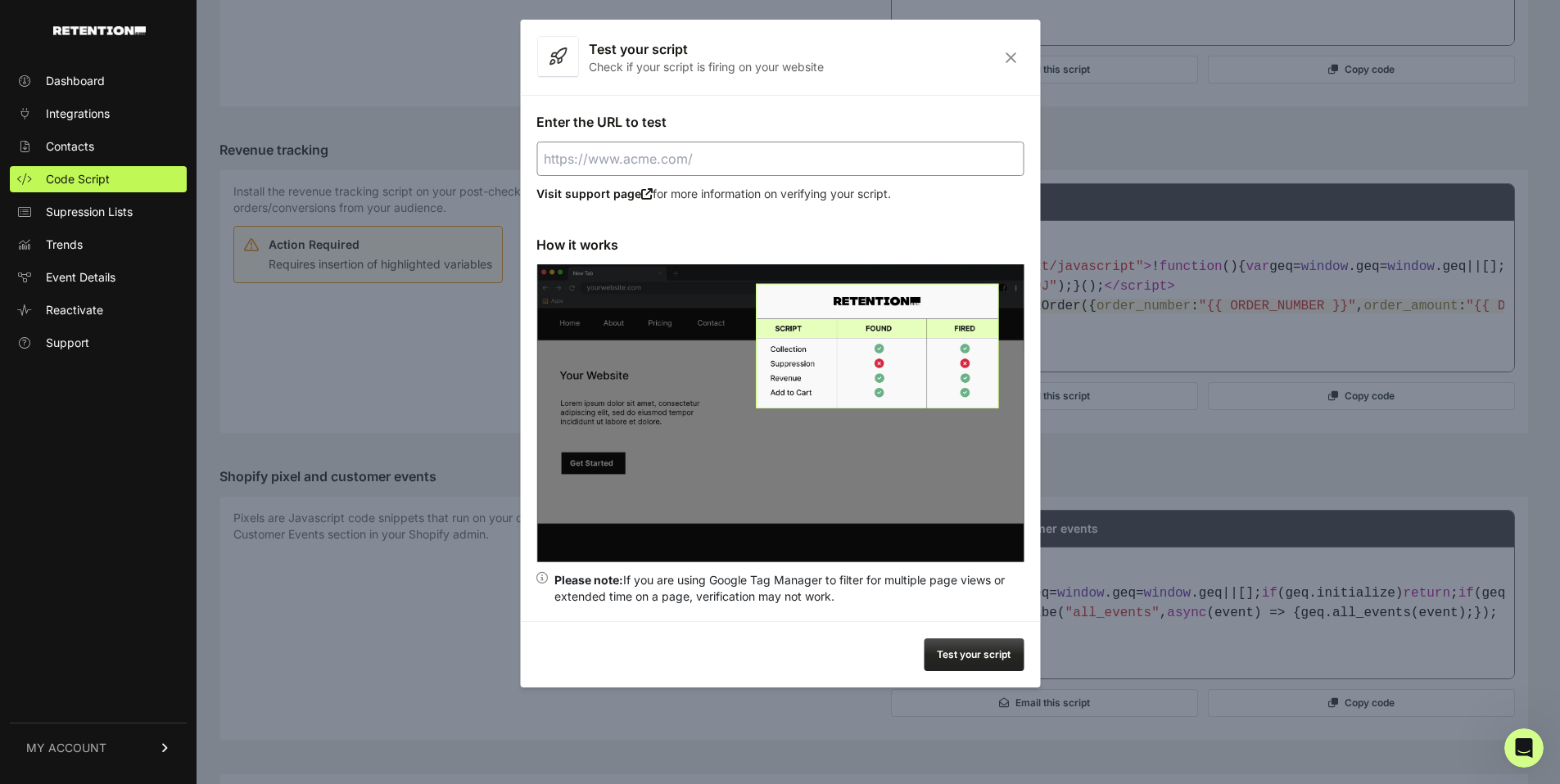
click at [492, 468] on div at bounding box center [780, 392] width 1560 height 784
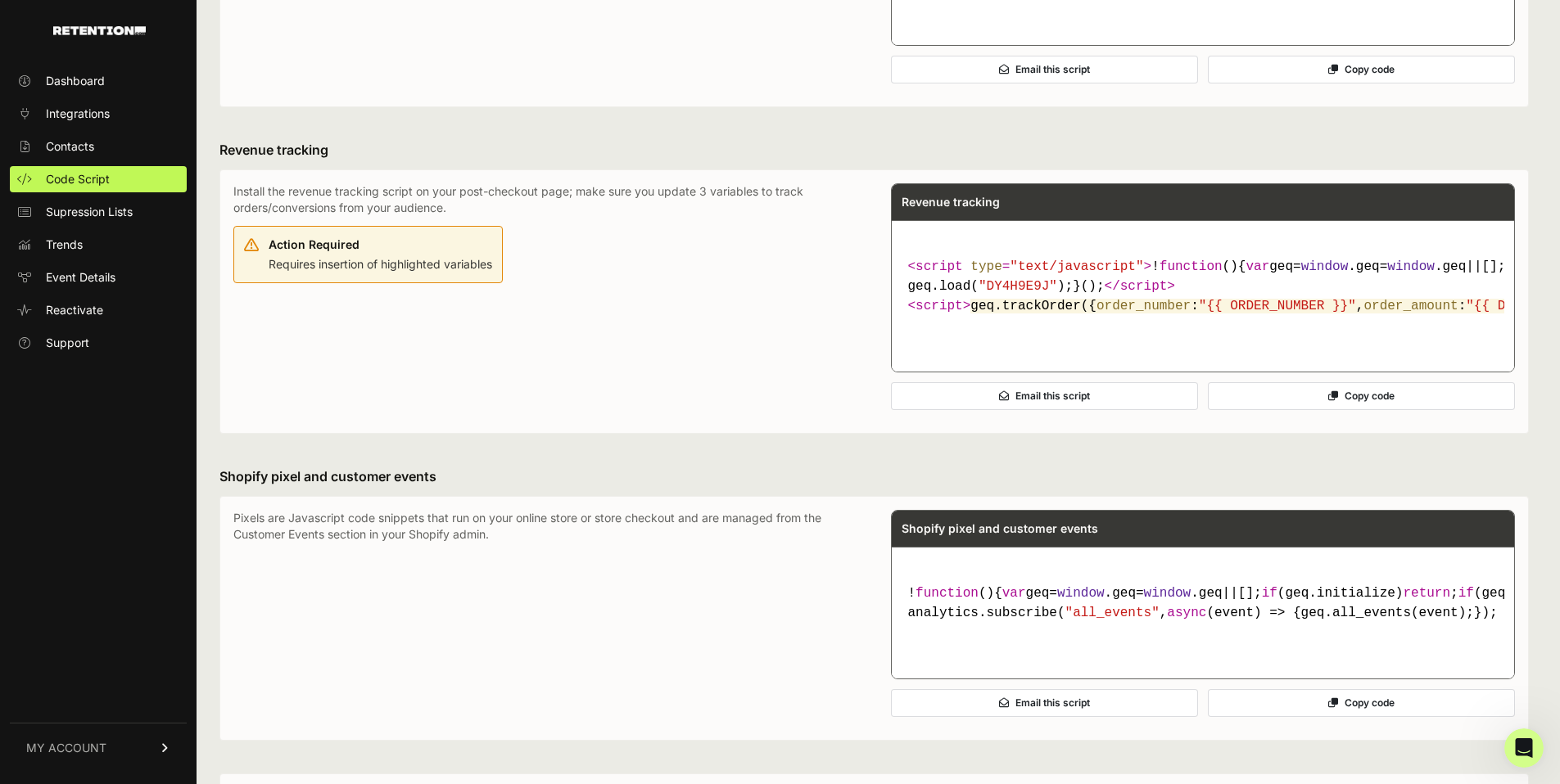
click at [419, 420] on div "Install the revenue tracking script on your post-checkout page; make sure you u…" at bounding box center [545, 301] width 625 height 237
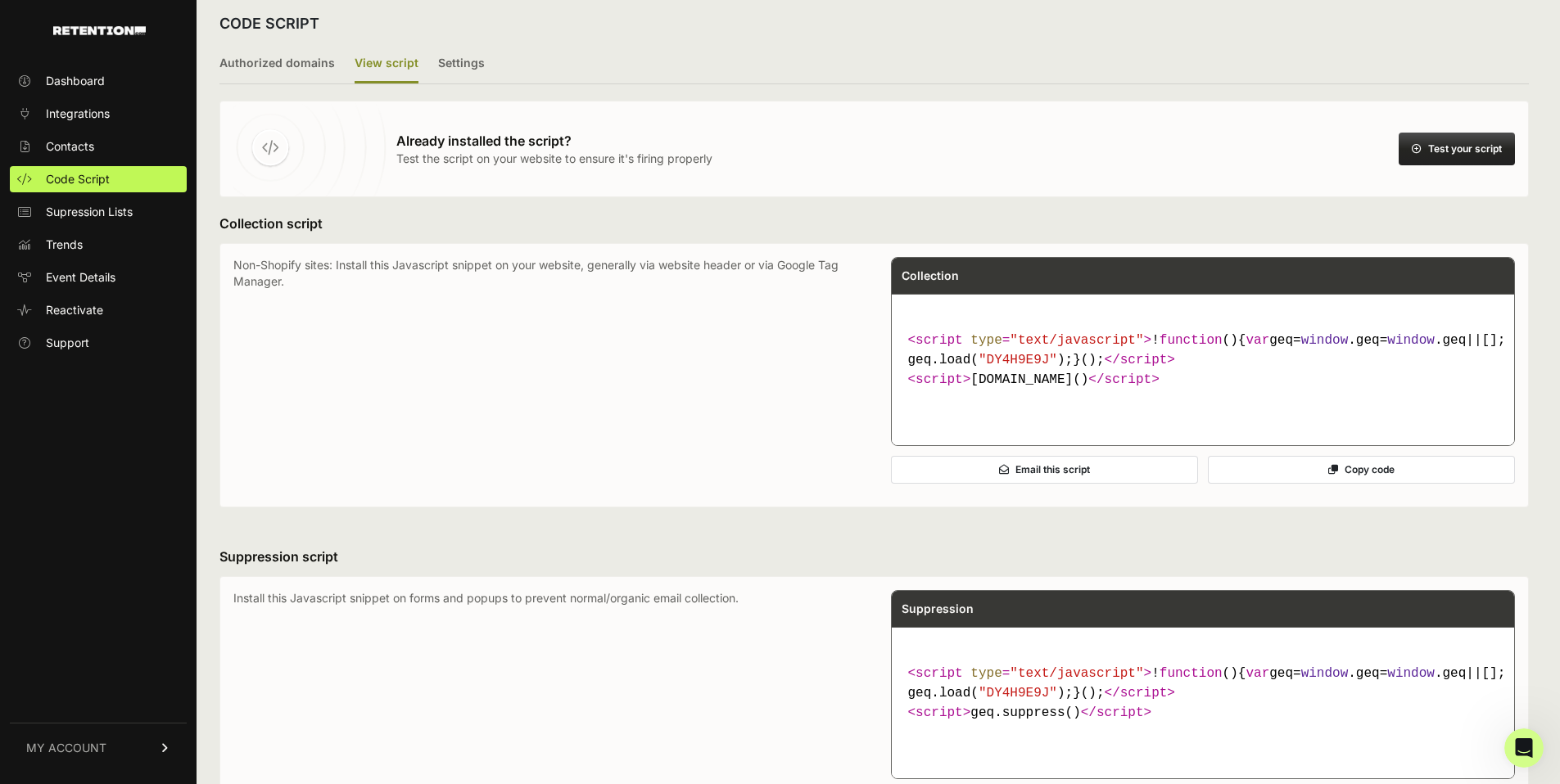
scroll to position [0, 0]
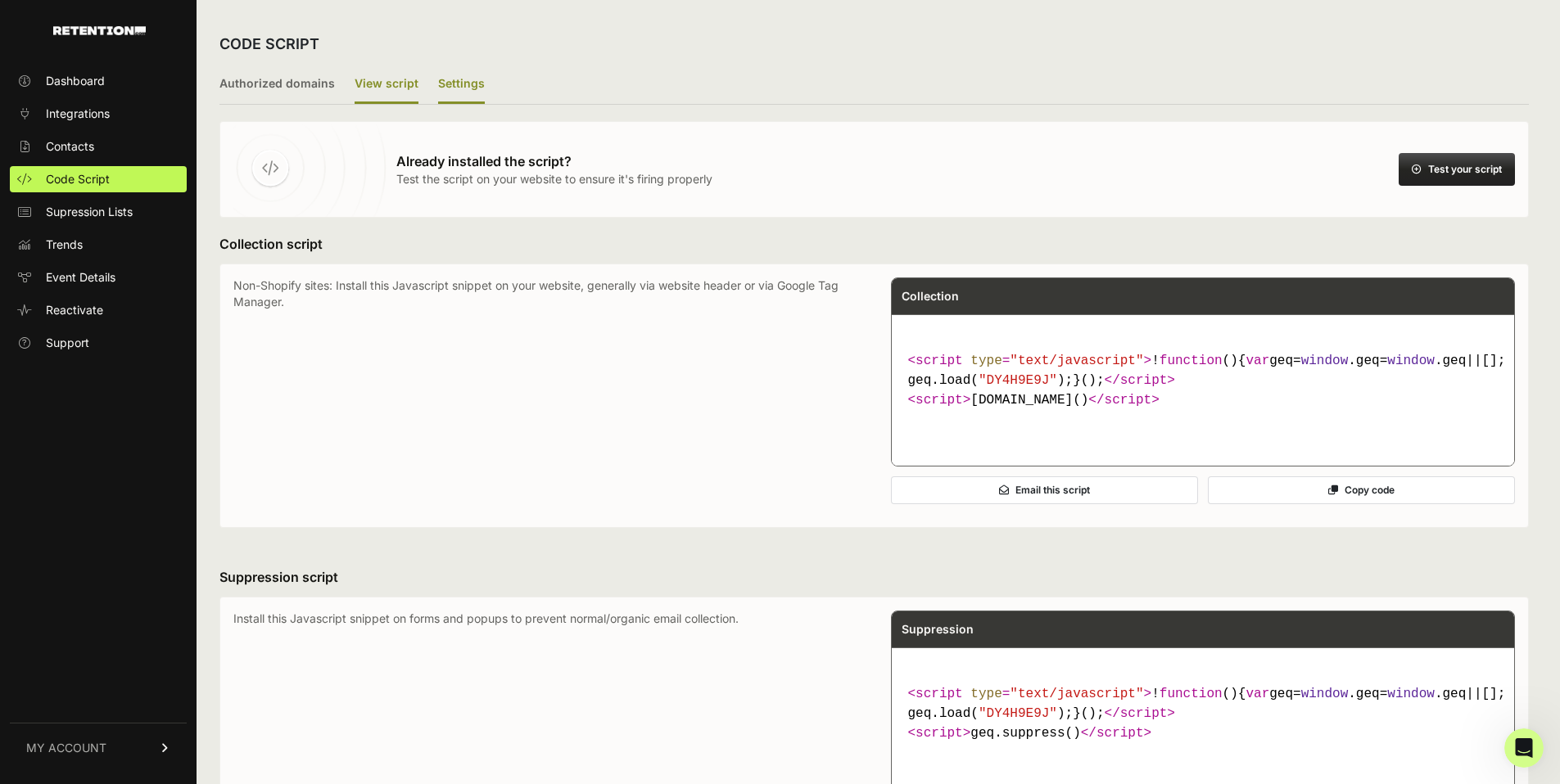
click at [441, 84] on label "Settings" at bounding box center [461, 84] width 46 height 39
click at [0, 0] on input "Settings" at bounding box center [0, 0] width 0 height 0
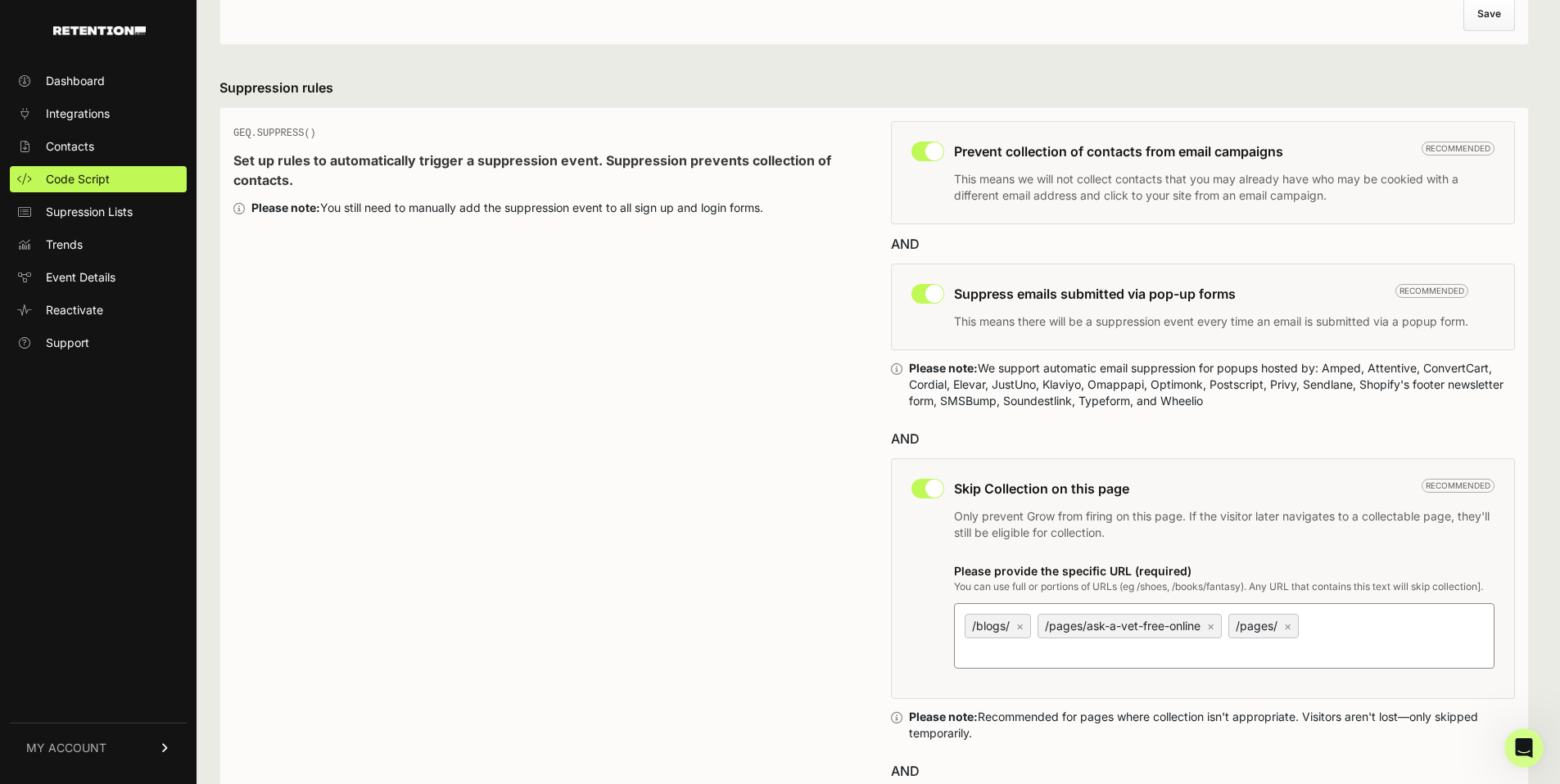
scroll to position [729, 0]
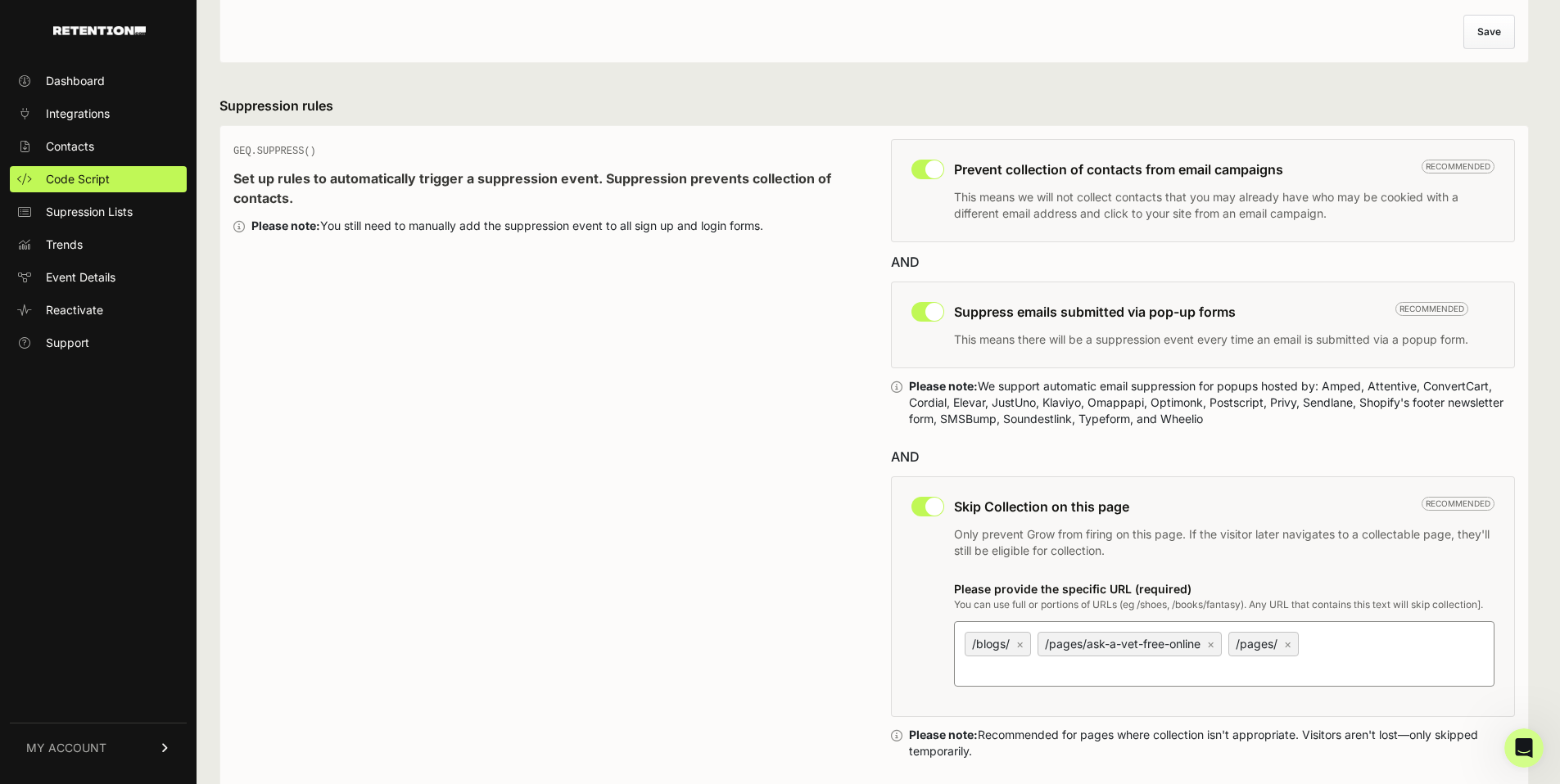
click at [928, 311] on input "checkbox" at bounding box center [928, 311] width 33 height 20
checkbox input "true"
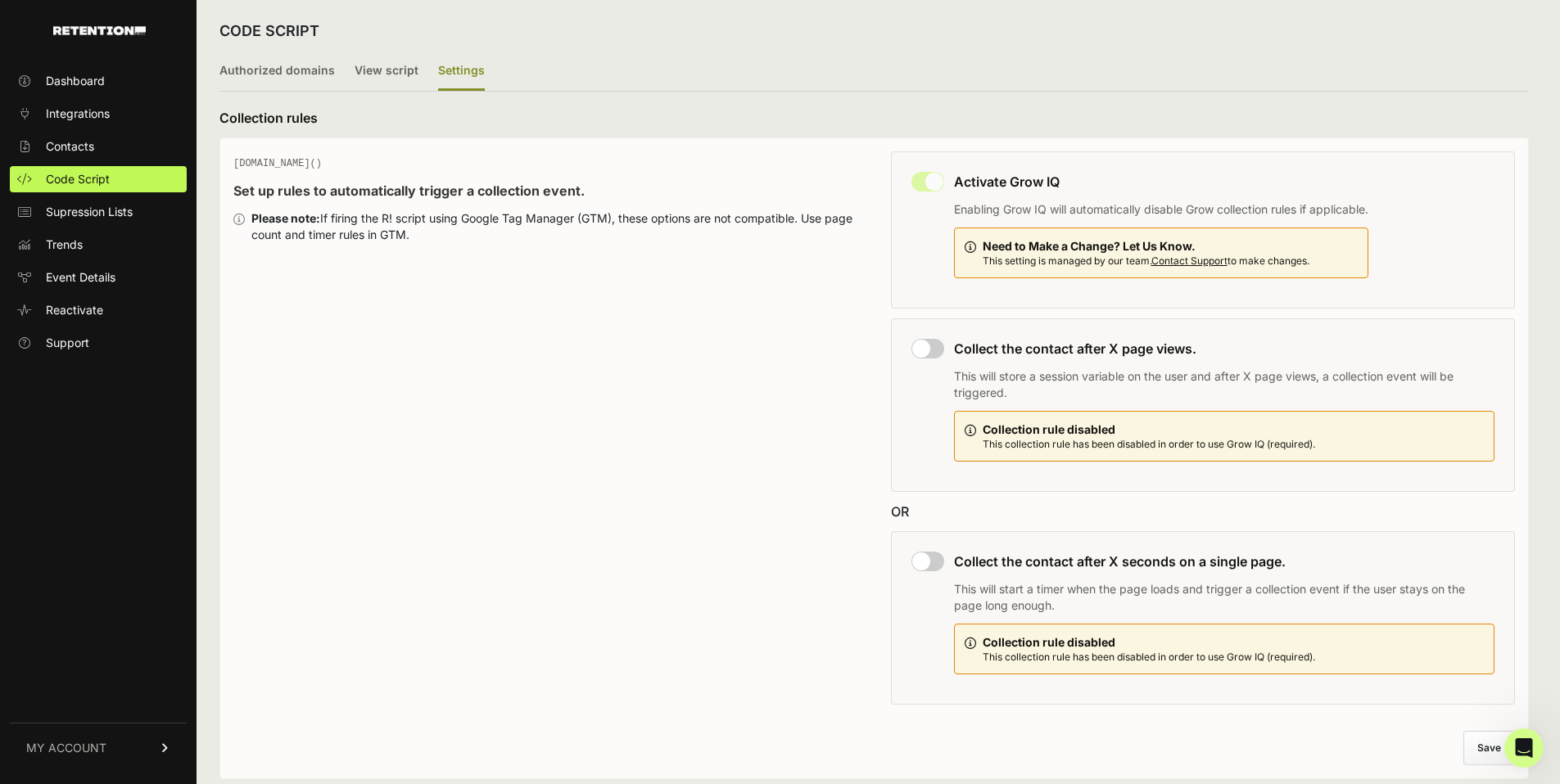
scroll to position [0, 0]
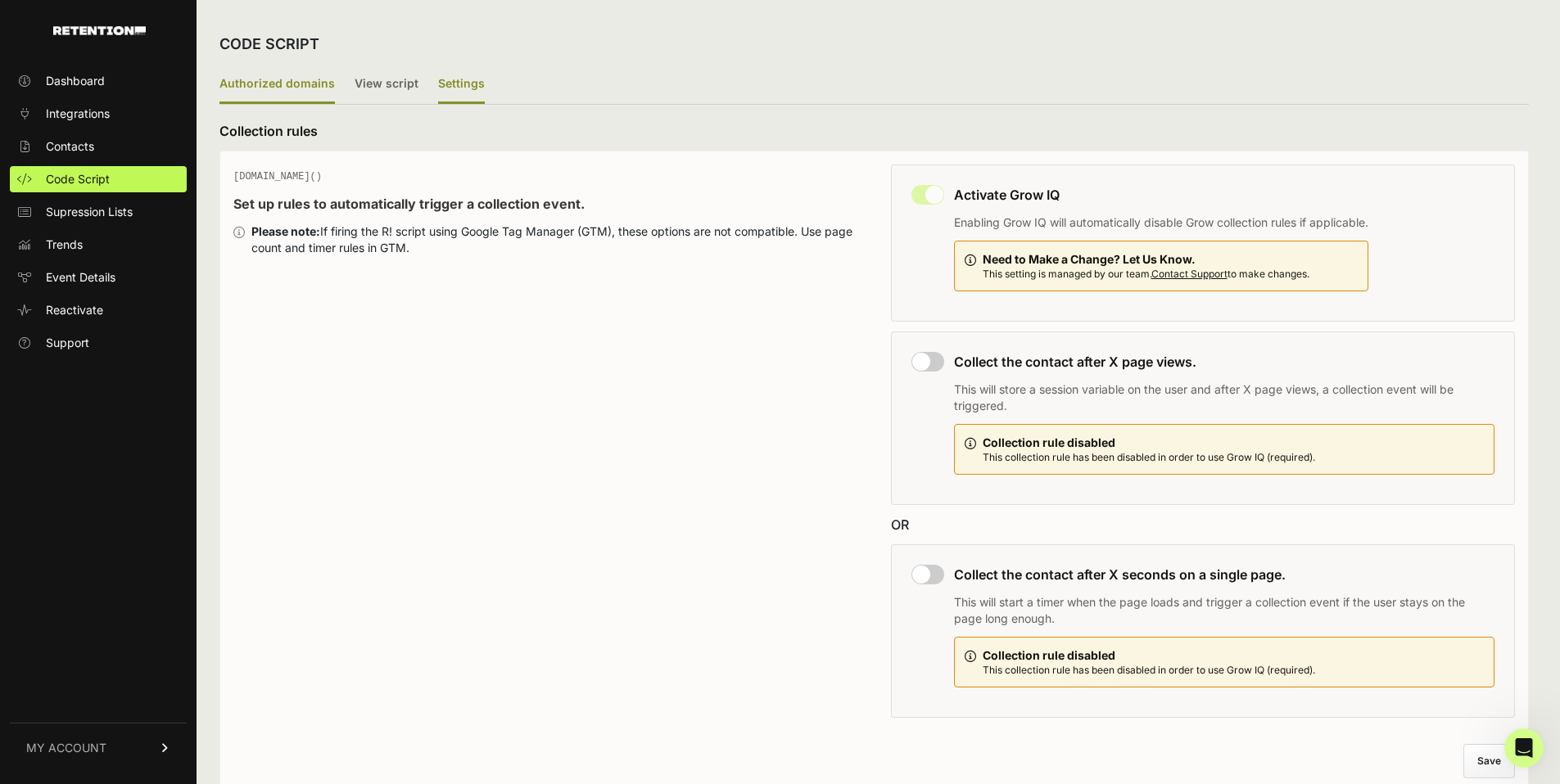
click at [278, 78] on label "Authorized domains" at bounding box center [277, 84] width 115 height 39
click at [378, 89] on label "View script" at bounding box center [387, 84] width 64 height 39
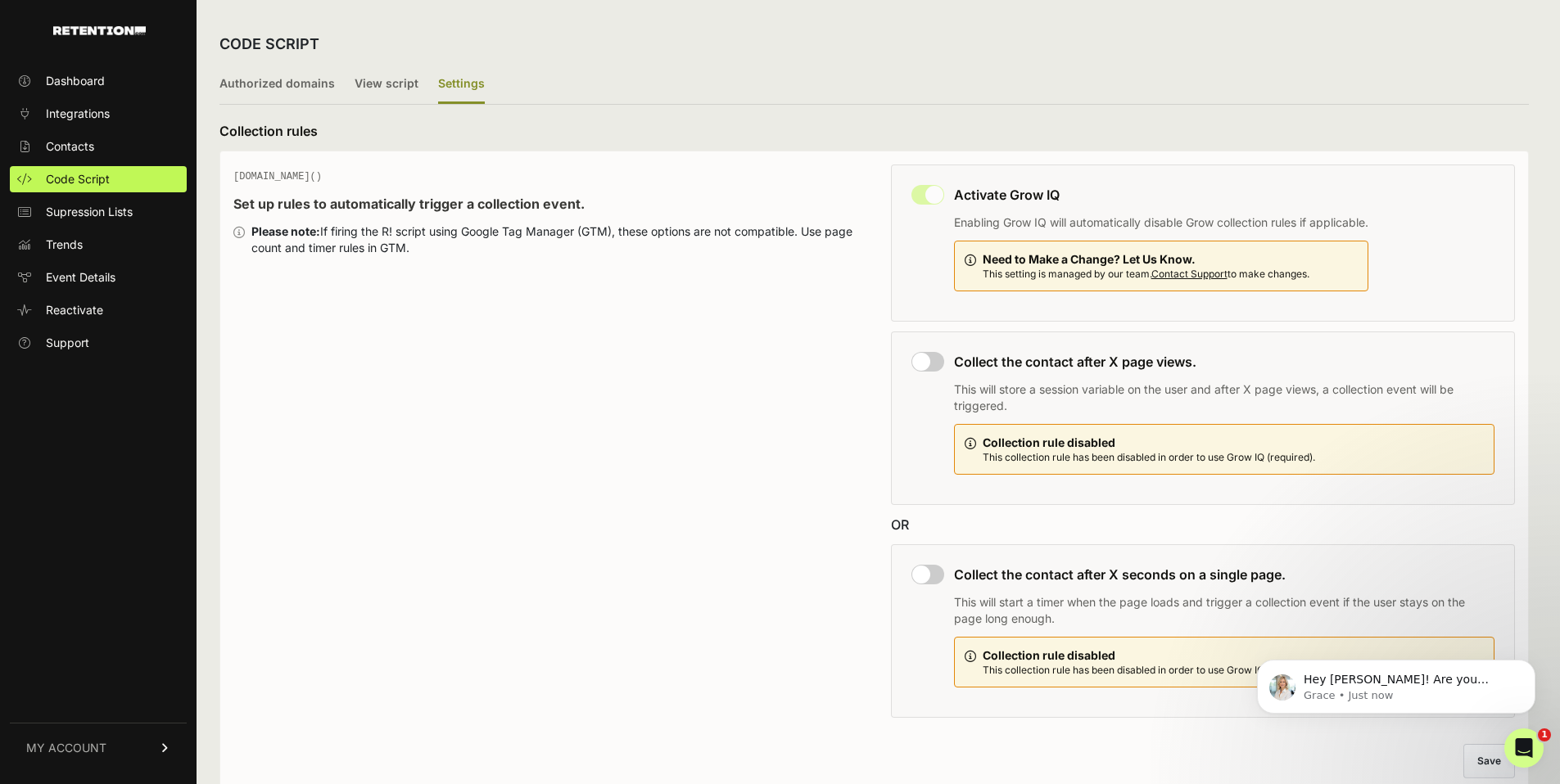
scroll to position [1146, 0]
click at [1441, 672] on div "Hey [PERSON_NAME]! Are you looking at Cheef, or Holistapet? It looks like the l…" at bounding box center [1396, 687] width 254 height 33
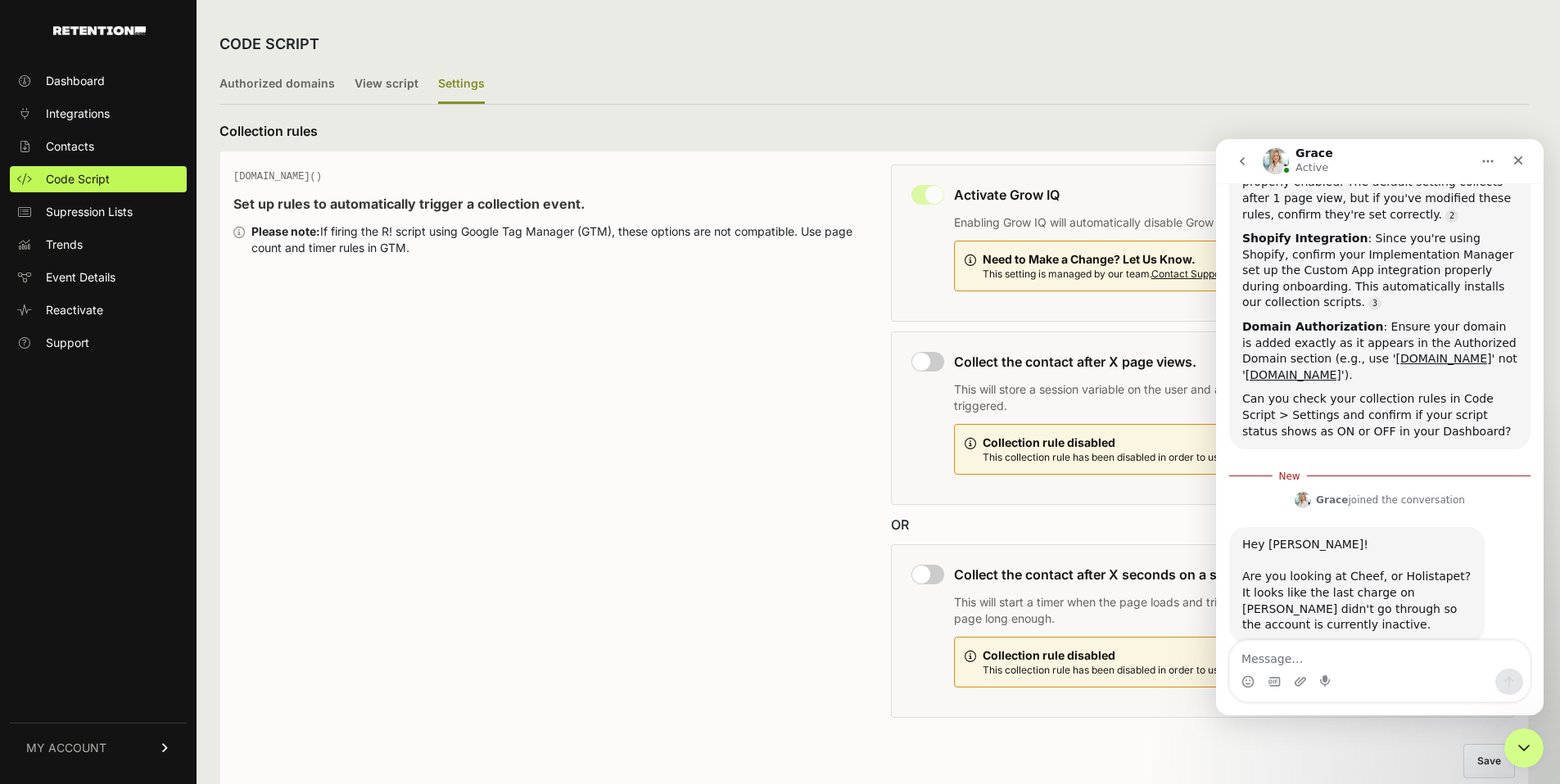
scroll to position [1174, 0]
click at [1361, 659] on textarea "Message…" at bounding box center [1381, 656] width 300 height 28
type textarea "For Holistapet"
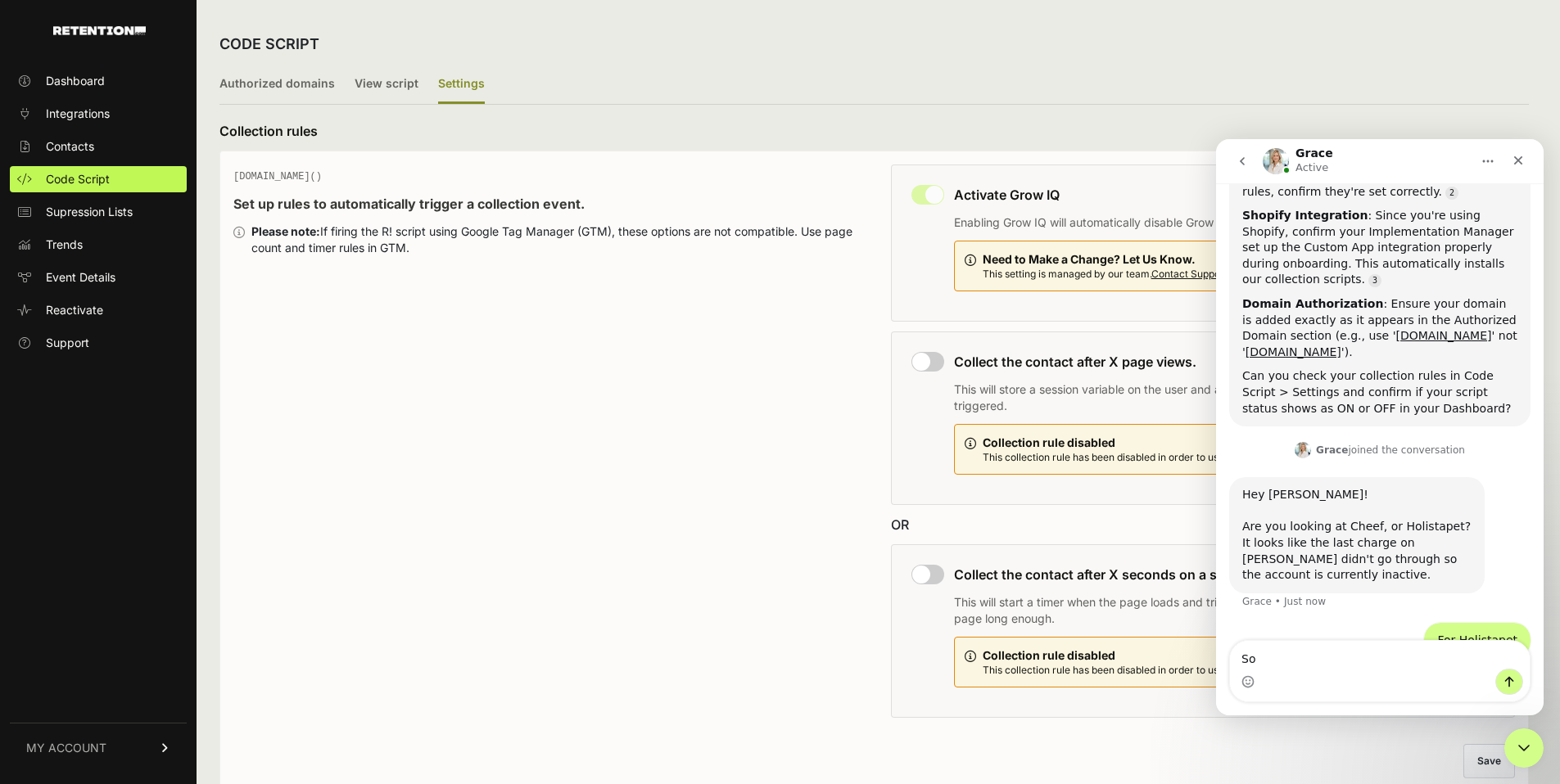
type textarea "S"
type textarea "B"
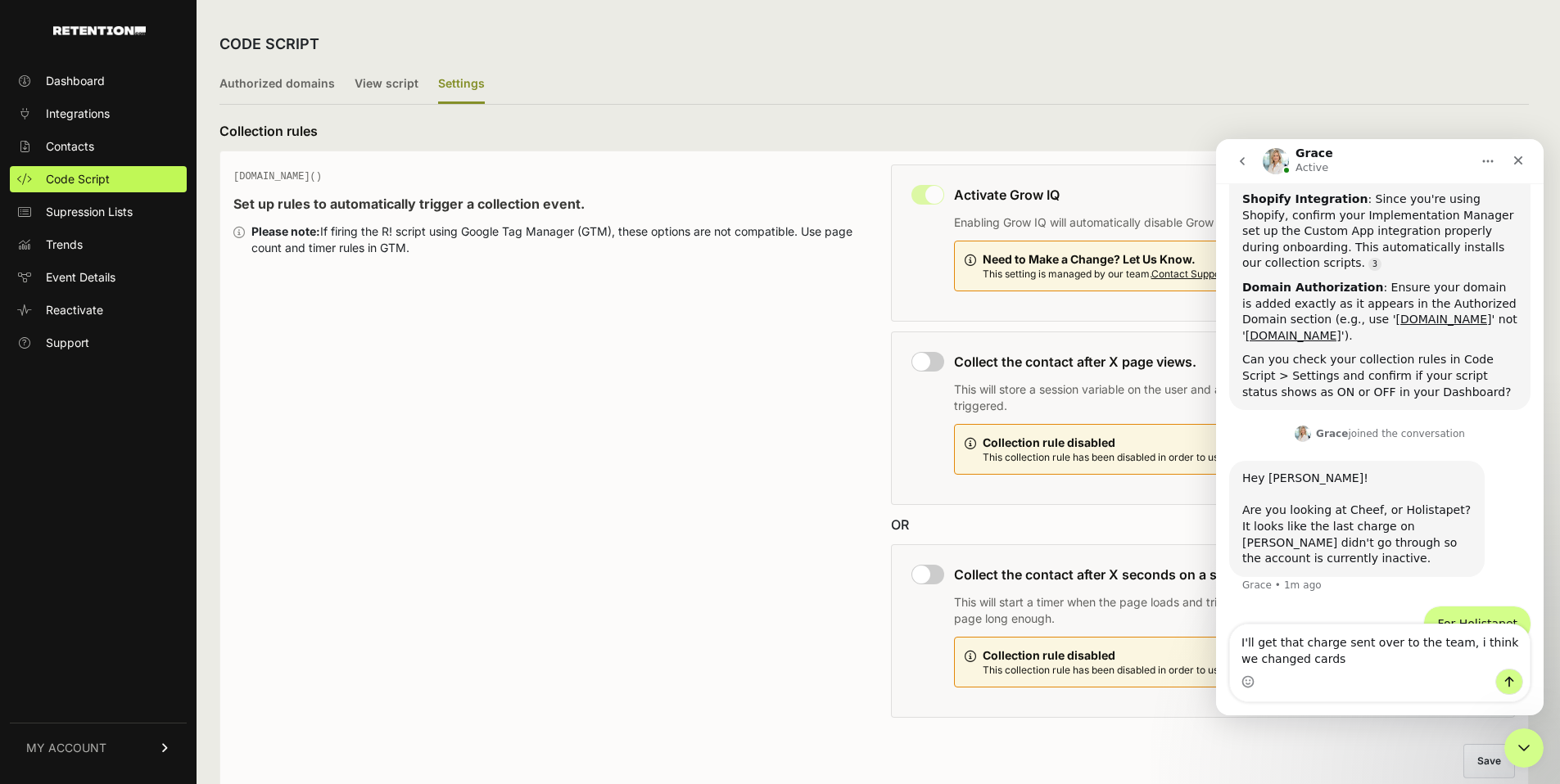
type textarea "I'll get that charge sent over to the team, i think we changed cards"
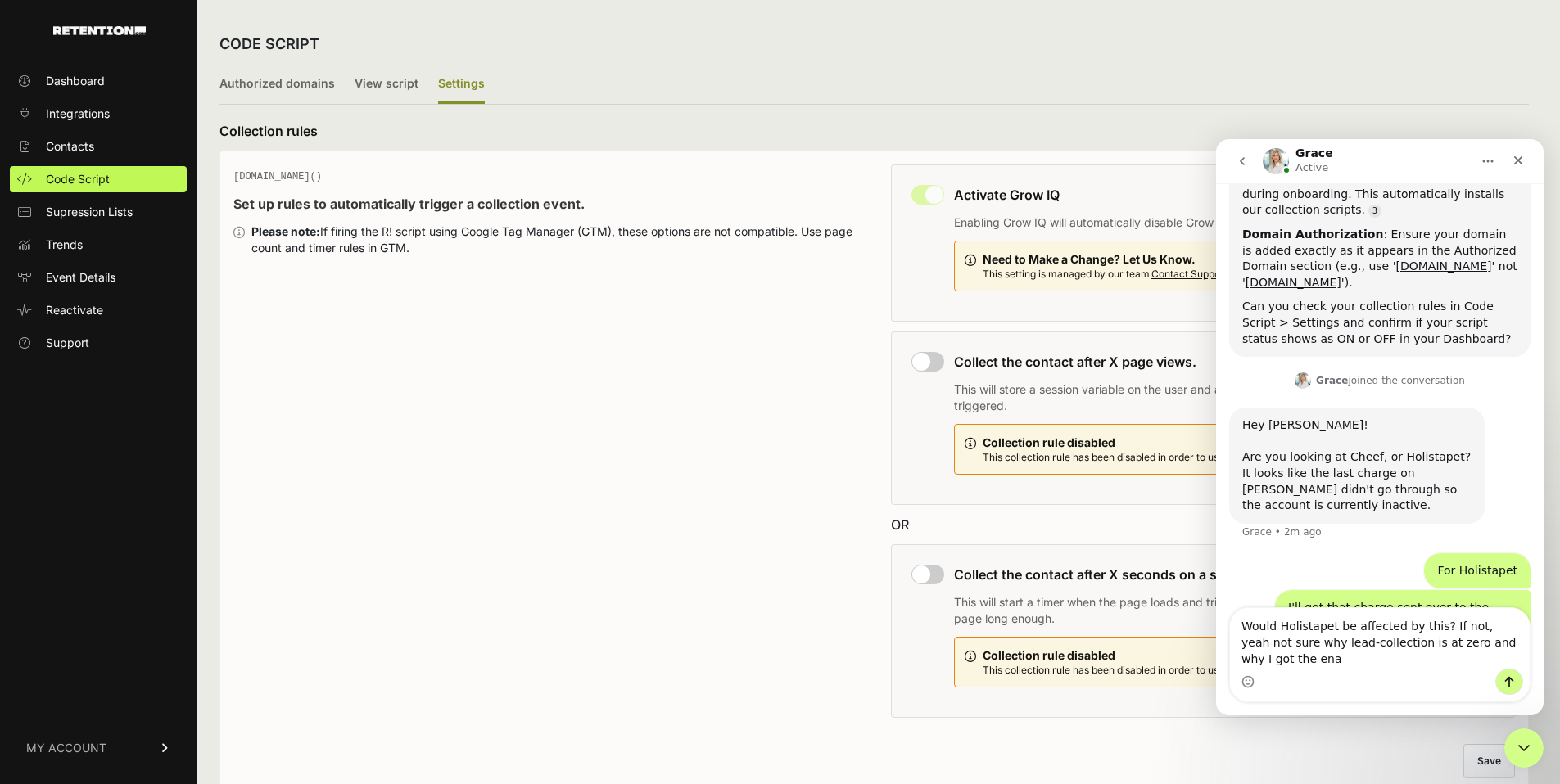
scroll to position [1281, 0]
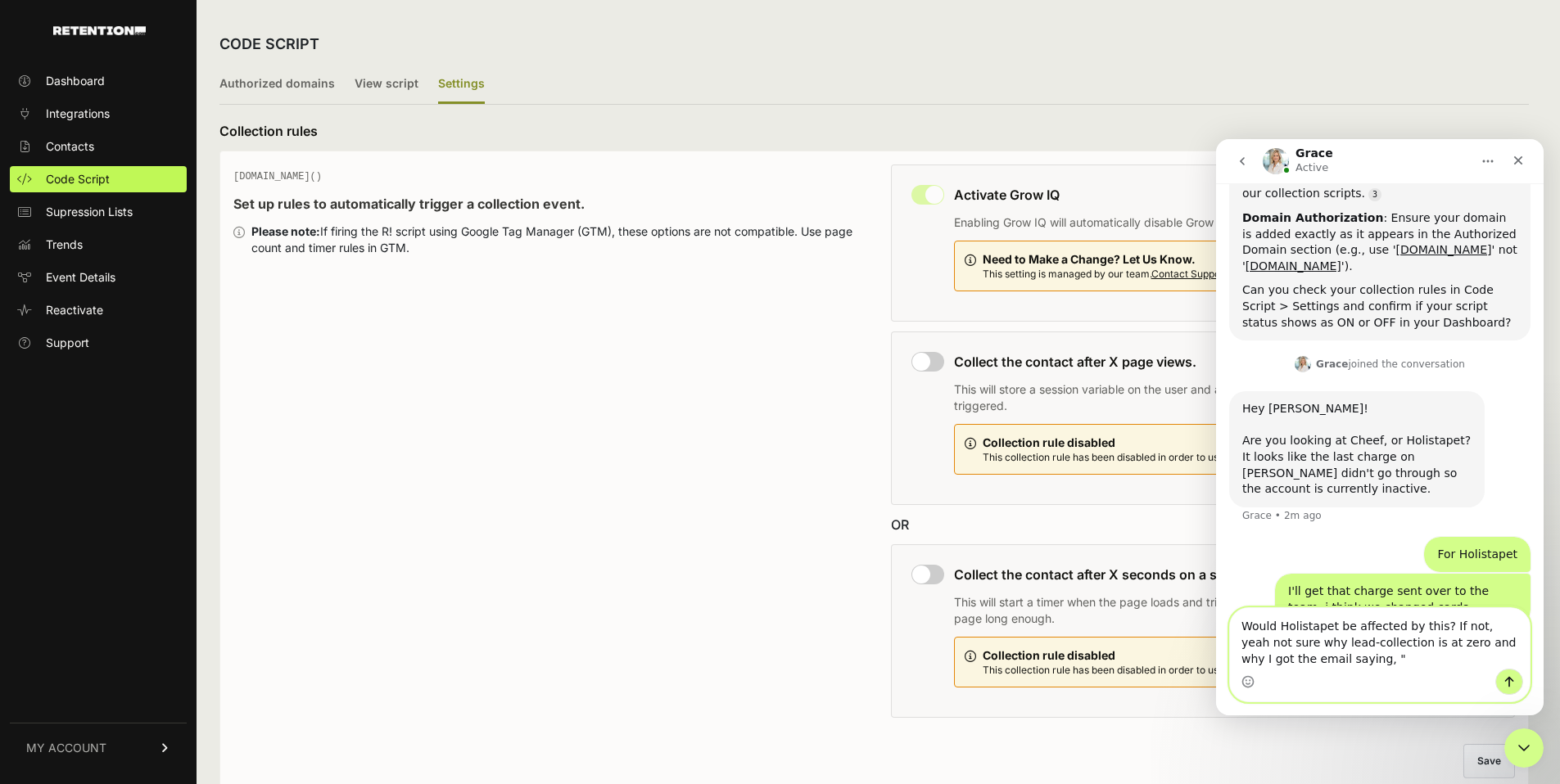
paste textarea "We've noticed HolistaPet you haven't collected any contacts in the last 5 days.…"
type textarea "Would Holistapet be affected by this? If not, yeah not sure why lead-collection…"
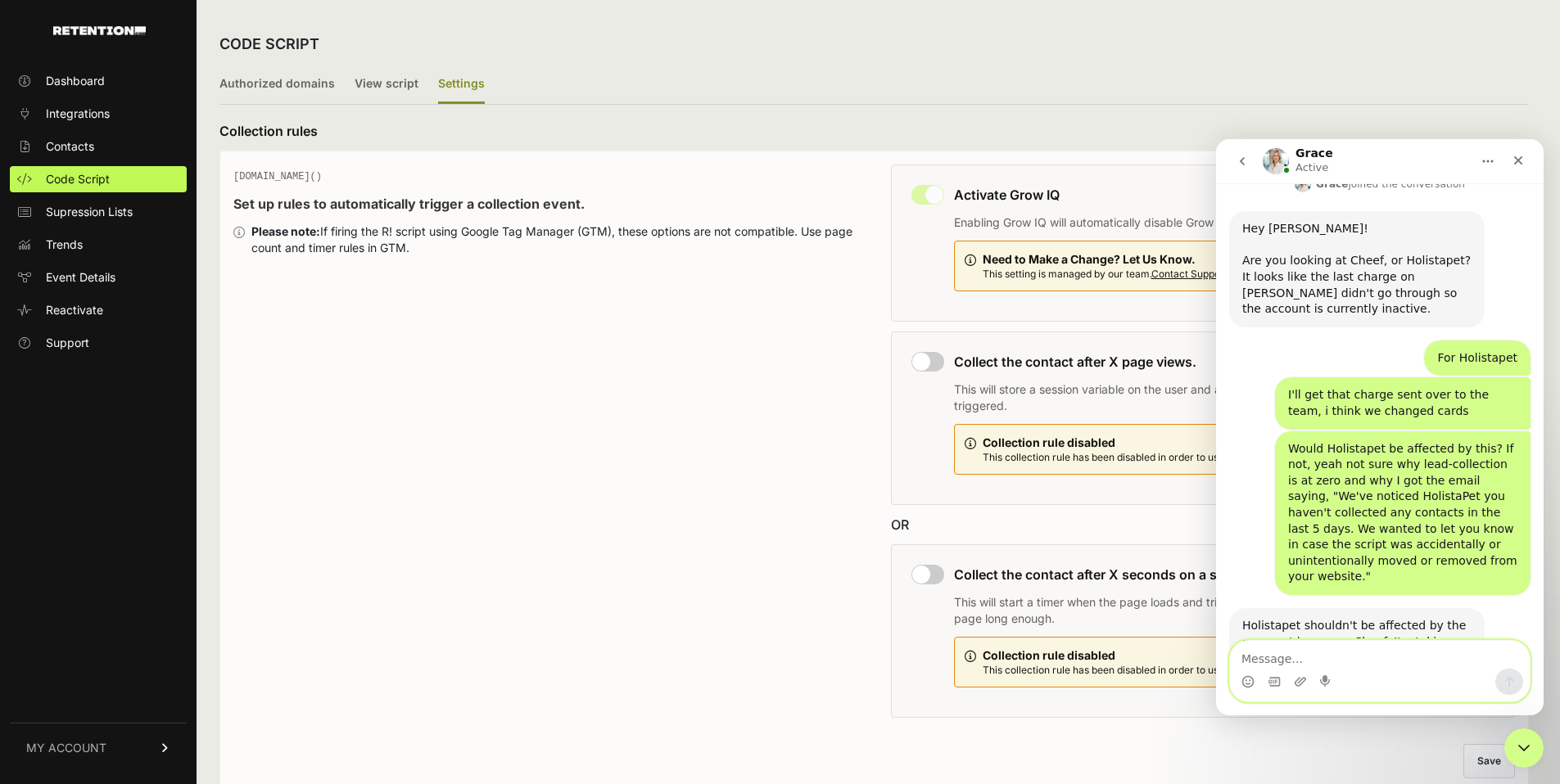
scroll to position [1478, 0]
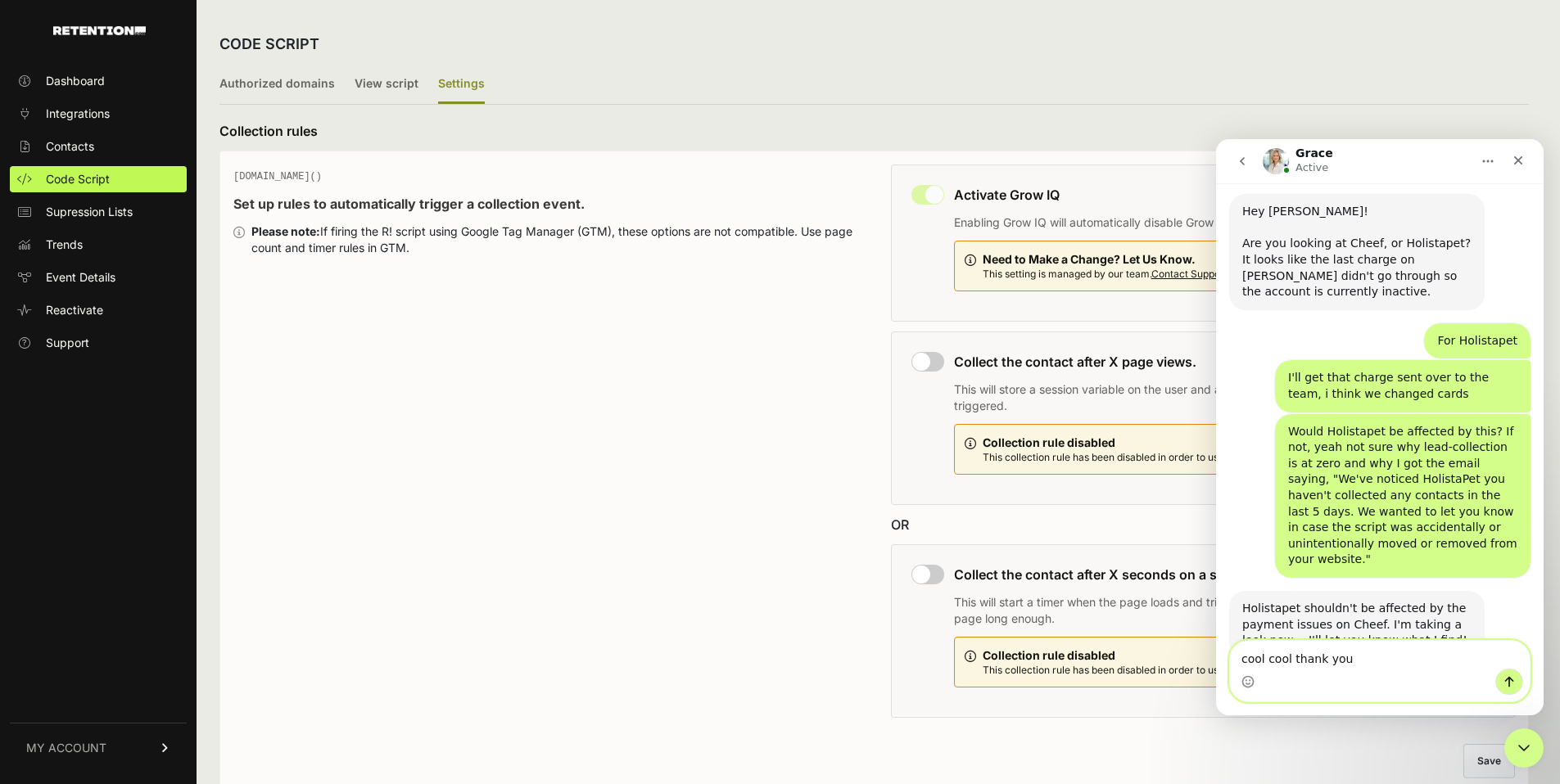
type textarea "cool cool thank you!"
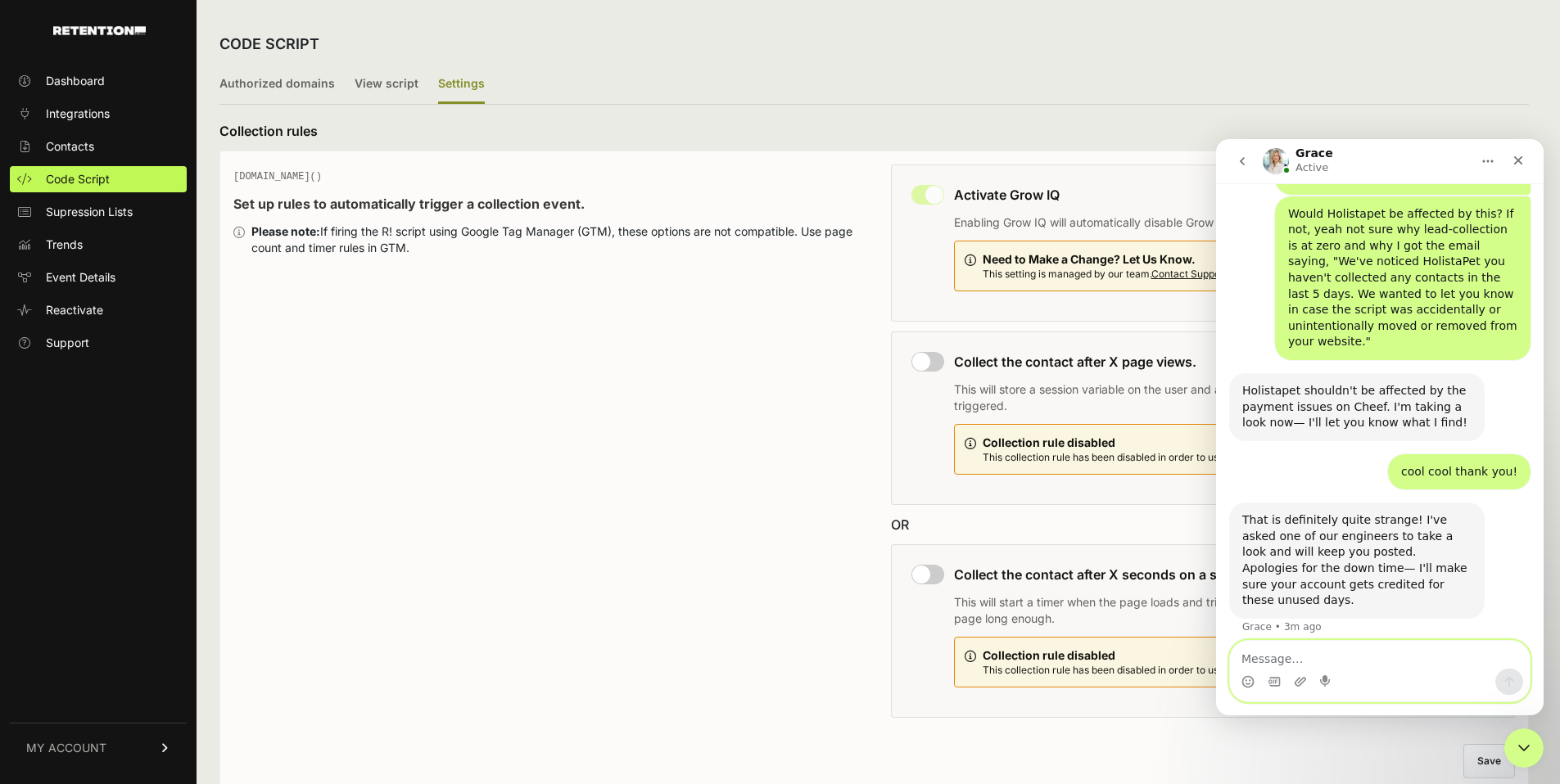
scroll to position [1704, 0]
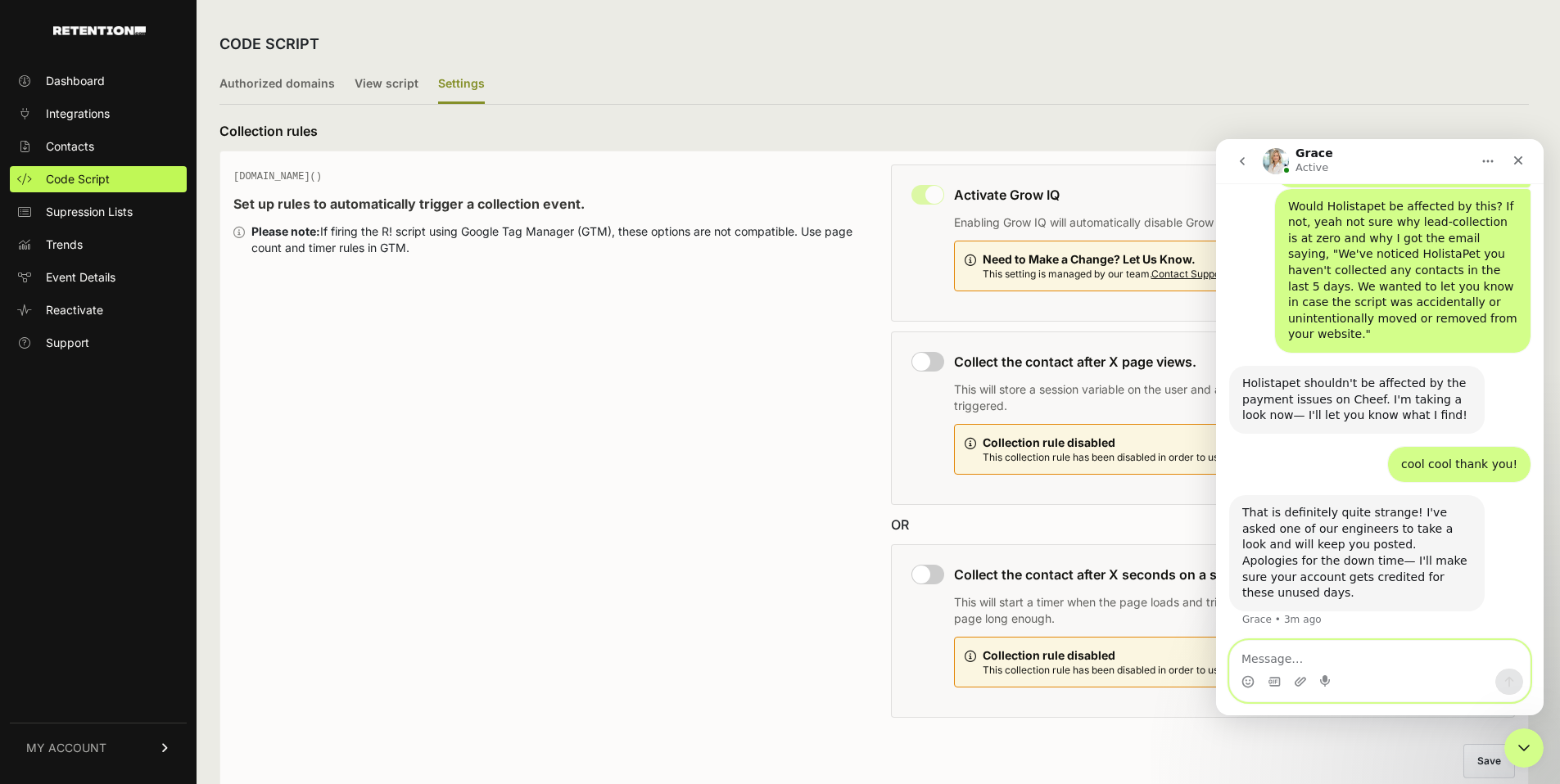
click at [1383, 660] on textarea "Message…" at bounding box center [1381, 656] width 300 height 28
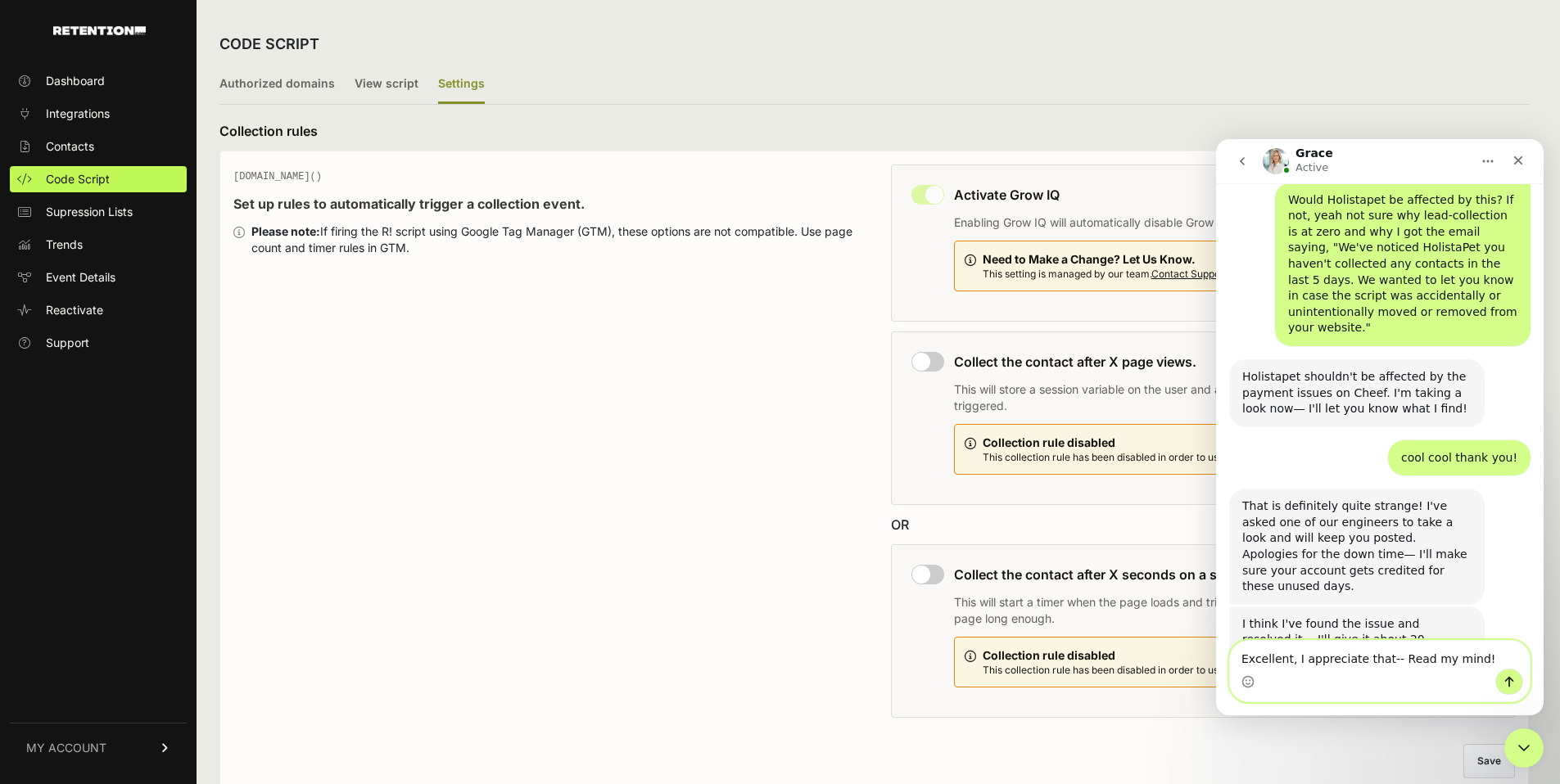
type textarea "Excellent, I appreciate that-- Read my mind! [GEOGRAPHIC_DATA]"
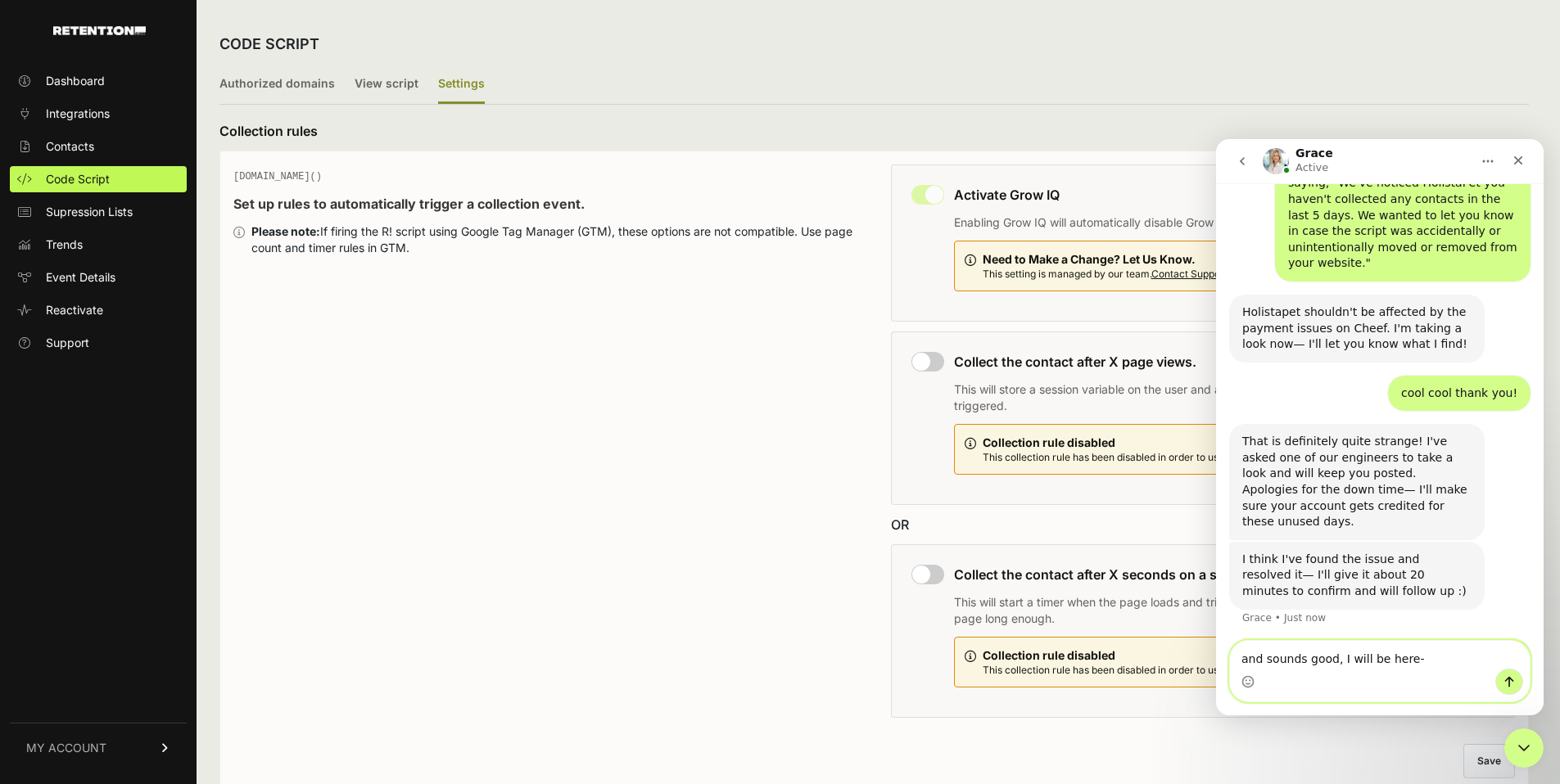
type textarea "and sounds good, I will be here--"
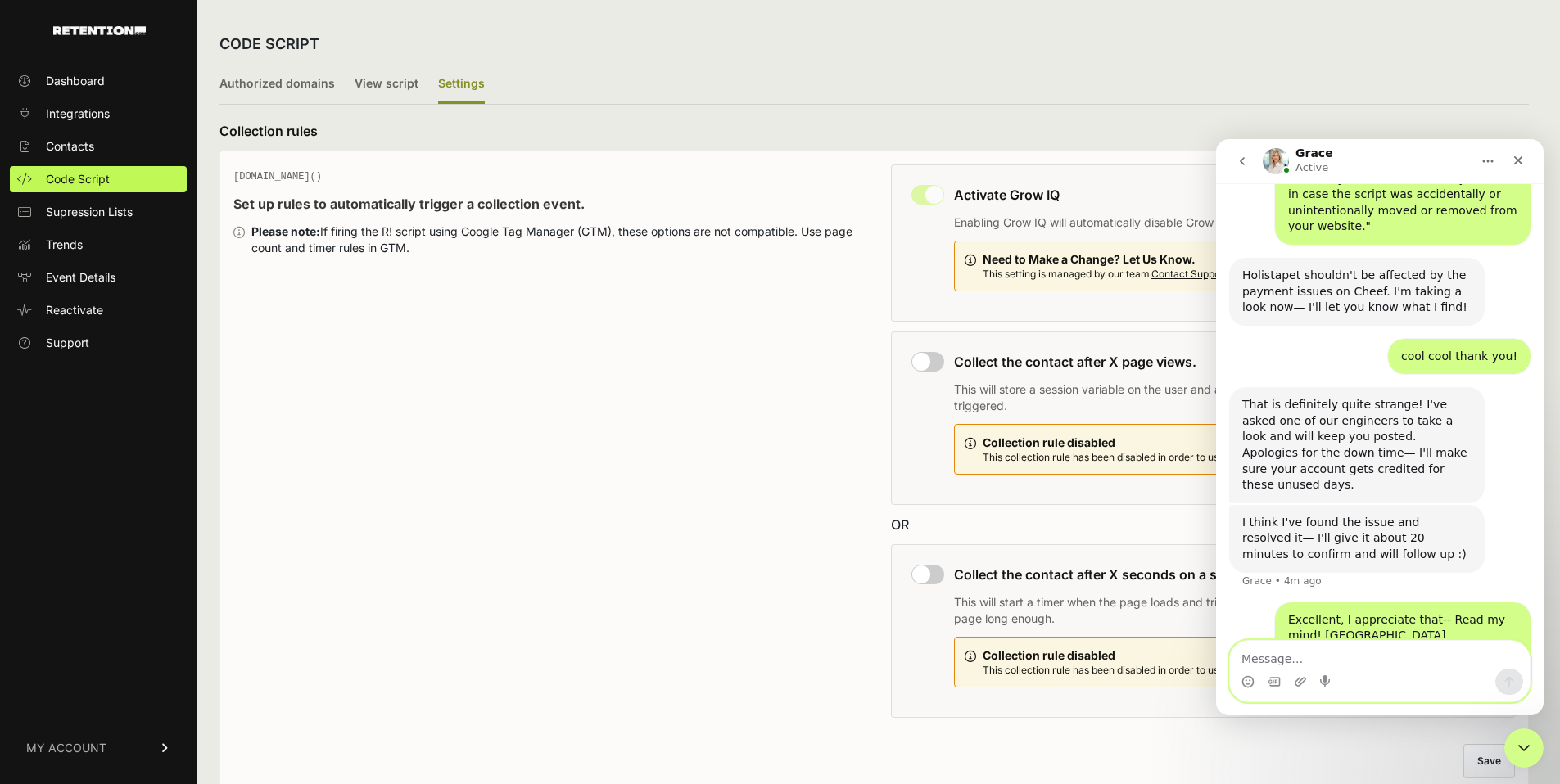
click at [1277, 649] on textarea "Message…" at bounding box center [1381, 656] width 300 height 28
